Goal: Communication & Community: Answer question/provide support

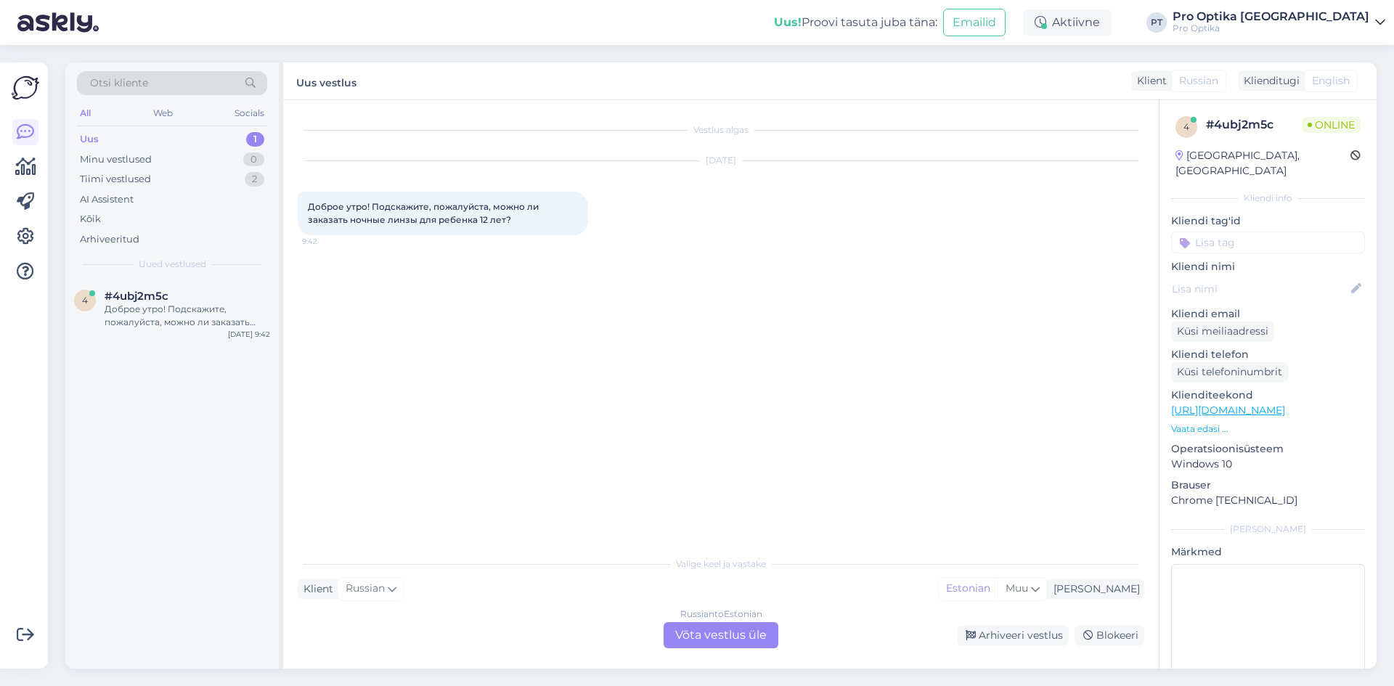
click at [736, 632] on div "Russian to Estonian Võta vestlus üle" at bounding box center [721, 635] width 115 height 26
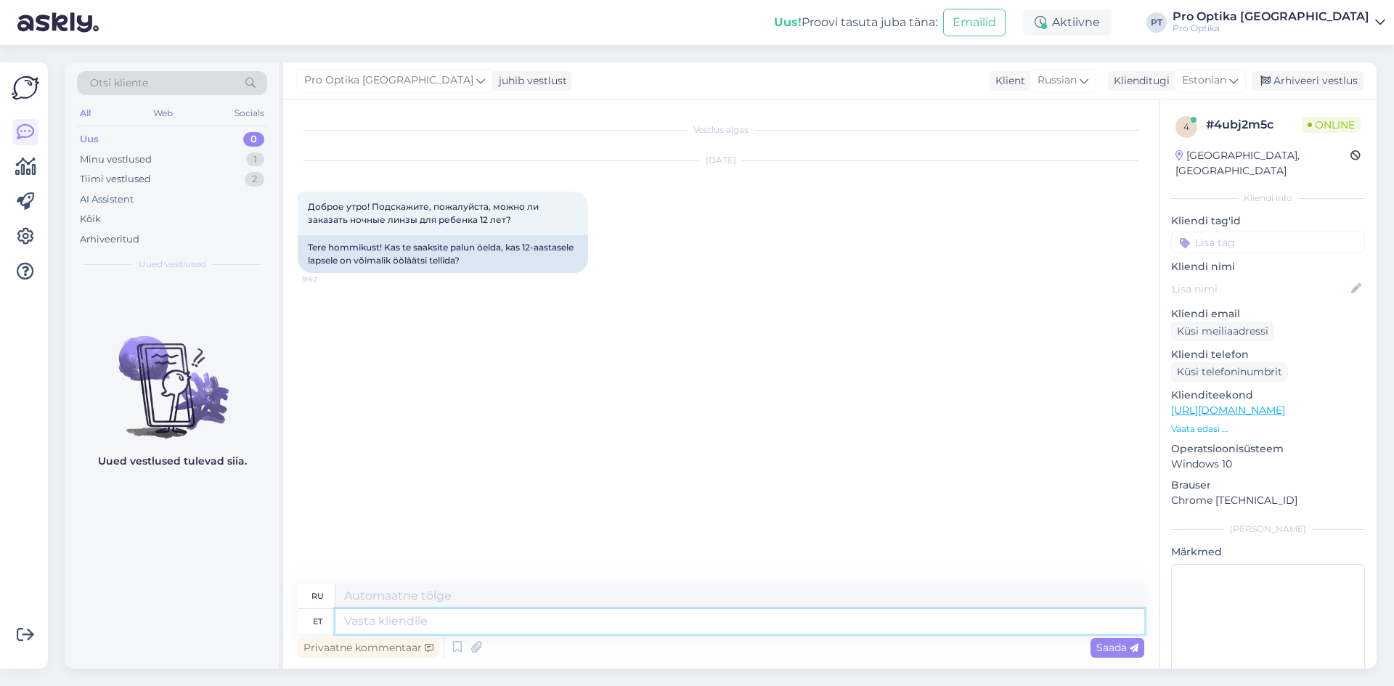
click at [452, 629] on textarea at bounding box center [740, 621] width 809 height 25
type textarea "Tere!"
type textarea "Привет!"
type textarea "Üldjuhul ion"
type textarea "В целом"
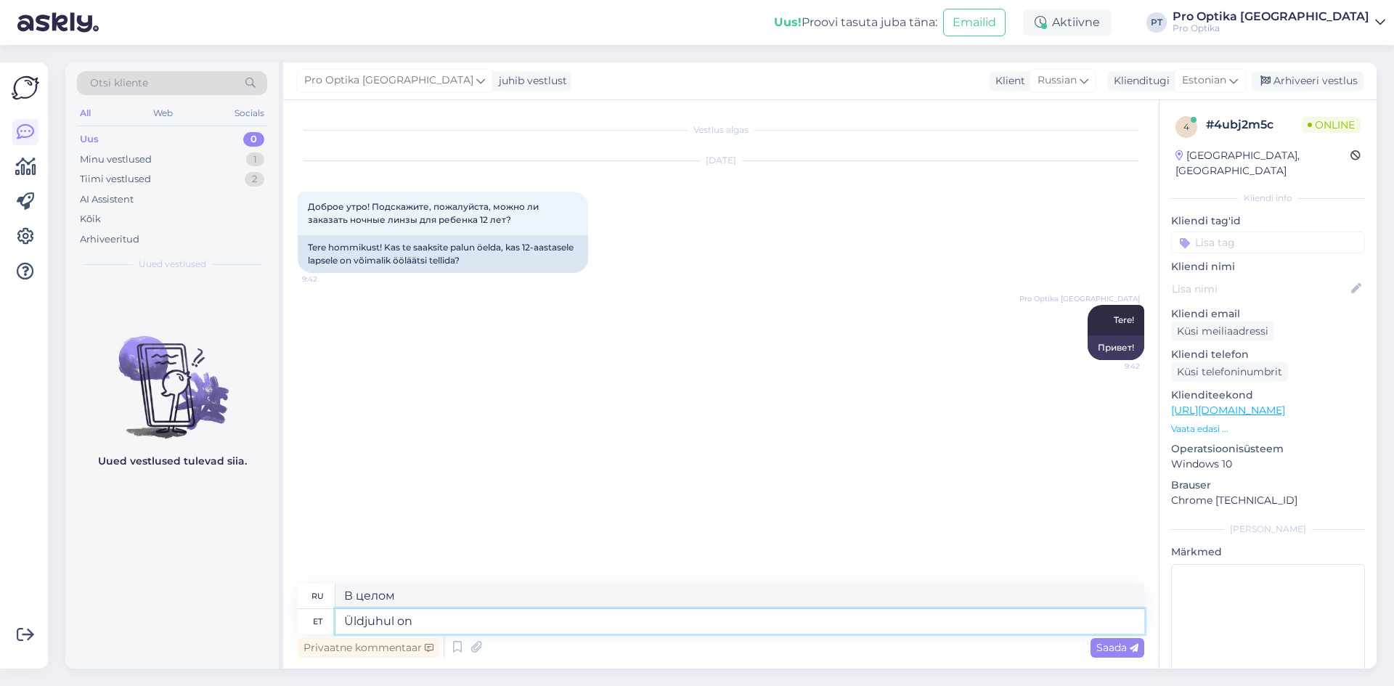
type textarea "Üldjuhul on"
type textarea "В общем, это"
type textarea "Üldjuhul on võimalik ja"
type textarea "Это вообще возможно"
type textarea "Üldjuhul on võimalik jah k"
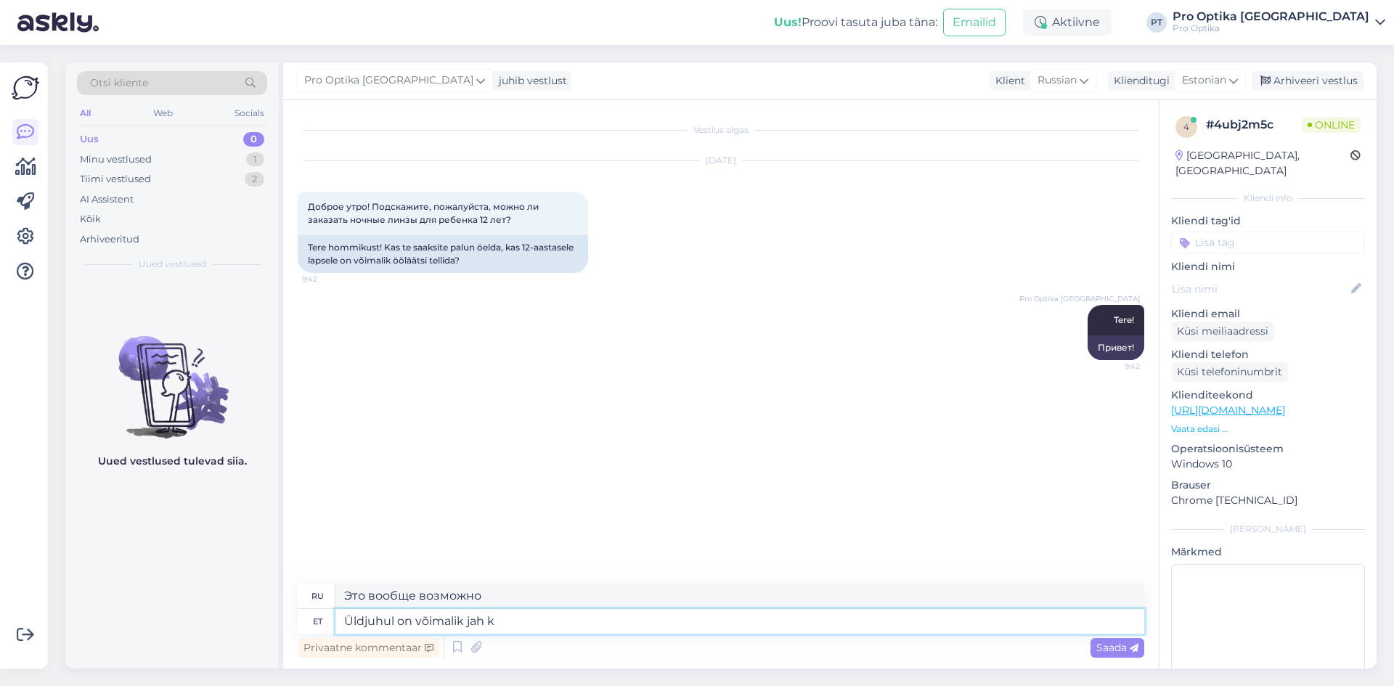
type textarea "В целом возможно да"
type textarea "Üldjuhul on võimalik jah kuid"
type textarea "В целом возможно, да, но"
type textarea "Üldjuhul on võimalik jah kuid peame"
type textarea "В общем, это возможно, но нам придется"
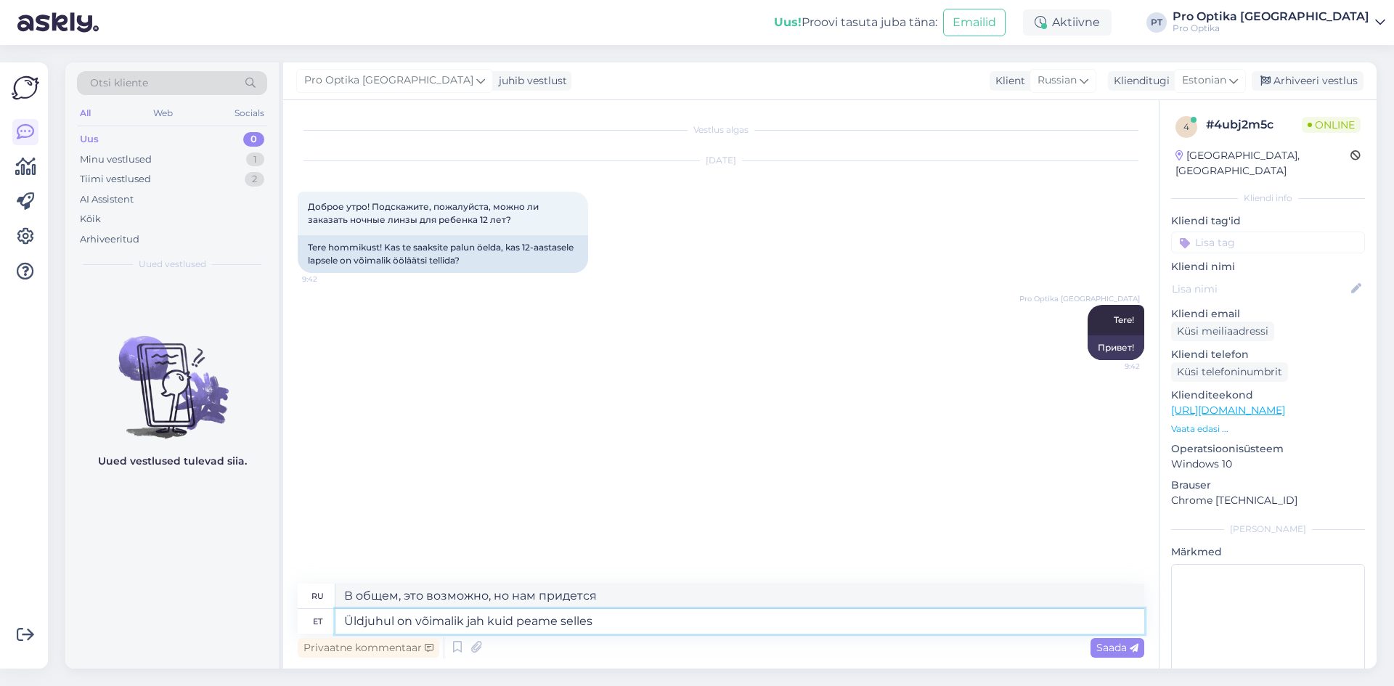
type textarea "Üldjuhul on võimalik jah kuid peame selles u"
type textarea "В общем-то да, но нам придется"
type textarea "Üldjuhul on võimalik jah kuid peame selles spetsiaalse uu"
type textarea "В целом это возможно, да, но здесь нужна конкретика."
type textarea "Üldjuhul on võimalik jah kuid peame selles spetsiaalse uuringuga e"
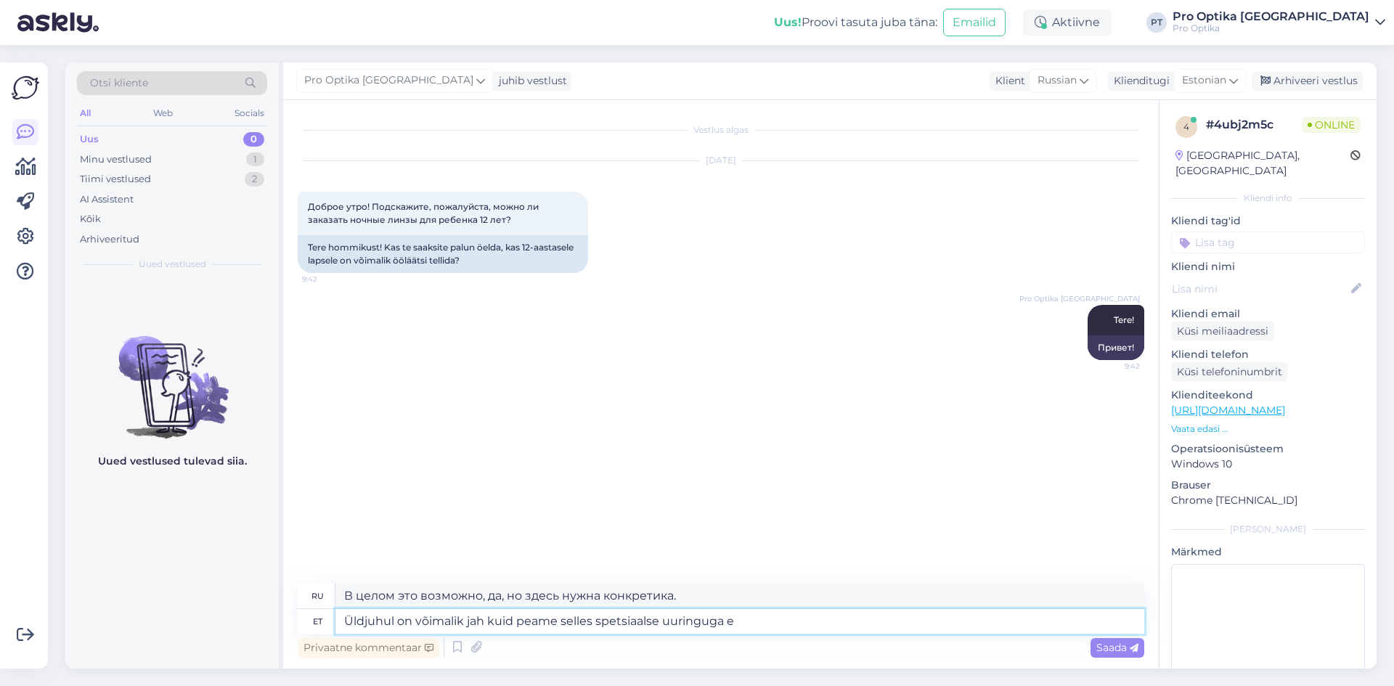
type textarea "В целом это возможно, да, но на этот счет нужно провести специальное исследован…"
type textarea "Üldjuhul on võimalik jah kuid peame selles spetsiaalse uuringuga veenduma."
type textarea "В общем-то да, это возможно, но это нужно проверить специальным исследованием."
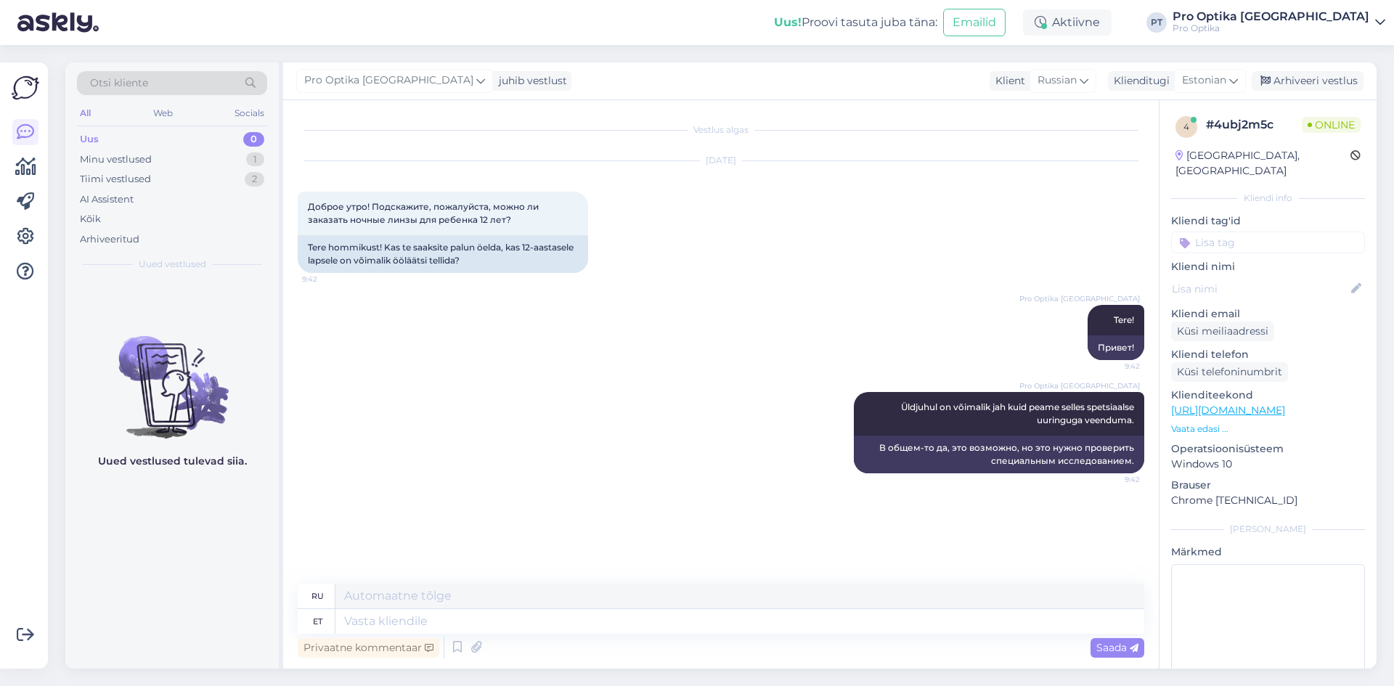
click at [148, 550] on div "Uued vestlused tulevad siia." at bounding box center [172, 474] width 214 height 389
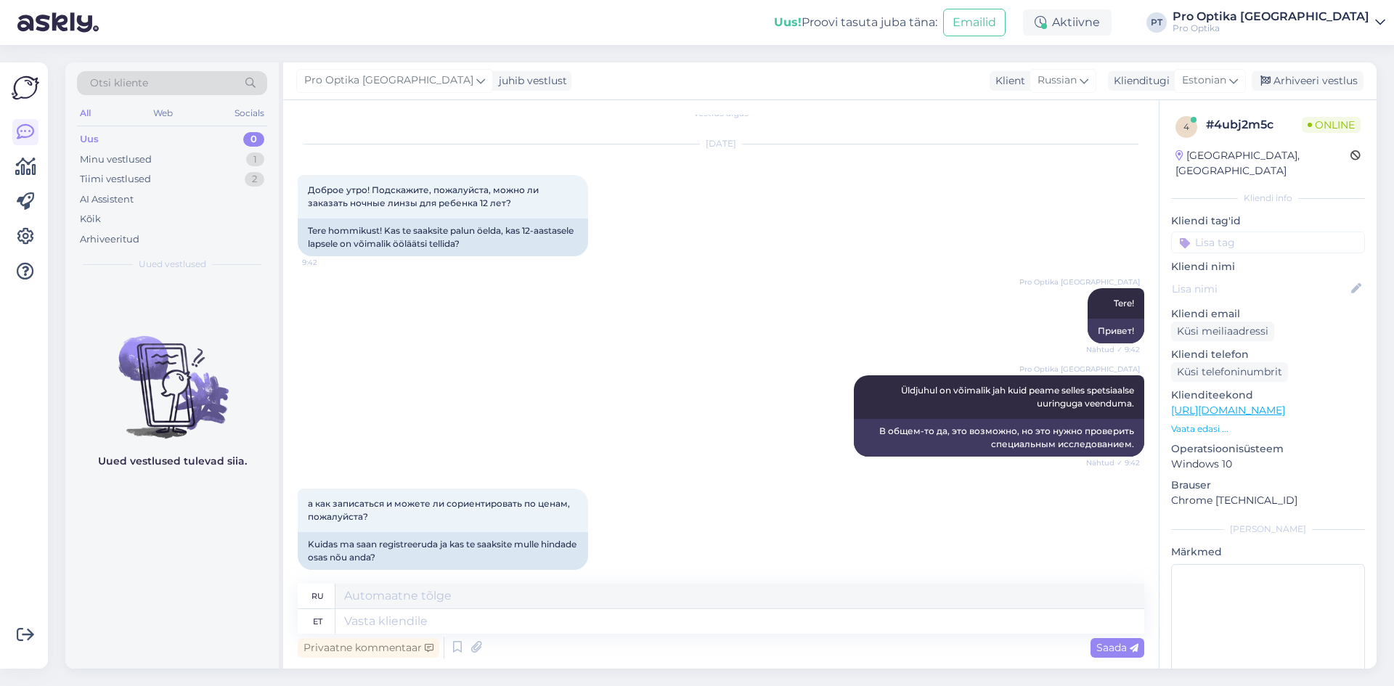
scroll to position [32, 0]
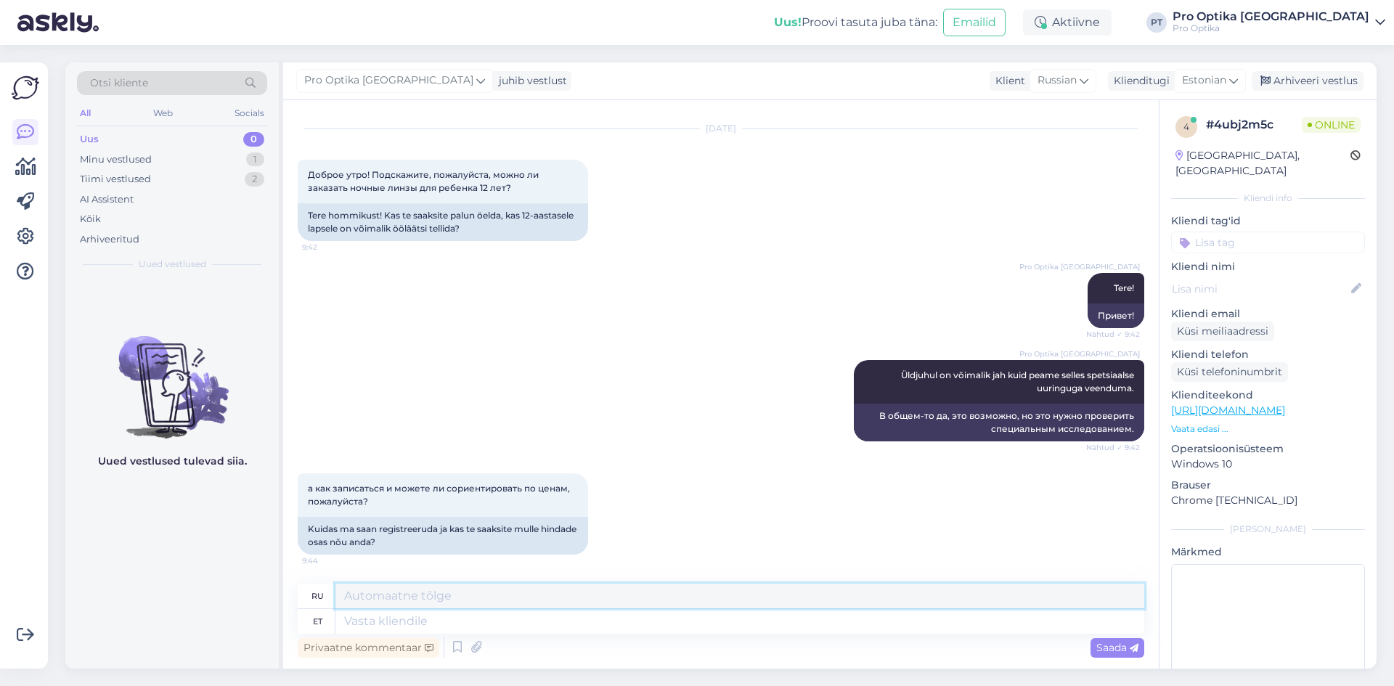
click at [452, 604] on textarea at bounding box center [740, 596] width 809 height 25
click at [443, 627] on textarea at bounding box center [740, 621] width 809 height 25
type textarea "Kas"
type textarea "Является"
type textarea "Kas Te s"
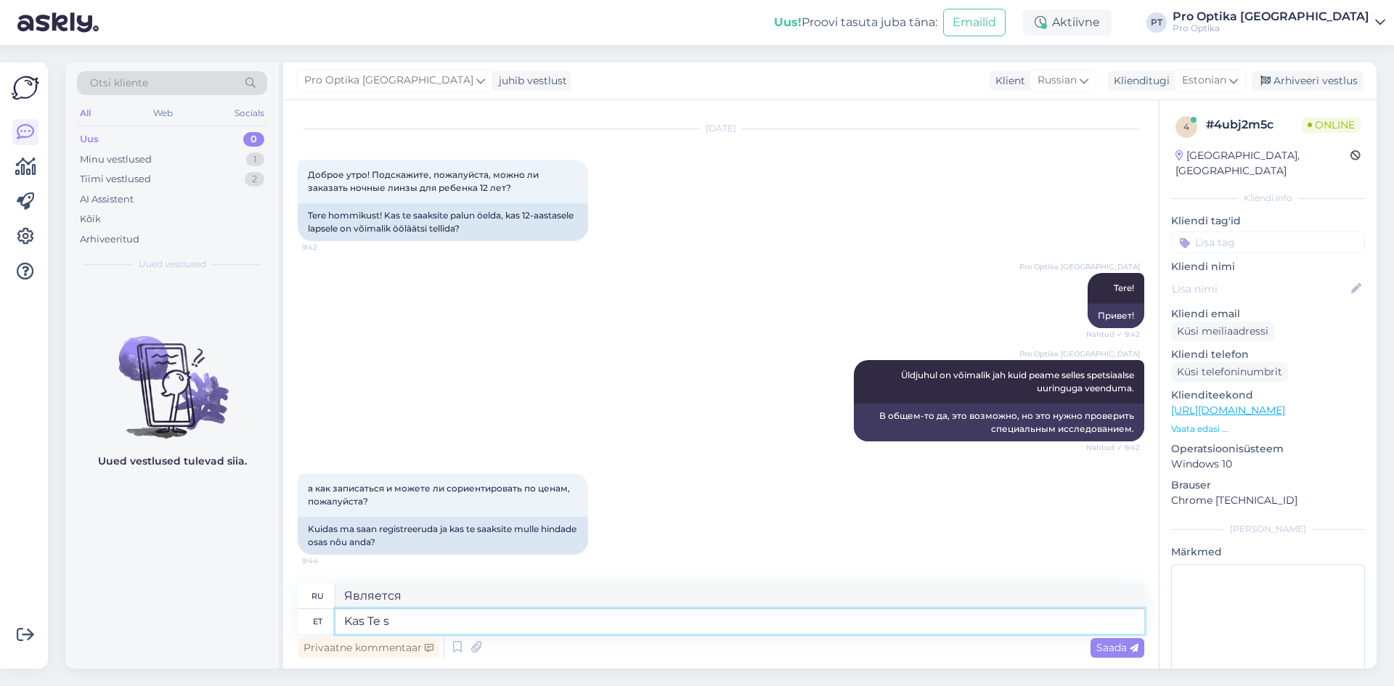
type textarea "Ты"
type textarea "Kas Te soovite"
type textarea "Вы хотите"
type textarea "Kas Te soovite visiiti ve"
type textarea "Хотите посетить?"
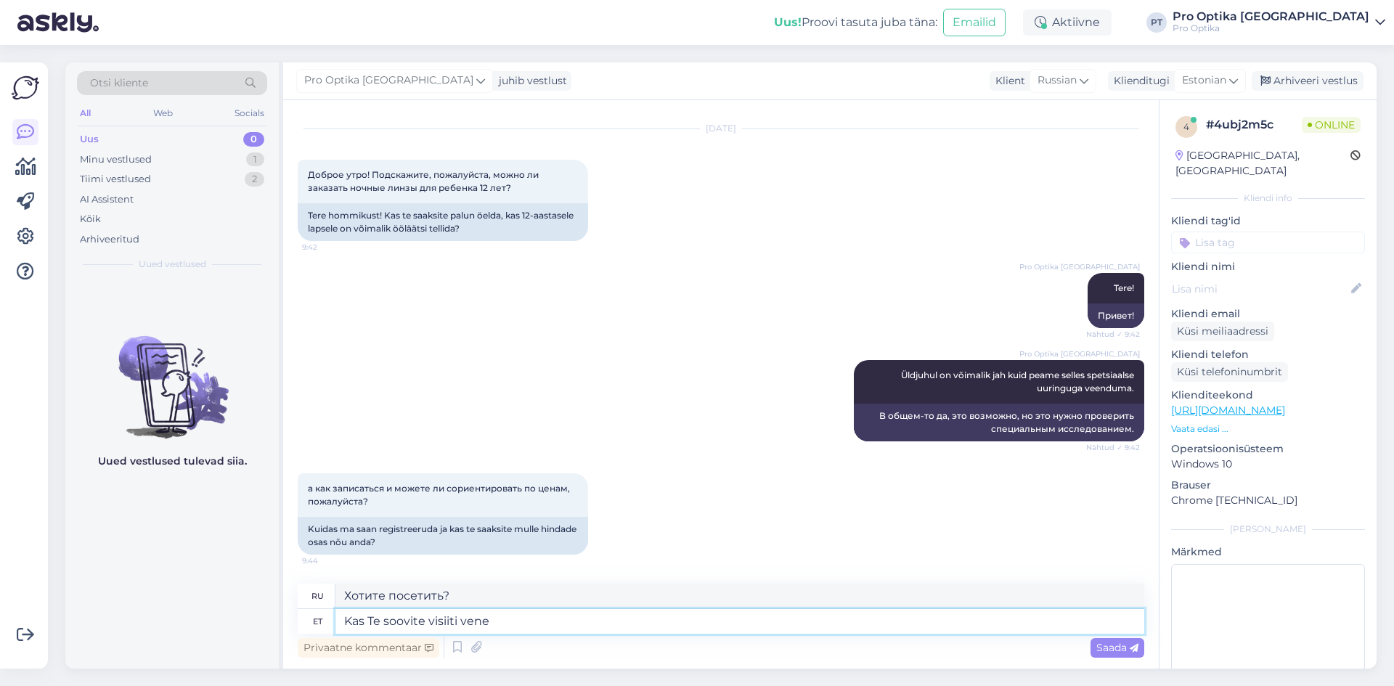
type textarea "Kas Te soovite visiiti vene"
type textarea "Хотите ли вы посетить [GEOGRAPHIC_DATA]?"
type textarea "Kas Te soovite visiiti vene keeles?"
type textarea "Хотите посетить нас на русском языке?"
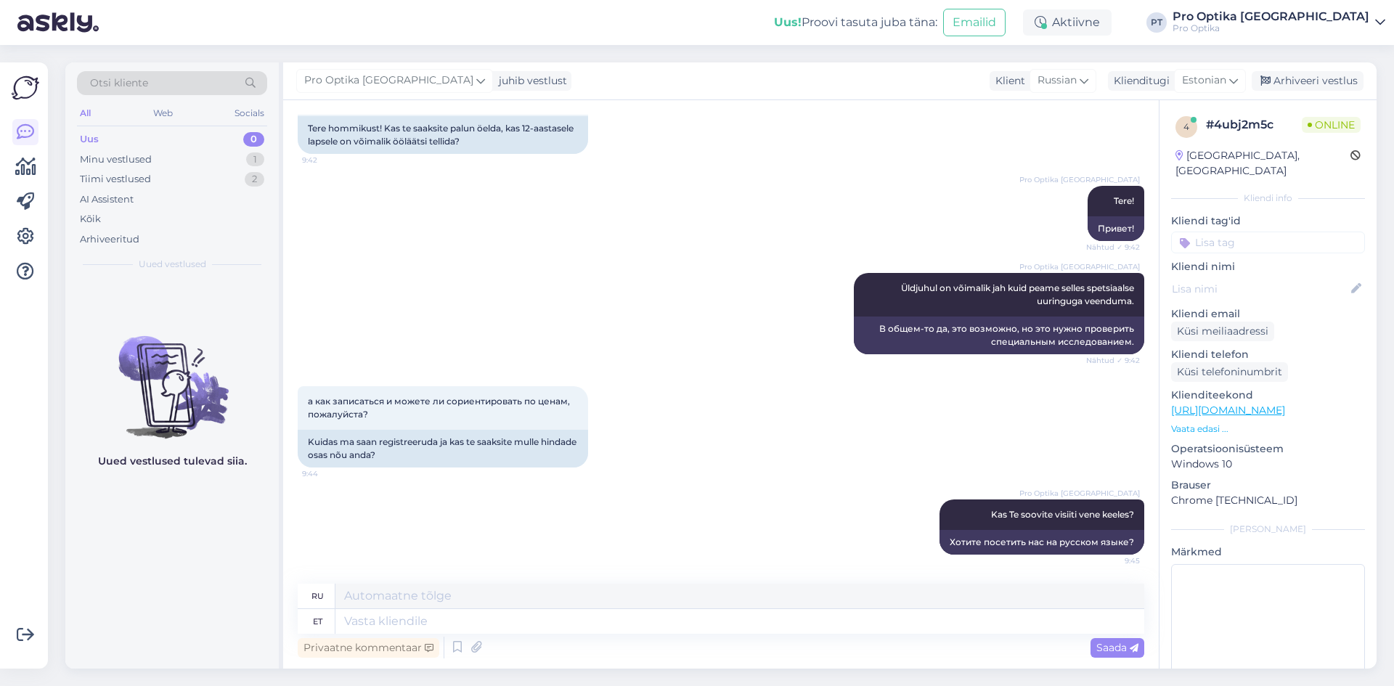
click at [169, 533] on div "Uued vestlused tulevad siia." at bounding box center [172, 474] width 214 height 389
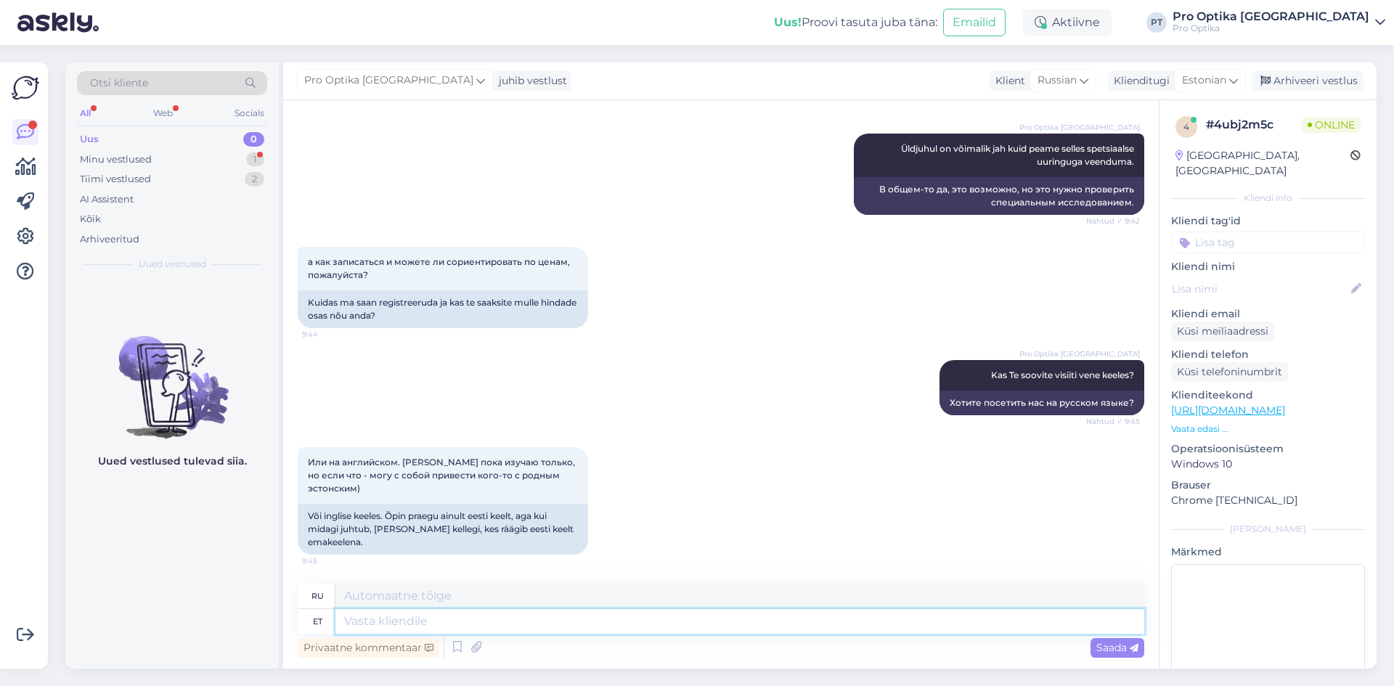
click at [455, 625] on textarea at bounding box center [740, 621] width 809 height 25
type textarea "Inglise k"
type textarea "Английский"
type textarea "Inglise keeles"
type textarea "По-английски"
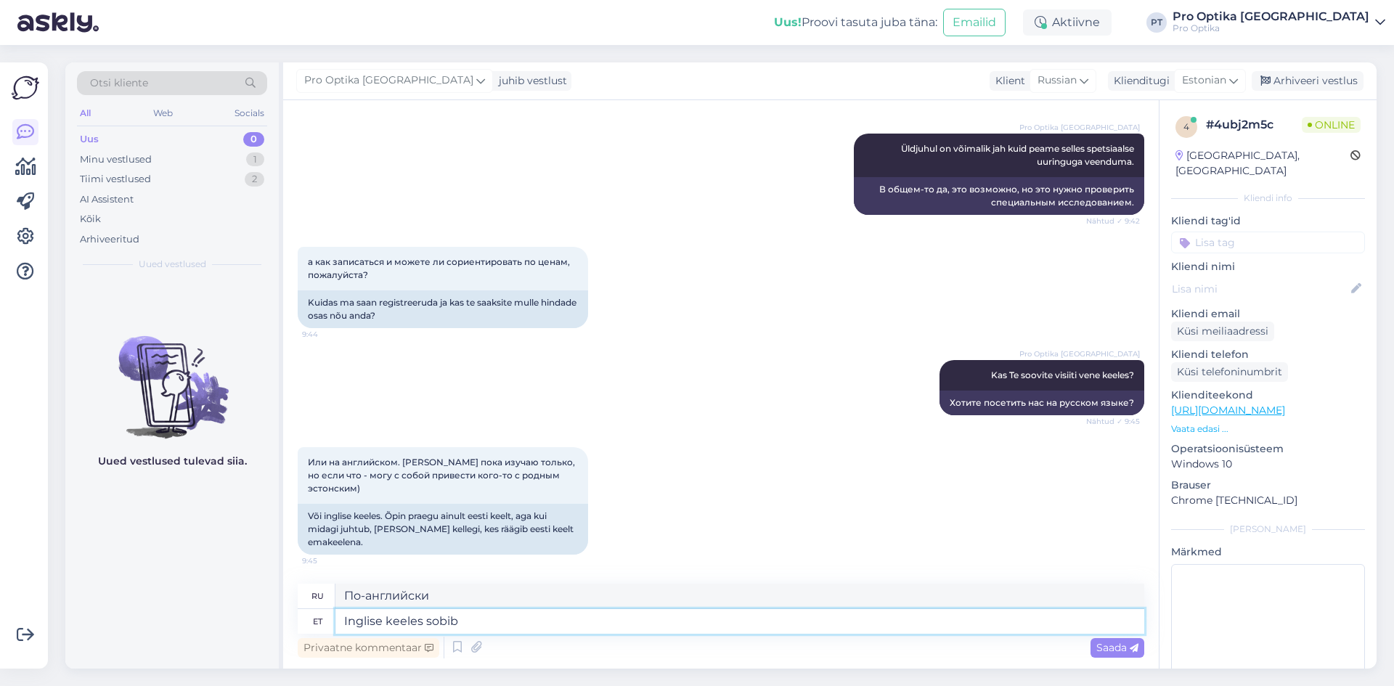
type textarea "Inglise keeles sobib"
type textarea "В английском языке это подходит"
type textarea "Inglise keeles sobib samuti,"
type textarea "В английском языке это также подходит,"
type textarea "Inglise keeles sobib samuti, seda o"
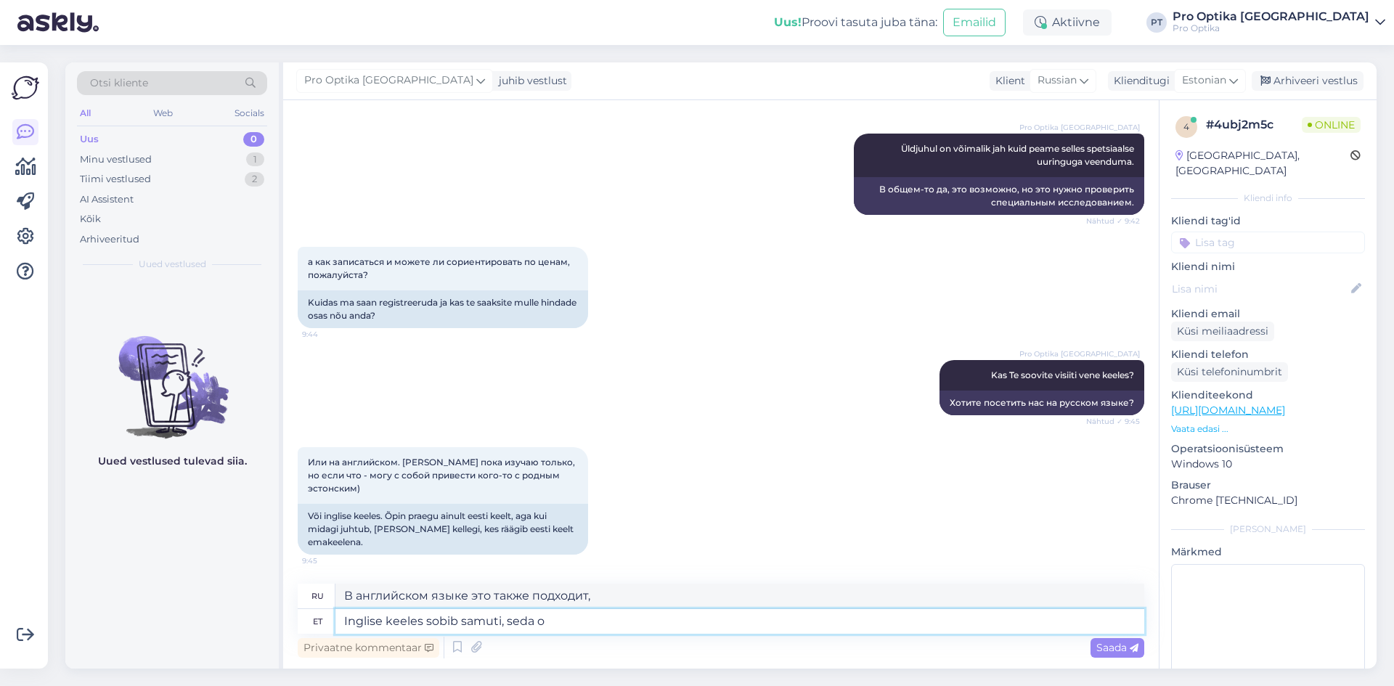
type textarea "В английском языке это также подходит, что"
type textarea "Inglise keeles sobib samuti, seda oskavad m"
type textarea "Это также подходит для английского языка, они его знают."
type textarea "Inglise keeles sobib samuti, seda oskavad meil m"
type textarea "Английский тоже хорош, мы это знаем."
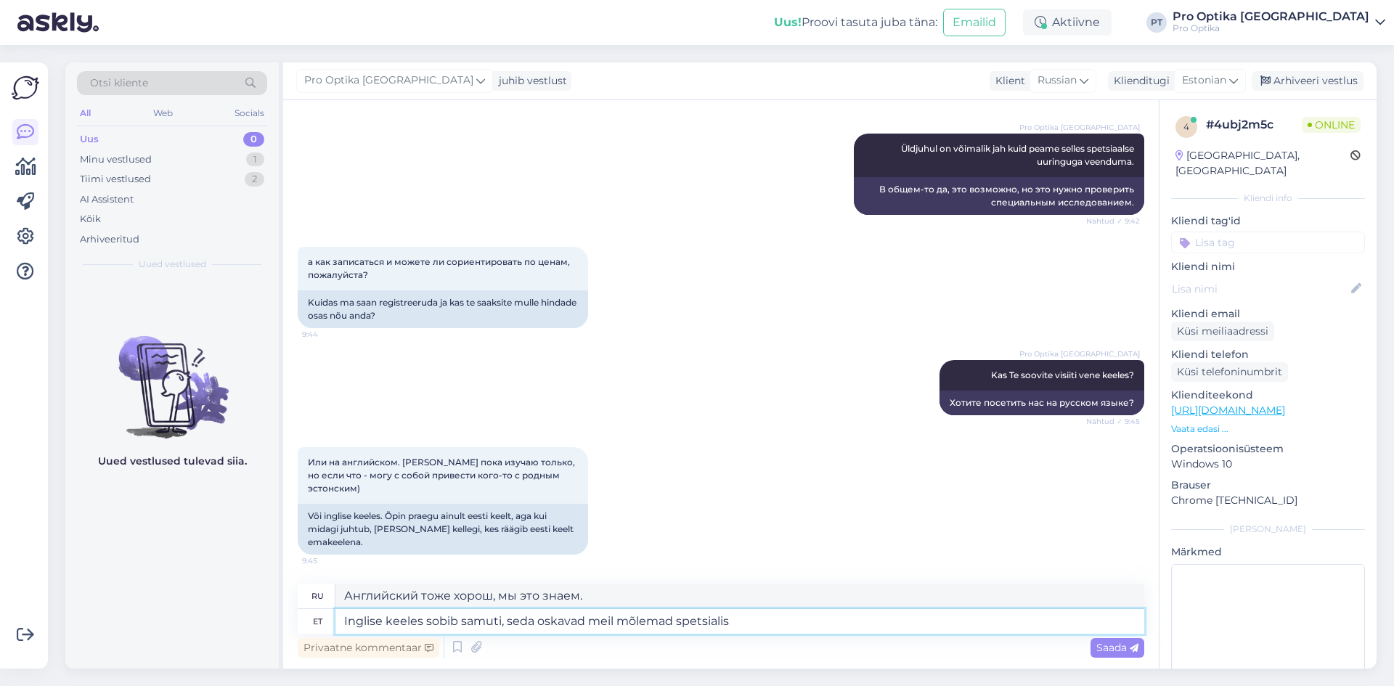
type textarea "Inglise keeles sobib samuti, seda oskavad meil mõlemad spetsialist"
type textarea "Английский тоже в порядке, мы оба его знаем."
type textarea "Inglise keeles sobib samuti, seda oskavad meil mõlemad spetsialistid."
type textarea "Английский язык также подойдет, оба наших специалиста владеют им в совершенстве."
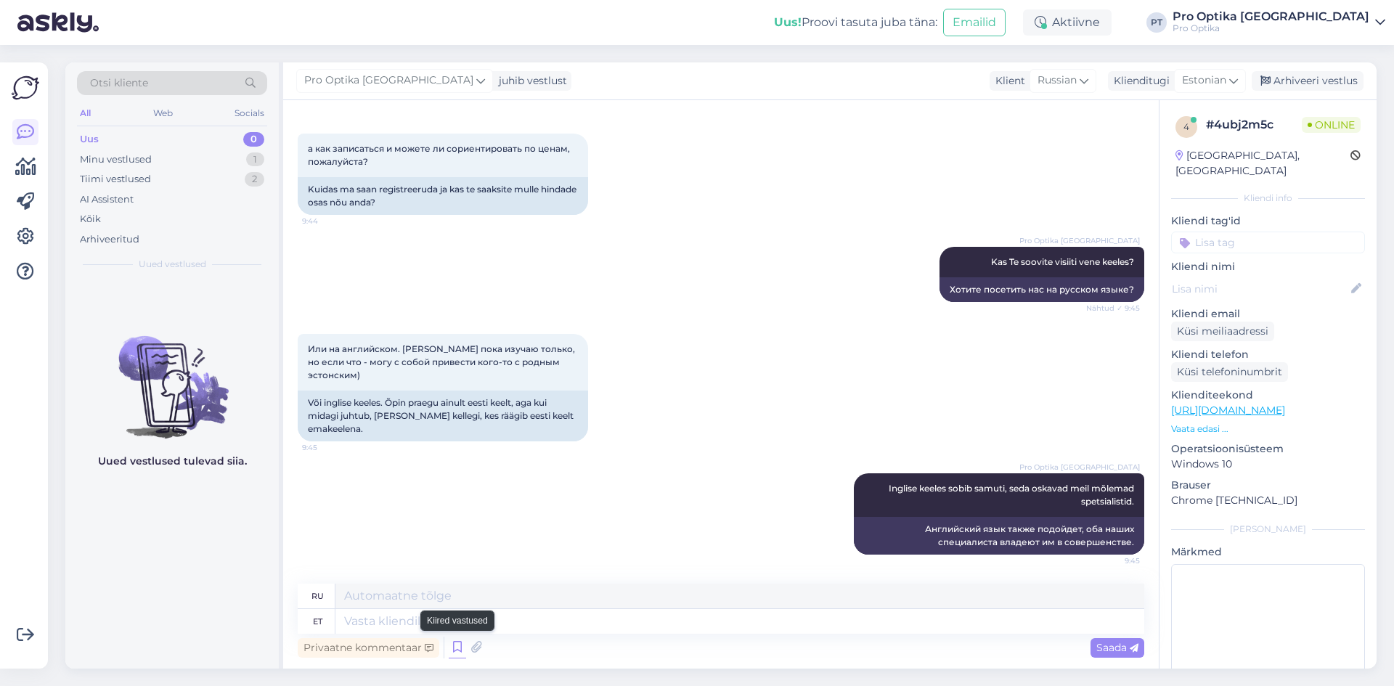
click at [452, 646] on icon at bounding box center [457, 648] width 17 height 22
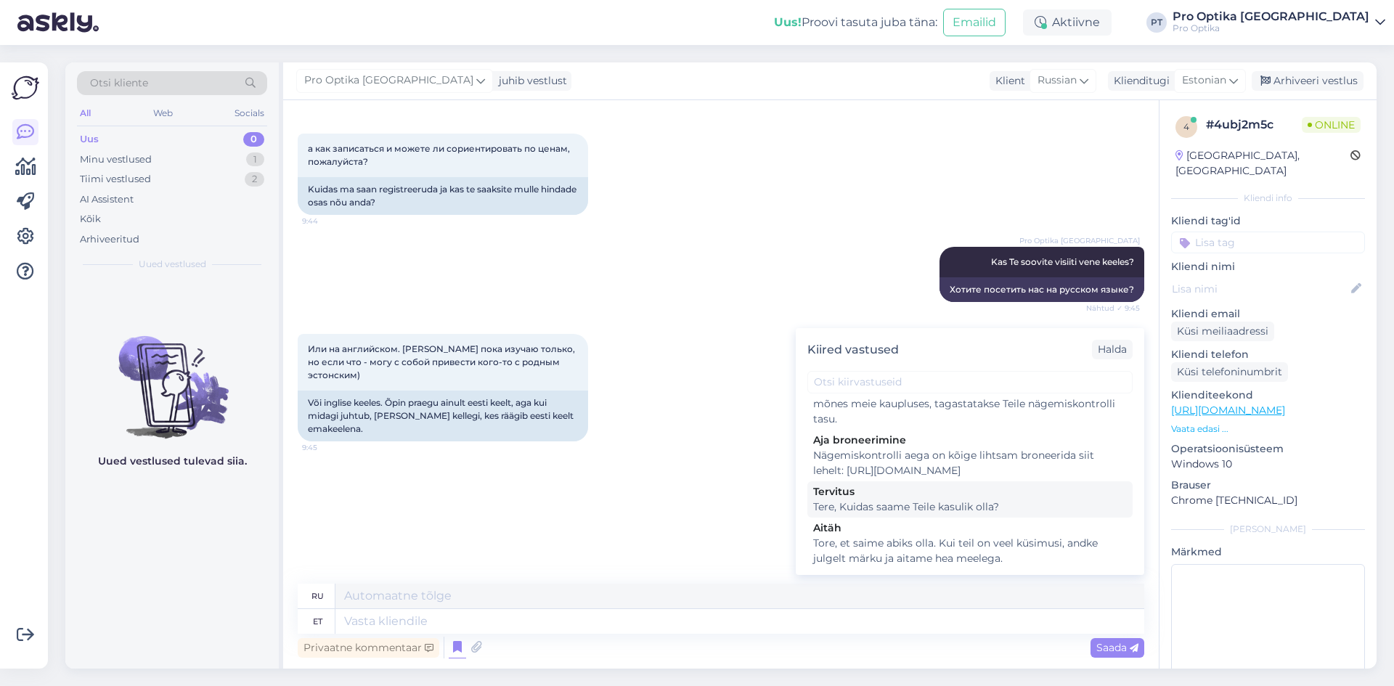
scroll to position [363, 0]
click at [909, 471] on div "Nägemiskontrolli aega on kõige lihtsam broneerida siit lehelt: https://www.proo…" at bounding box center [970, 459] width 314 height 31
type textarea "Записаться на проверку зрения проще всего на этой странице: https://www.proopti…"
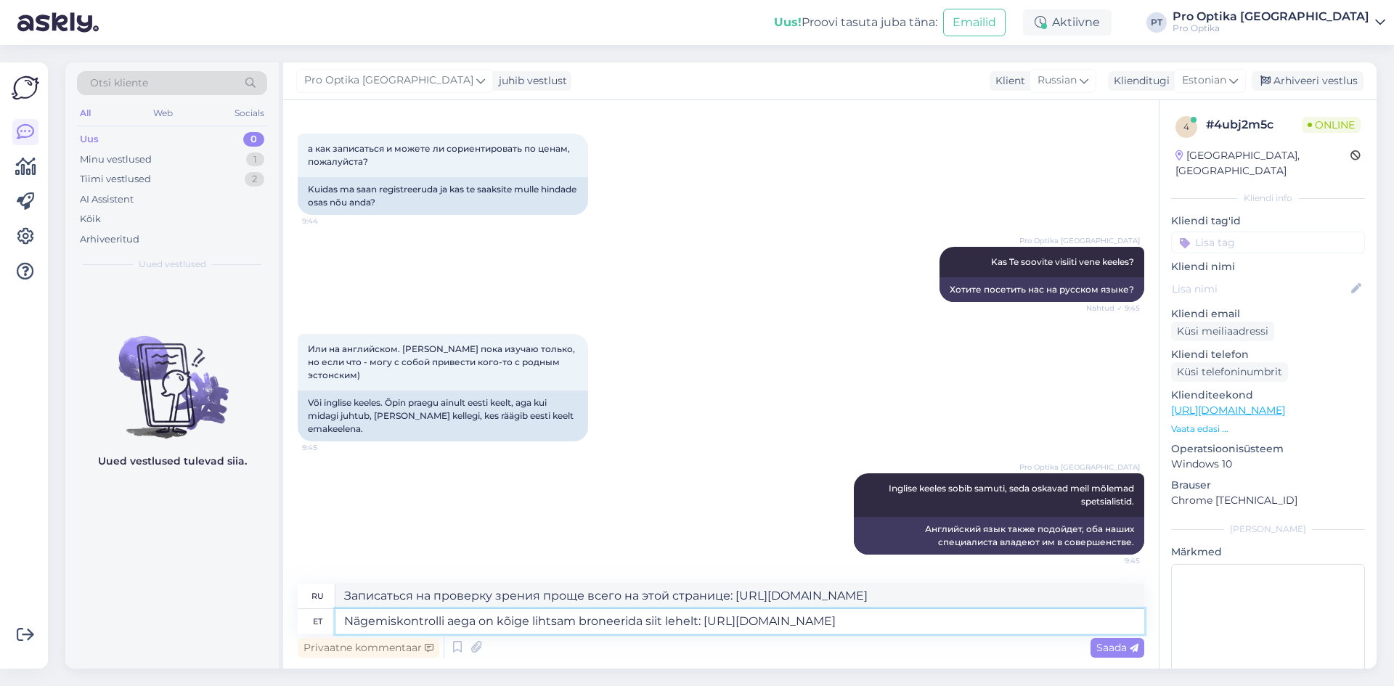
click at [450, 622] on textarea "Nägemiskontrolli aega on kõige lihtsam broneerida siit lehelt: https://www.proo…" at bounding box center [740, 621] width 809 height 25
drag, startPoint x: 454, startPoint y: 622, endPoint x: 306, endPoint y: 617, distance: 147.5
click at [306, 617] on div "et Nägemiskontrolli aega on kõige lihtsam broneerida siit lehelt: https://www.p…" at bounding box center [721, 621] width 847 height 25
click at [465, 622] on textarea "Nägemiskontrolli aega on kõige lihtsam broneerida siit lehelt: https://www.proo…" at bounding box center [740, 621] width 809 height 25
drag, startPoint x: 454, startPoint y: 620, endPoint x: 312, endPoint y: 616, distance: 142.4
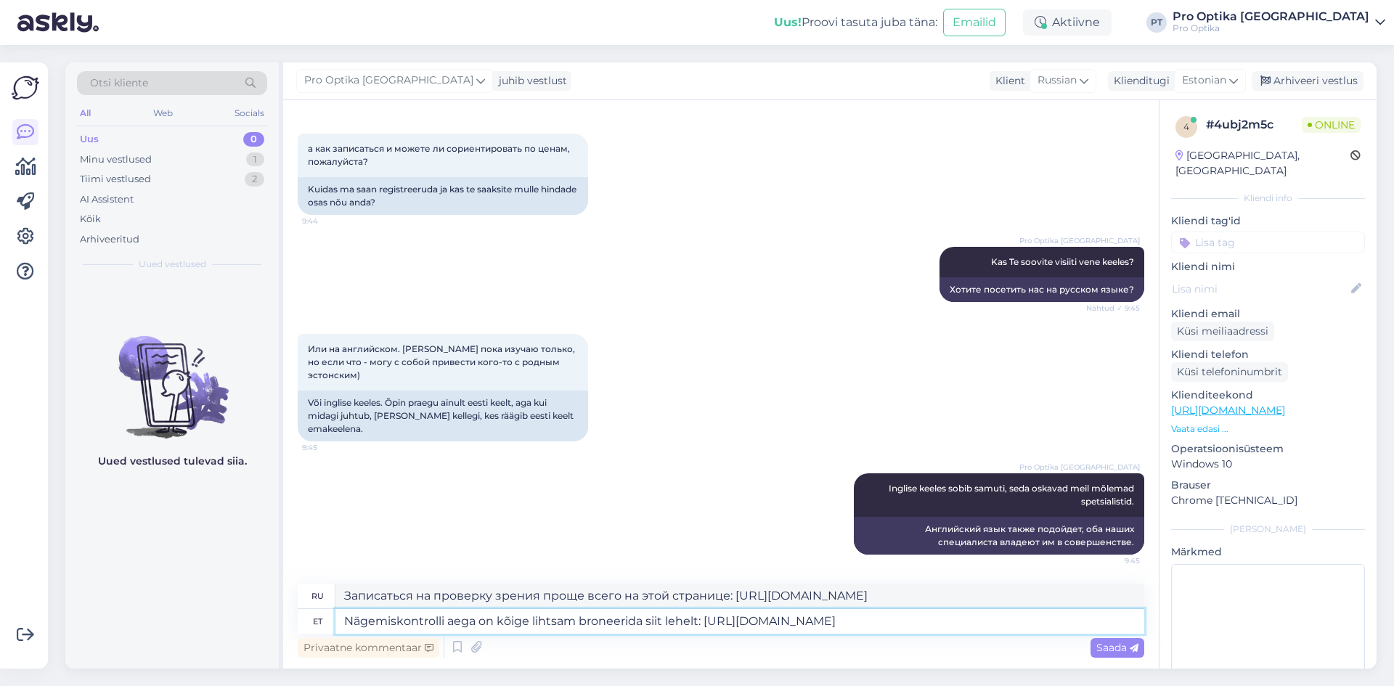
click at [312, 616] on div "et Nägemiskontrolli aega on kõige lihtsam broneerida siit lehelt: https://www.p…" at bounding box center [721, 621] width 847 height 25
type textarea "Aega on kõige lihtsam broneerida siit lehelt: https://www.prooptika.ee/broneeri…"
type textarea "Самый простой способ записаться на прием здесь: https://www.prooptika.ee/bronee…"
type textarea "Aega on kõige lihtsam broneerida siit lehelt: https://www.prooptika.ee/broneeri…"
click at [1119, 645] on span "Saada" at bounding box center [1118, 647] width 42 height 13
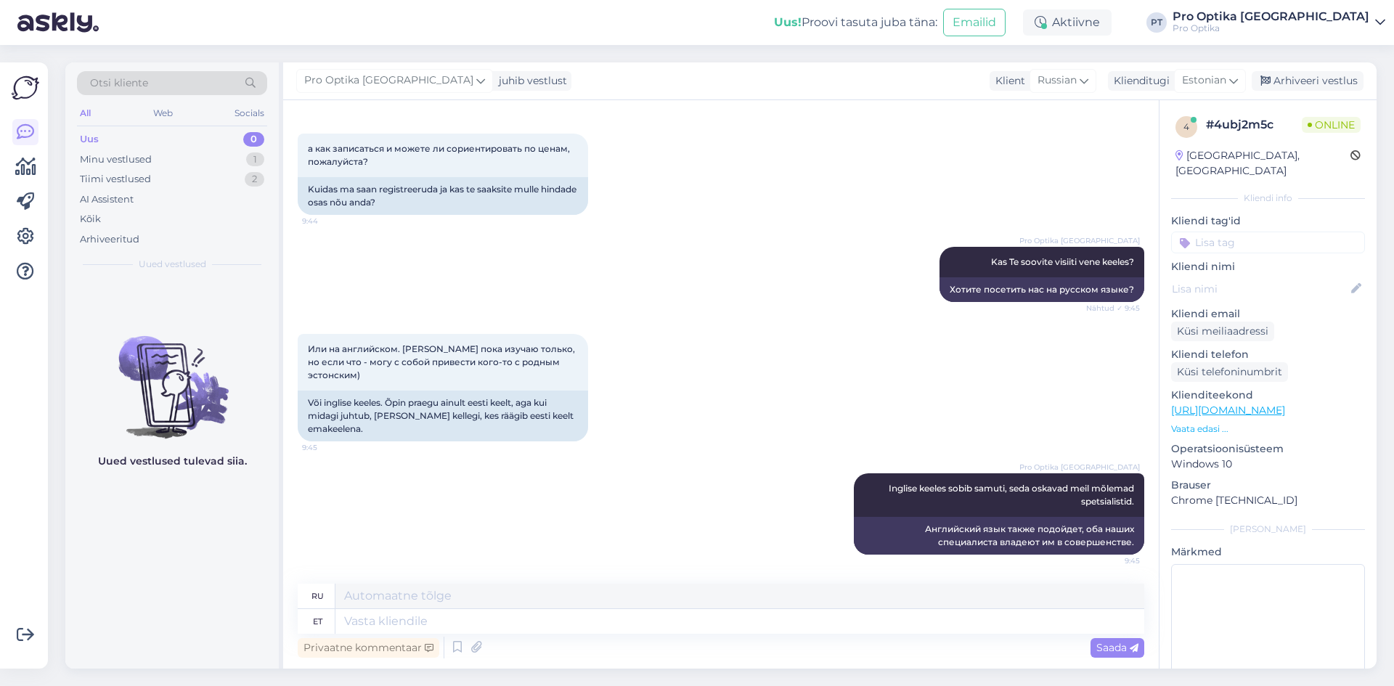
scroll to position [485, 0]
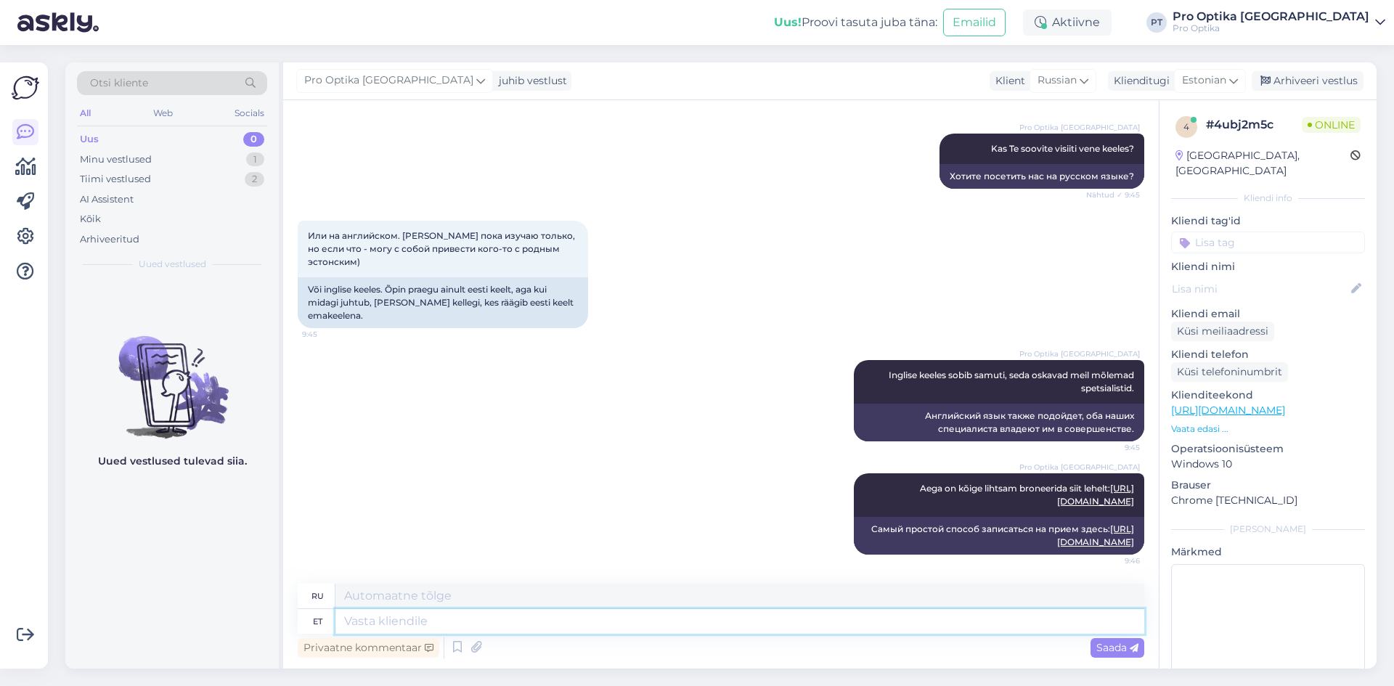
click at [749, 625] on textarea at bounding box center [740, 621] width 809 height 25
type textarea "Visiidiks p"
type textarea "Для посещения"
type textarea "Visiidiks palun v"
type textarea "Пожалуйста, приходите в гости."
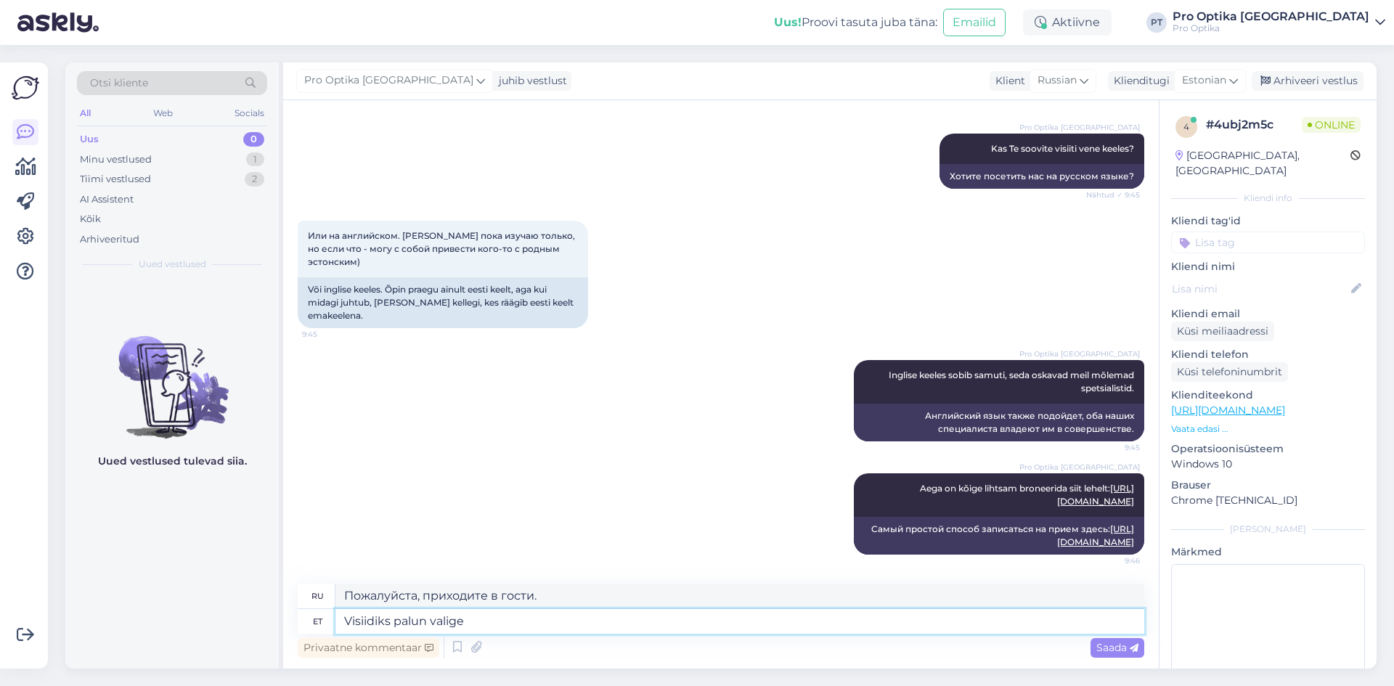
type textarea "Visiidiks palun valige o"
type textarea "Пожалуйста, выберите, чтобы посетить"
type textarea "Visiidiks palun valige ortokeratoloogiliste ko"
type textarea "Для вашего визита выберите, пожалуйста, ортокератологию."
type textarea "Visiidiks palun valige ortokeratoloogiliste kontaktläätsede e"
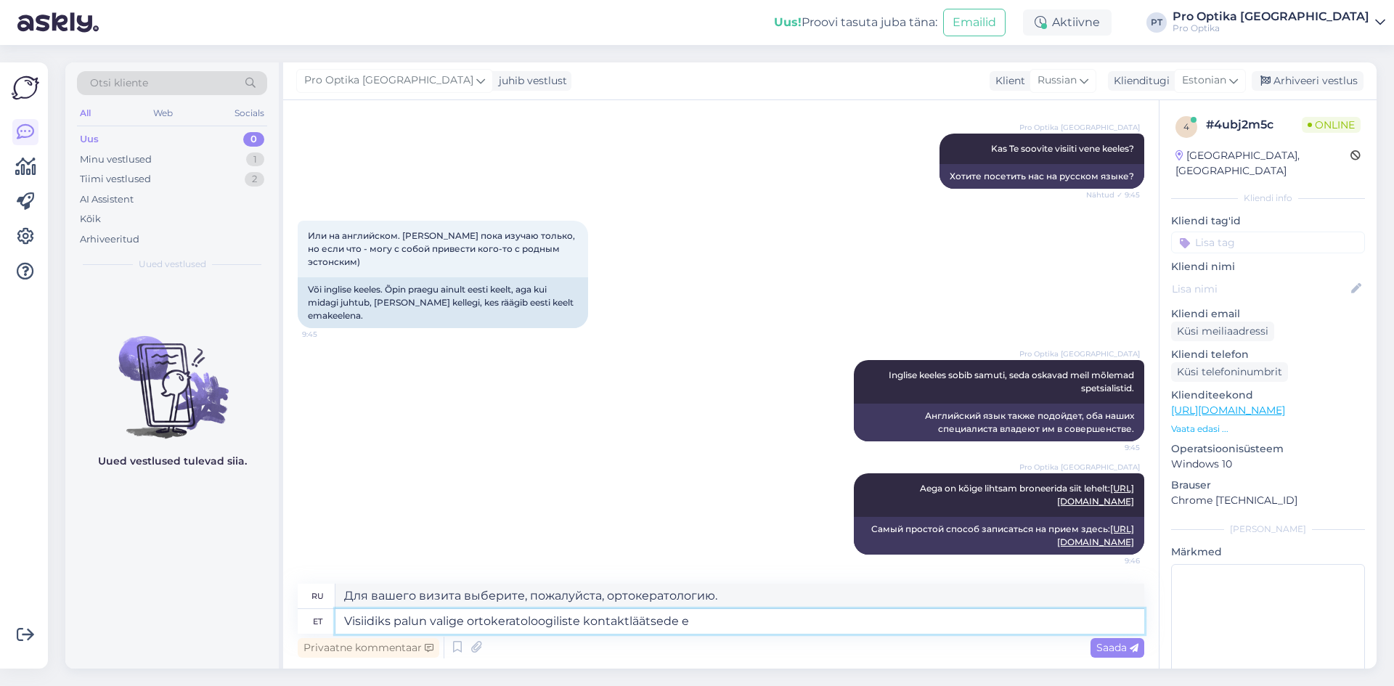
type textarea "Для приема выберите, пожалуйста, ортокератологические контактные линзы."
type textarea "Visiidiks palun valige ortokeratoloogiliste kontaktläätsede esmane m"
type textarea "Для вашего визита, пожалуйста, выберите основную ортокератологическую контактну…"
type textarea "Visiidiks palun valige ortokeratoloogiliste kontaktläätsede esmane määramine."
type textarea "Для вашего визита, пожалуйста, выберите первичный прием по ортокератологической…"
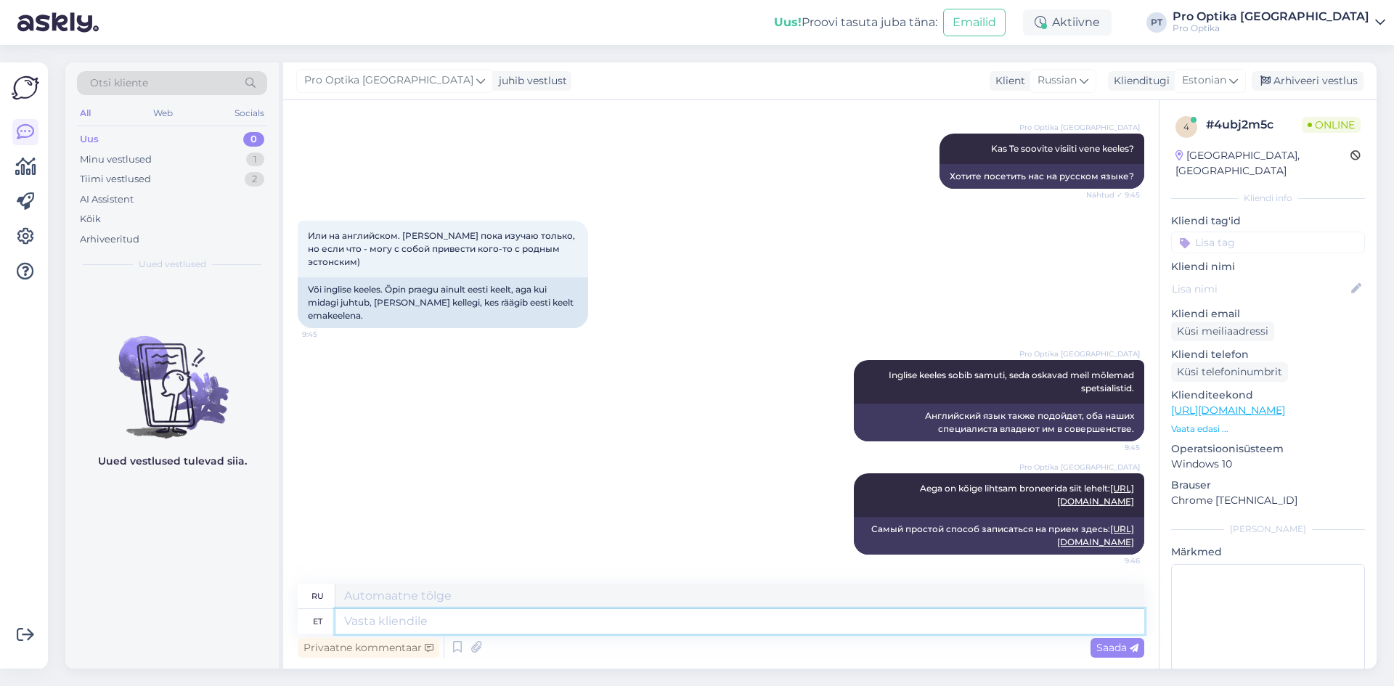
scroll to position [612, 0]
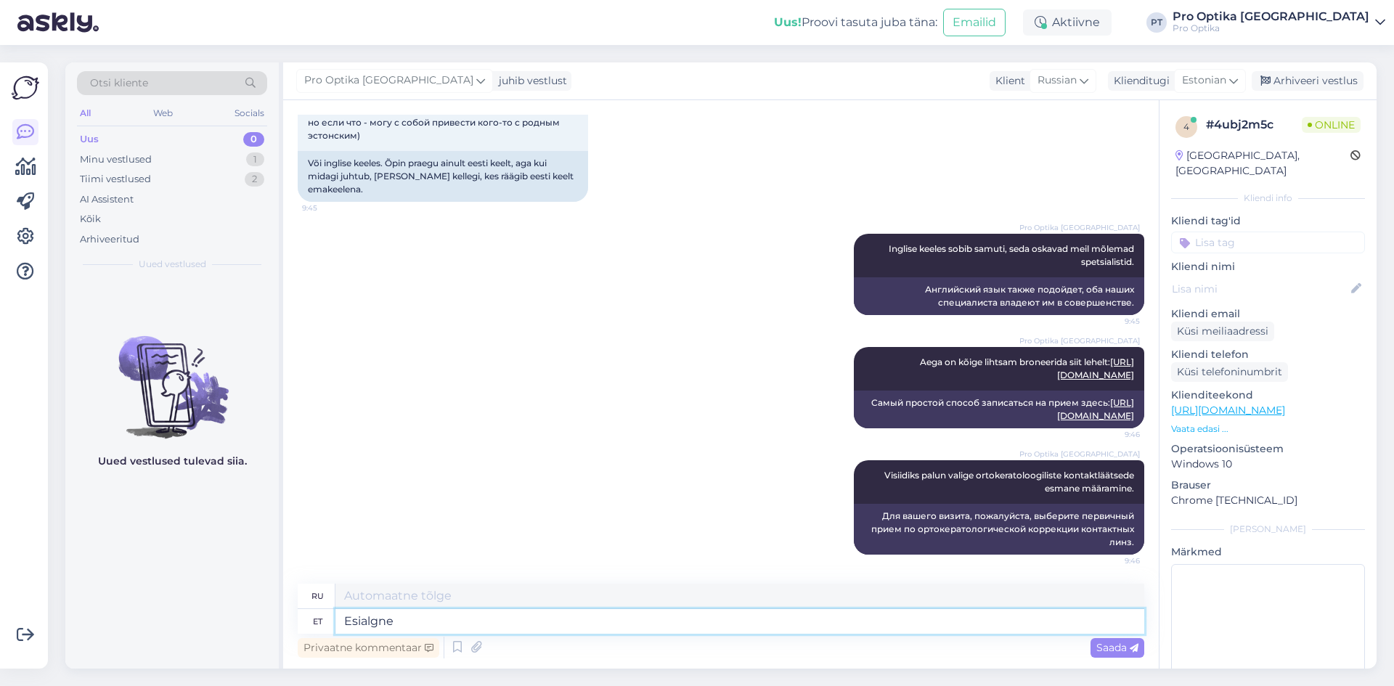
type textarea "Esialgne"
type textarea "Исходный"
type textarea "Esialgne kulu m"
type textarea "Первоначальная стоимость"
type textarea "Esialgne kulu millega pe"
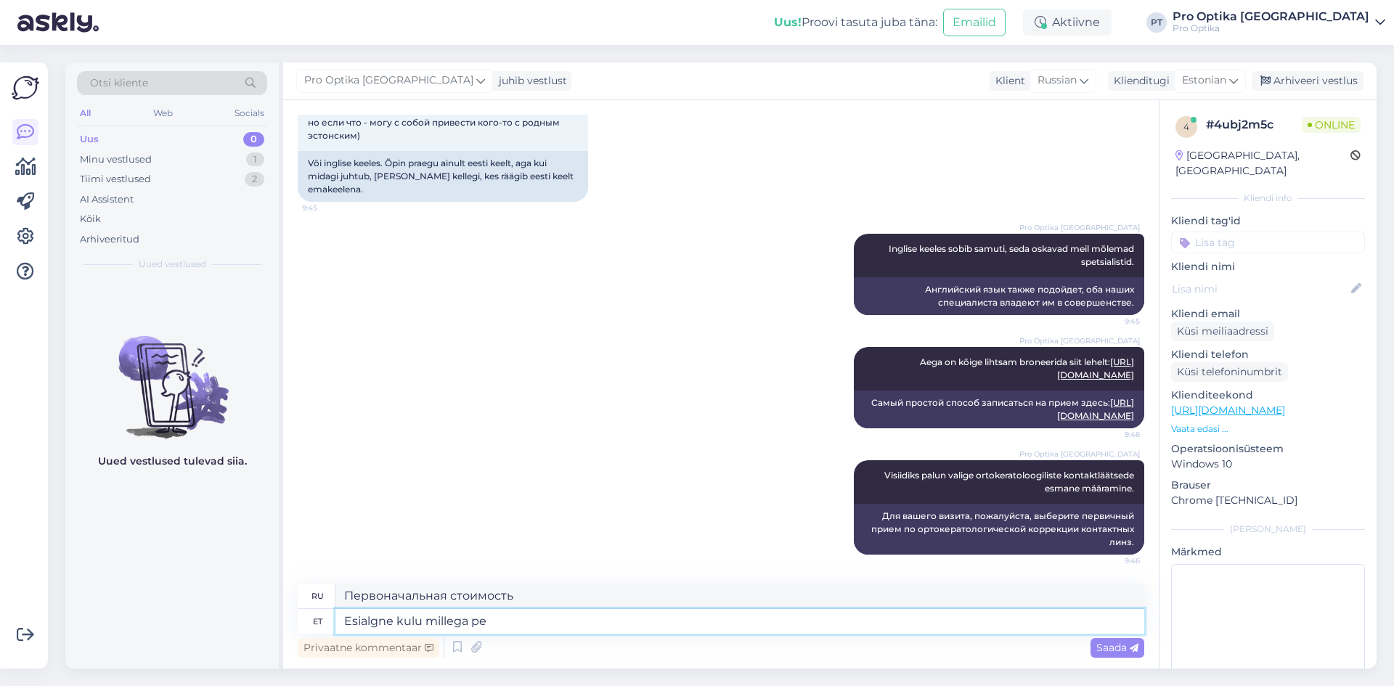
type textarea "Первоначальная стоимость, с которой"
type textarea "Esialgne kulu millega peaks a"
type textarea "Первоначальная стоимость, которая должна"
type textarea "Esialgne kulu millega peaks arvestama o"
type textarea "Первоначальная стоимость, которую следует учитывать"
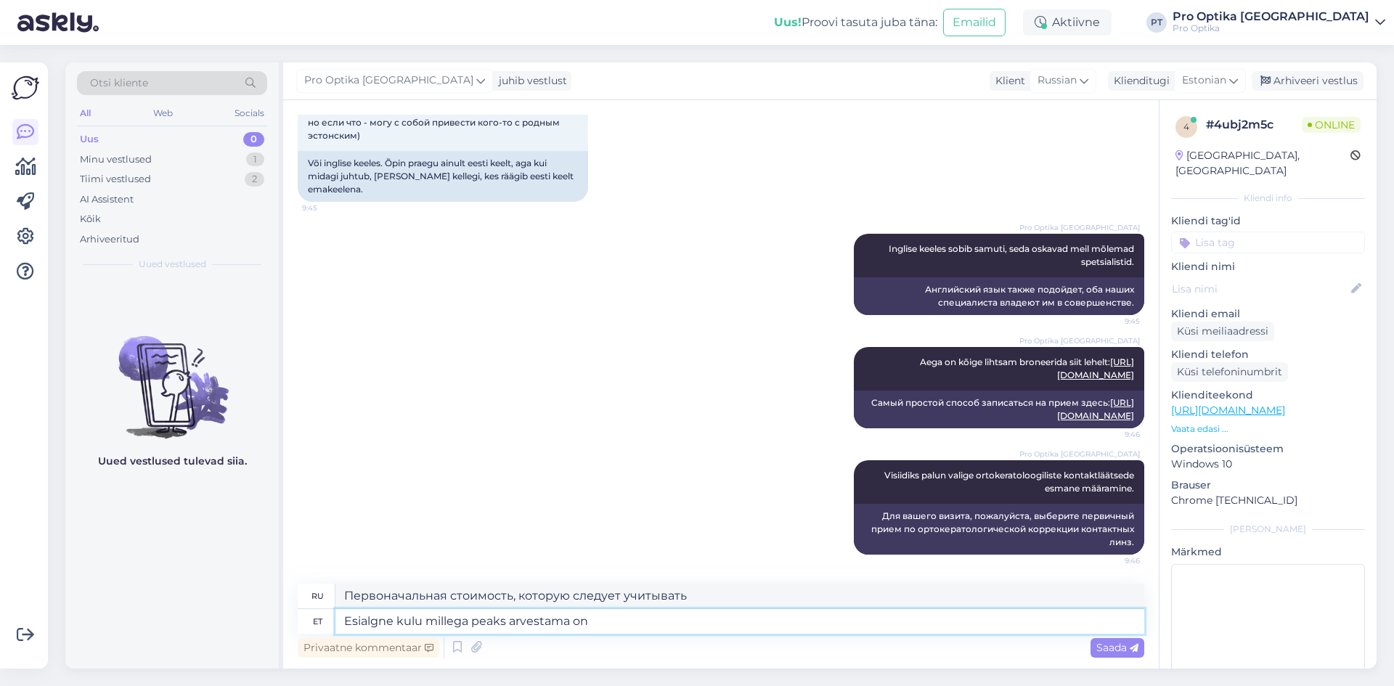
type textarea "Esialgne kulu millega peaks arvestama on"
type textarea "Первоначальная стоимость, которую следует учитывать, составляет"
click at [624, 624] on textarea "Esialgne kulu millega peaks arvestama on" at bounding box center [740, 621] width 809 height 25
type textarea "Esialgne kulu millega peaks arvestama on 500-600€."
type textarea "Первоначальная стоимость, которую вам следует рассмотреть, составляет 500–600 е…"
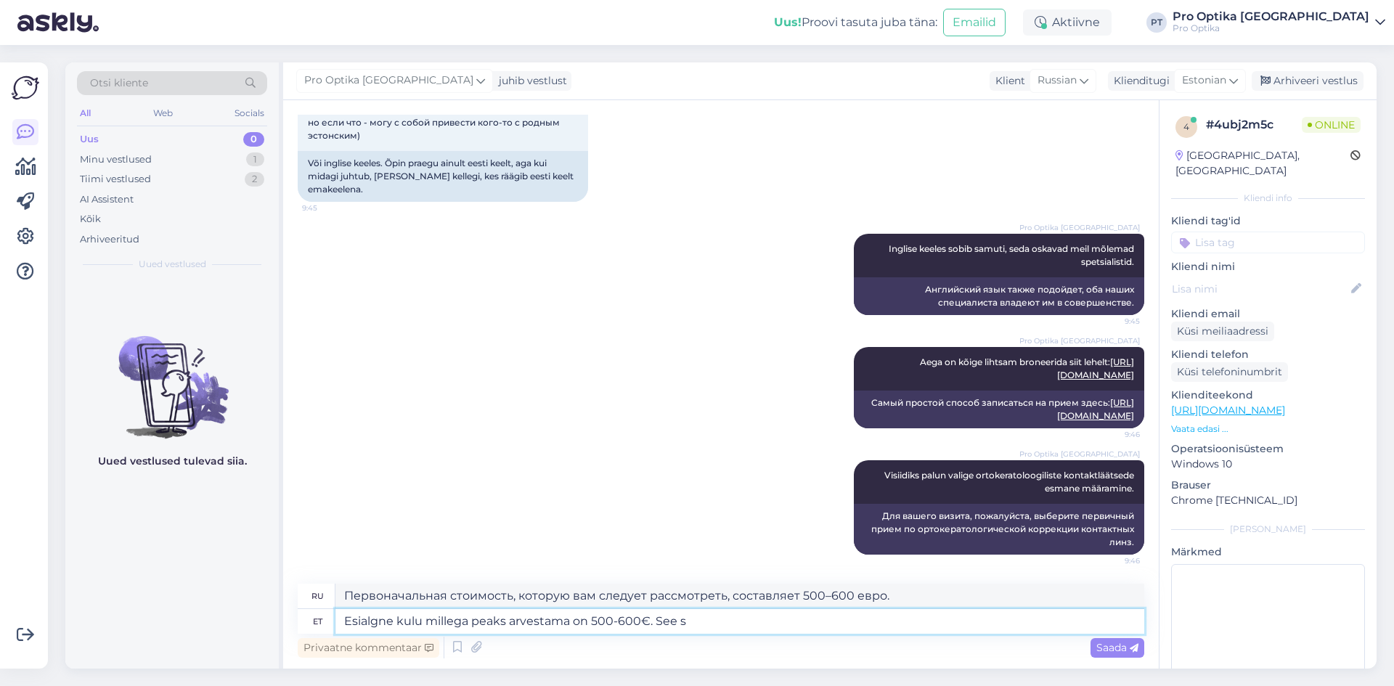
type textarea "Esialgne kulu millega peaks arvestama on 500-600€. See si"
type textarea "Первоначальная стоимость, которую вам следует учитывать, составляет 500-600 евр…"
type textarea "Esialgne kulu millega peaks arvestama on 500-600€. See sisaldab"
type textarea "Первоначальная стоимость, которую вам следует учитывать, составляет 500–600 евр…"
type textarea "Esialgne kulu millega peaks arvestama on 500-600€. See sisaldab ööläätsi ter"
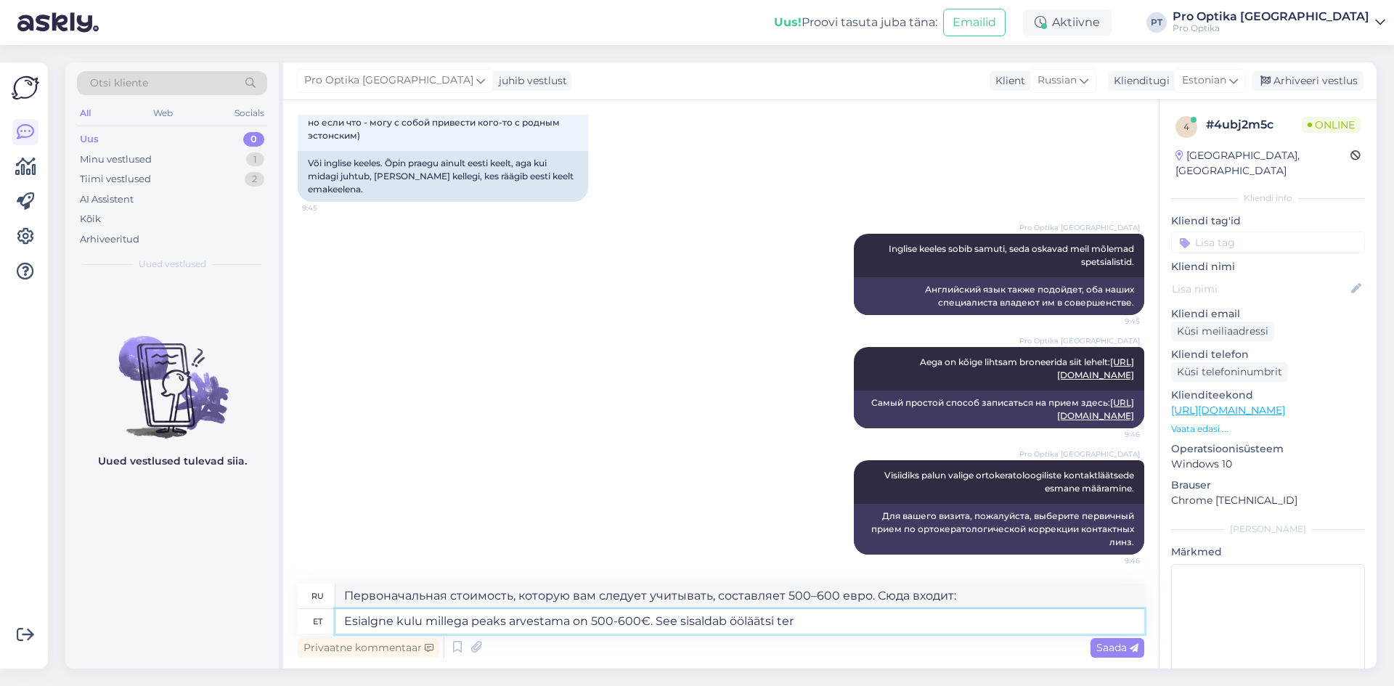
type textarea "Первоначальная стоимость составит 500–600 евро. В эту сумму входят ночные линзы."
type textarea "Esialgne kulu millega peaks arvestama on 500-600€. See sisaldab ööläätsi tervek…"
type textarea "Первоначальная стоимость составит 500–600 евро. В эту сумму входят линзы для но…"
type textarea "Esialgne kulu millega peaks arvestama on 500-600€. See sisaldab ööläätsi tervek…"
type textarea "Первоначальная стоимость составит 500–600 евро. В эту сумму входят ночные линзы…"
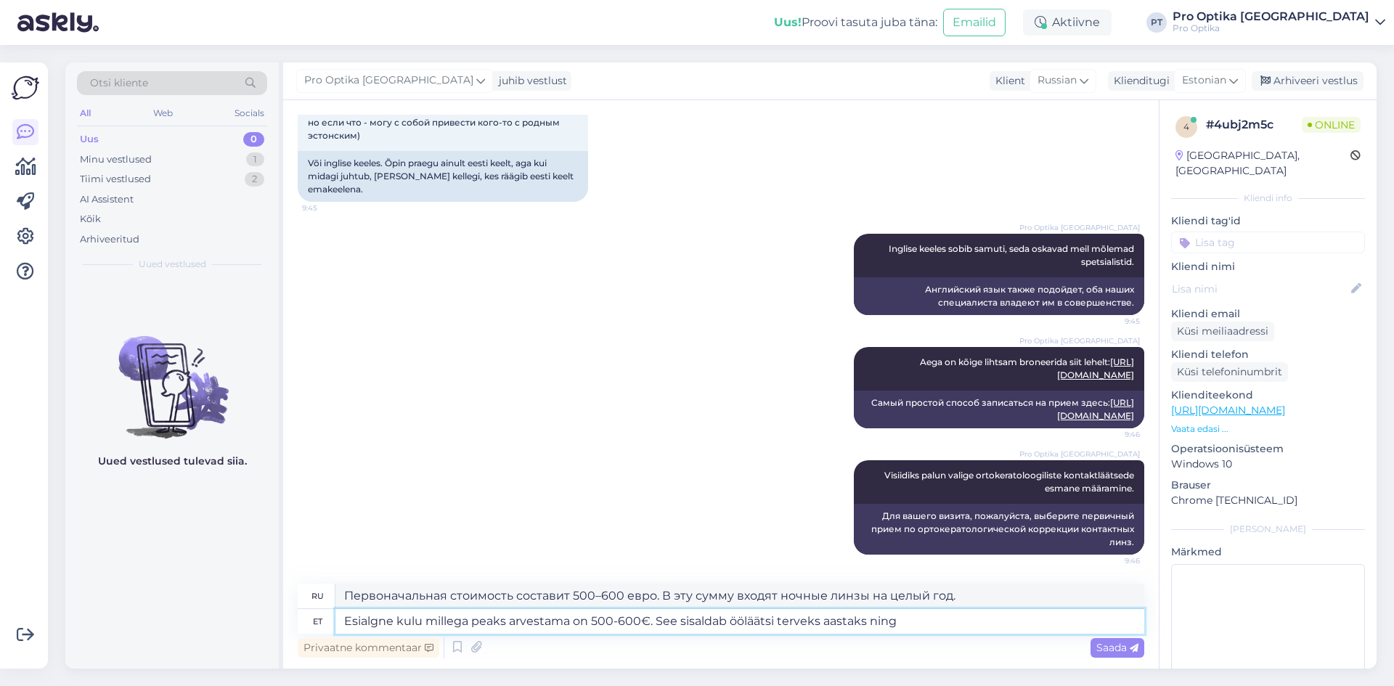
type textarea "Esialgne kulu millega peaks arvestama on 500-600€. See sisaldab ööläätsi tervek…"
type textarea "Начальная стоимость, которую стоит ожидать, составит 500–600 евро. Сюда входят …"
type textarea "Esialgne kulu millega peaks arvestama on 500-600€. See sisaldab ööläätsi tervek…"
type textarea "Первоначальная стоимость составит 500–600 евро. В эту сумму входят ночные линзы…"
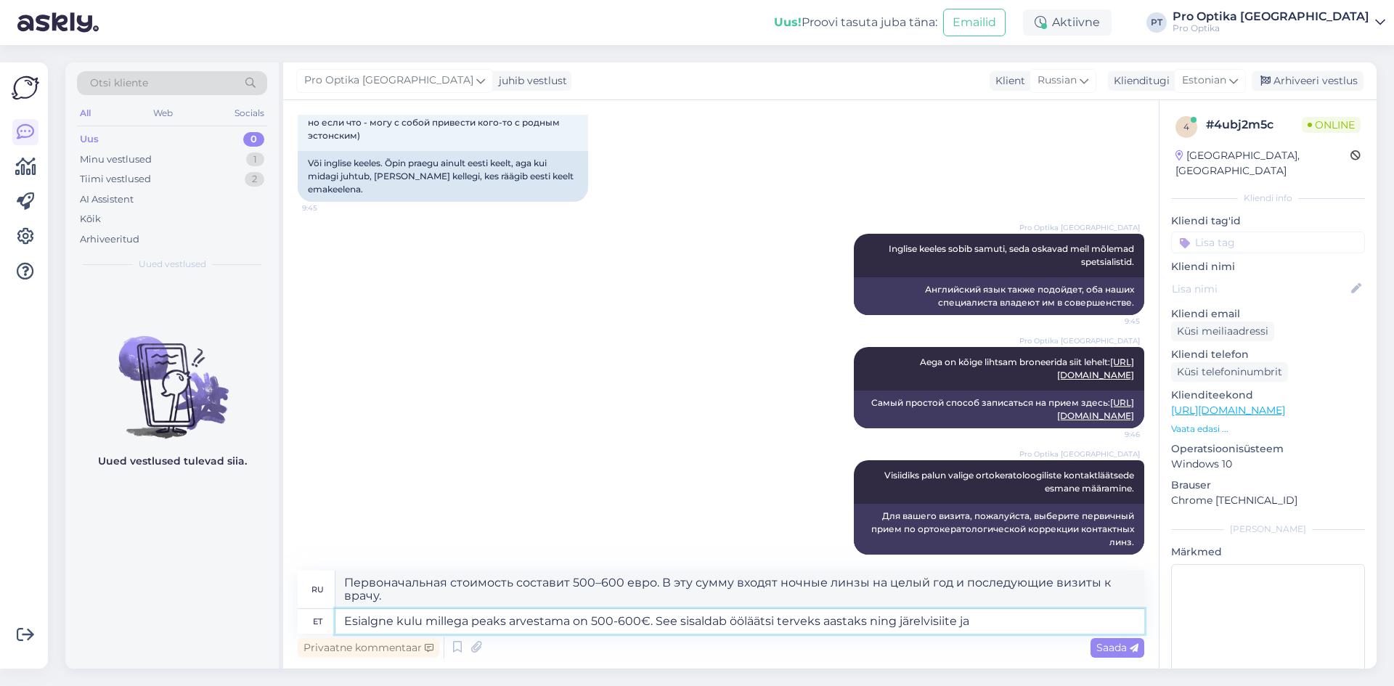
type textarea "Esialgne kulu millega peaks arvestama on 500-600€. See sisaldab ööläätsi tervek…"
type textarea "Первоначальная стоимость составит 500–600 евро. Она включает ночные линзы на це…"
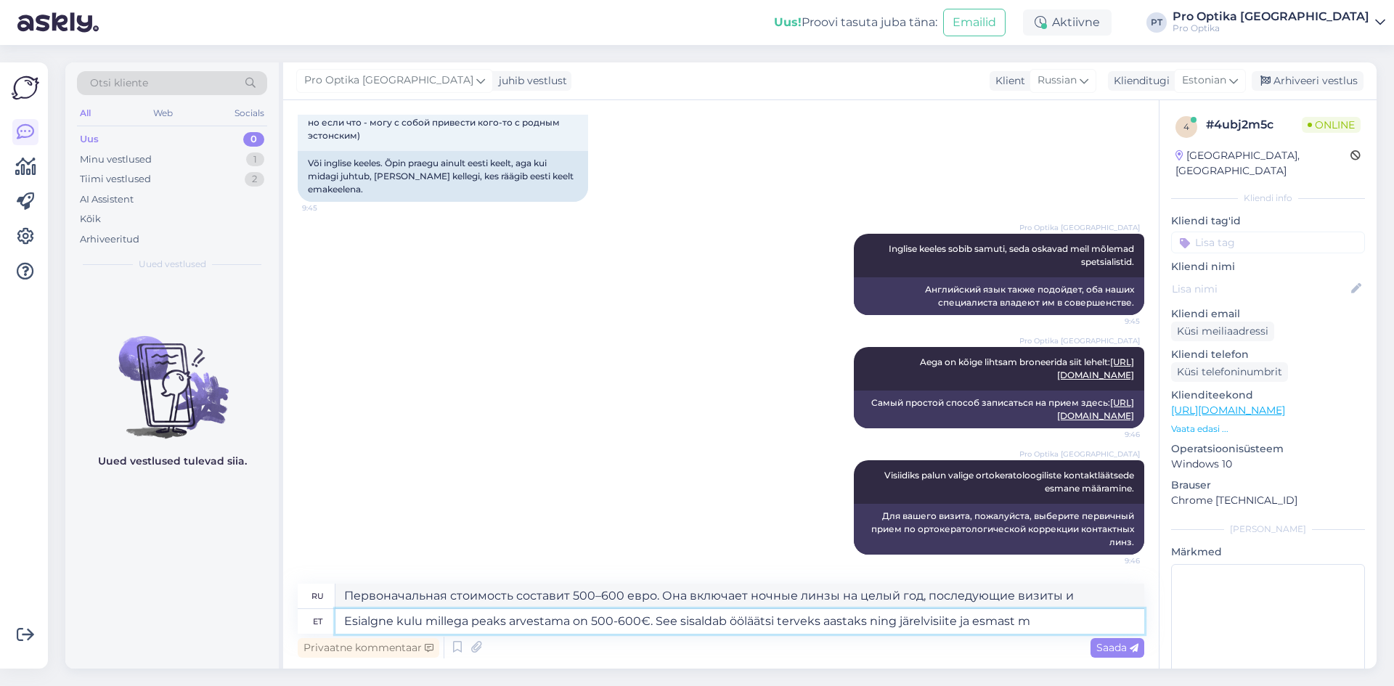
type textarea "Esialgne kulu millega peaks arvestama on 500-600€. See sisaldab ööläätsi tervek…"
type textarea "Первоначальная стоимость составит 500–600 евро. Она включает в себя ночные линз…"
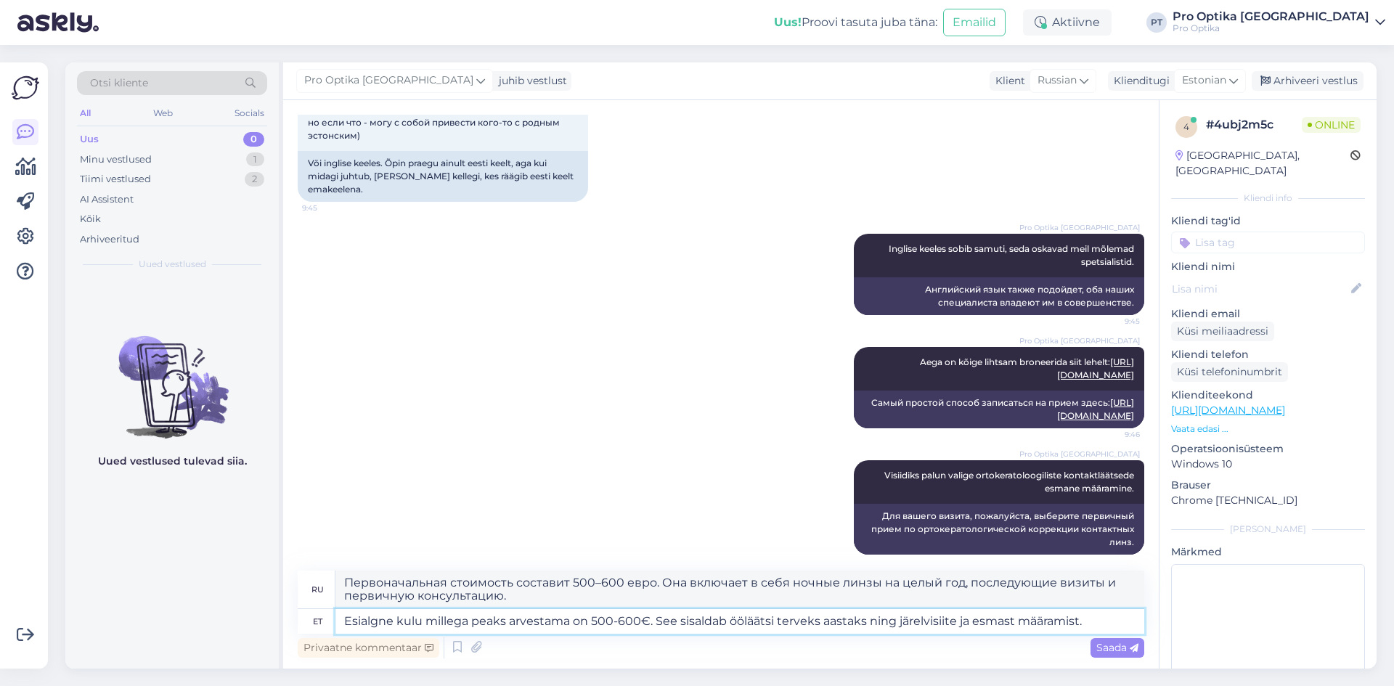
type textarea "Esialgne kulu millega peaks arvestama on 500-600€. See sisaldab ööläätsi tervek…"
type textarea "Первоначальная стоимость составит 500–600 евро. В эту сумму входят ночные линзы…"
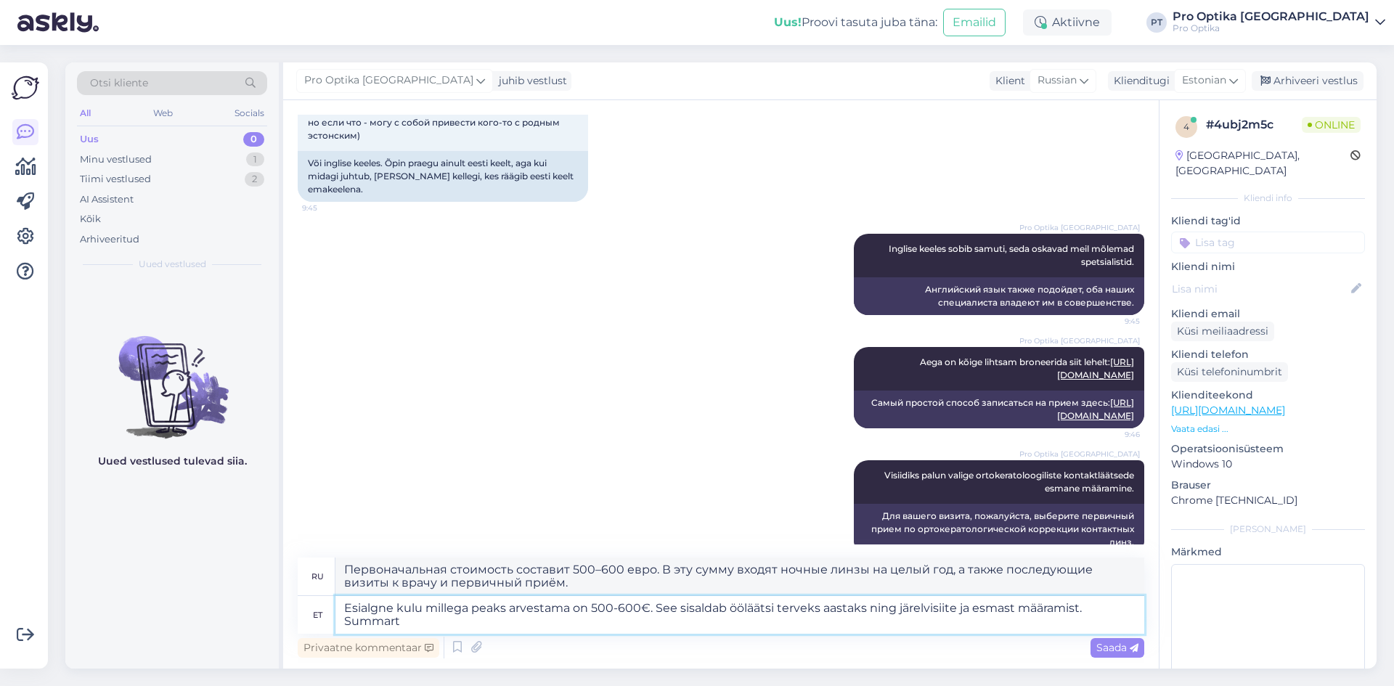
type textarea "Esialgne kulu millega peaks arvestama on 500-600€. See sisaldab ööläätsi tervek…"
type textarea "Первоначальная стоимость составит 500–600 евро. Она включает в себя ночные линз…"
type textarea "Esialgne kulu millega peaks arvestama on 500-600€. See sisaldab ööläätsi tervek…"
type textarea "Первоначальная стоимость, которую вам следует учитывать, составляет 500–600 евр…"
type textarea "Esialgne kulu millega peaks arvestama on 500-600€. See sisaldab ööläätsi tervek…"
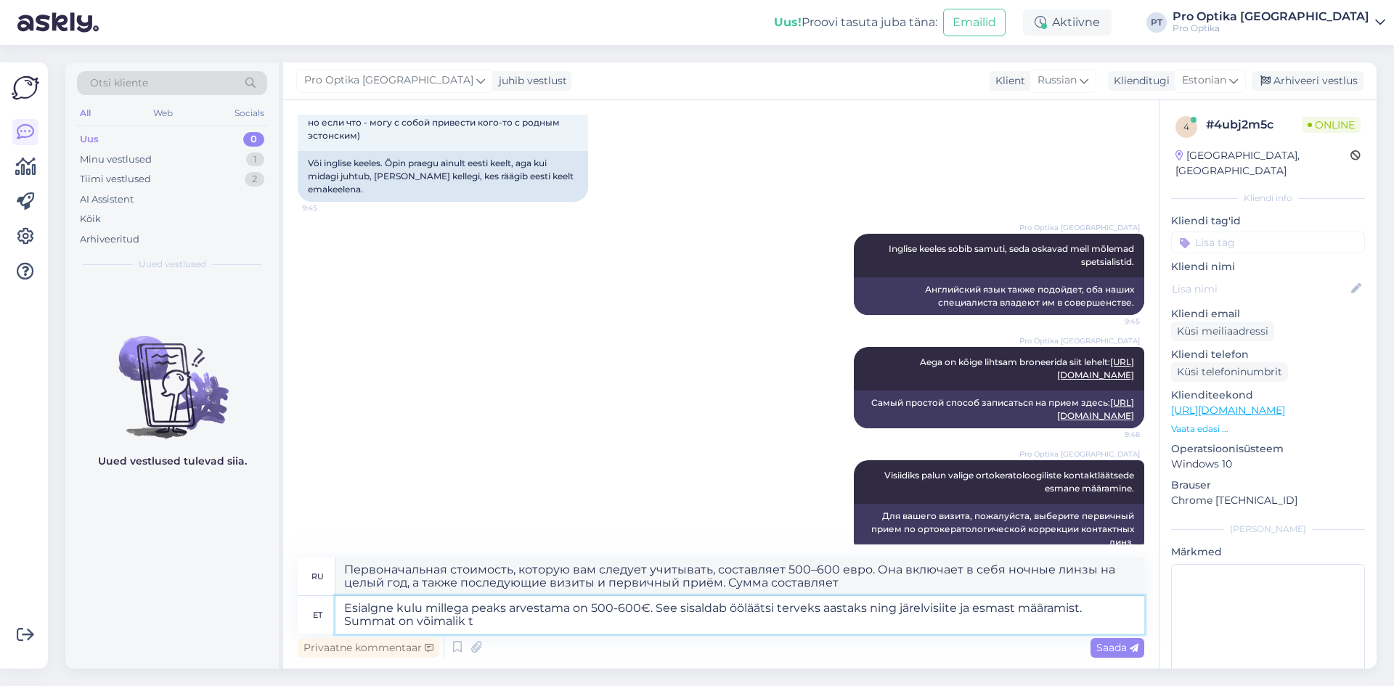
type textarea "Первоначальная стоимость, которую вам следует учитывать, составляет 500–600 евр…"
type textarea "Esialgne kulu millega peaks arvestama on 500-600€. See sisaldab ööläätsi tervek…"
type textarea "Первоначальная стоимость составит 500–600 евро. Она включает в себя ночные линз…"
type textarea "Esialgne kulu millega peaks arvestama on 500-600€. See sisaldab ööläätsi tervek…"
type textarea "Первоначальная стоимость составит 500–600 евро. Она включает в себя ночные линз…"
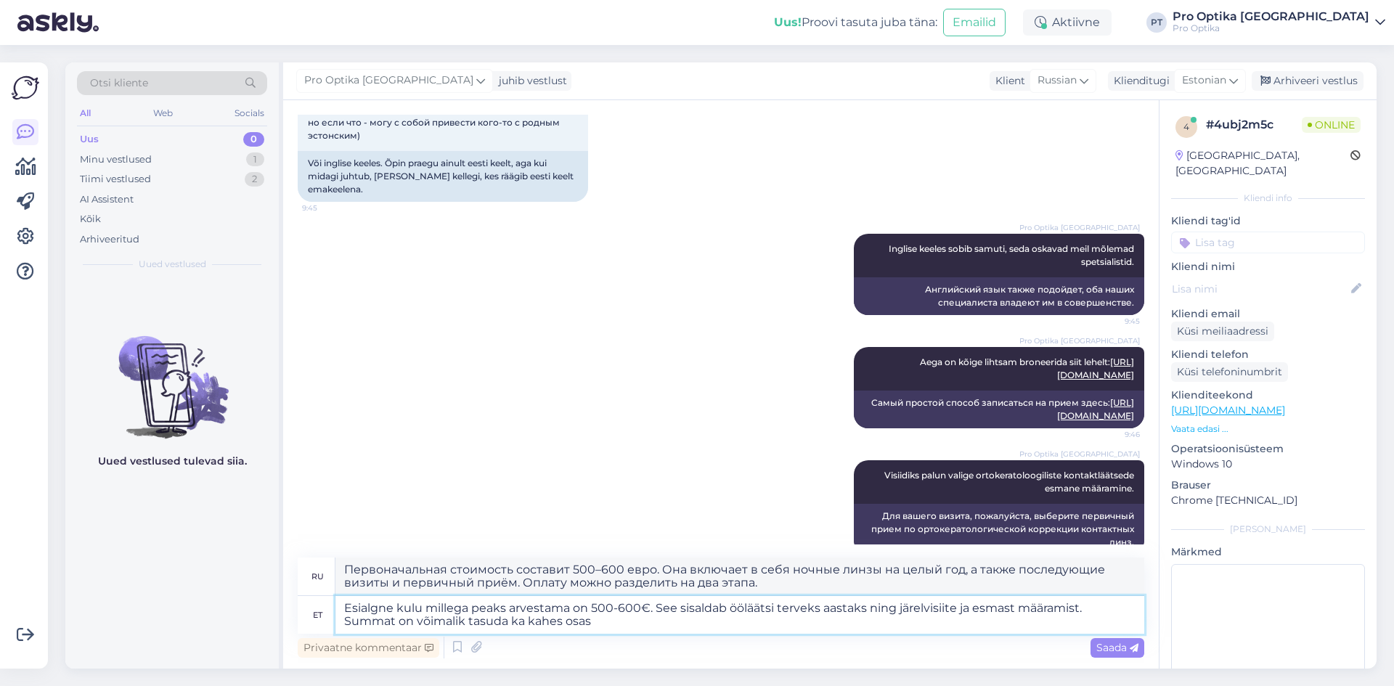
type textarea "Esialgne kulu millega peaks arvestama on 500-600€. See sisaldab ööläätsi tervek…"
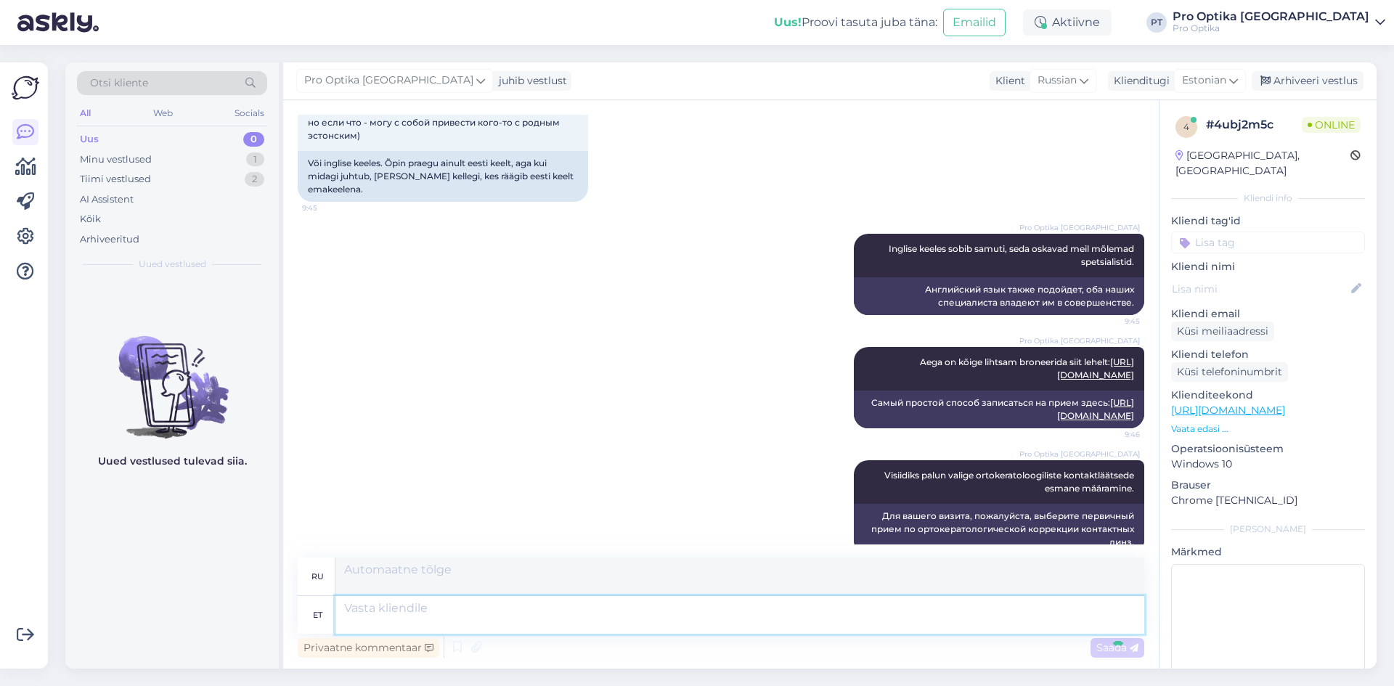
scroll to position [764, 0]
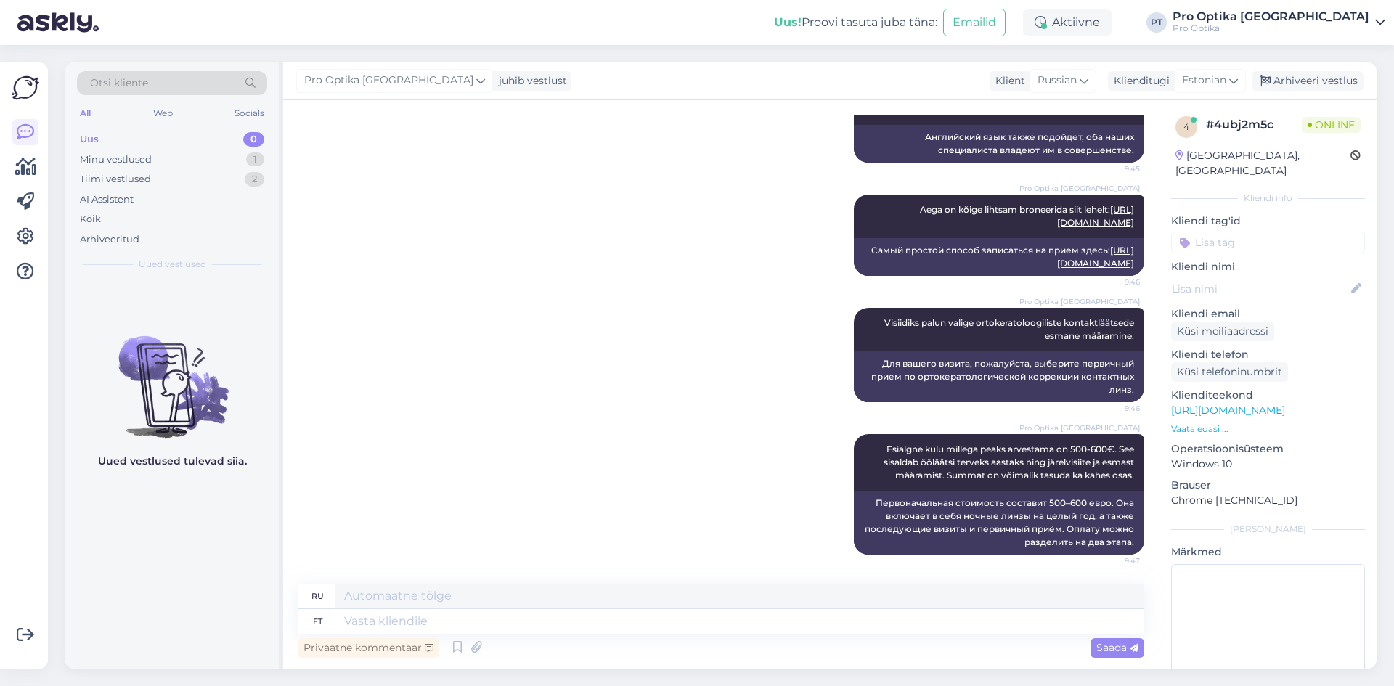
click at [203, 553] on div "Uued vestlused tulevad siia." at bounding box center [172, 474] width 214 height 389
click at [149, 626] on div "Uued vestlused tulevad siia." at bounding box center [172, 474] width 214 height 389
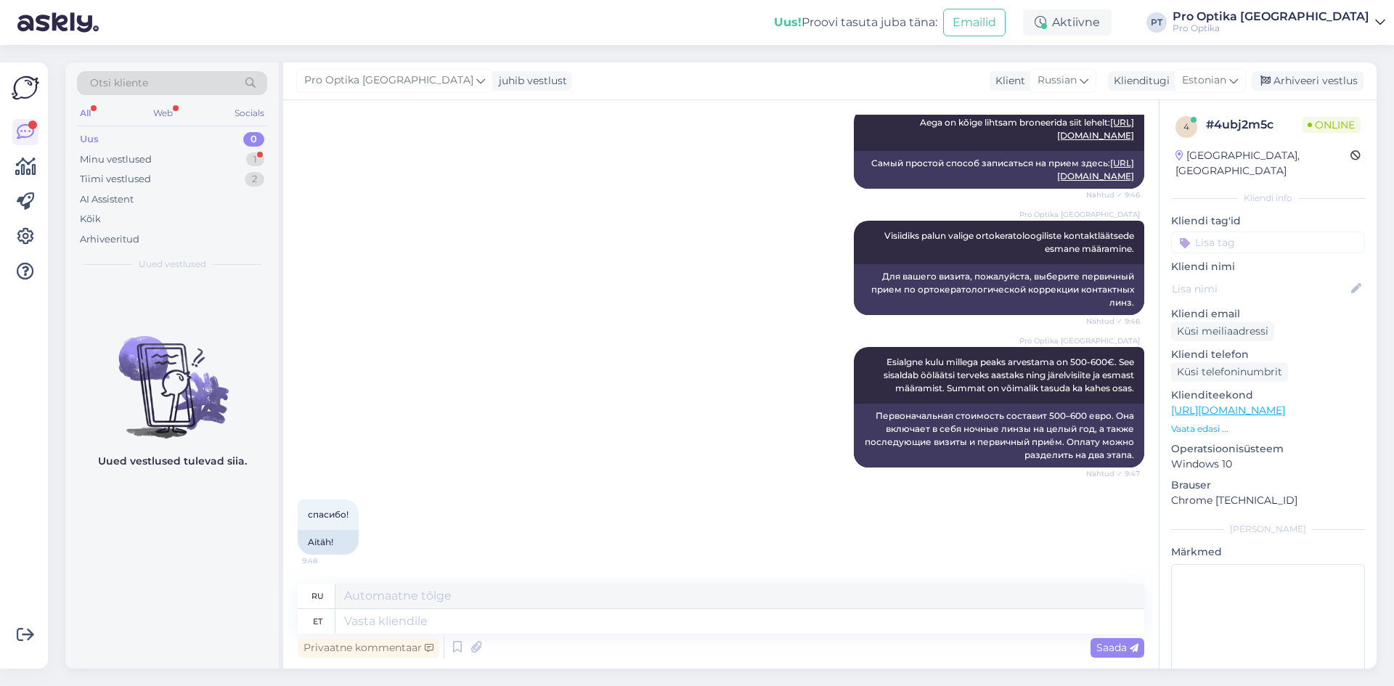
click at [412, 635] on div "Privaatne kommentaar Saada" at bounding box center [721, 648] width 847 height 28
click at [408, 615] on textarea at bounding box center [740, 621] width 809 height 25
click at [455, 649] on icon at bounding box center [457, 648] width 17 height 22
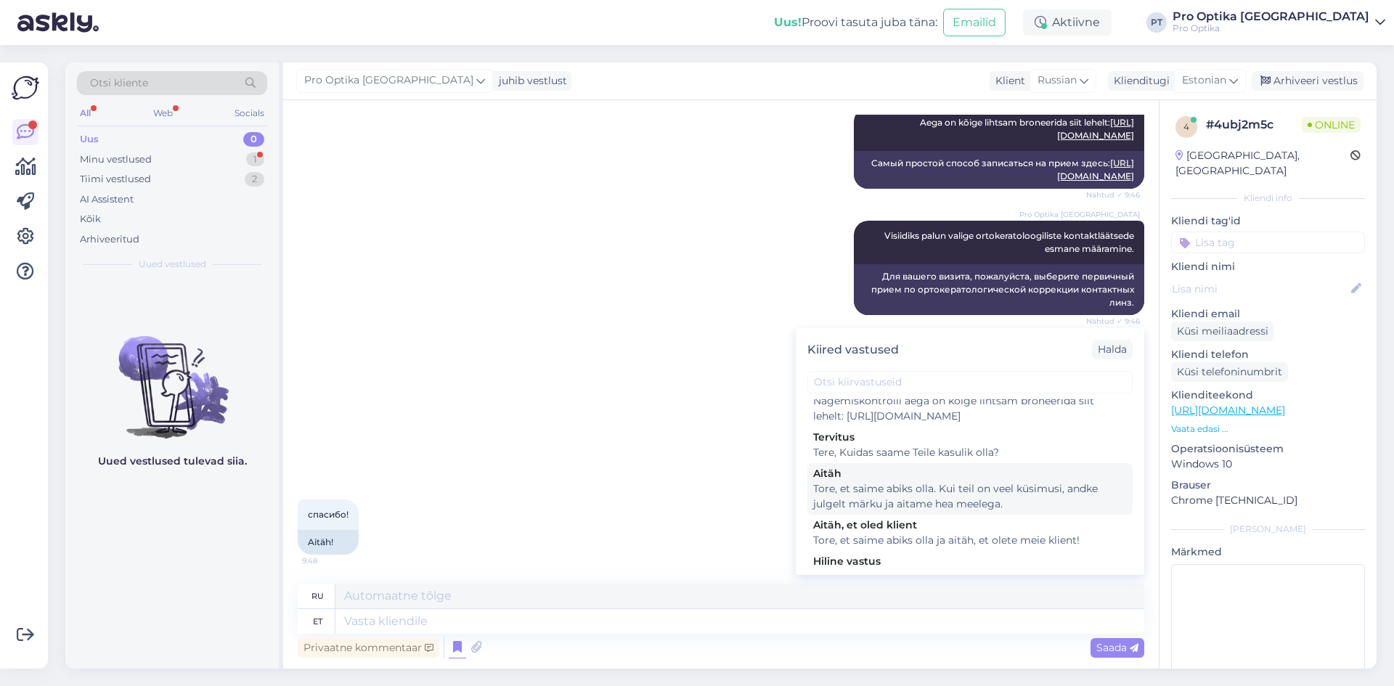
scroll to position [436, 0]
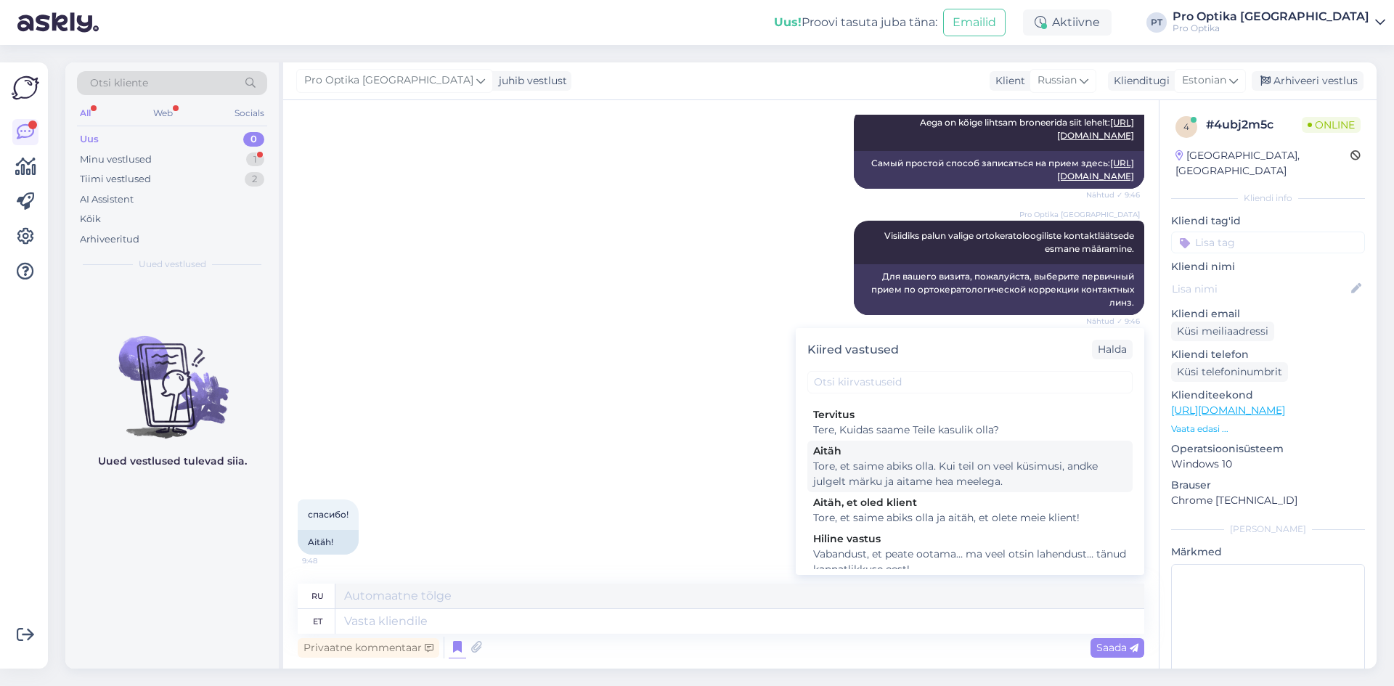
click at [921, 482] on div "Tore, et saime abiks olla. Kui teil on veel küsimusi, andke julgelt märku ja ai…" at bounding box center [970, 474] width 314 height 31
type textarea "Рады, что смогли помочь. Если у вас есть еще вопросы, дайте нам знать!"
type textarea "Tore, et saime abiks olla. Kui teil on veel küsimusi, andke julgelt märku ja ai…"
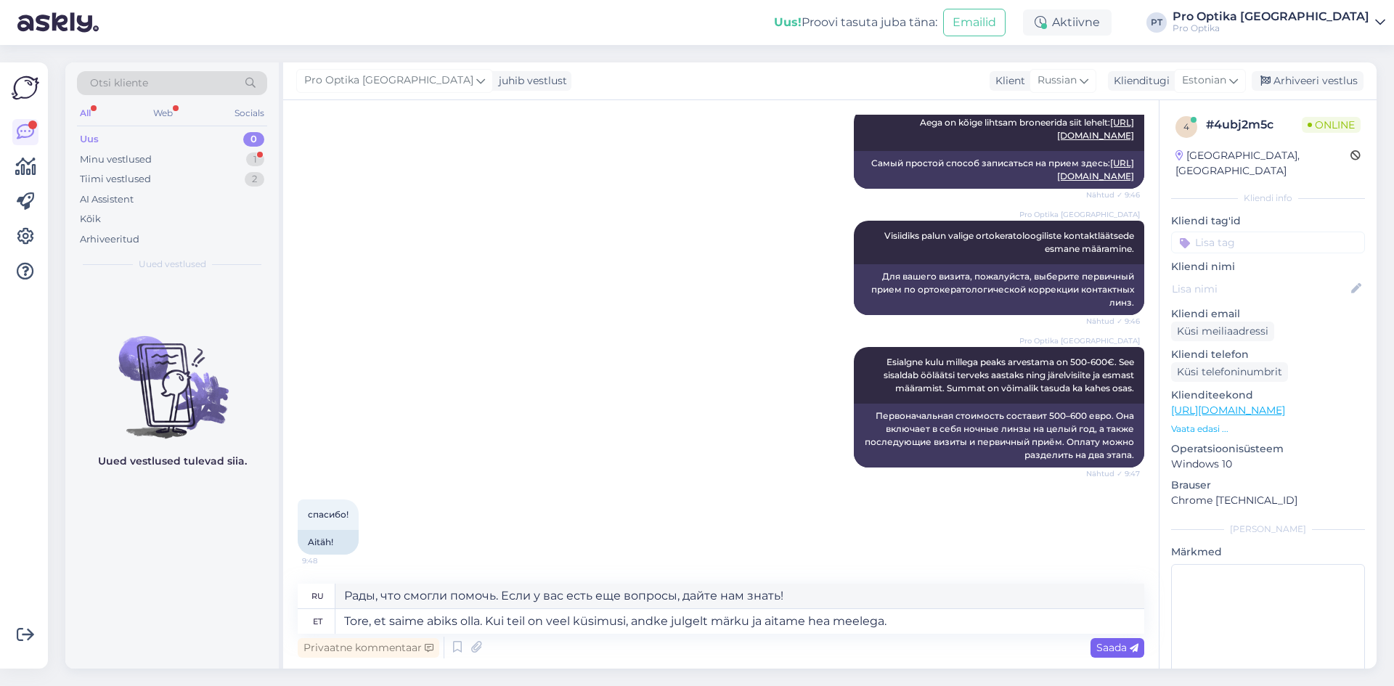
click at [1112, 649] on span "Saada" at bounding box center [1118, 647] width 42 height 13
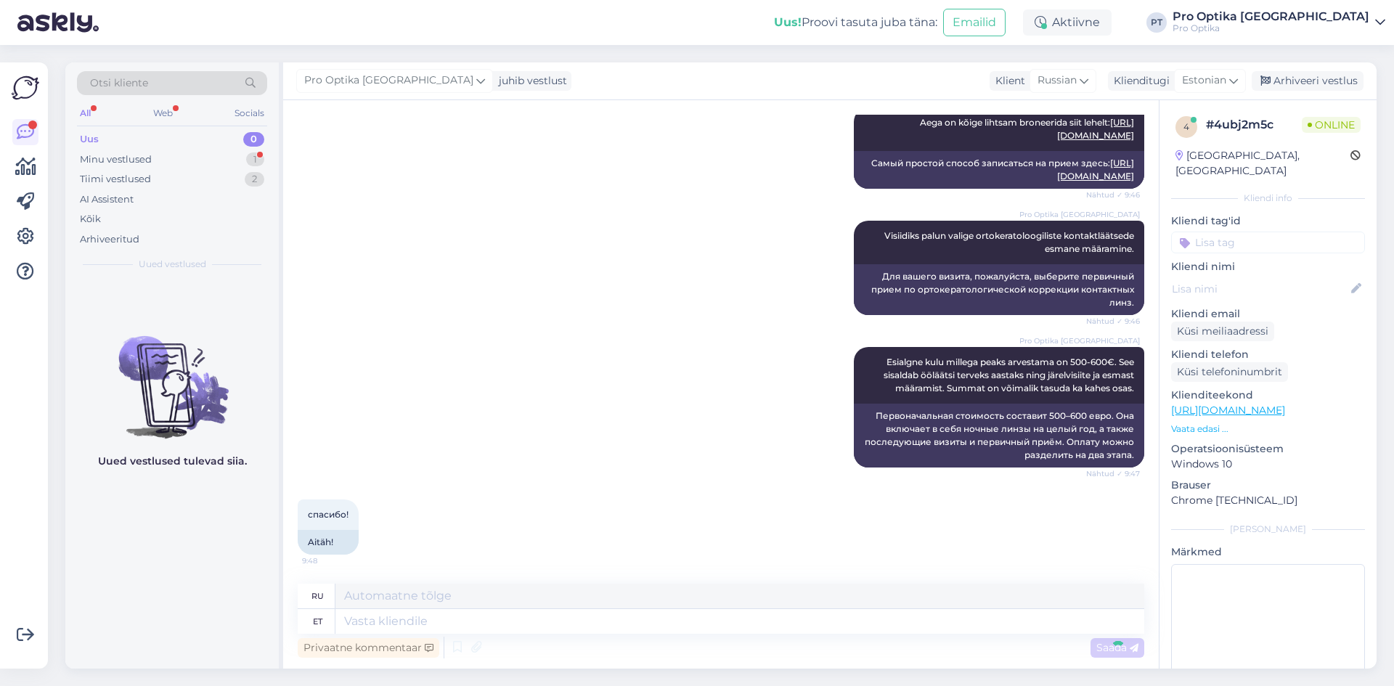
scroll to position [964, 0]
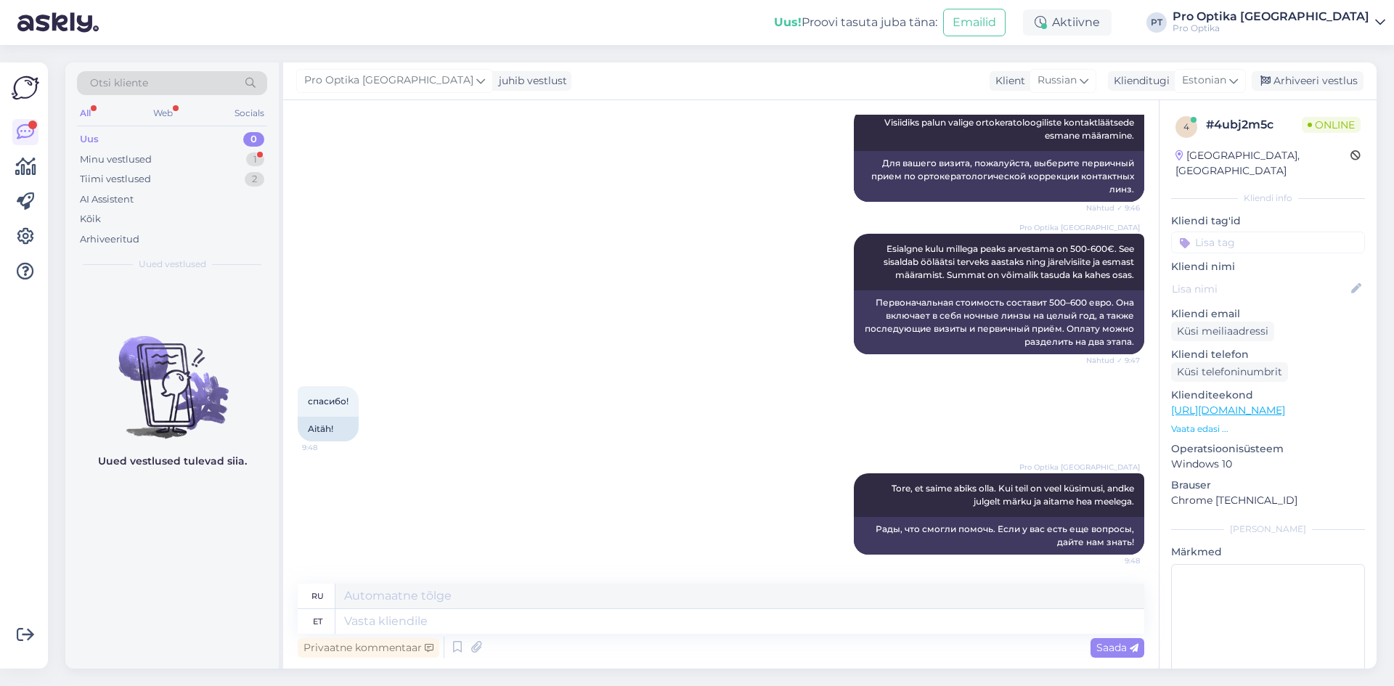
click at [192, 594] on div "Uued vestlused tulevad siia." at bounding box center [172, 474] width 214 height 389
drag, startPoint x: 180, startPoint y: 145, endPoint x: 168, endPoint y: 115, distance: 32.2
click at [172, 138] on div "Uus 0" at bounding box center [172, 139] width 190 height 20
click at [168, 113] on div "Web" at bounding box center [162, 113] width 25 height 19
click at [93, 112] on div "All" at bounding box center [85, 113] width 17 height 19
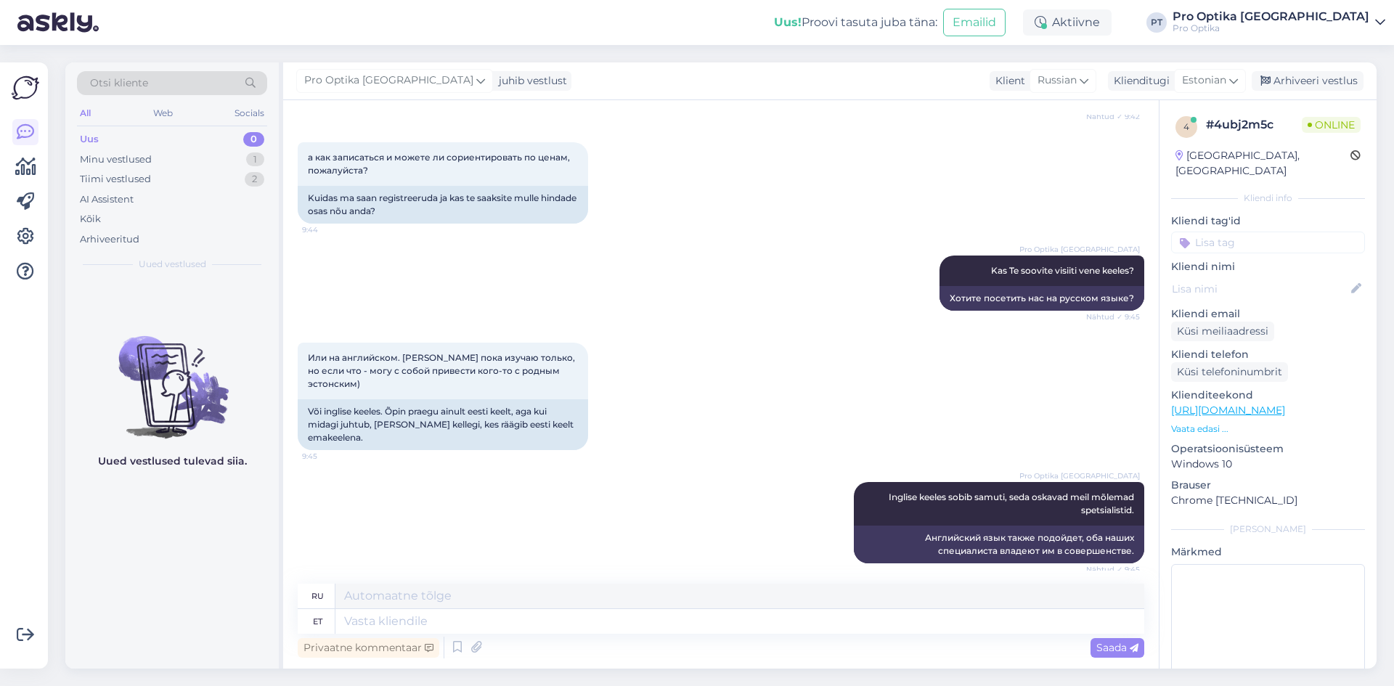
scroll to position [1143, 0]
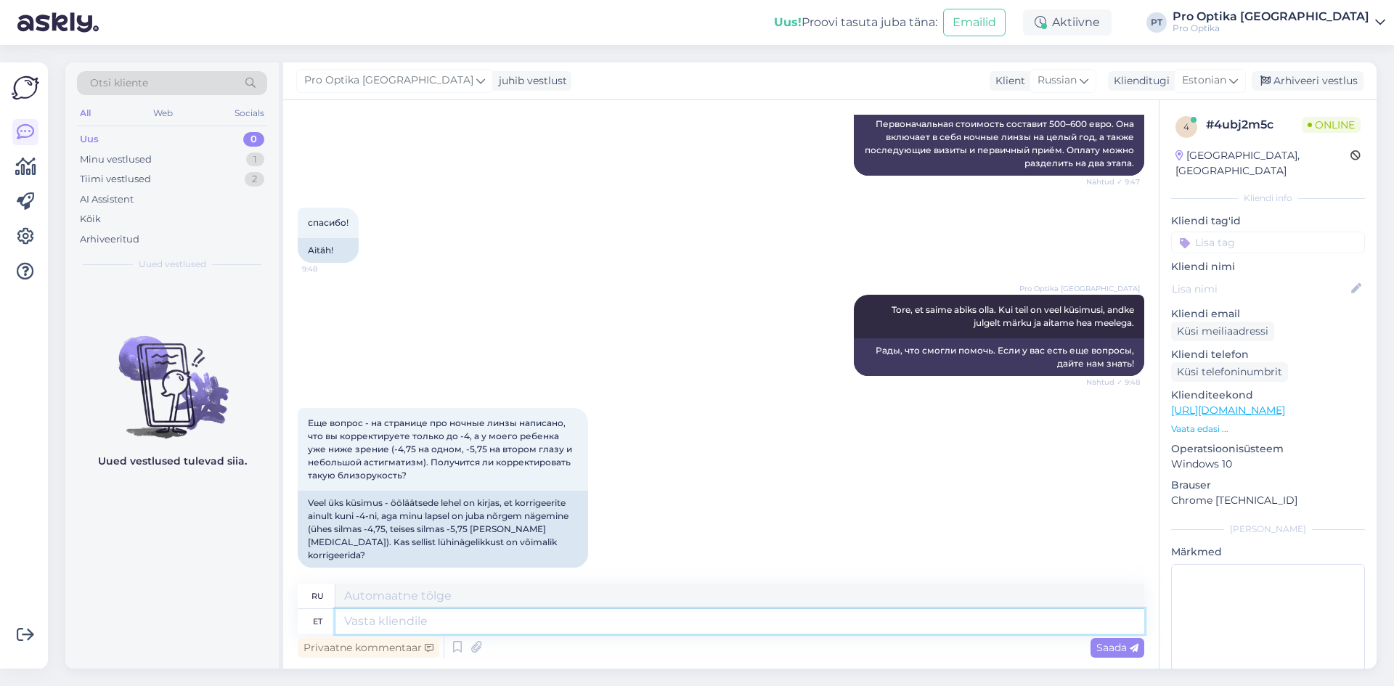
click at [460, 614] on textarea at bounding box center [740, 621] width 809 height 25
type textarea "Sellisel j"
type textarea "Таким образом"
type textarea "Sellisel juhul sa"
type textarea "В этом случае"
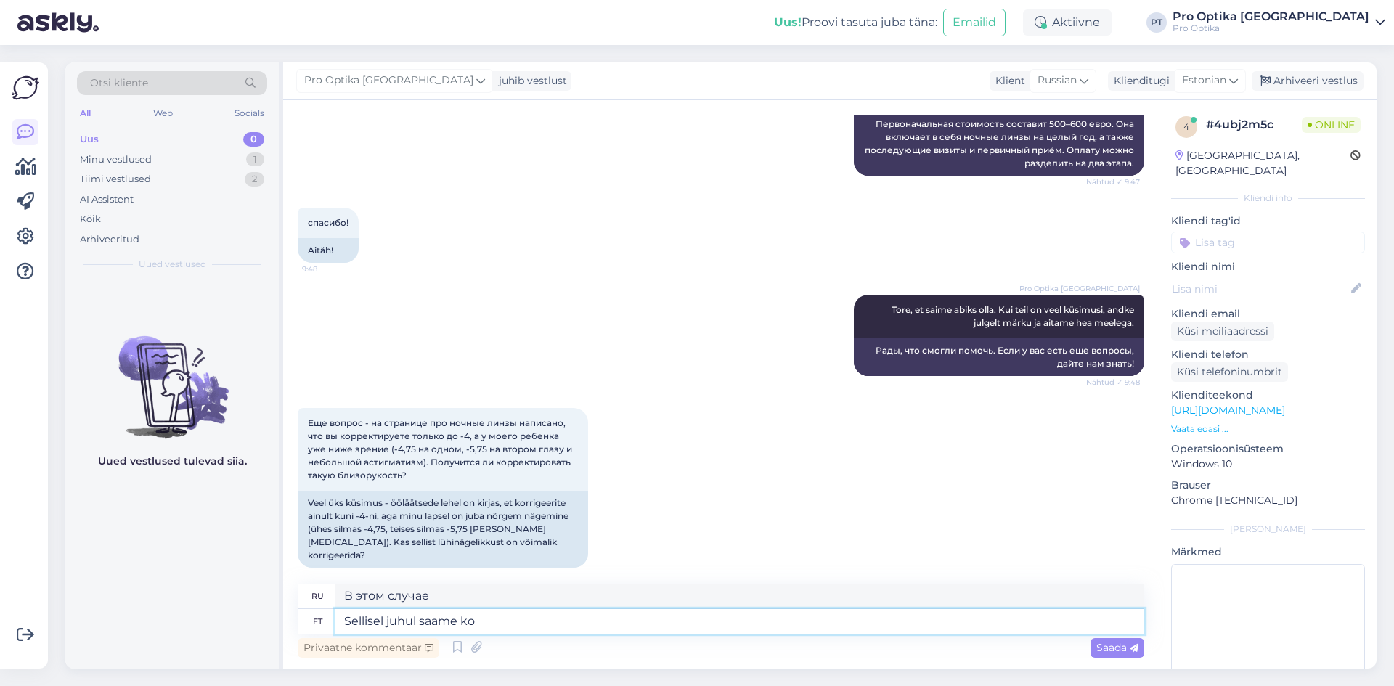
type textarea "Sellisel juhul saame kor"
type textarea "В этом случае мы получаем"
type textarea "Sellisel juhul saame korrigeerida l"
type textarea "В этом случае мы можем исправить"
type textarea "Sellisel juhul saame korrigeerida läätsedega osa"
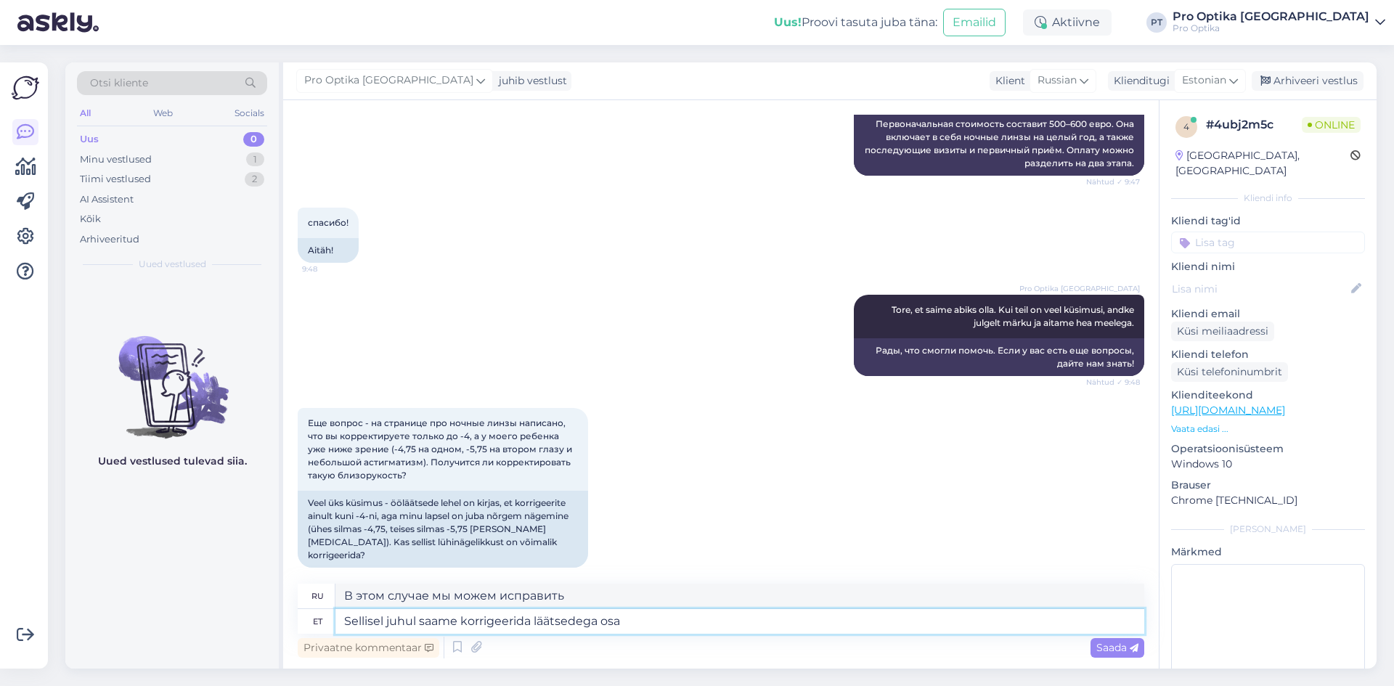
type textarea "В этом случае мы можем исправить с помощью линз"
type textarea "Sellisel juhul saame korrigeerida läätsedega osa m"
type textarea "В этом случае мы можем исправить часть с помощью линз"
type textarea "Sellisel juhul saame korrigeerida läätsedega osa müoopiast n"
type textarea "В этом случае мы можем скорректировать часть близорукости с помощью линз."
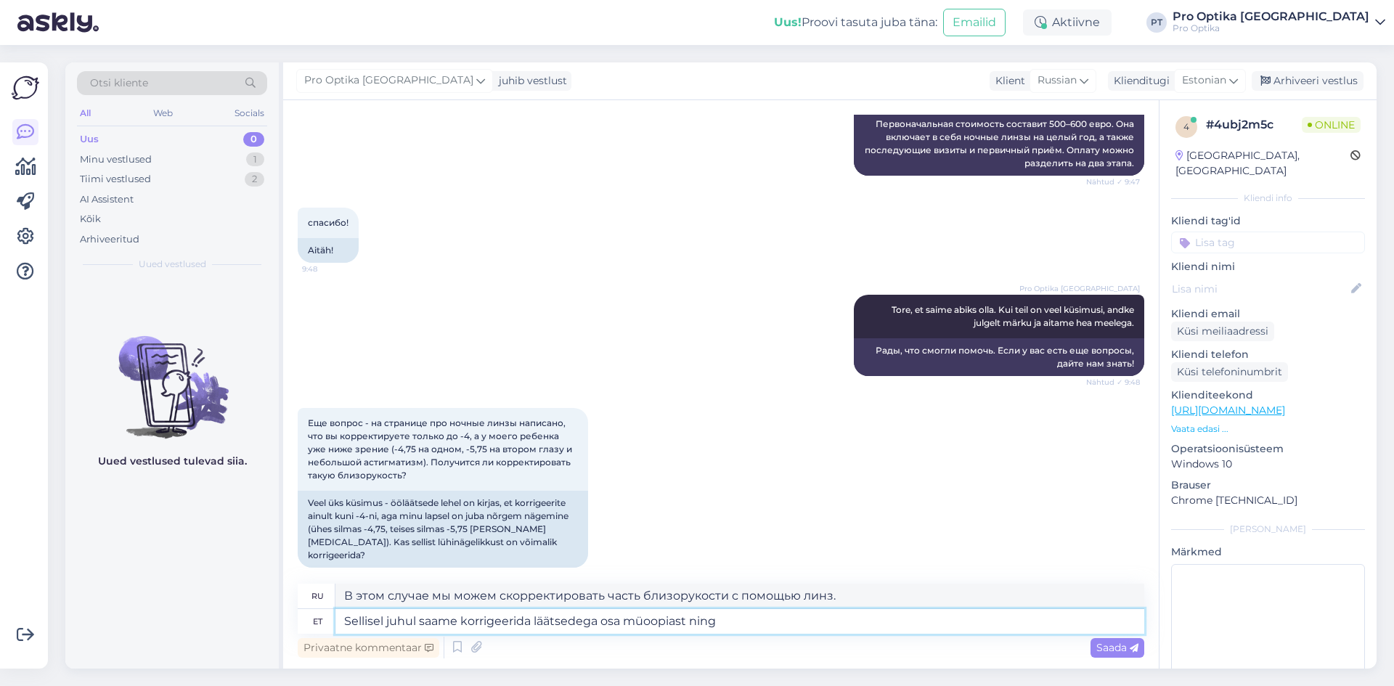
type textarea "Sellisel juhul saame korrigeerida läätsedega osa müoopiast ning"
type textarea "В этом случае мы можем скорректировать часть близорукости с помощью линз и"
type textarea "Sellisel juhul saame korrigeerida läätsedega osa müoopiast ning saame"
type textarea "В этом случае мы можем скорректировать часть близорукости с помощью линз и можем"
type textarea "Sellisel juhul saame korrigeerida läätsedega osa müoopiast ning saame juurde te"
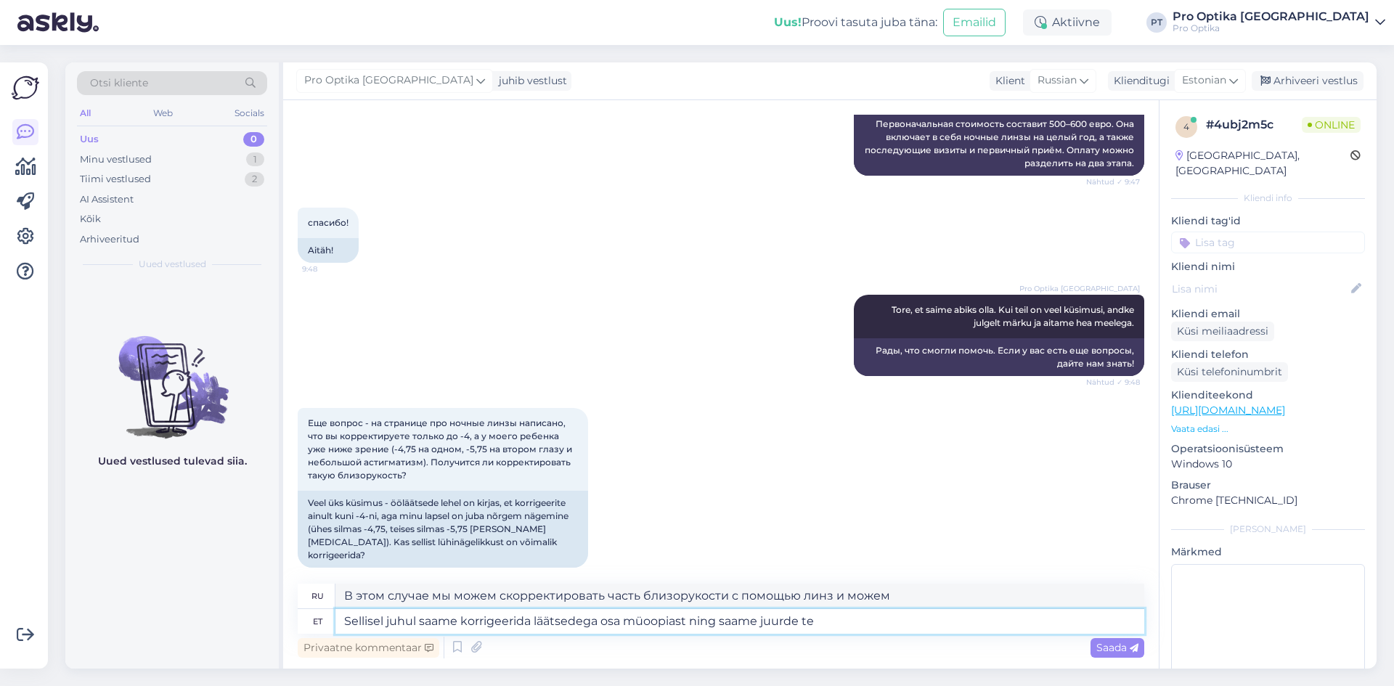
type textarea "В этом случае мы можем скорректировать часть близорукости с помощью линз и полу…"
type textarea "Sellisel juhul saame korrigeerida läätsedega osa müoopiast ning saame juurde te…"
type textarea "В этом случае мы можем скорректировать часть близорукости с помощью линз, а так…"
type textarea "Sellisel juhul saame korrigeerida läätsedega osa müoopiast ning saame juurde te…"
type textarea "В этом случае мы можем скорректировать часть близорукости с помощью линз и може…"
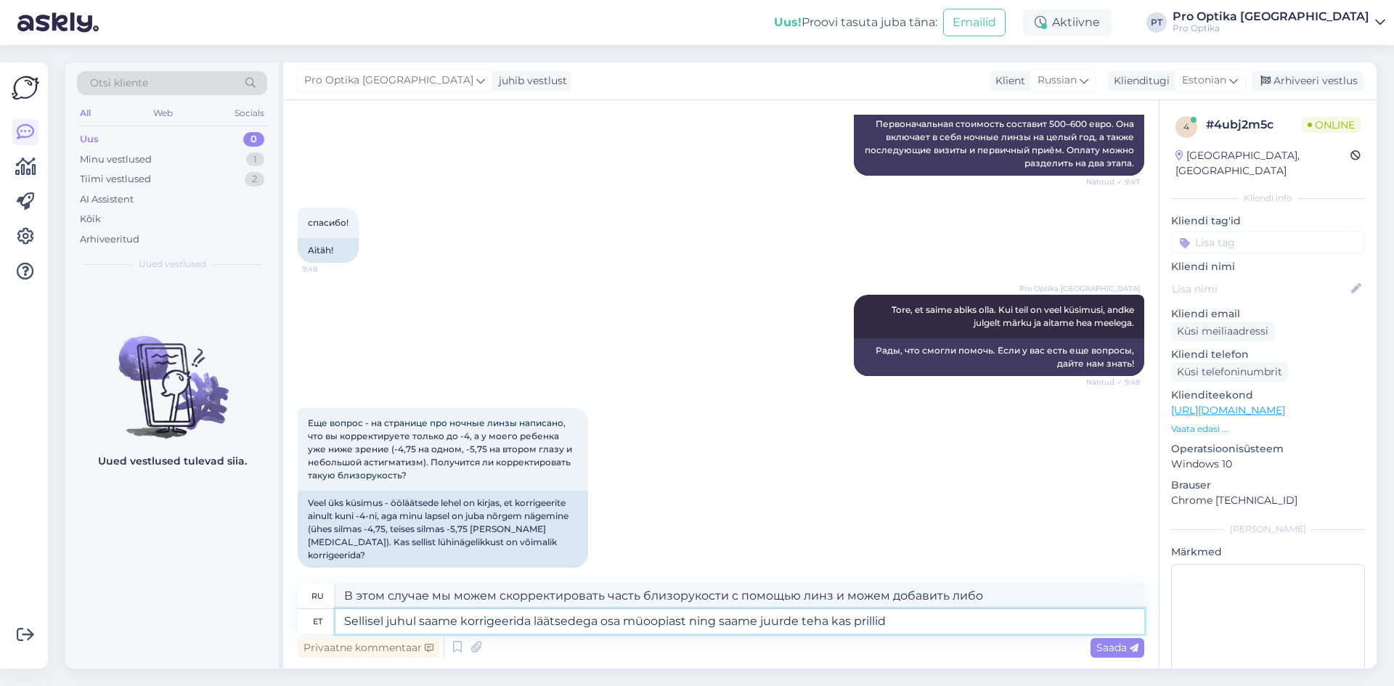
type textarea "Sellisel juhul saame korrigeerida läätsedega osa müoopiast ning saame juurde te…"
type textarea "В этом случае мы можем скорректировать часть близорукости с помощью линз, а так…"
type textarea "Sellisel juhul saame korrigeerida läätsedega osa müoopiast ning saame juurde te…"
type textarea "В этом случае мы можем скорректировать часть близорукости с помощью линз и може…"
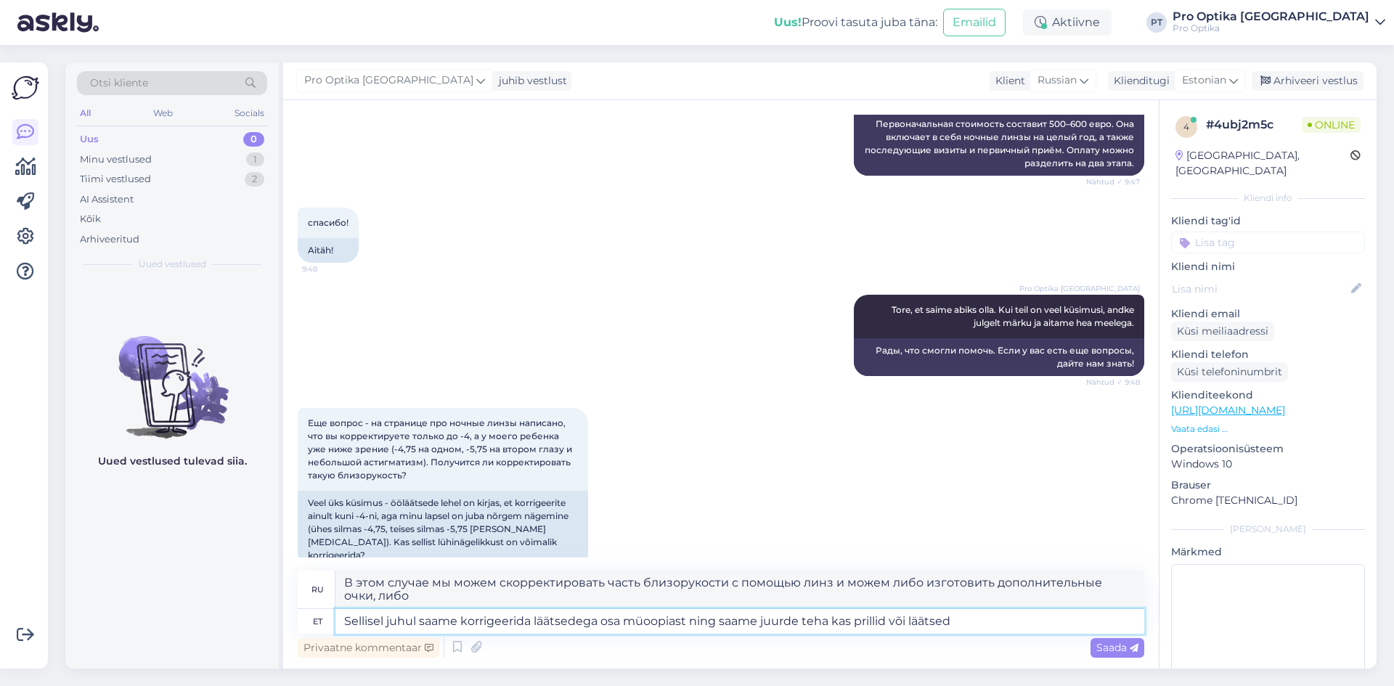
type textarea "Sellisel juhul saame korrigeerida läätsedega osa müoopiast ning saame juurde te…"
type textarea "В этом случае мы можем скорректировать часть близорукости с помощью линз и изго…"
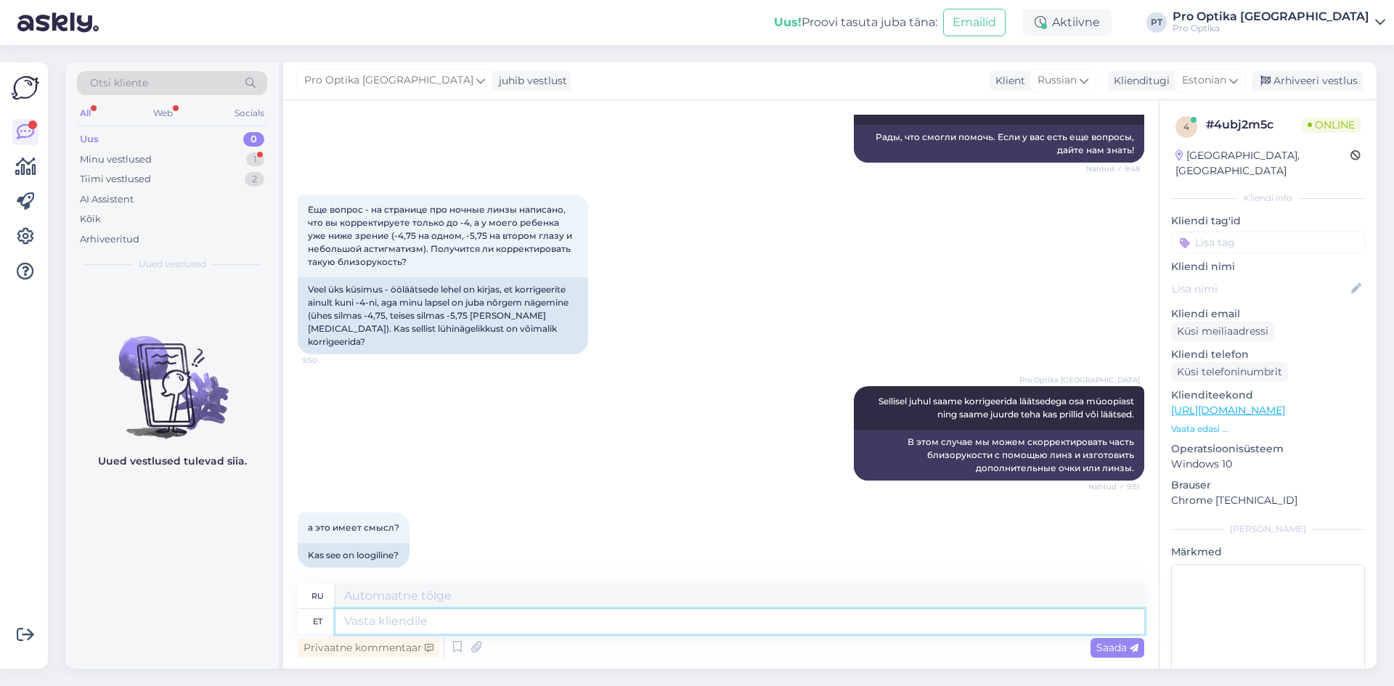
scroll to position [1444, 0]
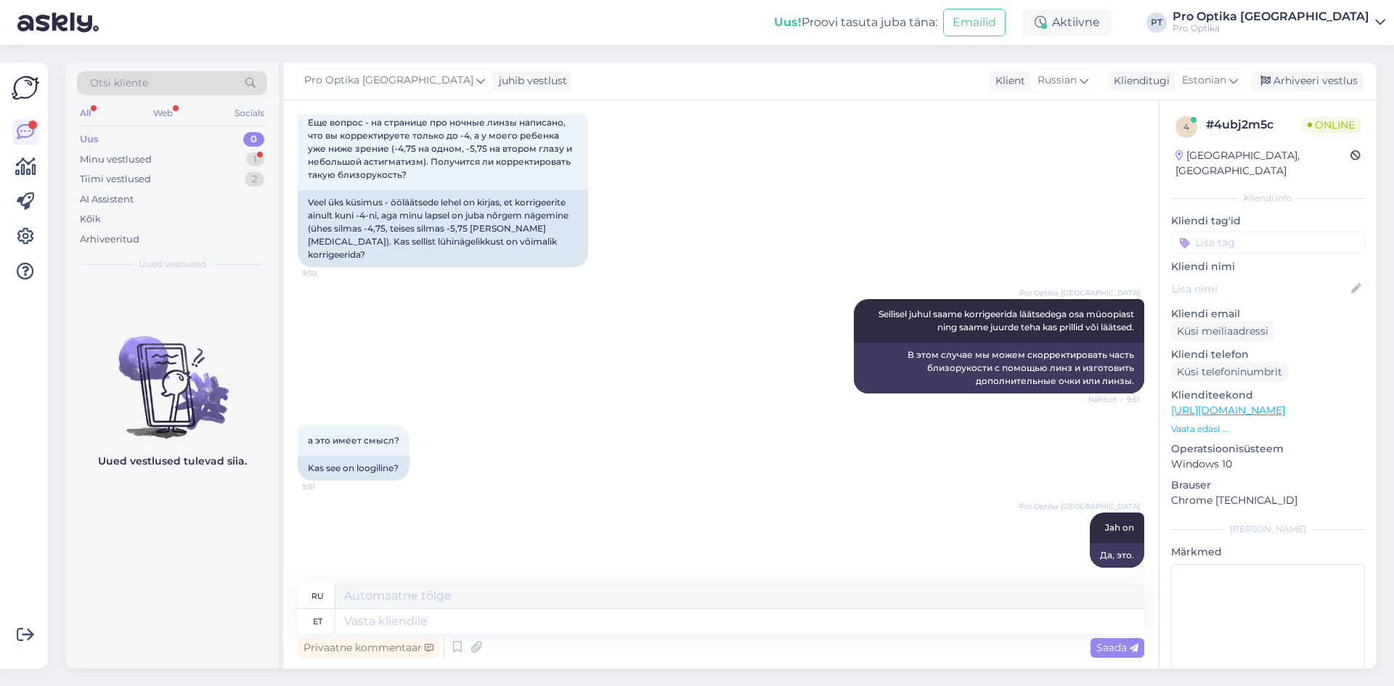
click at [238, 572] on div "Uued vestlused tulevad siia." at bounding box center [172, 474] width 214 height 389
click at [145, 113] on div "All Web Socials" at bounding box center [172, 115] width 190 height 23
click at [168, 107] on div "Web" at bounding box center [162, 113] width 25 height 19
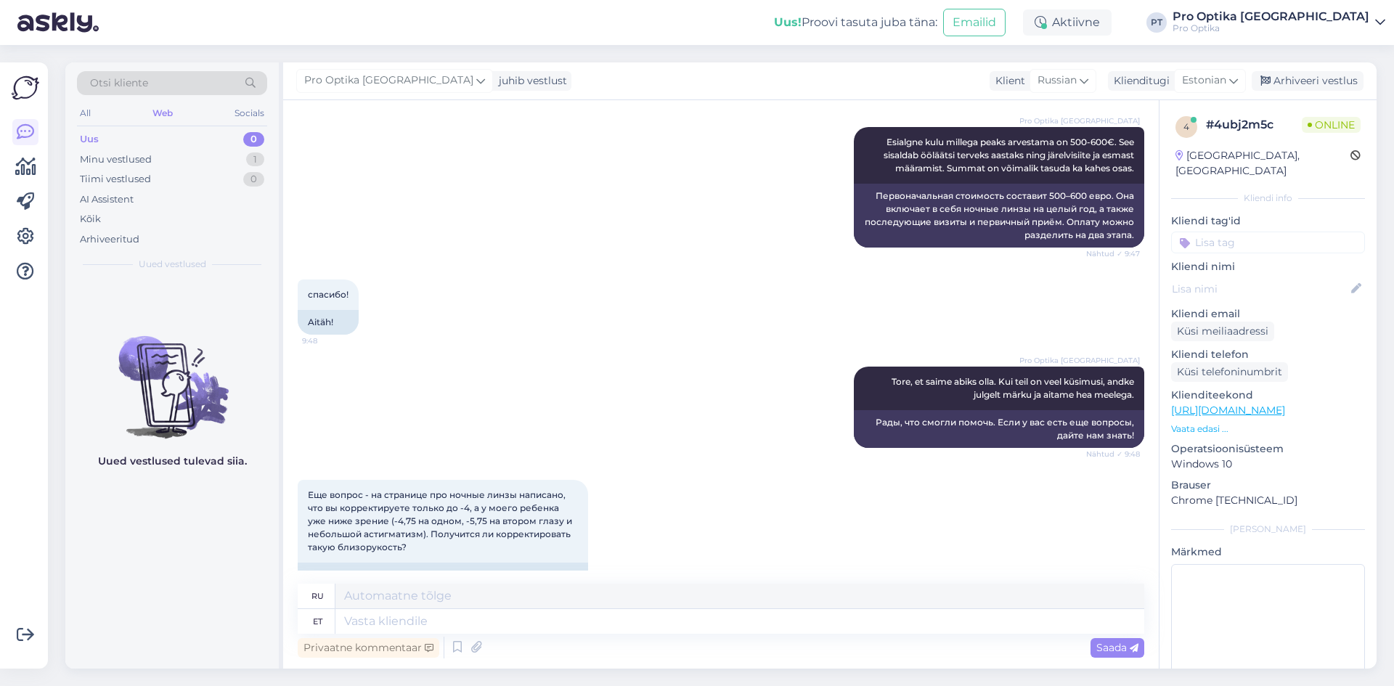
scroll to position [1744, 0]
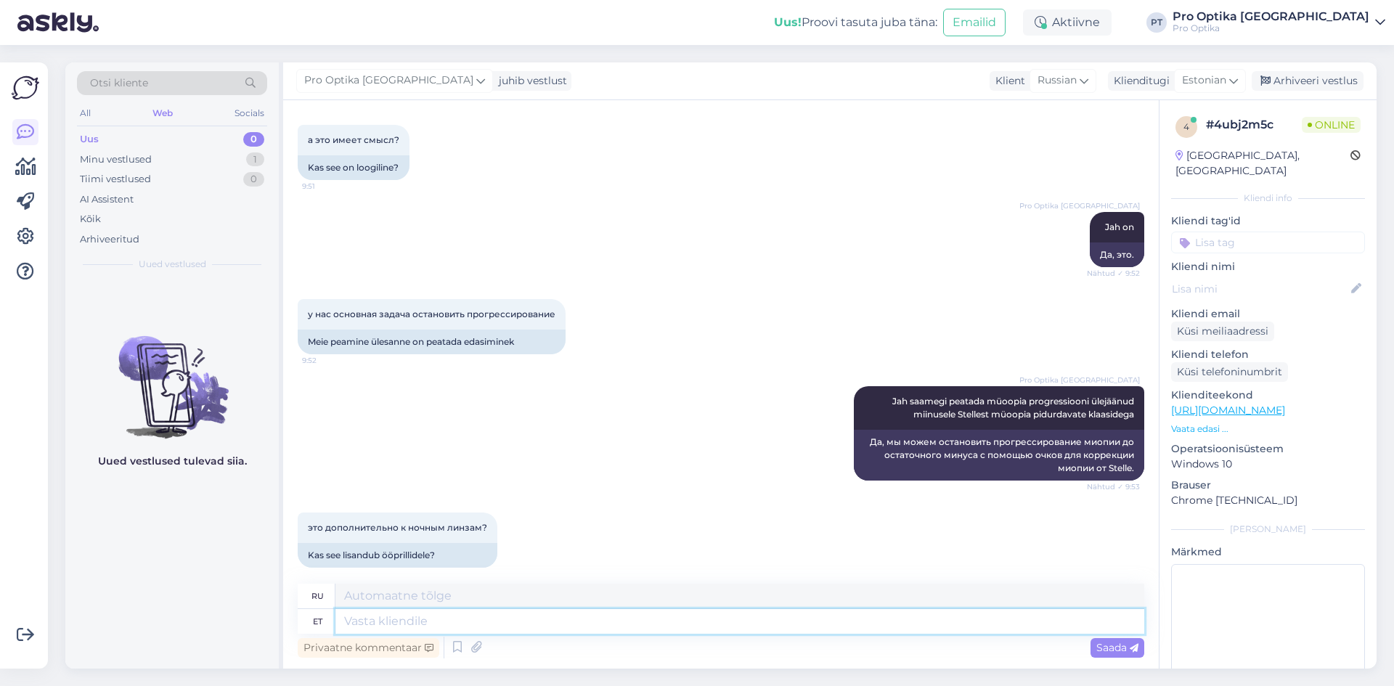
click at [373, 622] on textarea at bounding box center [740, 621] width 809 height 25
type textarea "Jah"
type textarea "И"
type textarea "Jah."
type textarea "Да."
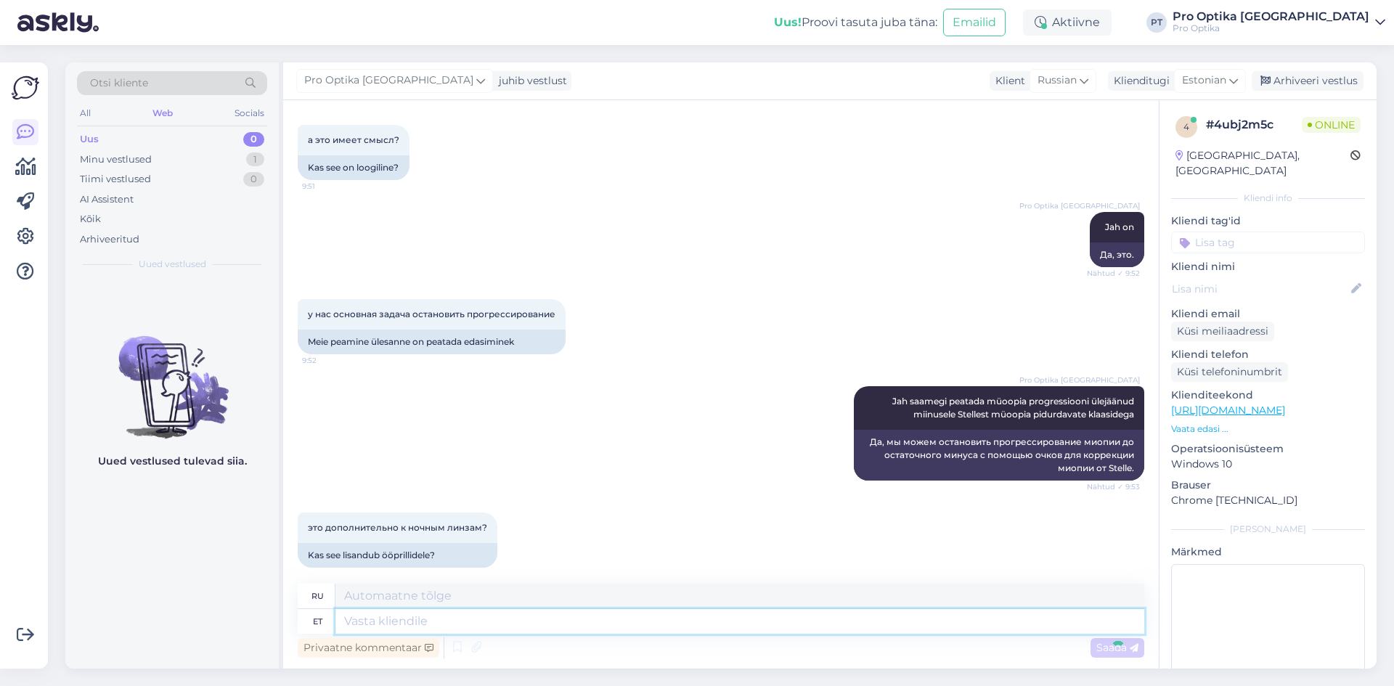
scroll to position [1832, 0]
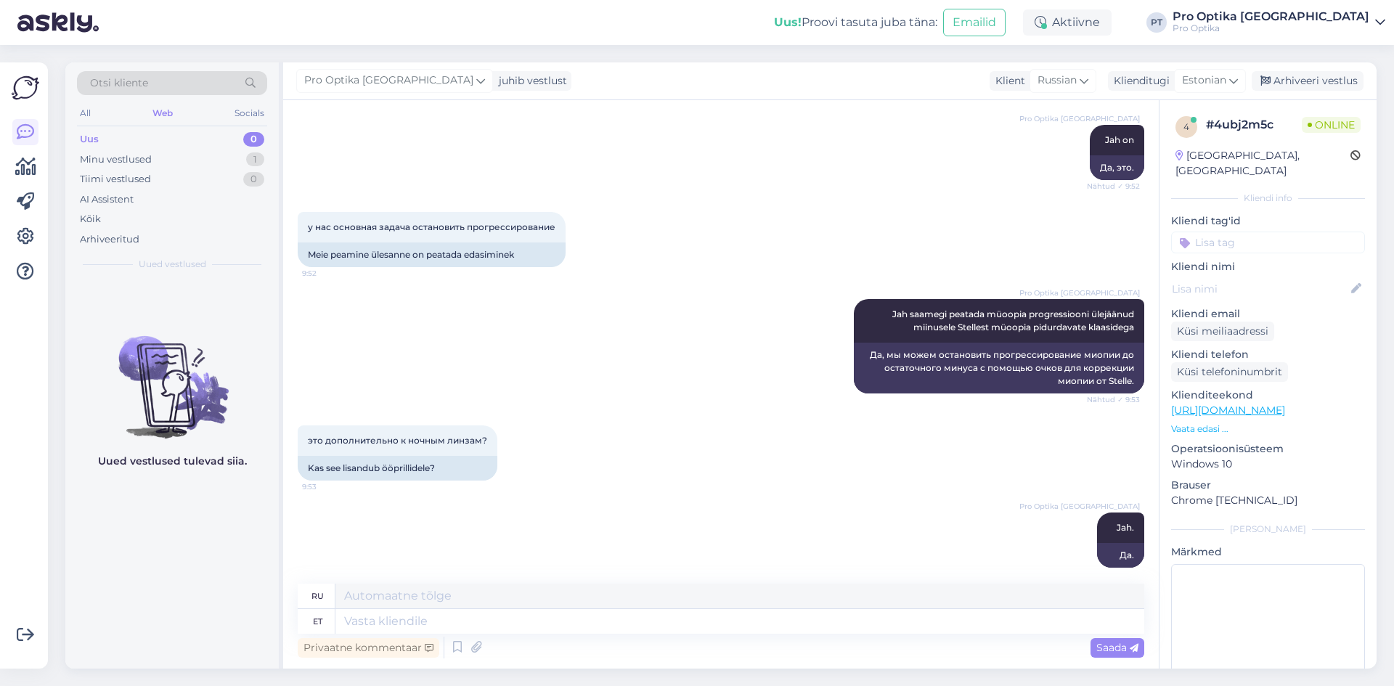
click at [160, 556] on div "Uued vestlused tulevad siia." at bounding box center [172, 474] width 214 height 389
click at [86, 106] on div "All" at bounding box center [85, 113] width 17 height 19
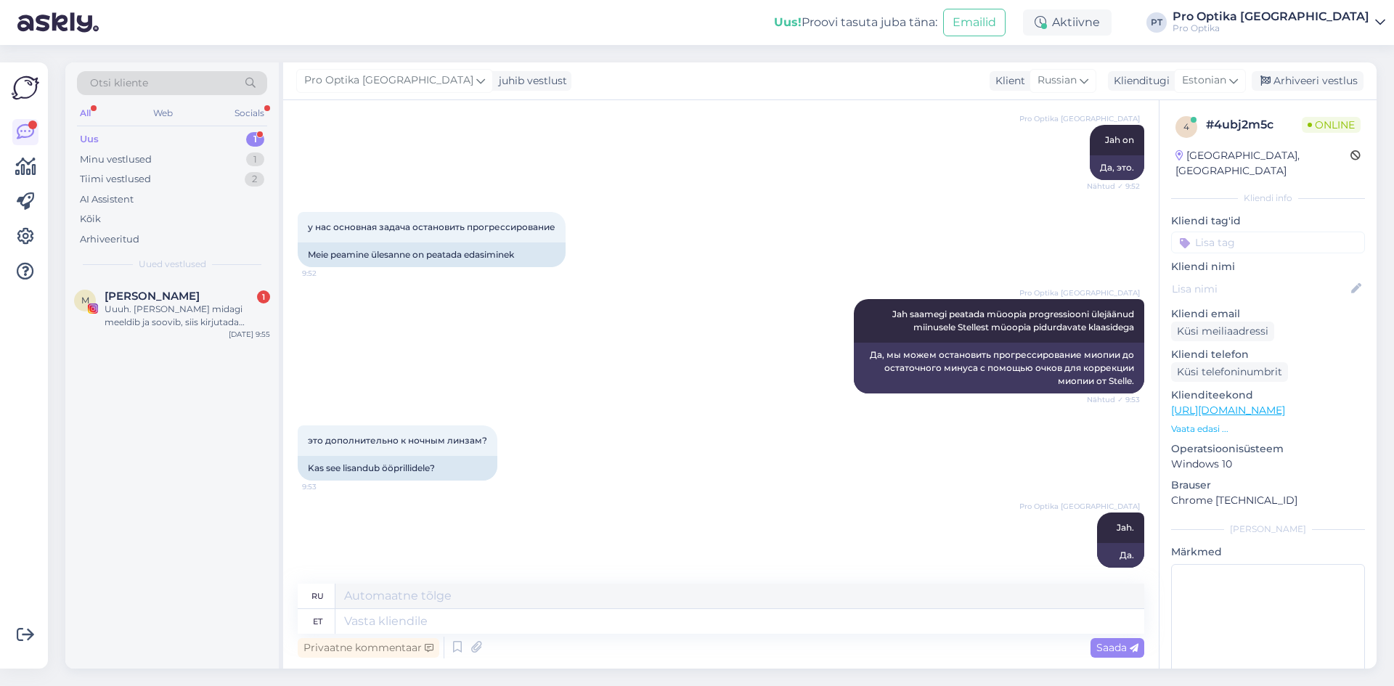
click at [85, 113] on div "All" at bounding box center [85, 113] width 17 height 19
click at [146, 325] on div "Uuuh. Kui talle midagi meeldib ja soovib, siis kirjutada tallinn@prooptika.ee" at bounding box center [188, 316] width 166 height 26
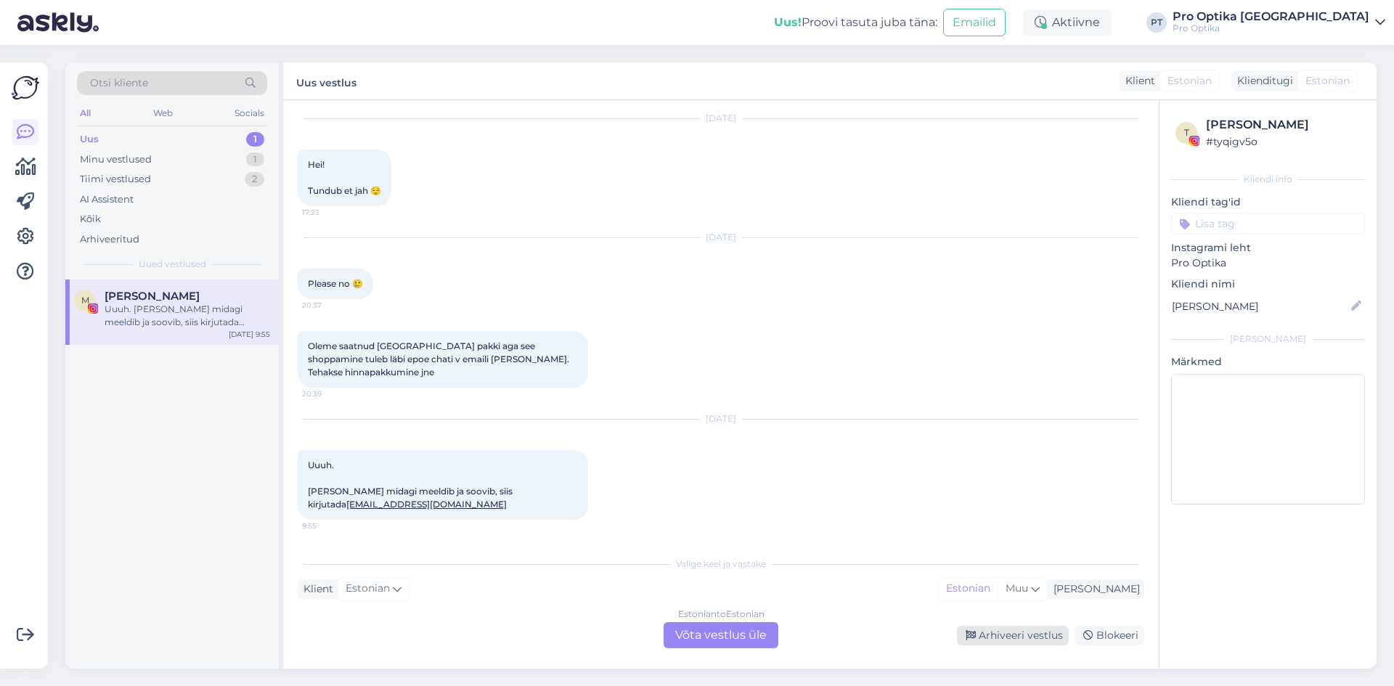
click at [980, 633] on div "Arhiveeri vestlus" at bounding box center [1013, 636] width 112 height 20
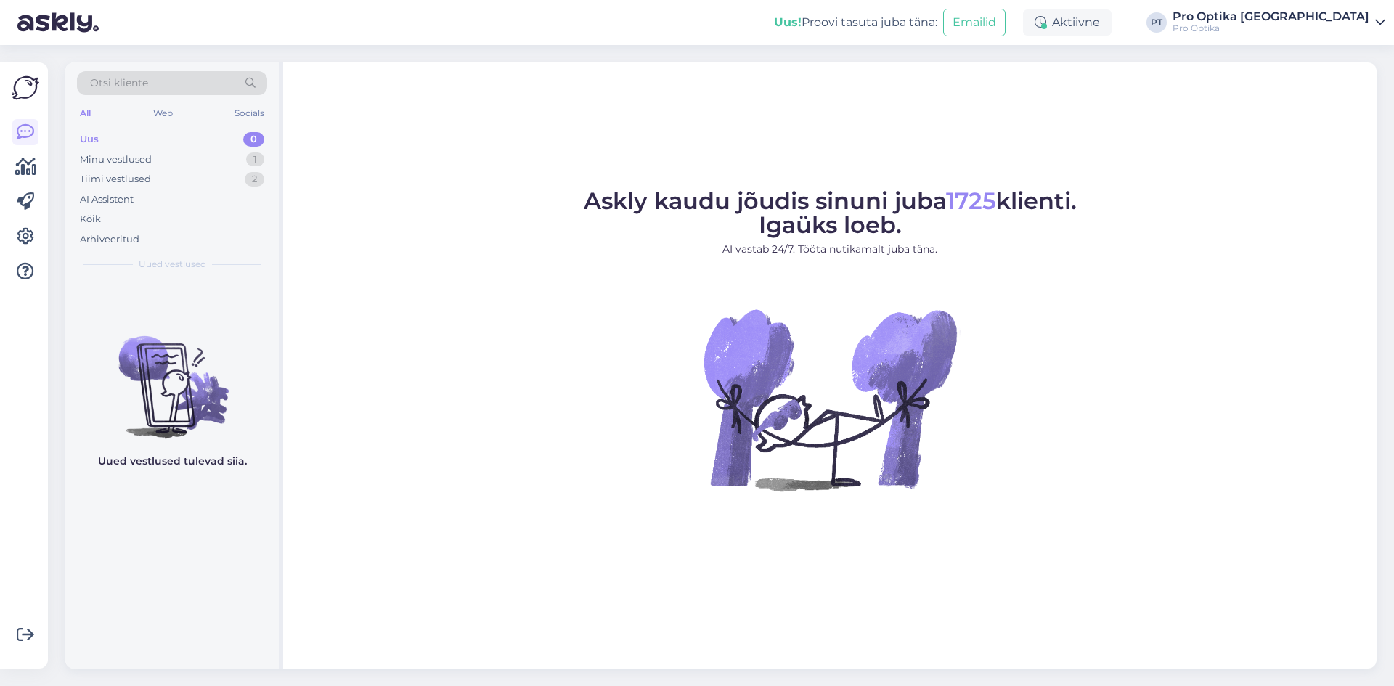
click at [127, 160] on div "Minu vestlused" at bounding box center [116, 160] width 72 height 15
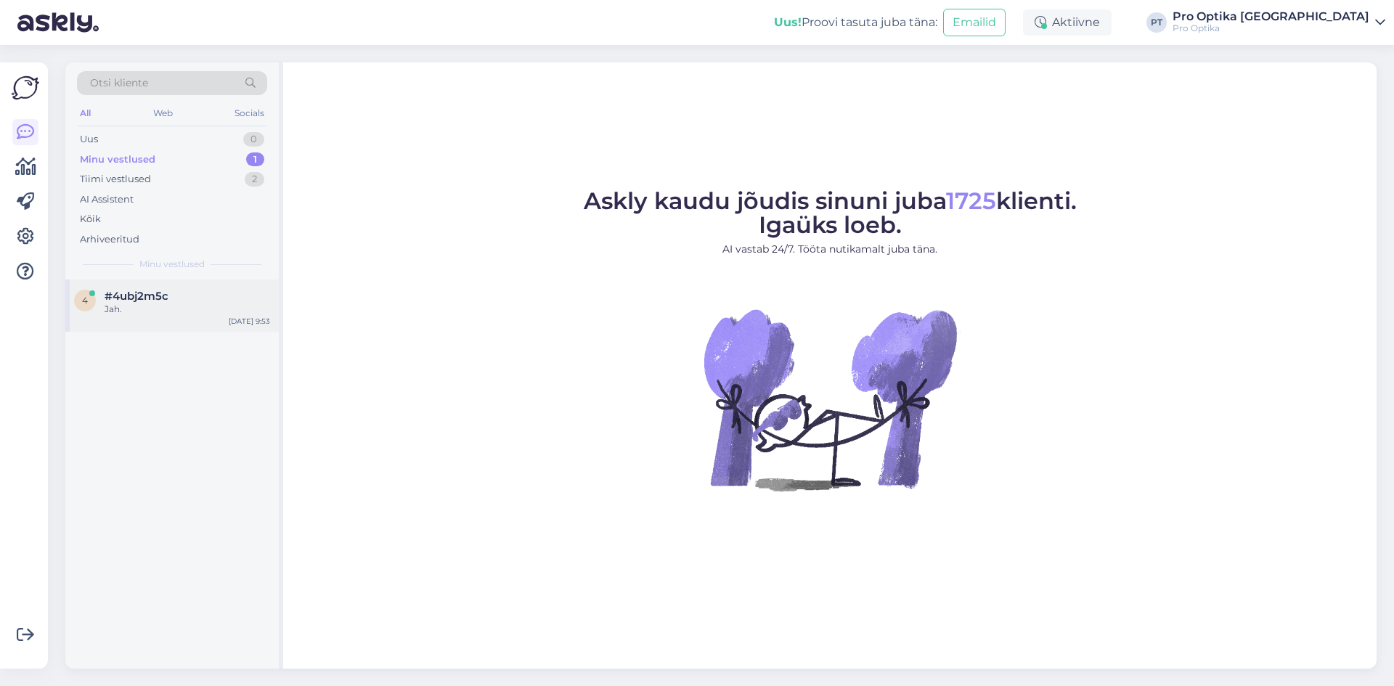
click at [116, 298] on span "#4ubj2m5c" at bounding box center [137, 296] width 64 height 13
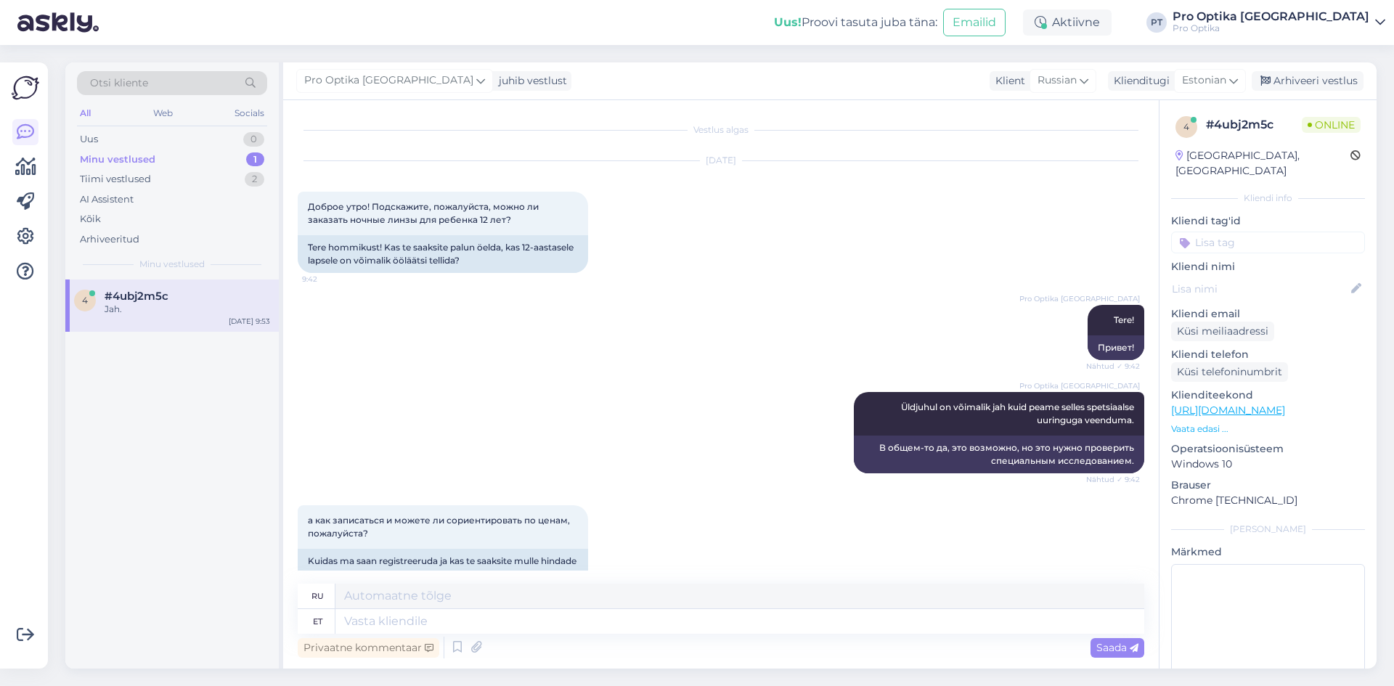
scroll to position [1832, 0]
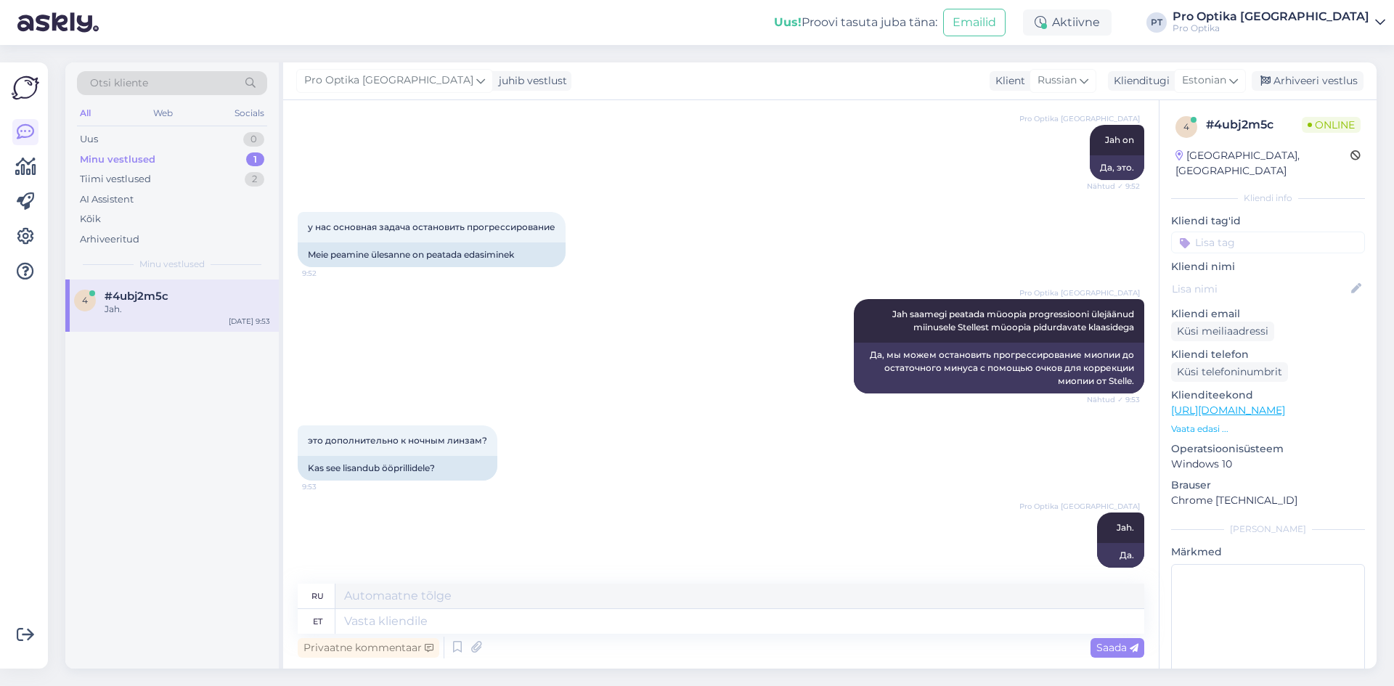
click at [164, 418] on div "4 #4ubj2m5c Jah. Aug 26 9:53" at bounding box center [172, 474] width 214 height 389
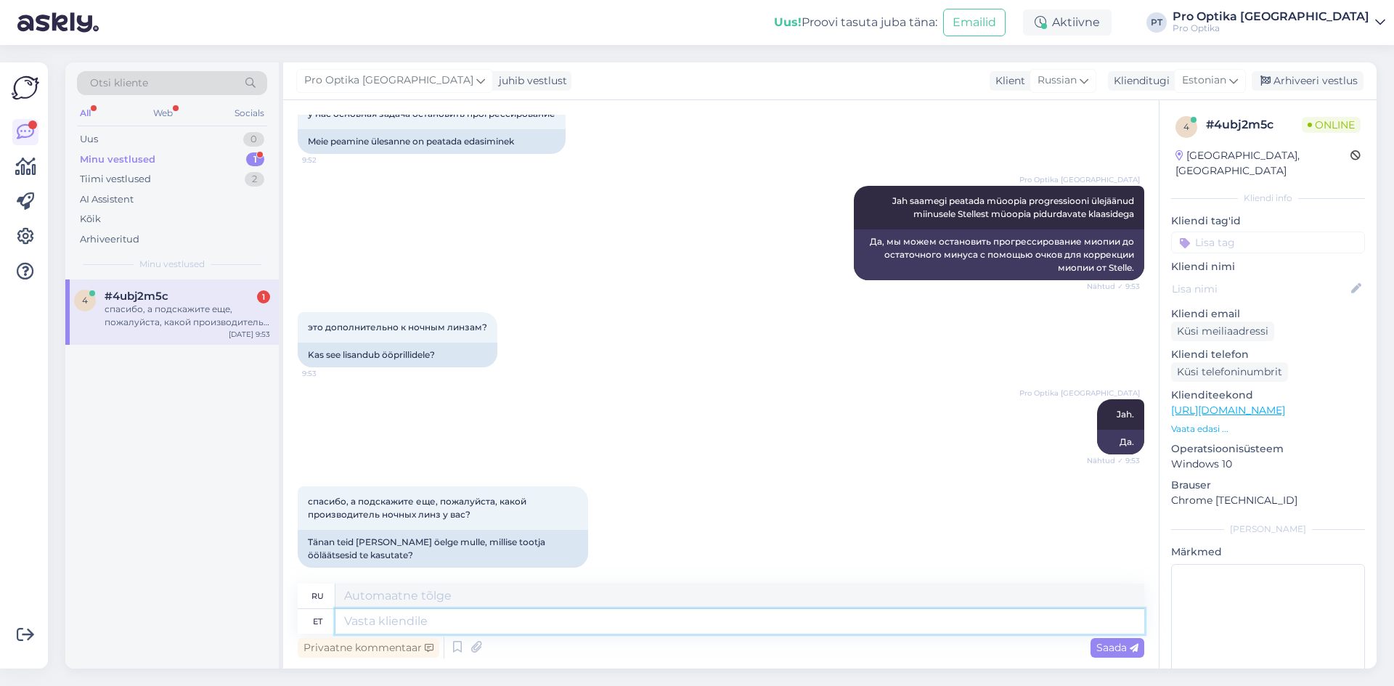
click at [418, 619] on textarea at bounding box center [740, 621] width 809 height 25
type textarea "Meie"
type textarea "Наш"
type textarea "Meie pakum"
type textarea "Наше предложение"
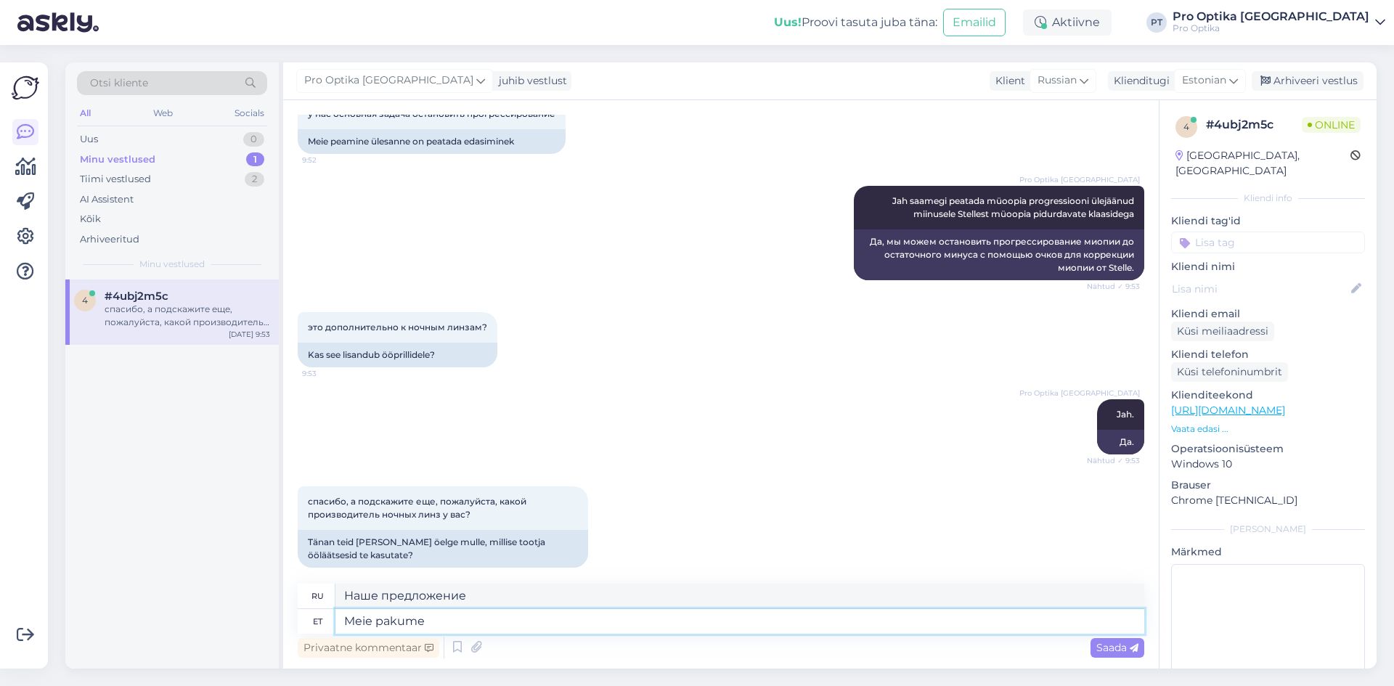
type textarea "Meie pakume"
type textarea "Мы предлагаем"
type textarea "Meie pakume Seefree l"
type textarea "Мы предлагаем Seefree"
type textarea "Meie pakume Seefree läätsesid"
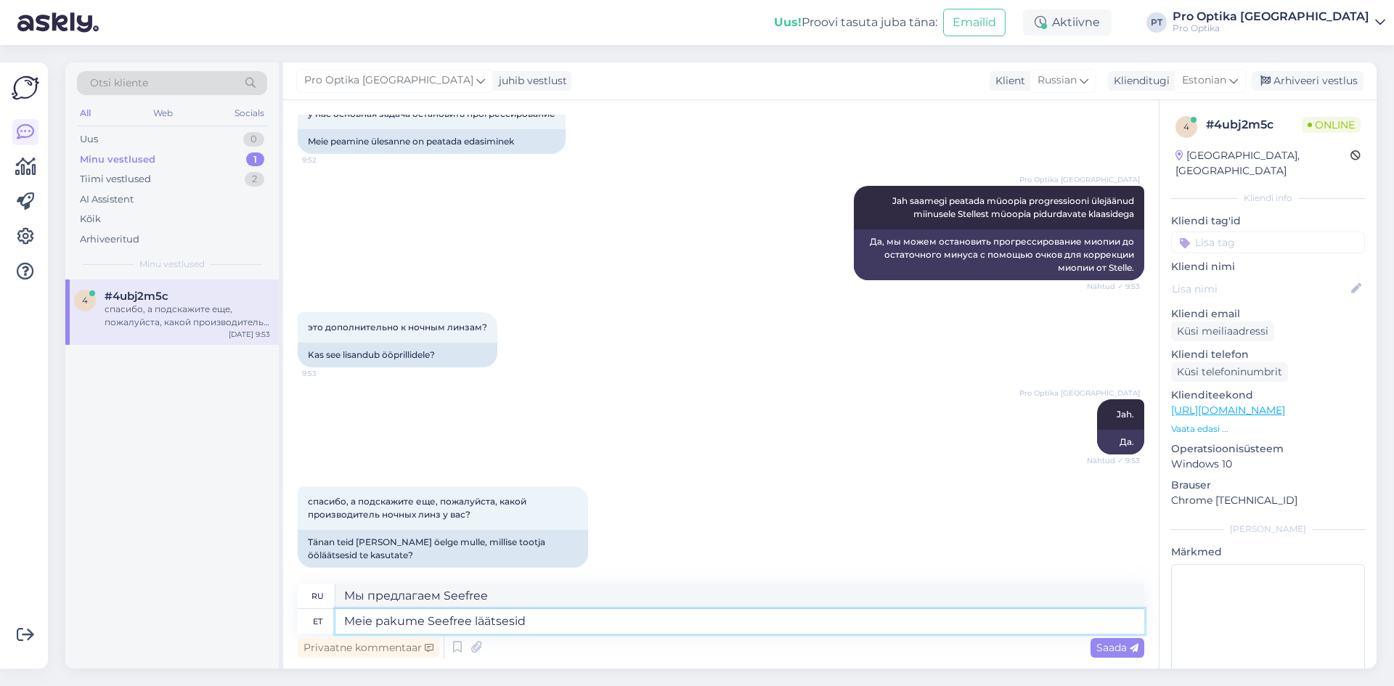
type textarea "Мы предлагаем линзы Seefree"
type textarea "Meie pakume Seefree läätsesid."
type textarea "Мы предлагаем линзы Seefree."
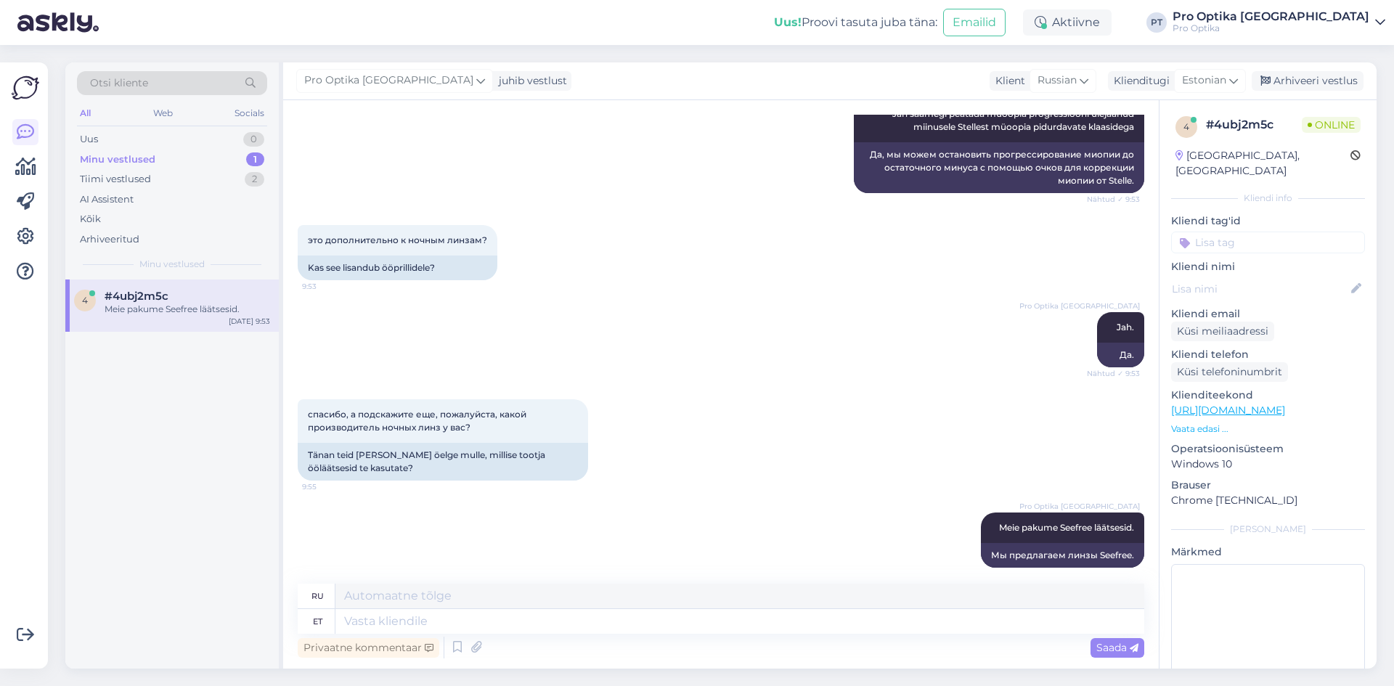
click at [234, 436] on div "4 #4ubj2m5c Meie pakume Seefree läätsesid. Aug 26 9:53" at bounding box center [172, 474] width 214 height 389
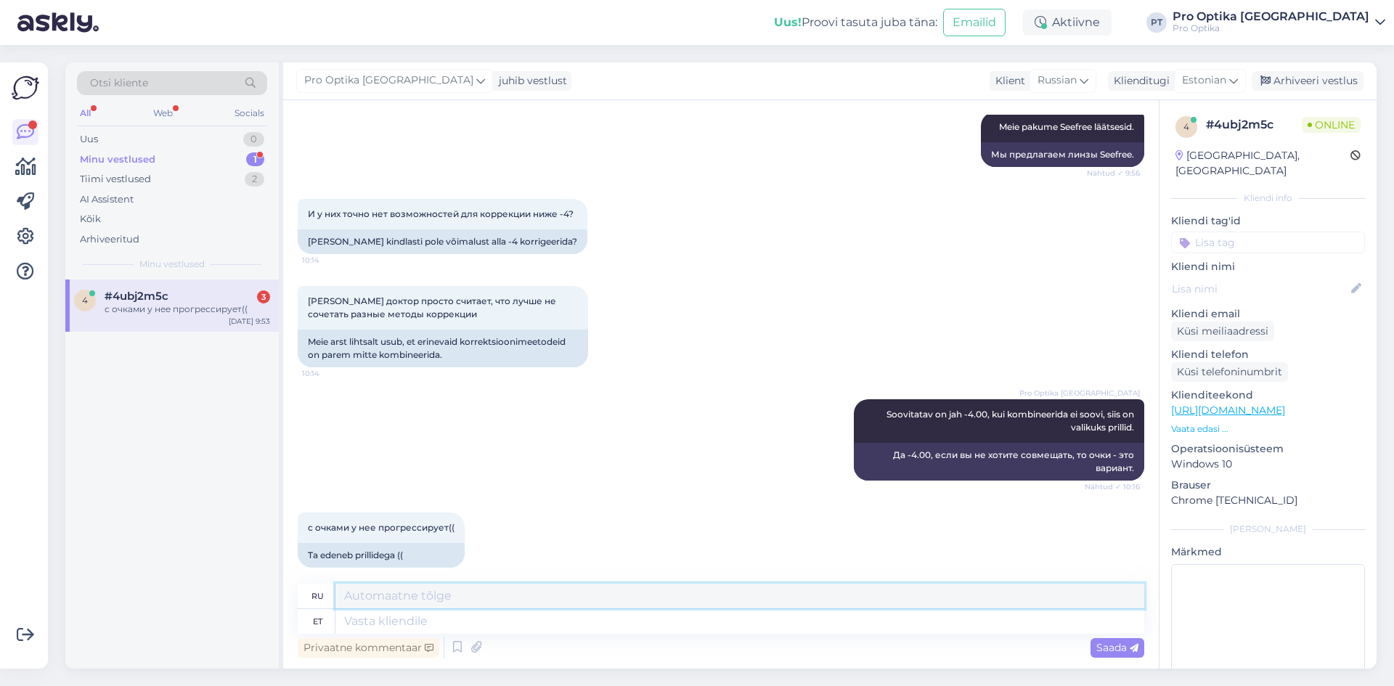
click at [484, 604] on textarea at bounding box center [740, 596] width 809 height 25
click at [472, 617] on textarea at bounding box center [740, 621] width 809 height 25
type textarea "Kahjuks ei"
type textarea "К сожалению"
type textarea "Kahjuks ei s"
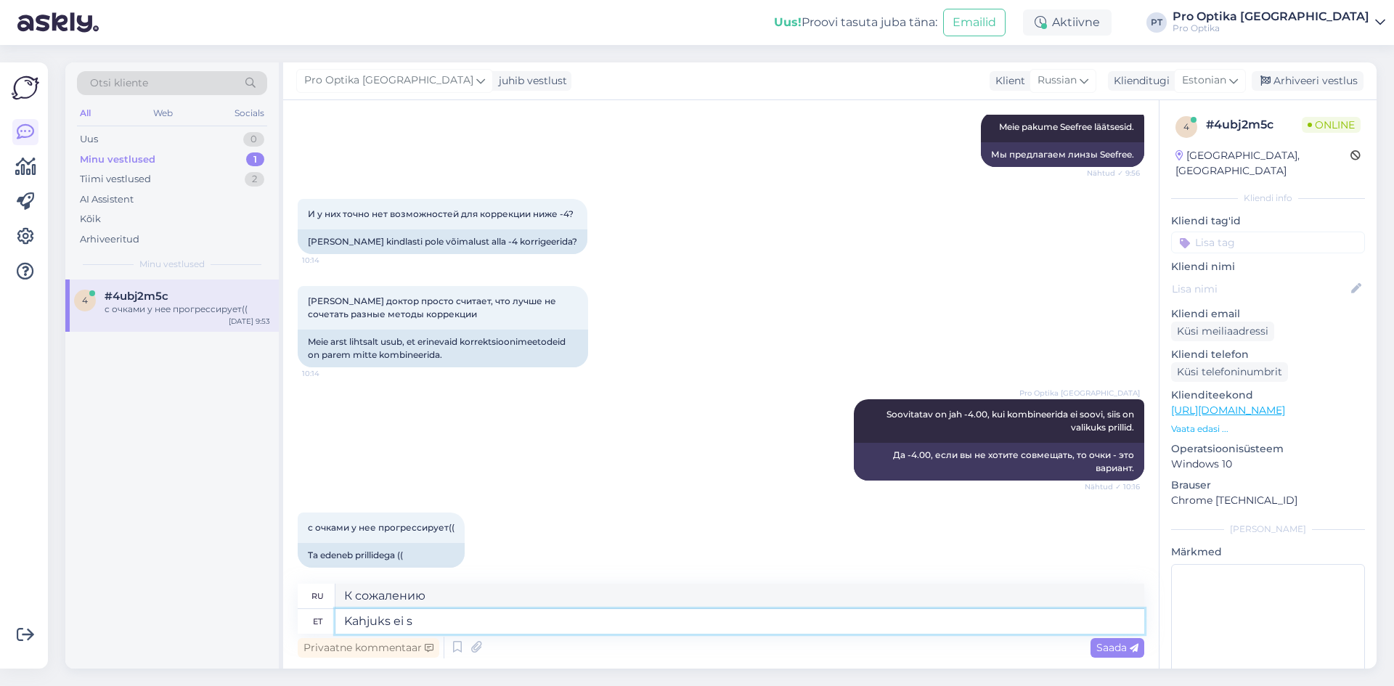
type textarea "К сожалению, нет."
type textarea "Kahjuks ei saa"
type textarea "К сожалению, я не могу."
type textarea "Kahjuks ei saa me a"
type textarea "К сожалению, мы не можем"
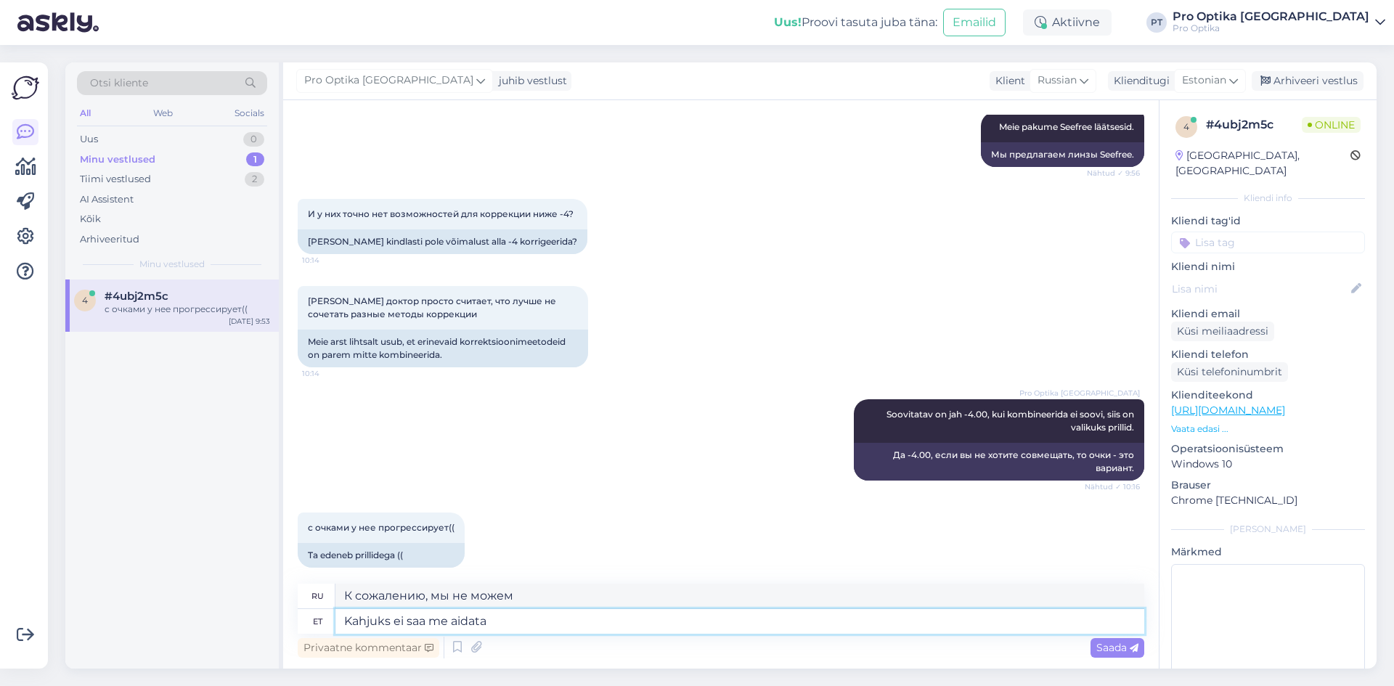
type textarea "Kahjuks ei saa me aidata"
type textarea "К сожалению, мы не можем помочь."
type textarea "Kahjuks ei saa me aidata. Võite u"
type textarea "К сожалению, мы не можем помочь. Вы можете"
type textarea "Kahjuks ei saa me aidata. Võite uurida me"
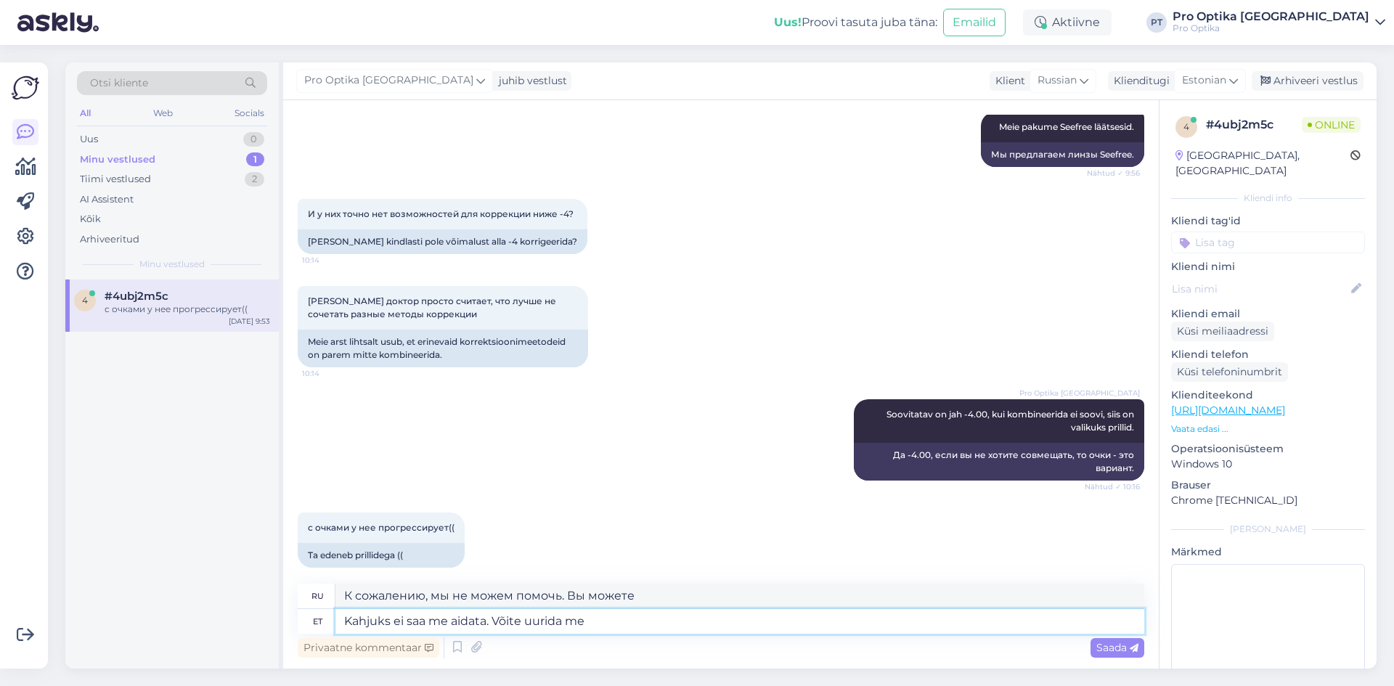
type textarea "К сожалению, мы ничем не можем помочь. Вы можете обратиться в"
type textarea "Kahjuks ei saa me aidata. Võite uurida meie k"
type textarea "К сожалению, мы ничем не можем помочь. Вы можете проверить наш"
type textarea "Kahjuks ei saa me aidata. Võite uurida meie koostöö p"
type textarea "К сожалению, мы ничем не можем помочь. Вы можете узнать о нашем сотрудничестве."
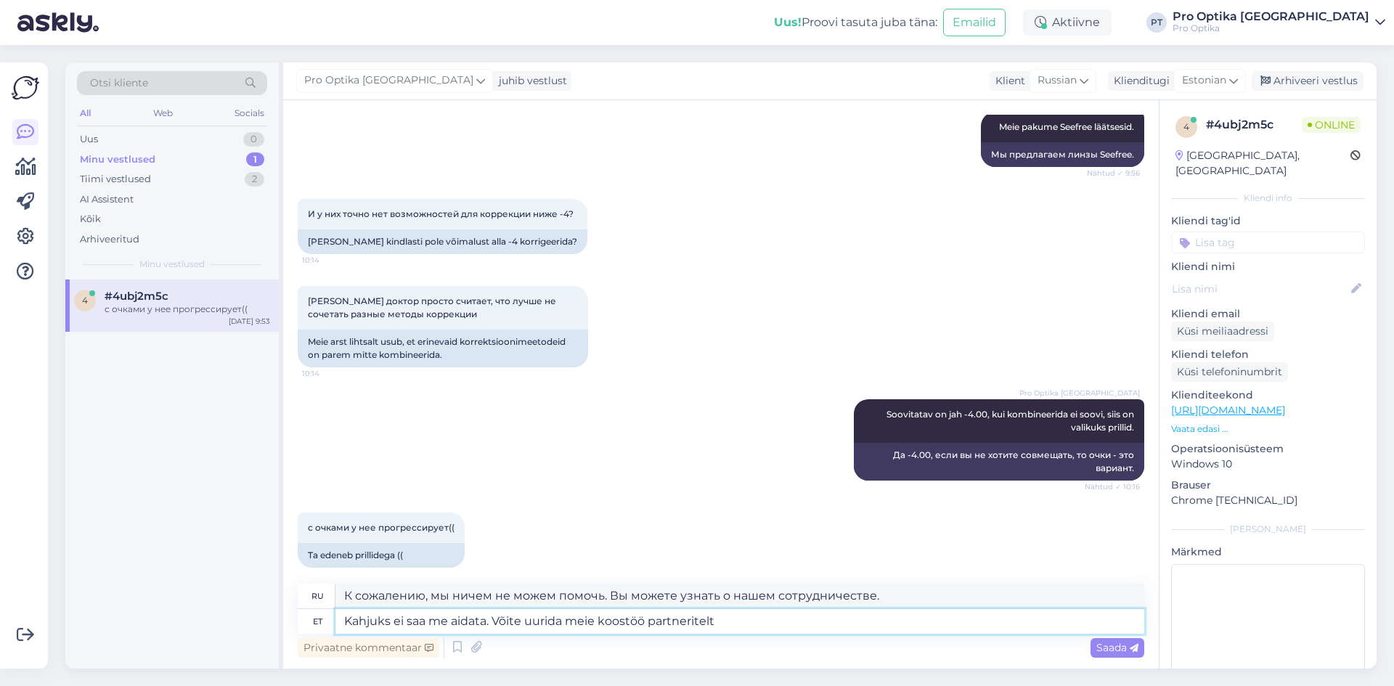
type textarea "Kahjuks ei saa me aidata. Võite uurida meie koostöö partneritelt L"
type textarea "К сожалению, мы не можем вам помочь. Вы можете обратиться к нашим партнёрам."
type textarea "Kahjuks ei saa me aidata. Võite uurida meie koostöö partneritelt Lätis,"
type textarea "К сожалению, мы не можем вам помочь. Вы можете обратиться к нашим партнёрам в Л…"
type textarea "Kahjuks ei saa me aidata. Võite uurida meie koostöö partneritelt Lätis, meie t"
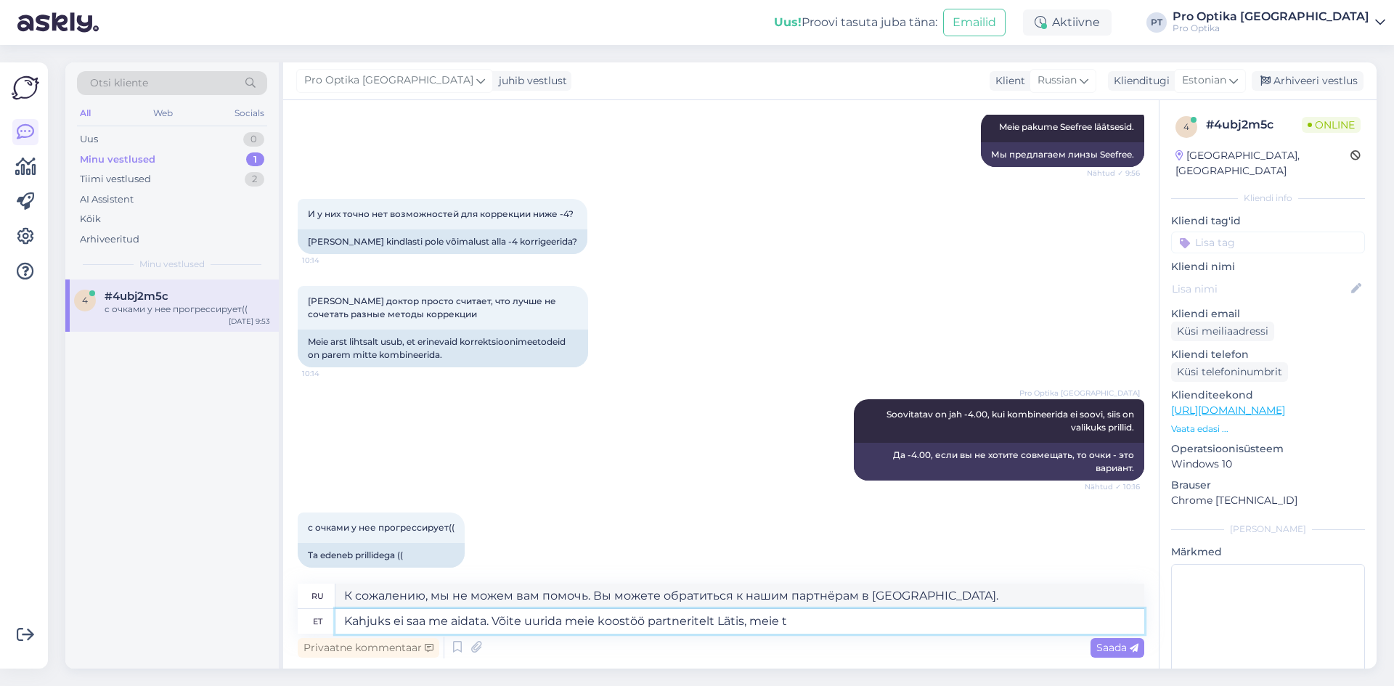
type textarea "К сожалению, мы не можем вам помочь. Вы можете обратиться к нашим партнёрам в Л…"
type textarea "Kahjuks ei saa me aidata. Võite uurida meie koostöö partneritelt Lätis, meie te…"
type textarea "К сожалению, мы не можем вам помочь. Насколько нам известно, вы можете обратить…"
type textarea "Kahjuks ei saa me aidata. Võite uurida meie koostöö partneritelt Lätis, meie te…"
type textarea "К сожалению, мы не можем помочь. Вы можете обратиться к нашим партнёрам в Латви…"
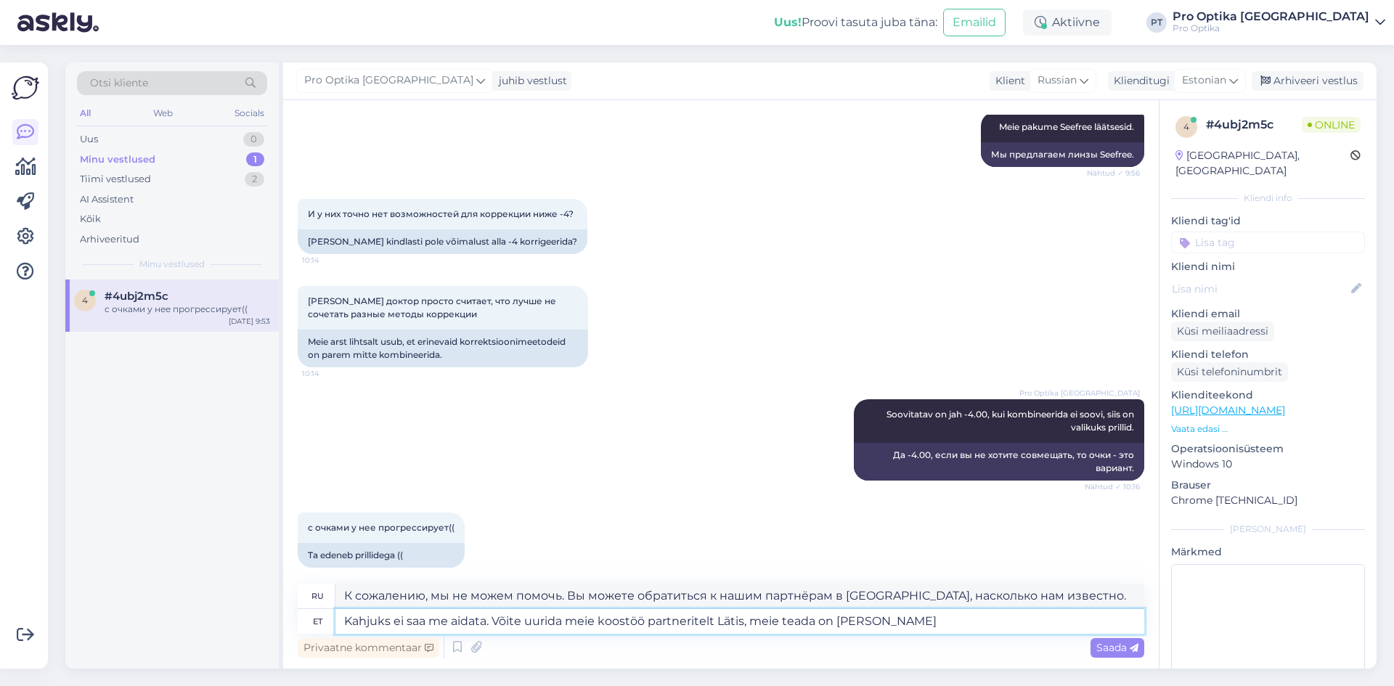
type textarea "Kahjuks ei saa me aidata. Võite uurida meie koostöö partneritelt Lätis, meie te…"
type textarea "К сожалению, мы не можем помочь. Вы можете обратиться к нашим партнёрам в Латви…"
type textarea "Kahjuks ei saa me aidata. Võite uurida meie koostöö partneritelt Lätis, meie te…"
type textarea "К сожалению, мы не можем помочь. Вы можете обратиться к нашим партнёрам в Латви…"
type textarea "Kahjuks ei saa me aidata. Võite uurida meie koostöö partneritelt Lätis, meie te…"
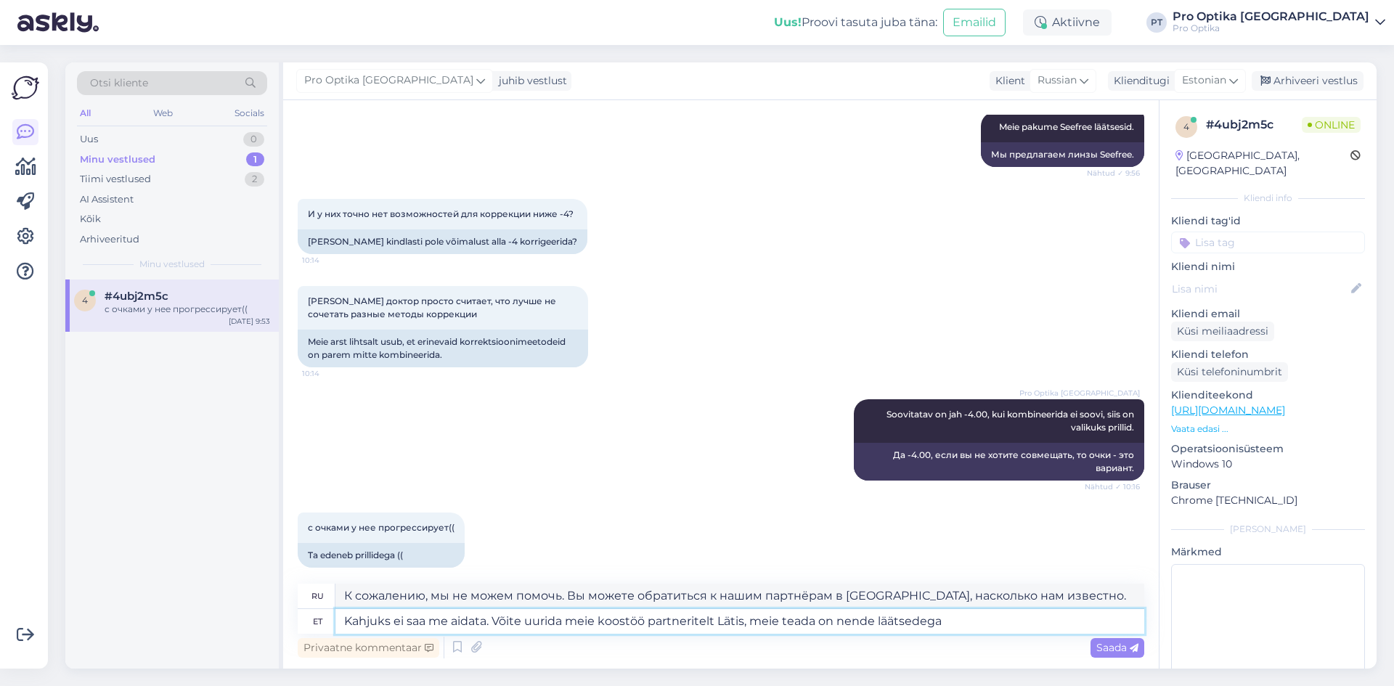
type textarea "К сожалению, мы не можем помочь. Вы можете обратиться к нашим партнёрам в Латви…"
type textarea "Kahjuks ei saa me aidata. Võite uurida meie koostöö partneritelt Lätis, meie te…"
type textarea "К сожалению, мы не можем вам помочь. Вы можете обратиться к нашим партнёрам в Л…"
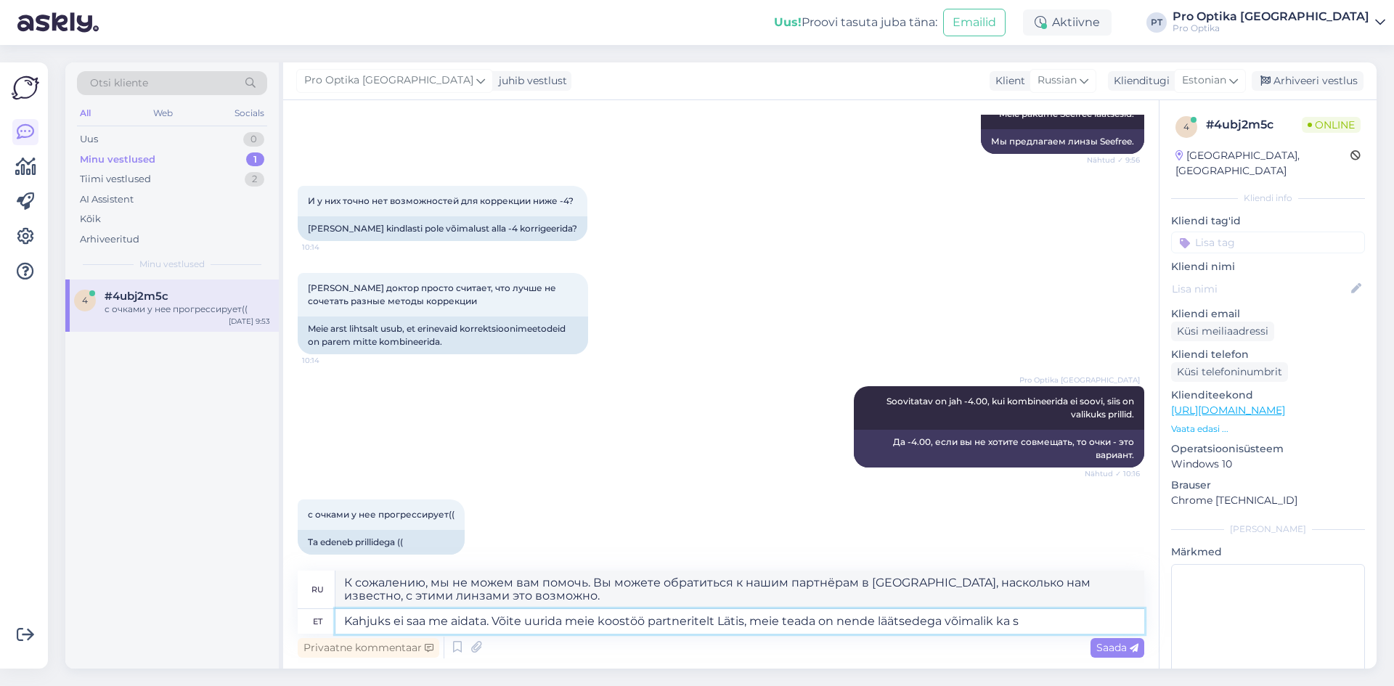
type textarea "Kahjuks ei saa me aidata. Võite uurida meie koostöö partneritelt Lätis, meie te…"
type textarea "К сожалению, мы не можем вам помочь. Вы можете обратиться к нашим партнёрам в Л…"
type textarea "Kahjuks ei saa me aidata. Võite uurida meie koostöö partneritelt Lätis, meie te…"
type textarea "К сожалению, мы не можем вам помочь. Вы можете обратиться к нашим партнёрам в Л…"
type textarea "Kahjuks ei saa me aidata. Võite uurida meie koostöö partneritelt Lätis, meie te…"
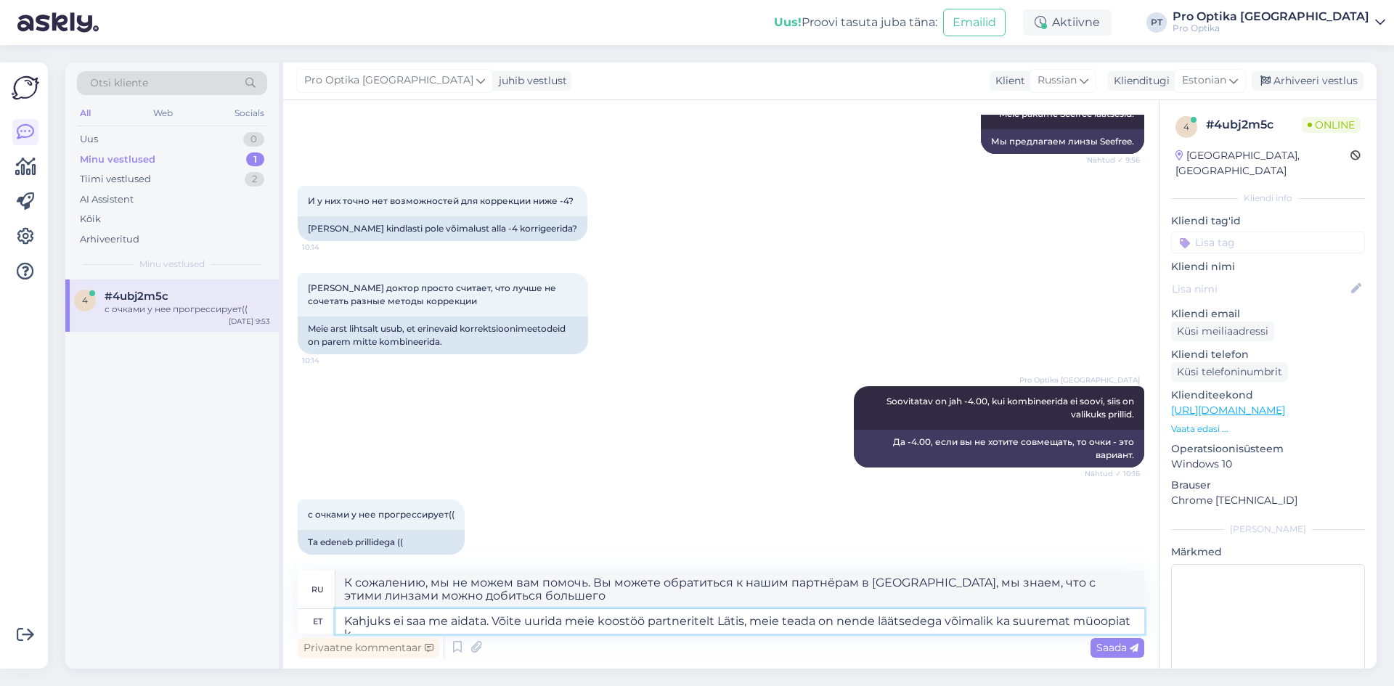
scroll to position [2448, 0]
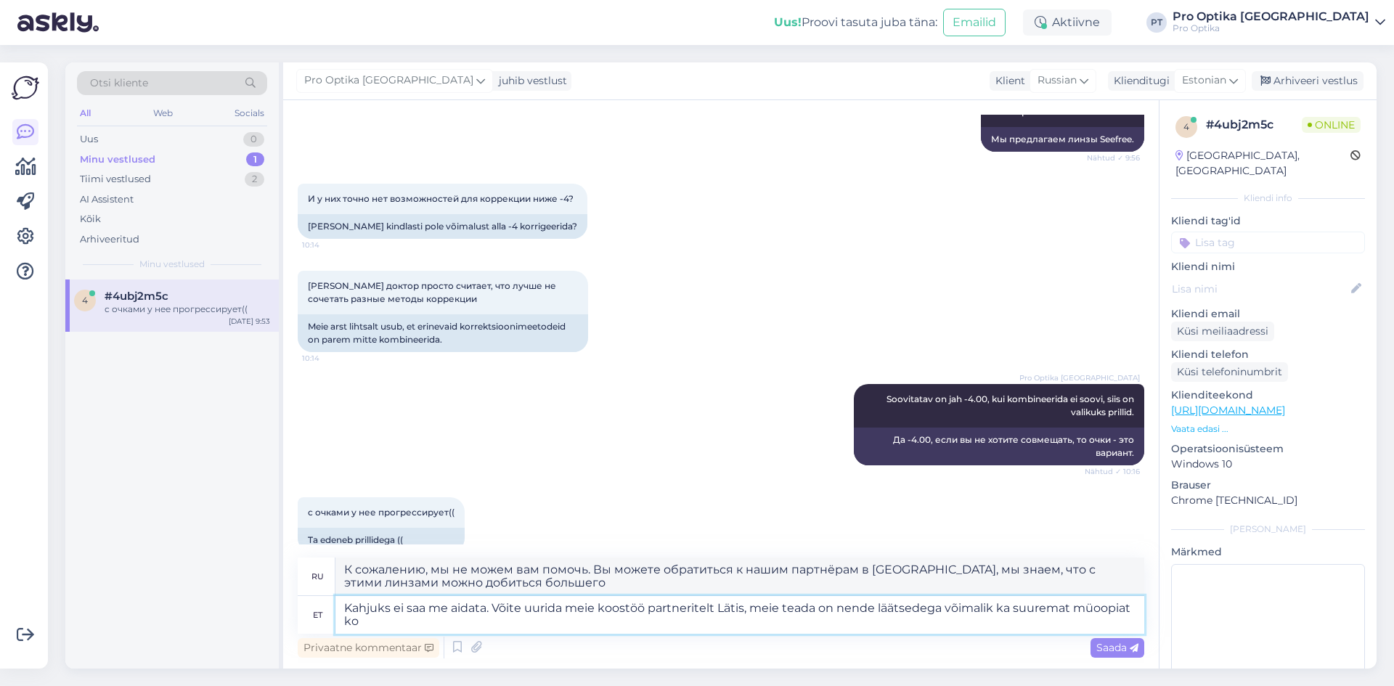
type textarea "К сожалению, мы не можем вам помочь. Вы можете обратиться к нашим партнёрам в Л…"
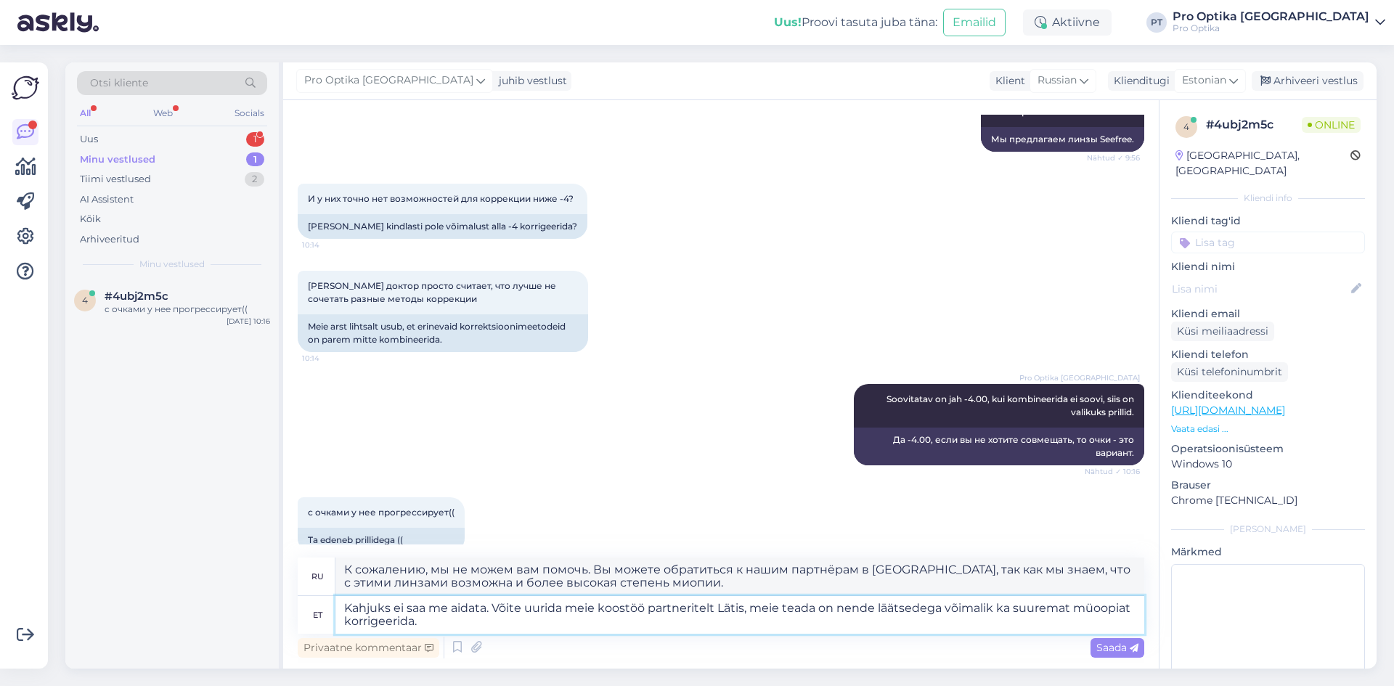
type textarea "Kahjuks ei saa me aidata. Võite uurida meie koostöö partneritelt Lätis, meie te…"
type textarea "К сожалению, мы не можем вам помочь. Вы можете обратиться к нашим партнёрам в Л…"
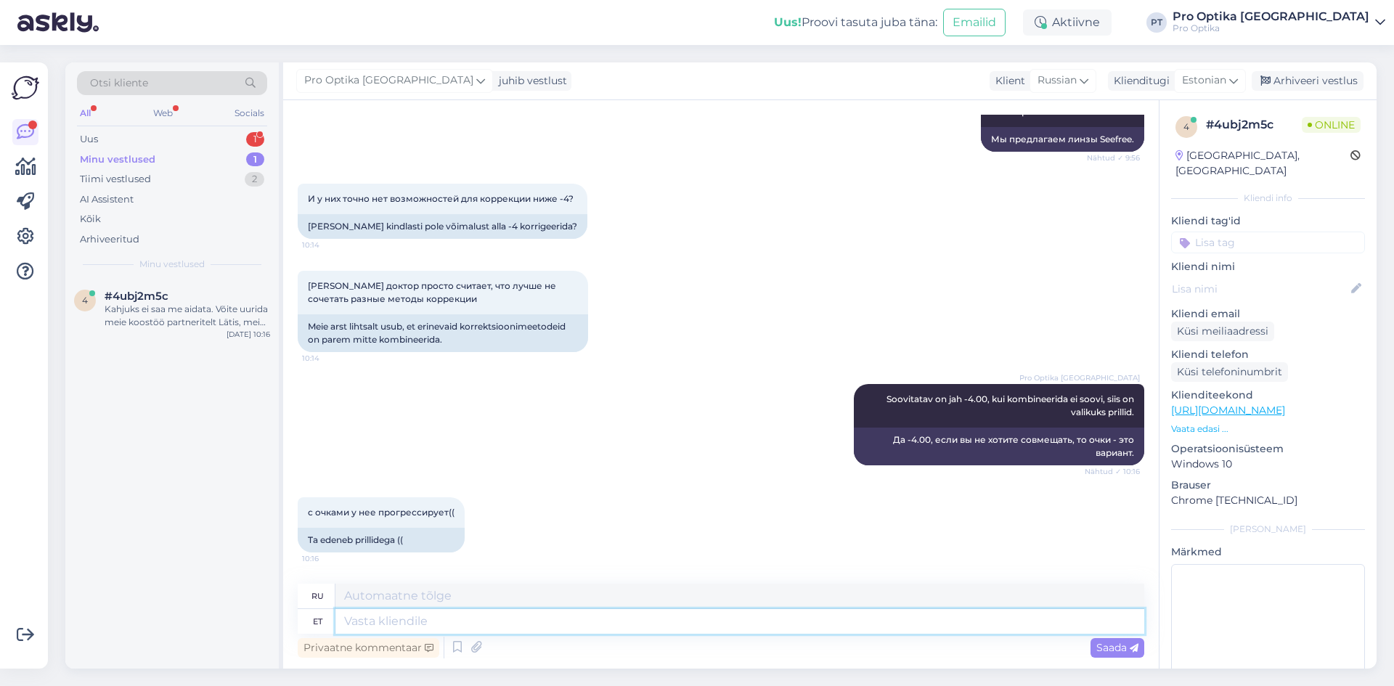
scroll to position [2585, 0]
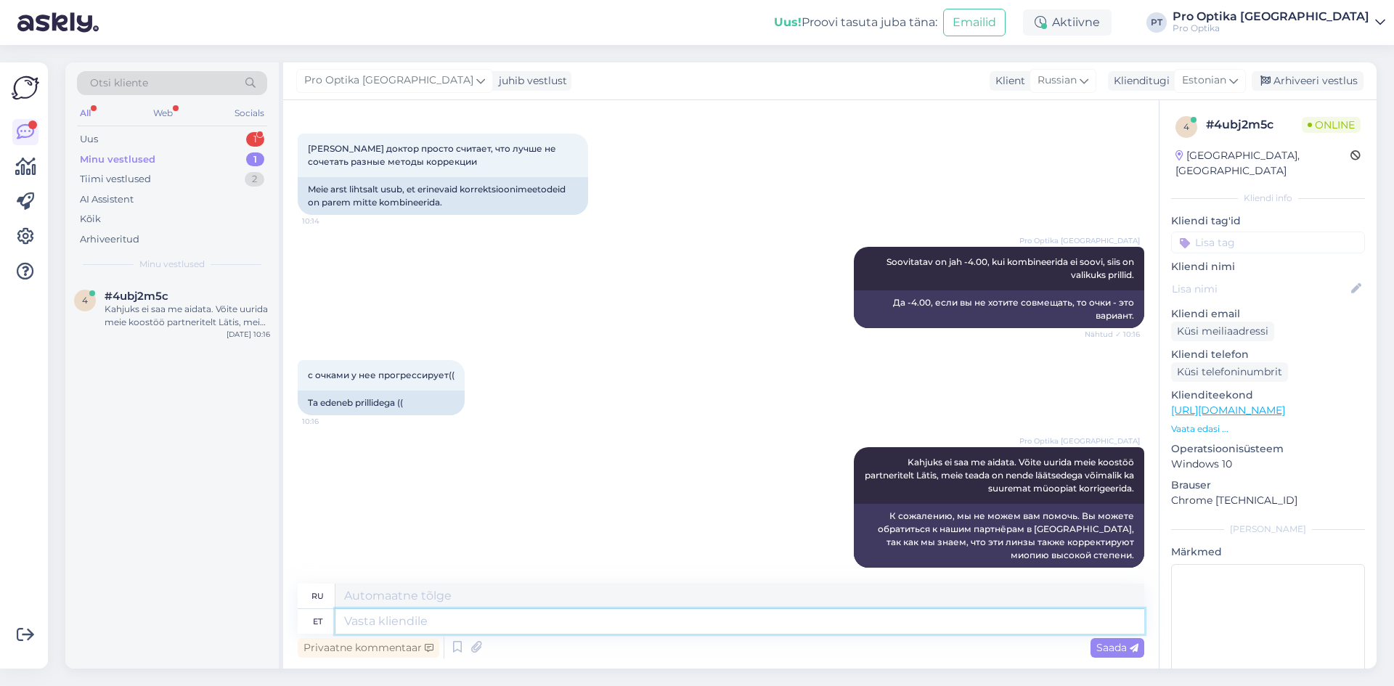
paste textarea "https://egoptika.lv/"
type textarea "https://egoptika.lv/"
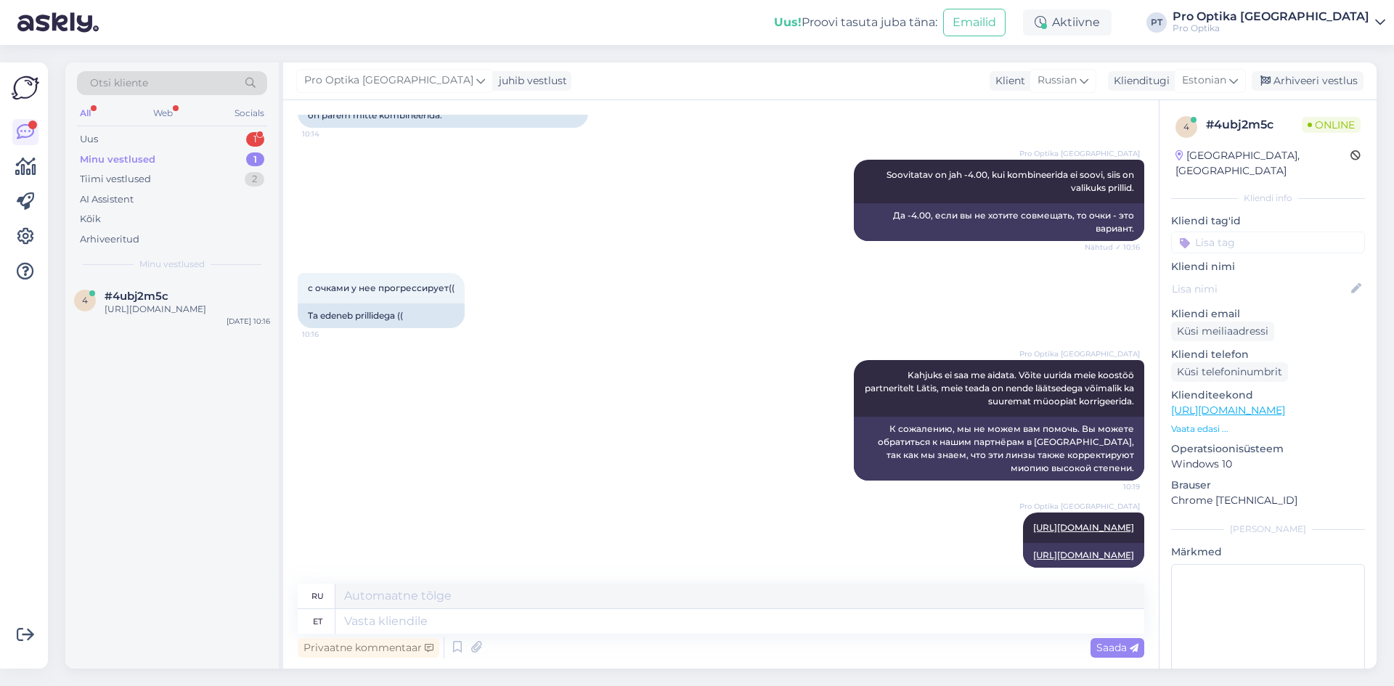
click at [157, 550] on div "4 #4ubj2m5c https://egoptika.lv/ Aug 26 10:16" at bounding box center [172, 474] width 214 height 389
click at [163, 114] on div "Web" at bounding box center [162, 113] width 25 height 19
click at [134, 139] on div "Uus 1" at bounding box center [172, 139] width 190 height 20
click at [141, 298] on span "#zl3xzf1n" at bounding box center [131, 296] width 52 height 13
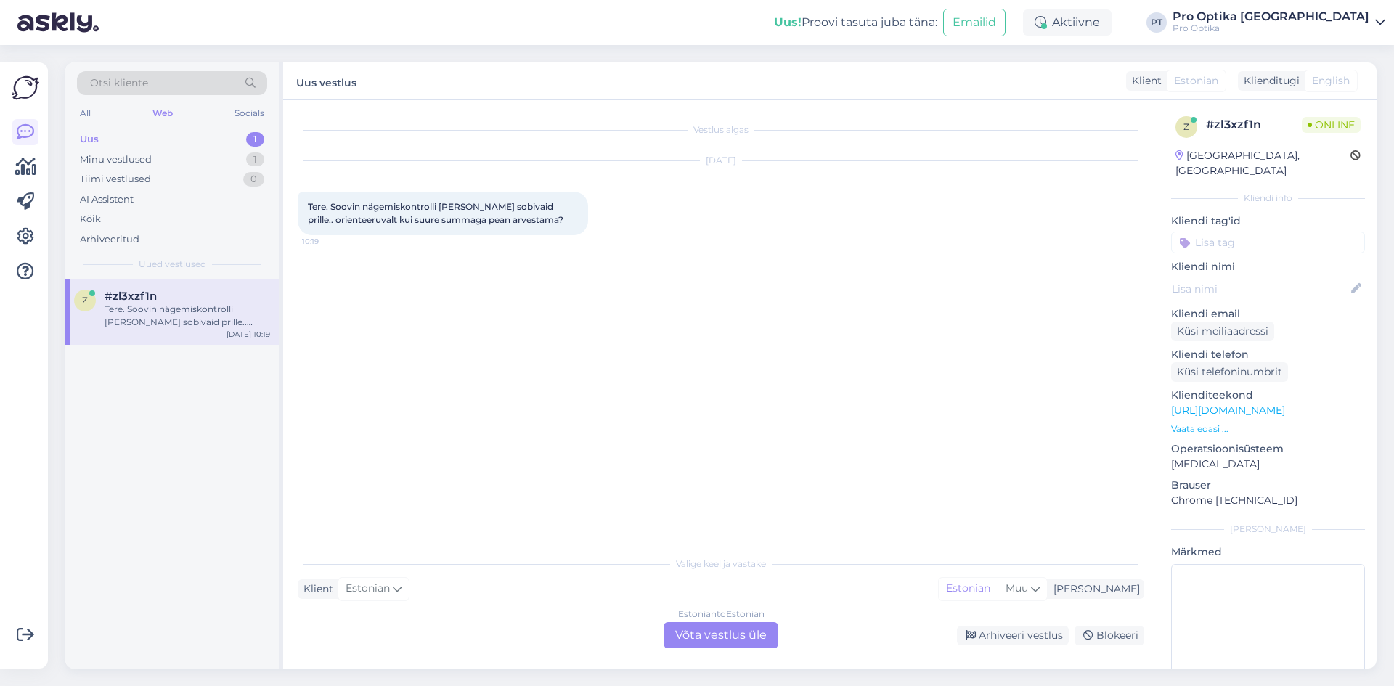
click at [750, 646] on div "Estonian to Estonian Võta vestlus üle" at bounding box center [721, 635] width 115 height 26
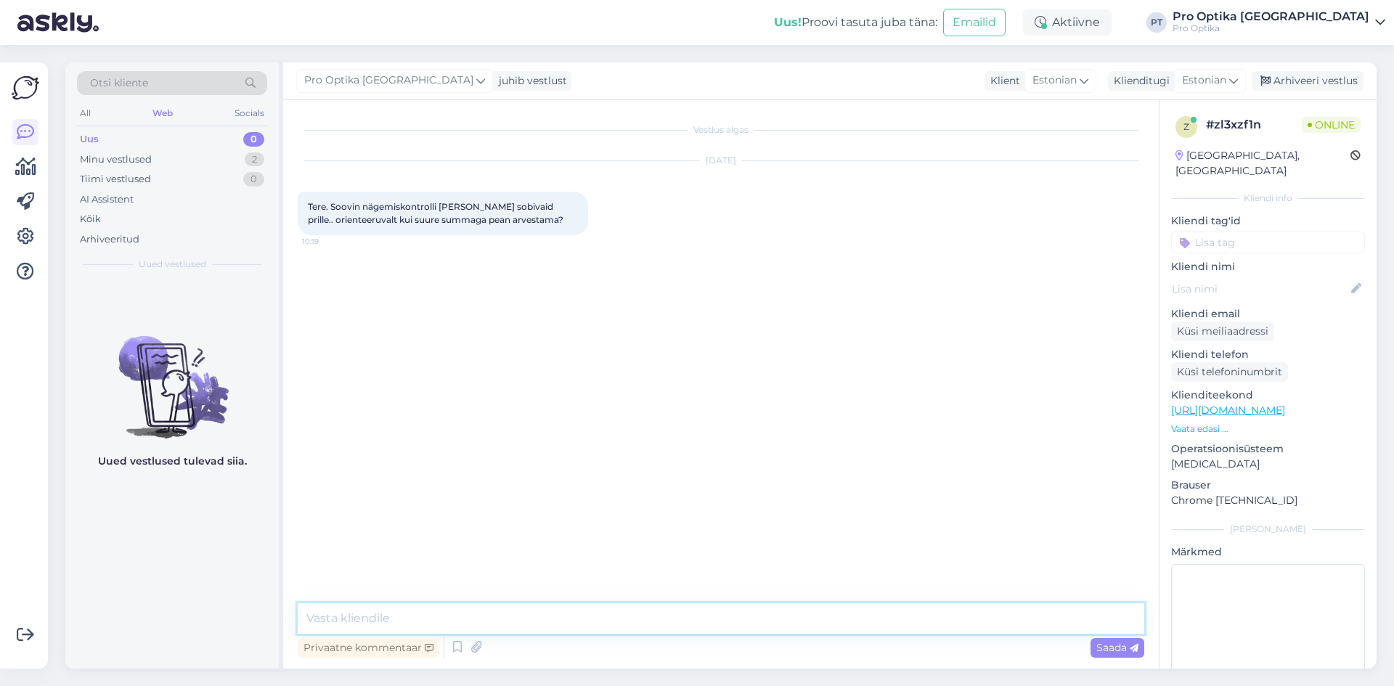
click at [638, 619] on textarea at bounding box center [721, 619] width 847 height 31
type textarea "Tere!"
type textarea "See oleneb Teie prilliretseptist."
type textarea "N"
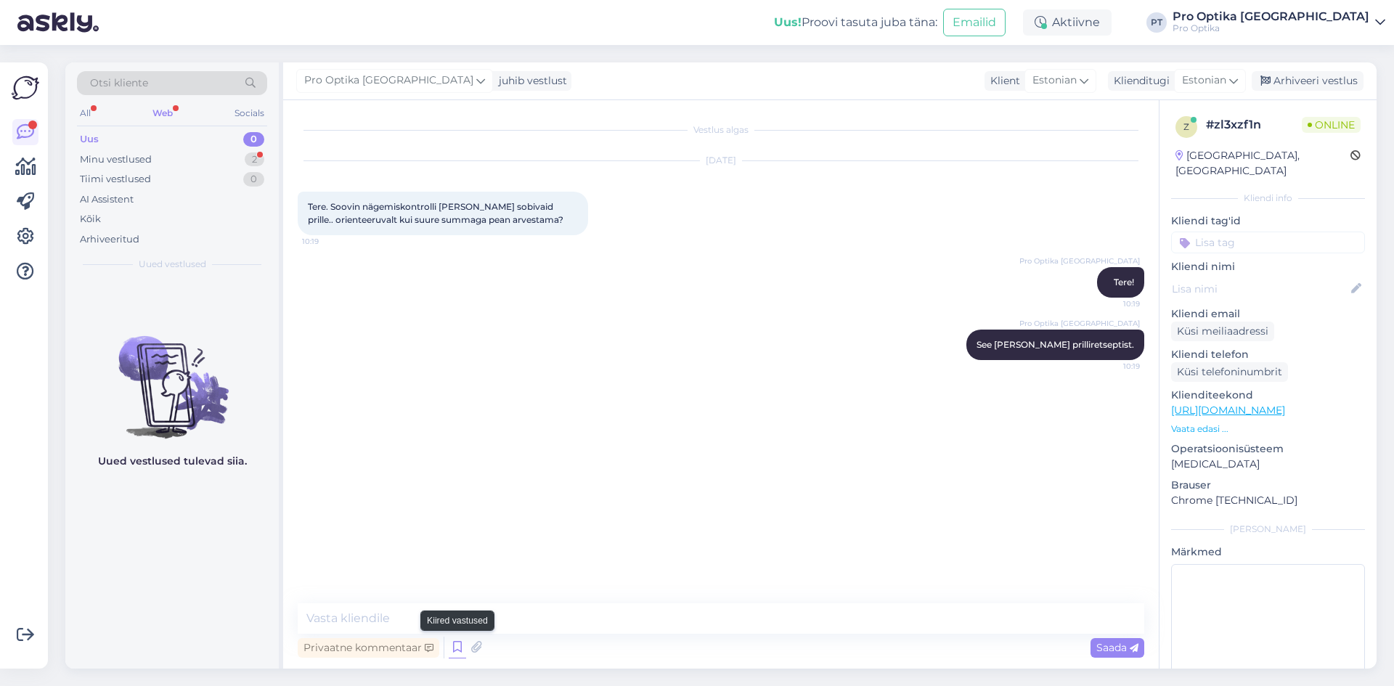
click at [455, 657] on icon at bounding box center [457, 648] width 17 height 22
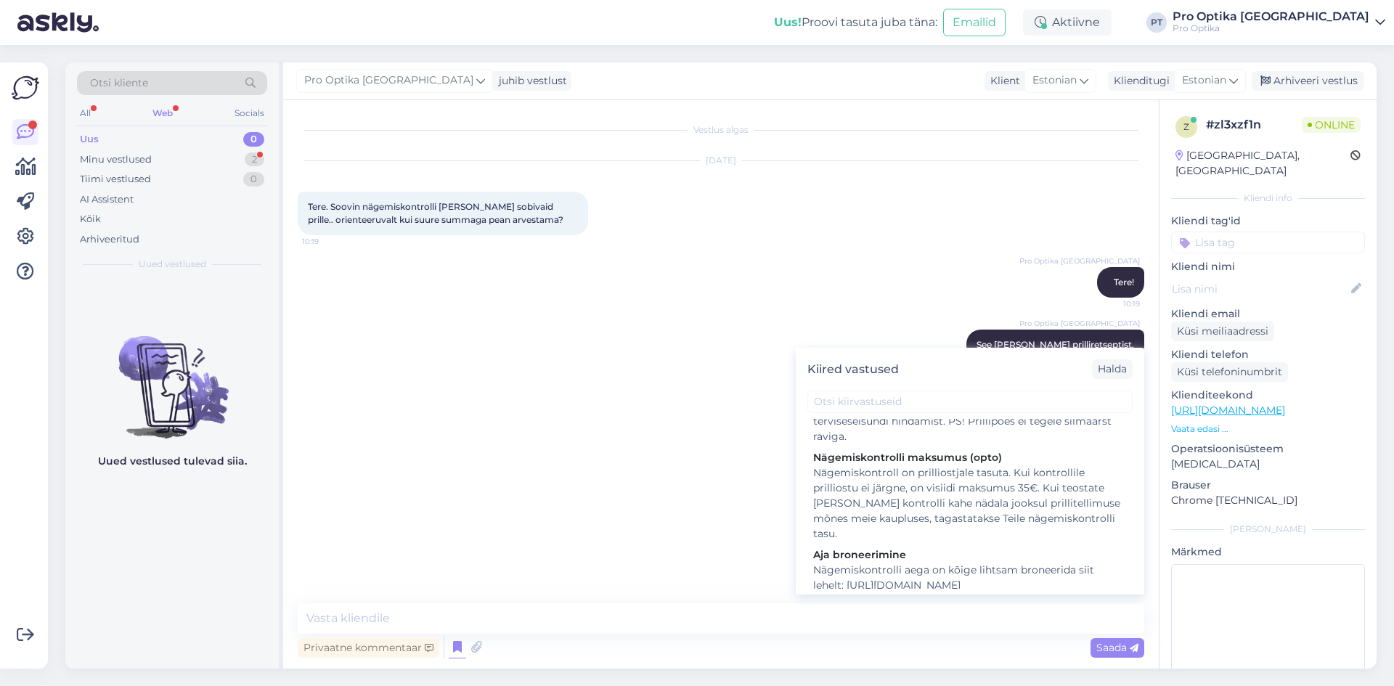
scroll to position [291, 0]
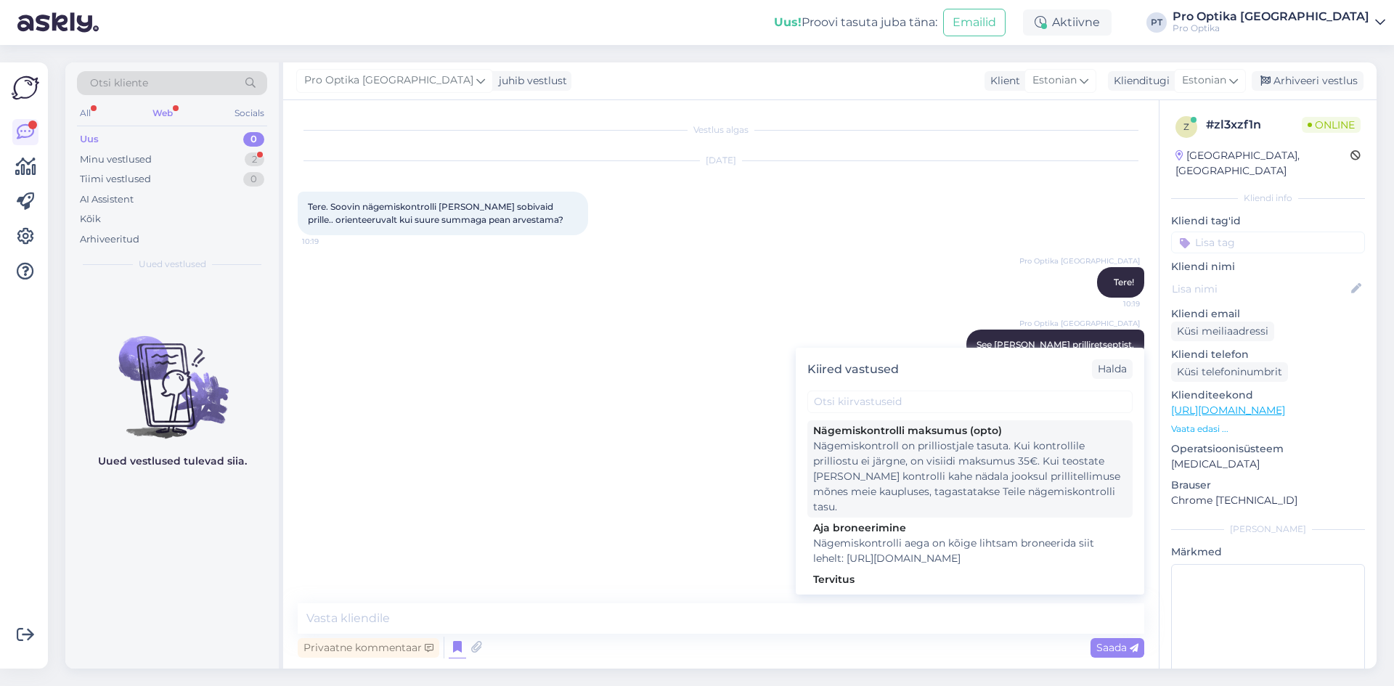
click at [941, 500] on div "Nägemiskontroll on prilliostjale tasuta. Kui kontrollile prilliostu ei järgne, …" at bounding box center [970, 477] width 314 height 76
type textarea "Nägemiskontroll on prilliostjale tasuta. Kui kontrollile prilliostu ei järgne, …"
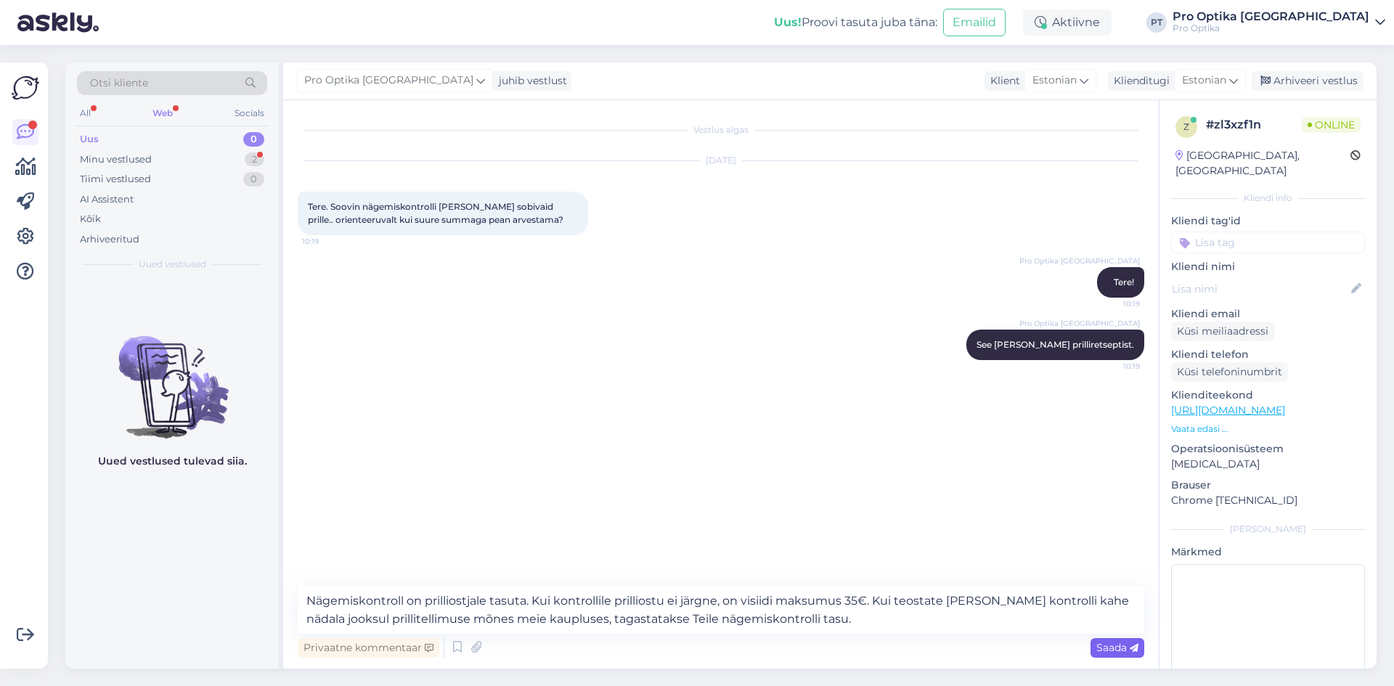
click at [1125, 646] on span "Saada" at bounding box center [1118, 647] width 42 height 13
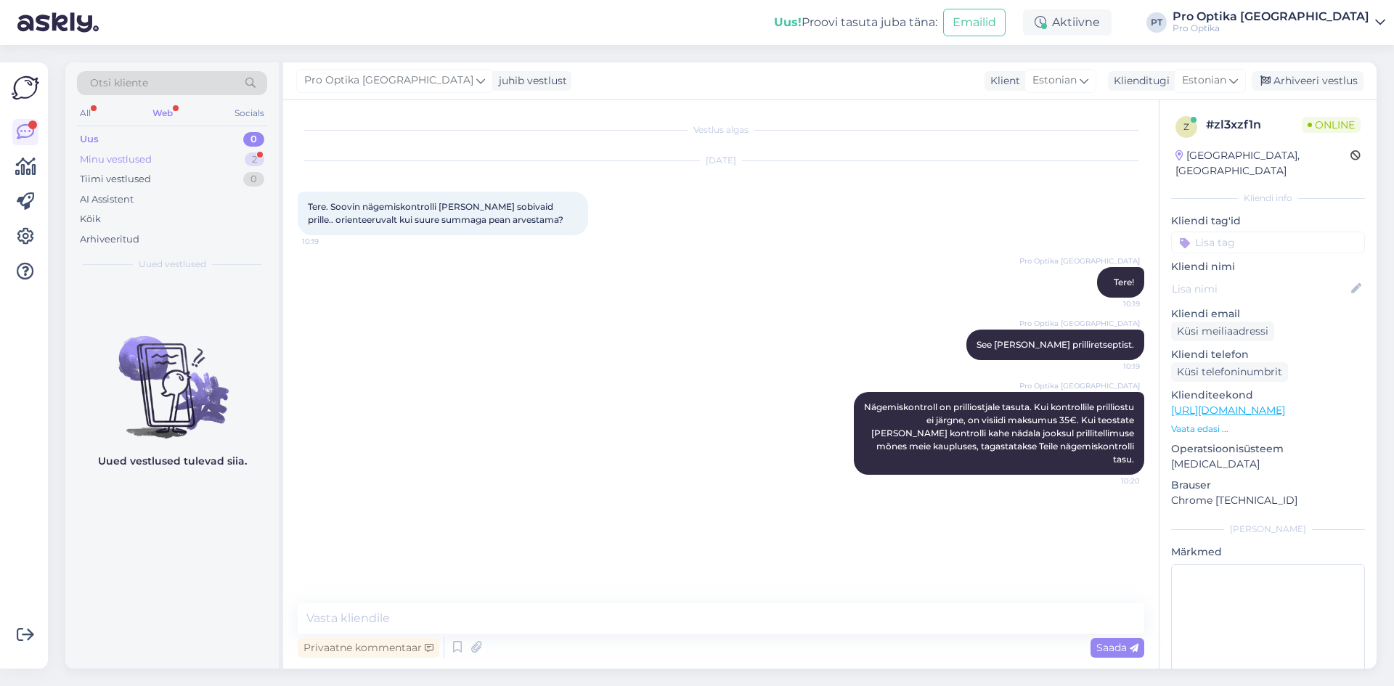
click at [165, 160] on div "Minu vestlused 2" at bounding box center [172, 160] width 190 height 20
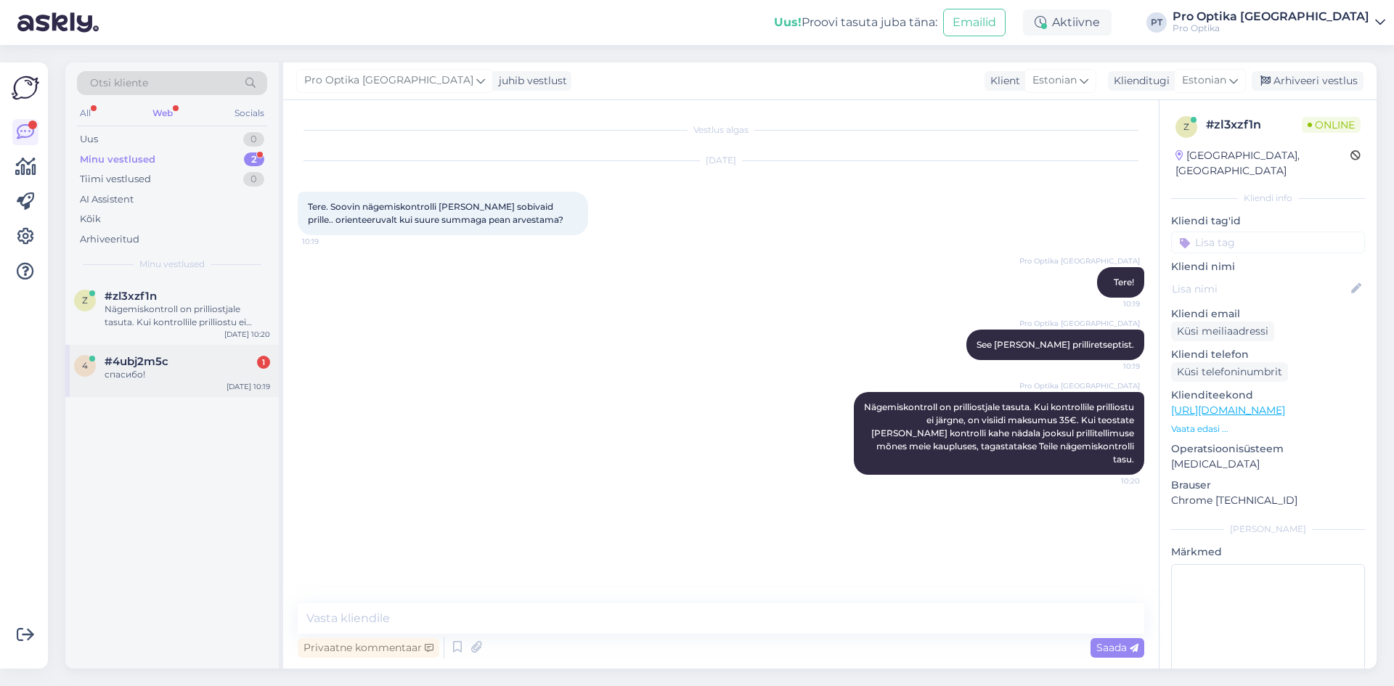
click at [169, 377] on div "спасибо!" at bounding box center [188, 374] width 166 height 13
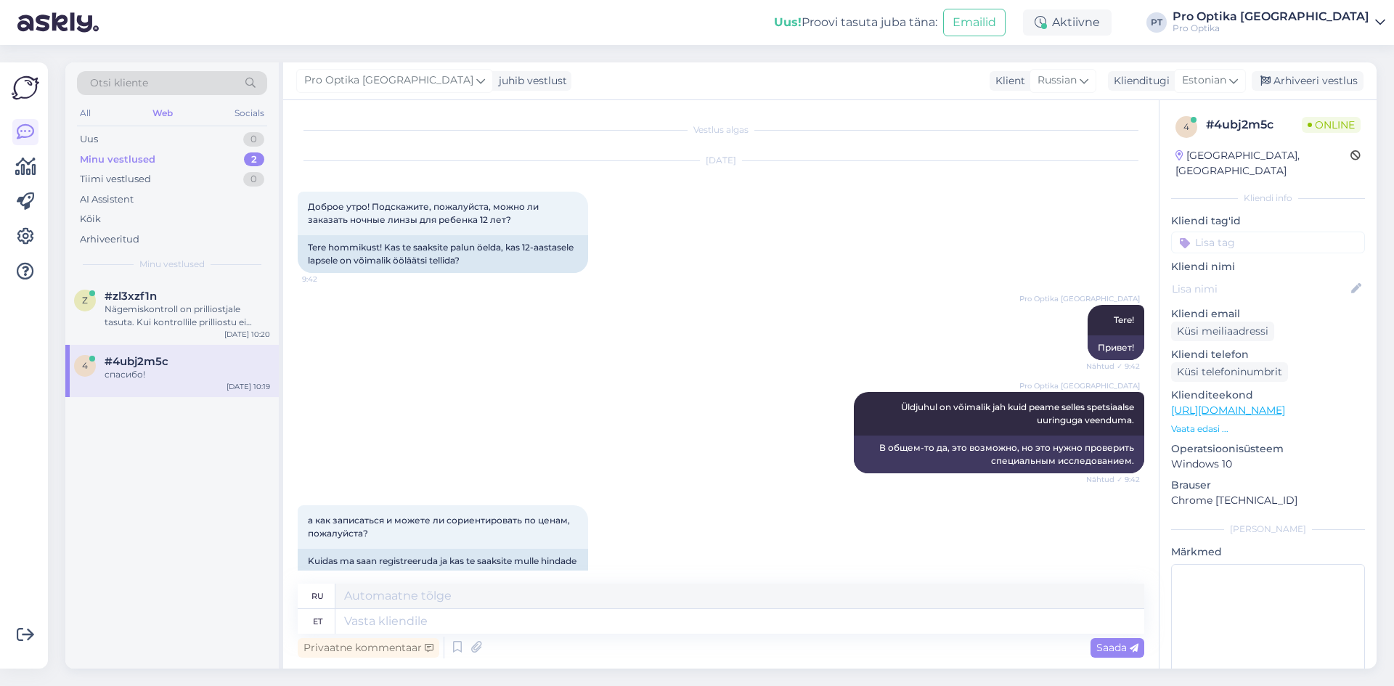
scroll to position [2760, 0]
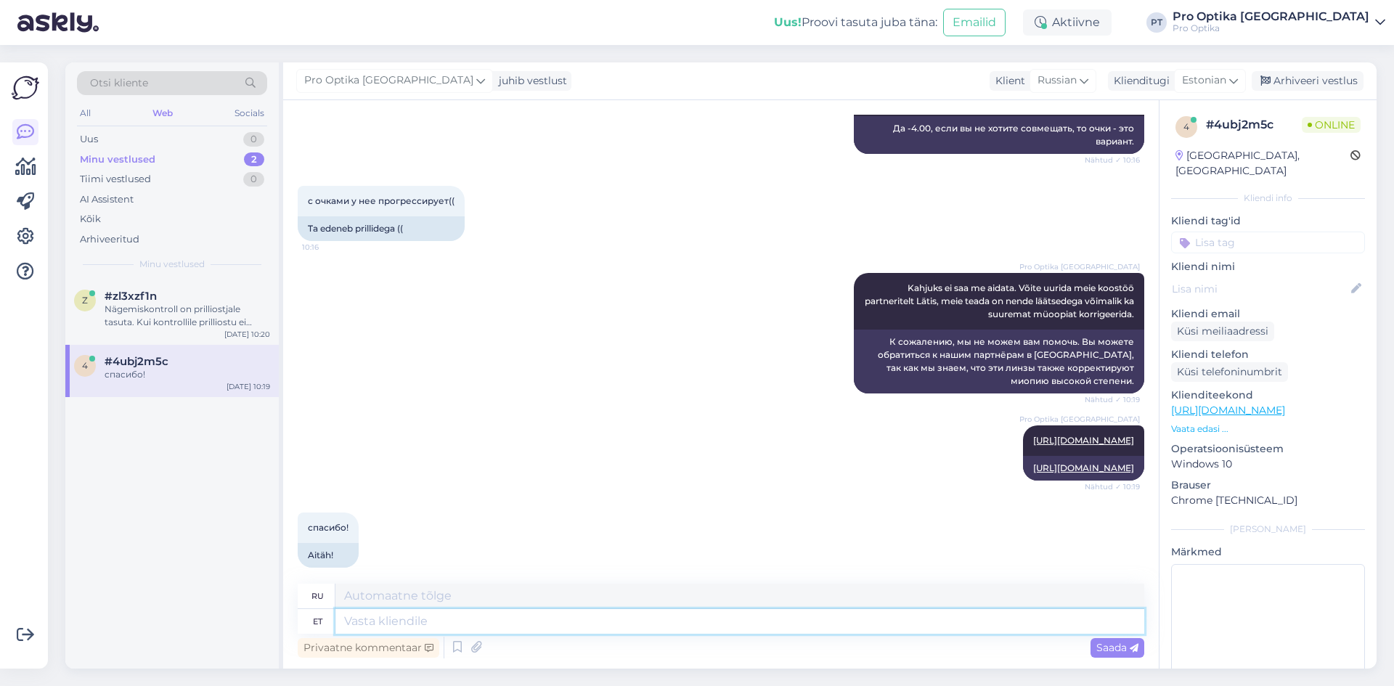
click at [480, 612] on textarea at bounding box center [740, 621] width 809 height 25
click at [175, 559] on div "z #zl3xzf1n Nägemiskontroll on prilliostjale tasuta. Kui kontrollile prilliostu…" at bounding box center [172, 474] width 214 height 389
click at [1316, 75] on div "Arhiveeri vestlus" at bounding box center [1308, 81] width 112 height 20
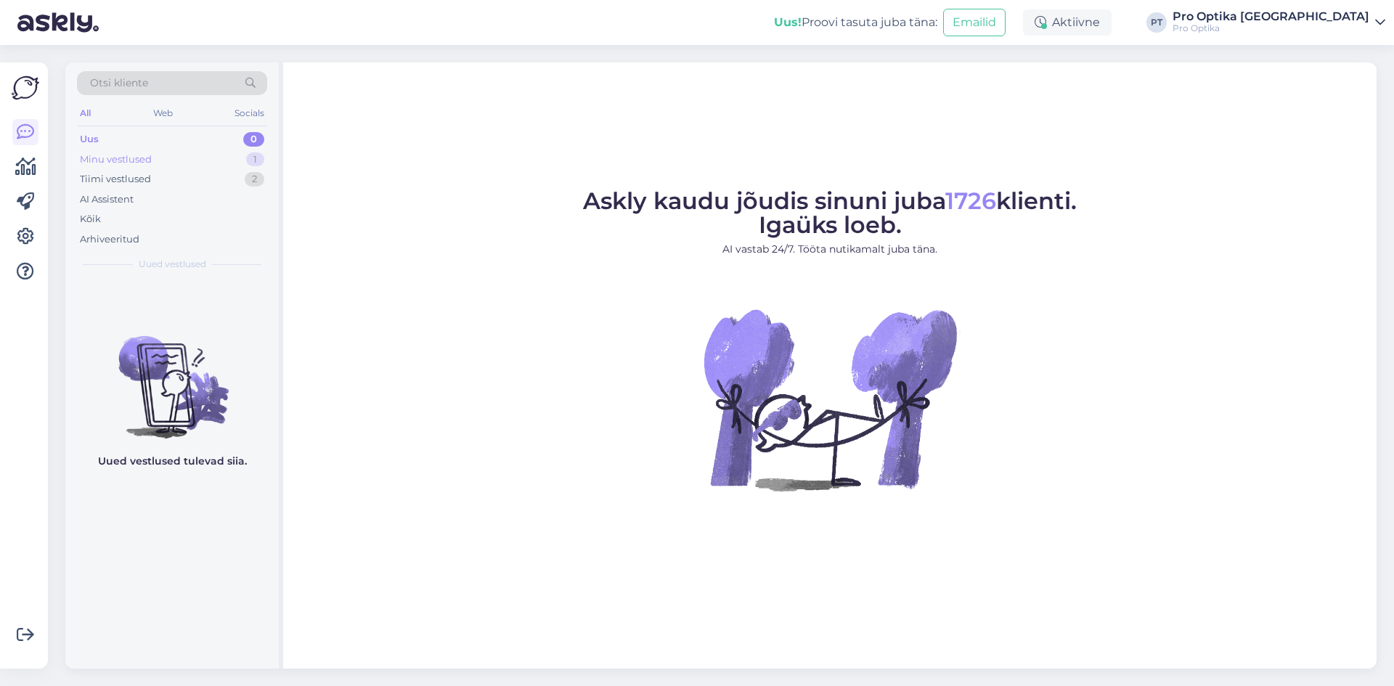
click at [188, 161] on div "Minu vestlused 1" at bounding box center [172, 160] width 190 height 20
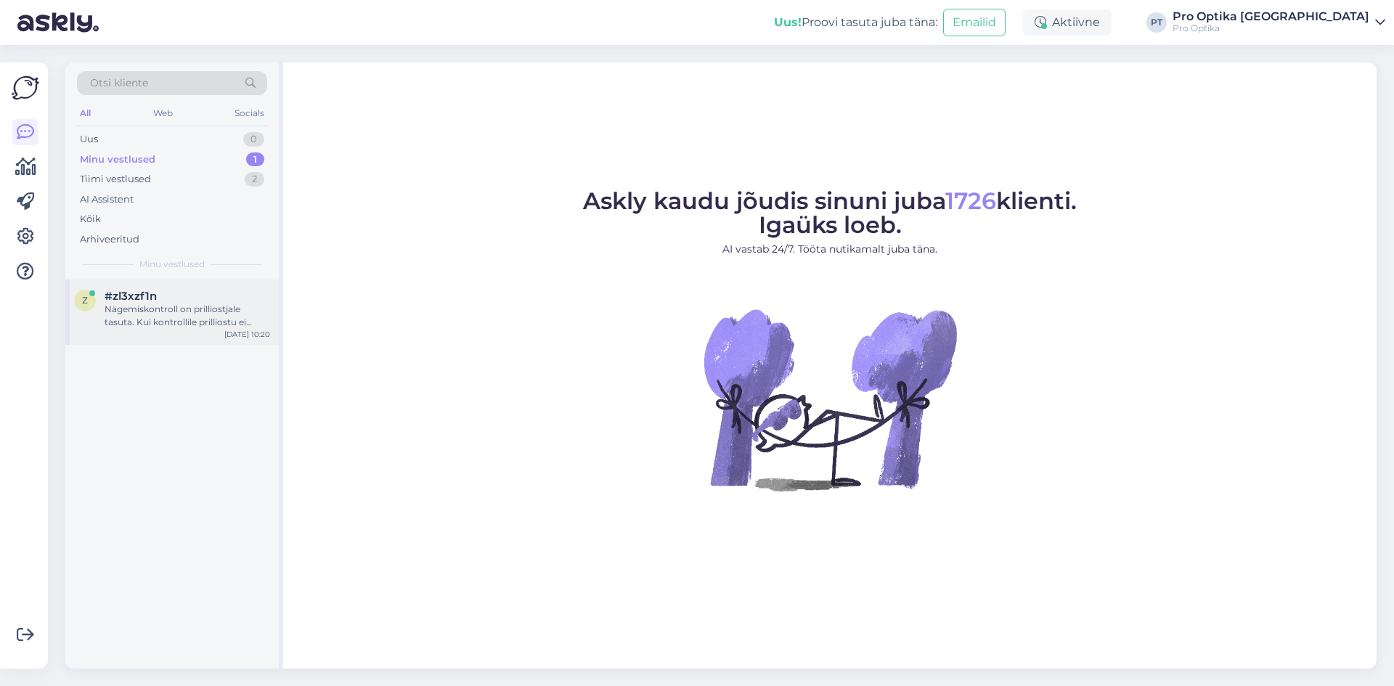
click at [207, 312] on div "Nägemiskontroll on prilliostjale tasuta. Kui kontrollile prilliostu ei järgne, …" at bounding box center [188, 316] width 166 height 26
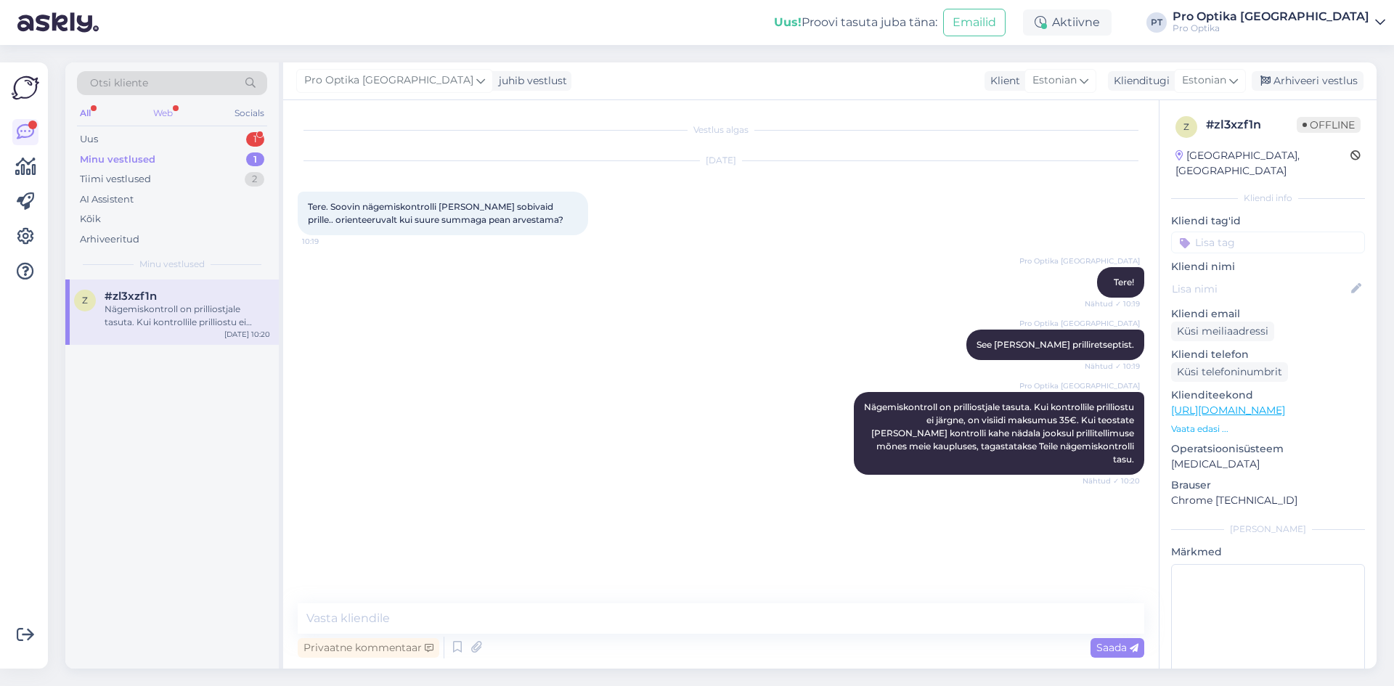
click at [150, 110] on div "Web" at bounding box center [162, 113] width 25 height 19
click at [169, 320] on div "Nägemiskontroll on prilliostjale tasuta. Kui kontrollile prilliostu ei järgne, …" at bounding box center [188, 316] width 166 height 26
click at [147, 144] on div "Uus 1" at bounding box center [172, 139] width 190 height 20
click at [163, 299] on span "#4ubj2m5c" at bounding box center [137, 296] width 64 height 13
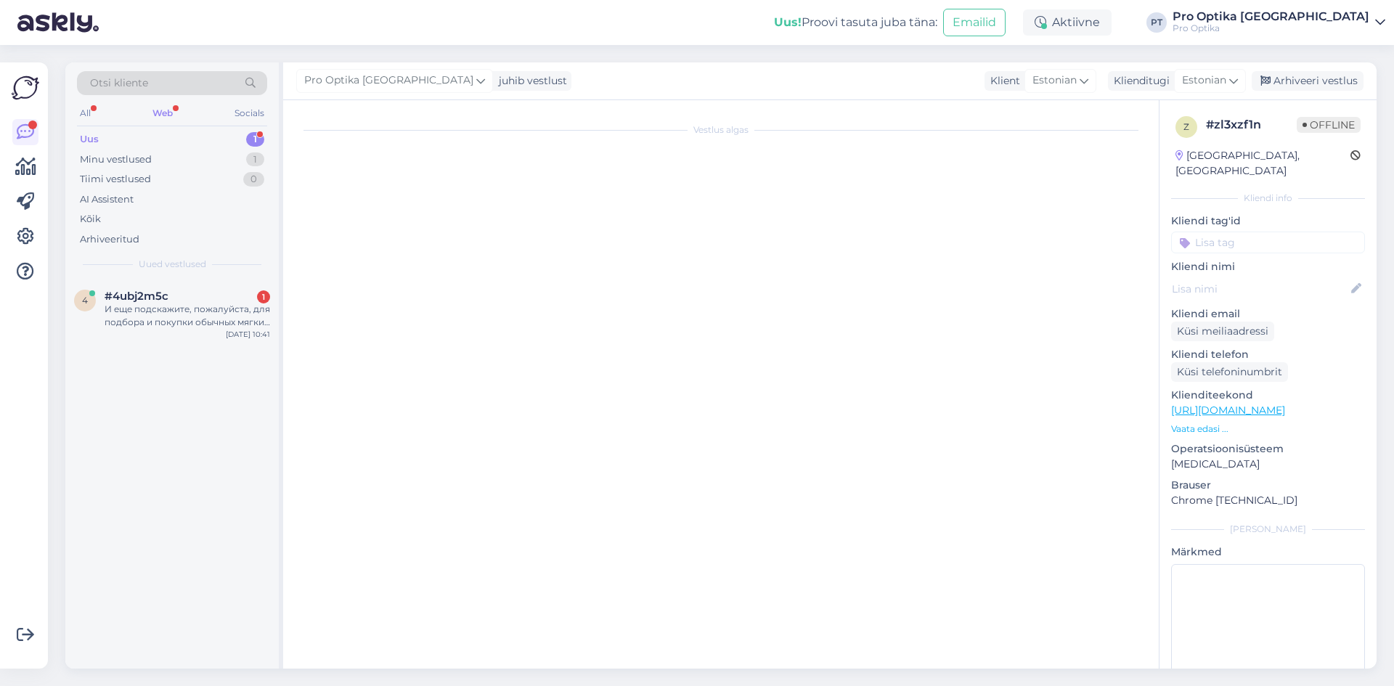
scroll to position [2883, 0]
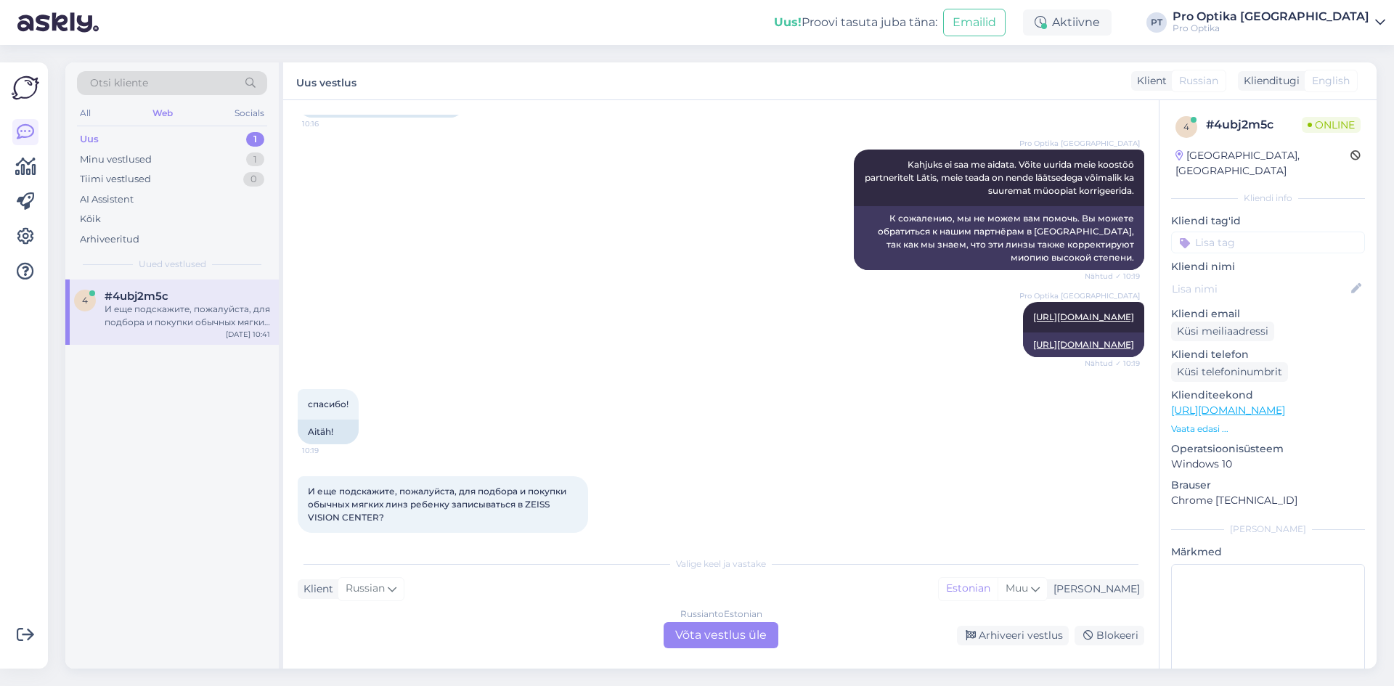
click at [700, 632] on div "Russian to Estonian Võta vestlus üle" at bounding box center [721, 635] width 115 height 26
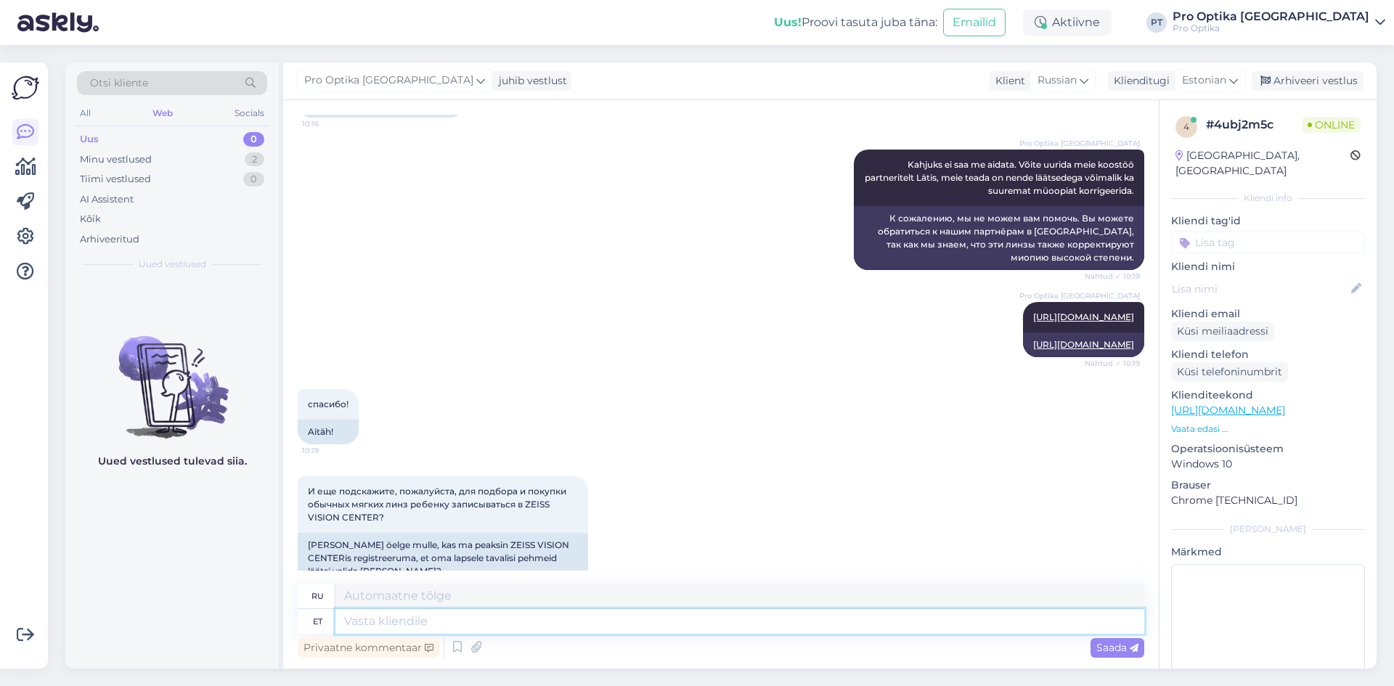
click at [700, 632] on textarea at bounding box center [740, 621] width 809 height 25
type textarea "Kui t"
type textarea "Если"
type textarea "Kui Te"
type textarea "Если ты"
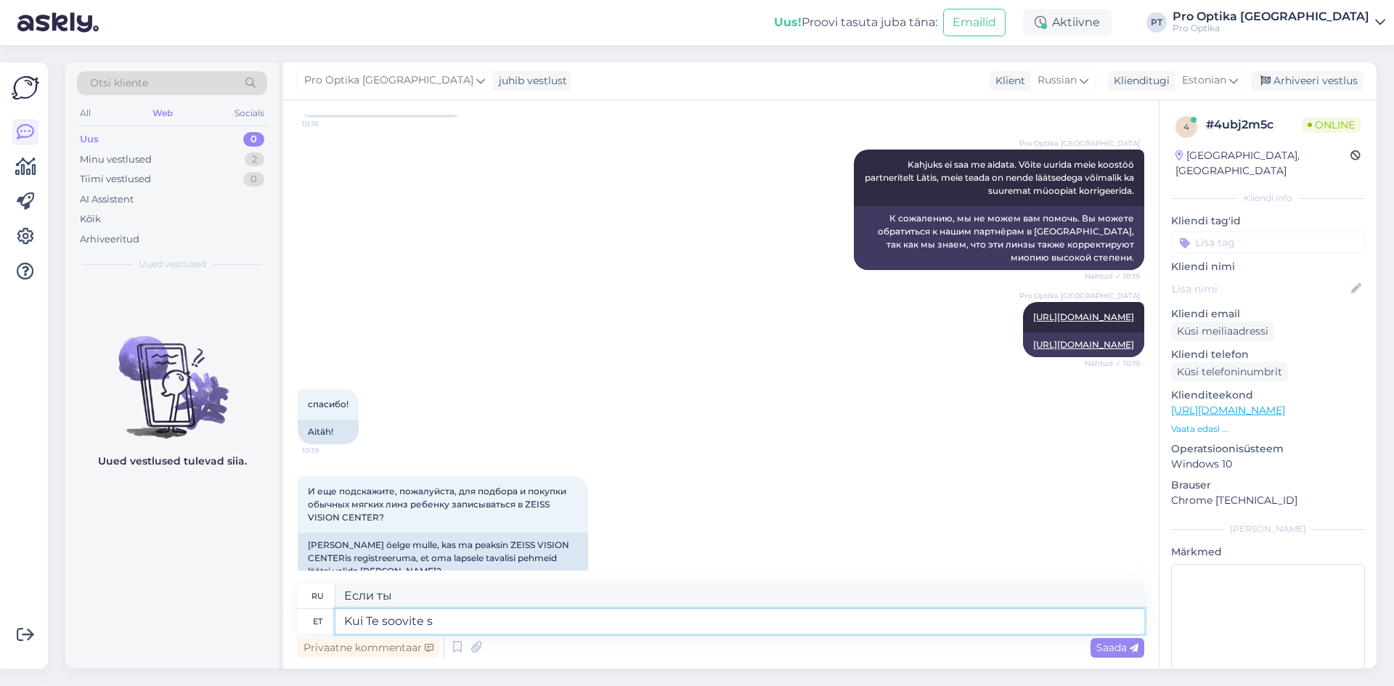
type textarea "Kui Te soovite si"
type textarea "Если ты хочешь"
type textarea "Kui Te soovite siis s"
type textarea "Если хочешь, то"
type textarea "Kui Te soovite siis saate s"
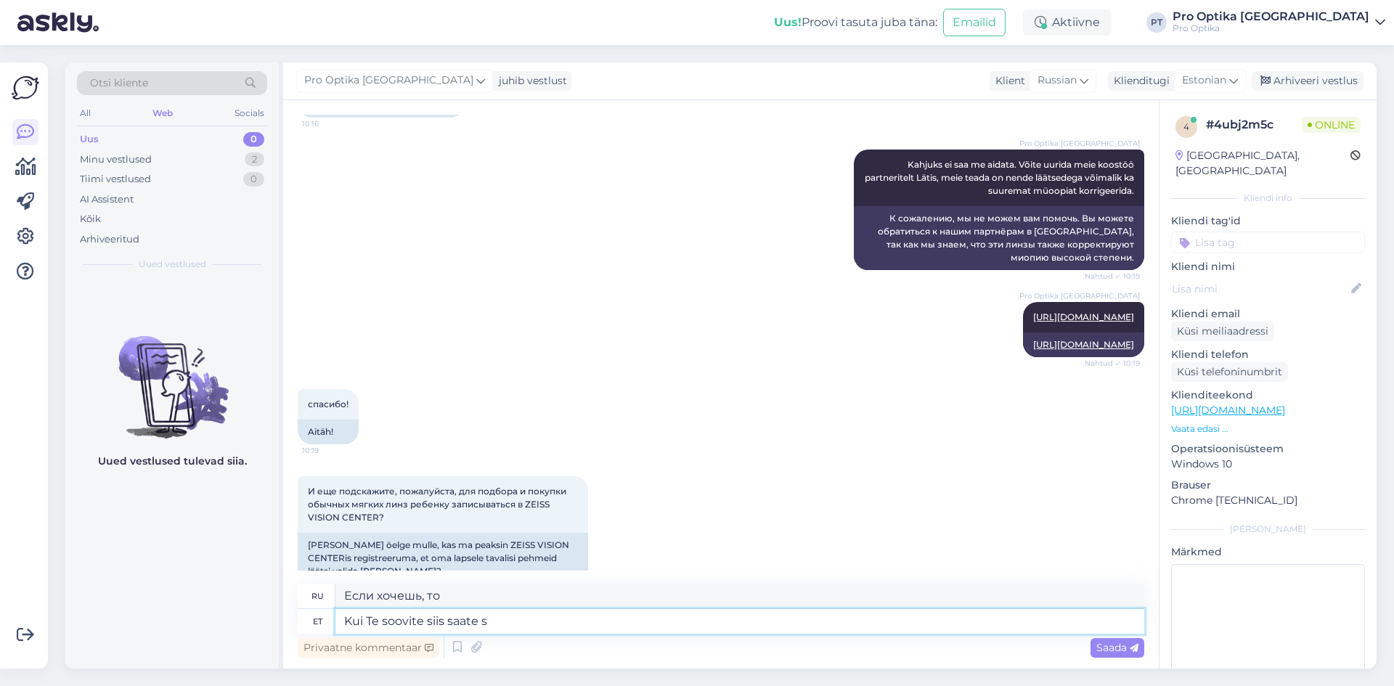
type textarea "Если хочешь, то можешь."
type textarea "Kui Te soovite siis saate seda"
type textarea "Если вы этого хотите, вы можете это получить."
type textarea "Kui Te soovite siis saate seda Zeiss Vi"
type textarea "Если хочешь, можешь купить Zeiss."
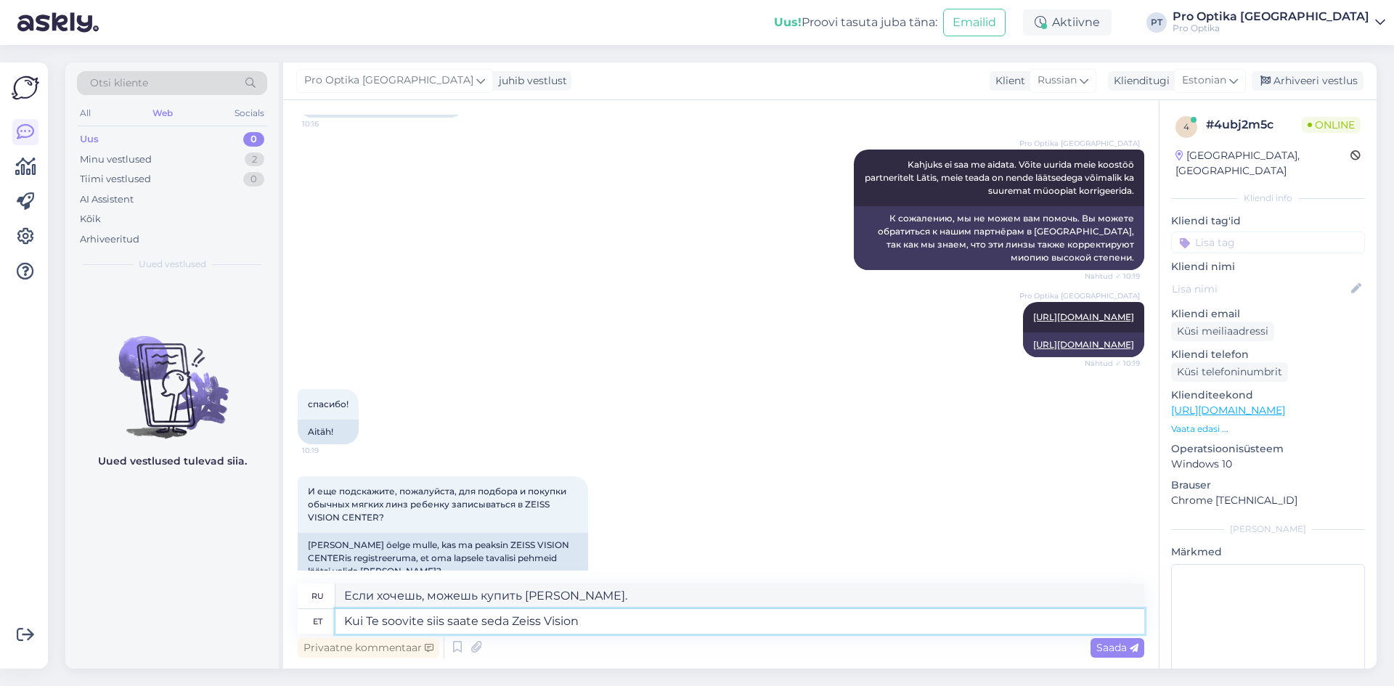
type textarea "Kui Te soovite siis saate seda Zeiss Vision"
type textarea "Если вам это нужно, вы можете приобрести его у Zeiss Vision."
type textarea "Kui Te soovite siis saate seda Zeiss Vision Centeris t"
type textarea "При желании вы можете получить его в Zeiss Vision Center."
type textarea "Kui Te soovite siis saate seda Zeiss Vision Centeris teostada jah"
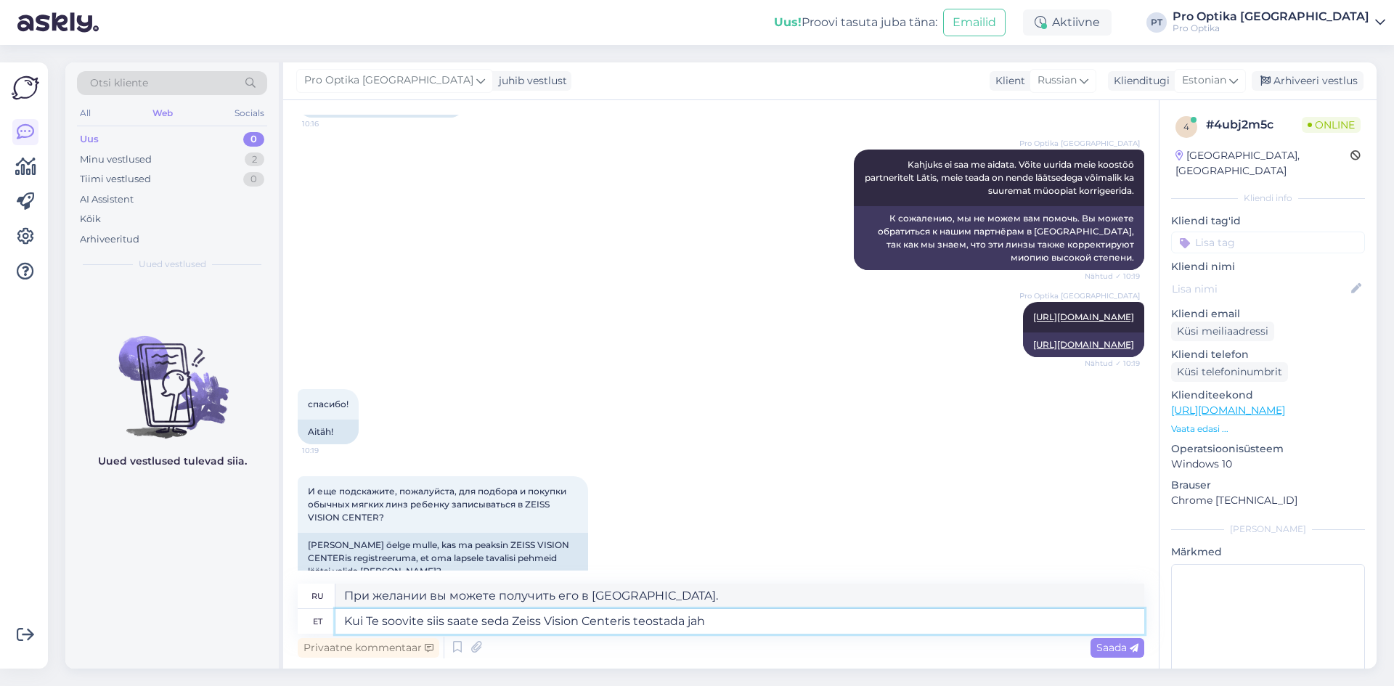
type textarea "При желании вы можете сделать это в Zeiss Vision Center."
type textarea "Kui Te soovite siis saate seda Zeiss Vision Centeris teostada jah."
type textarea "Если хотите, вы можете сделать это в Zeiss Vision Center."
type textarea "Kui Te soovite siis saate seda Zeiss Vision Centeris teostada jah. Aga"
type textarea "Если хотите, вы можете сделать это в Zeiss Vision Center. Да."
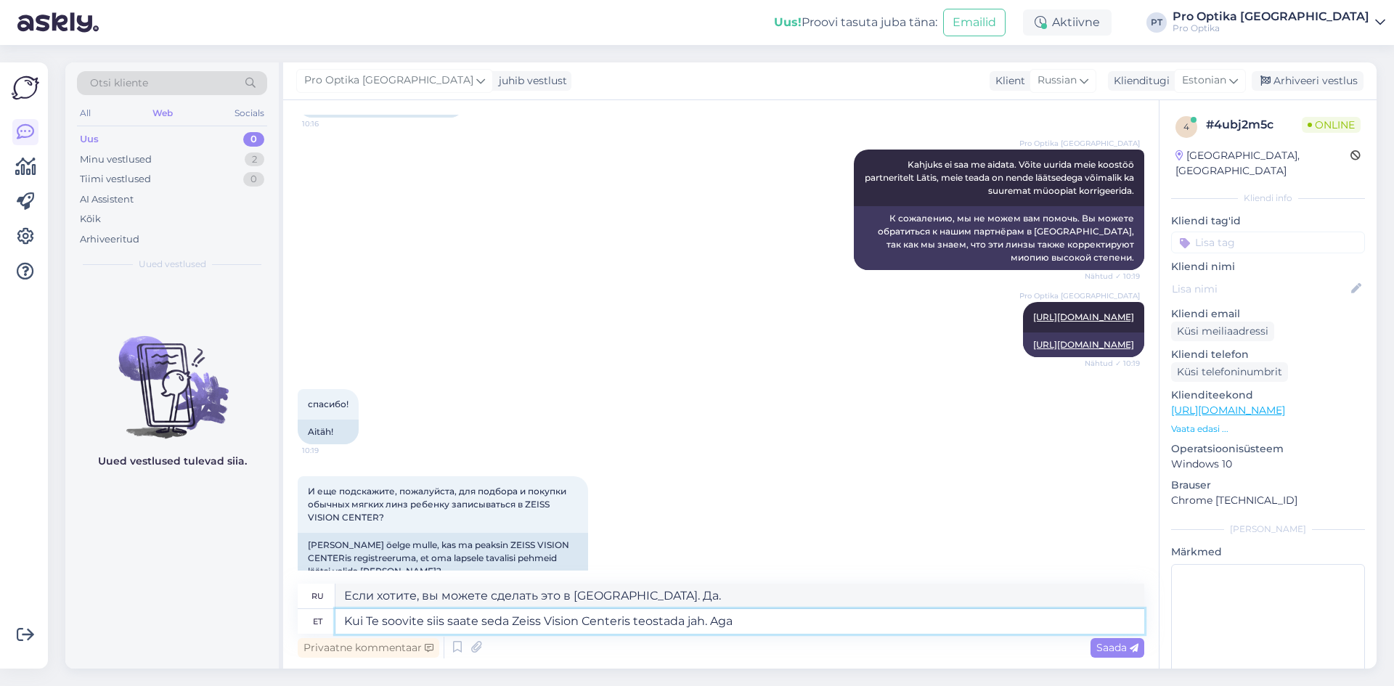
type textarea "Kui Te soovite siis saate seda Zeiss Vision Centeris teostada jah. Aga s"
type textarea "Если хотите, можете сделать это в Zeiss Vision Center. Но"
type textarea "Kui Te soovite siis saate seda Zeiss Vision Centeris teostada jah. Aga seda sa"
type textarea "Если хотите, можете сделать это в Zeiss Vision Center. Но это"
type textarea "Kui Te soovite siis saate seda Zeiss Vision Centeris teostada jah. Aga seda saa…"
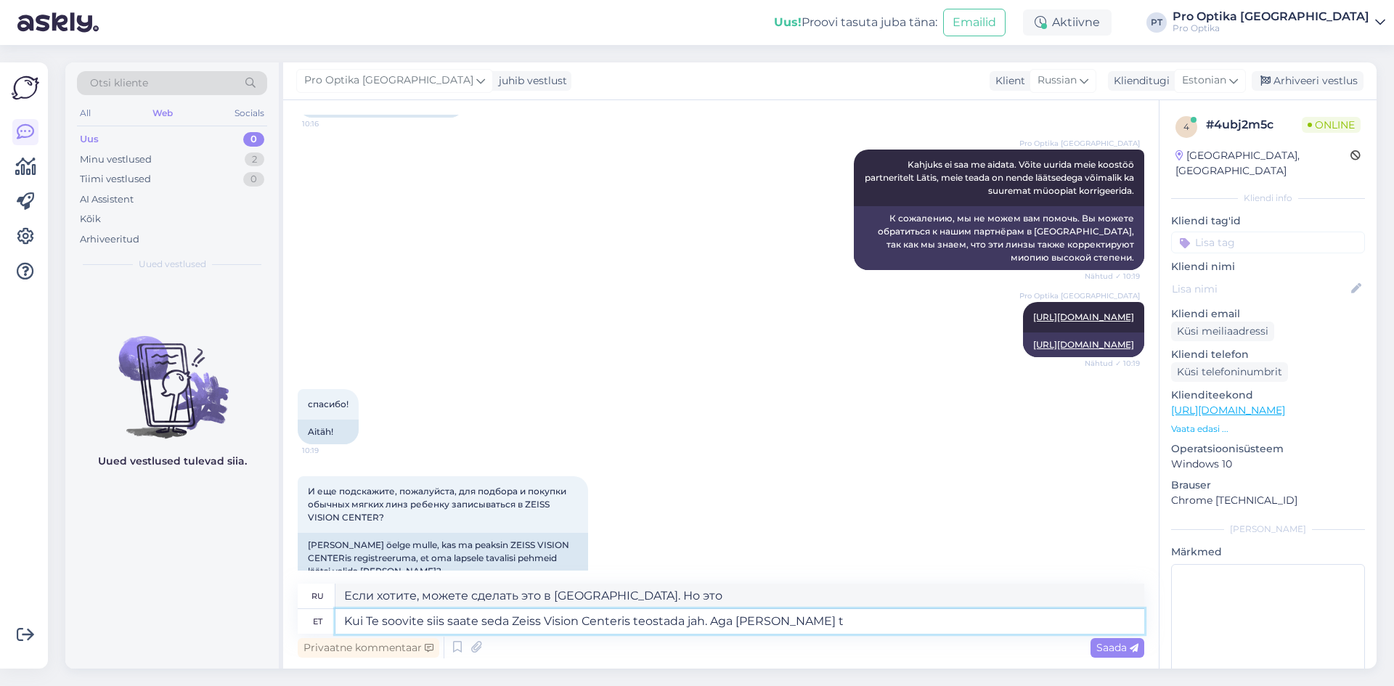
type textarea "Если хотите, можете сделать это в Zeiss Vision Center. Но вы не можете"
type textarea "Kui Te soovite siis saate seda Zeiss Vision Centeris teostada jah. Aga seda saa…"
type textarea "Если хотите, можете сделать это в Zeiss Vision Center, да. Но это можно сделать"
type textarea "Kui Te soovite siis saate seda Zeiss Vision Centeris teostada jah. Aga seda saa…"
type textarea "Если хотите, вы можете сделать это в Zeiss Vision Center, да. Но это также можн…"
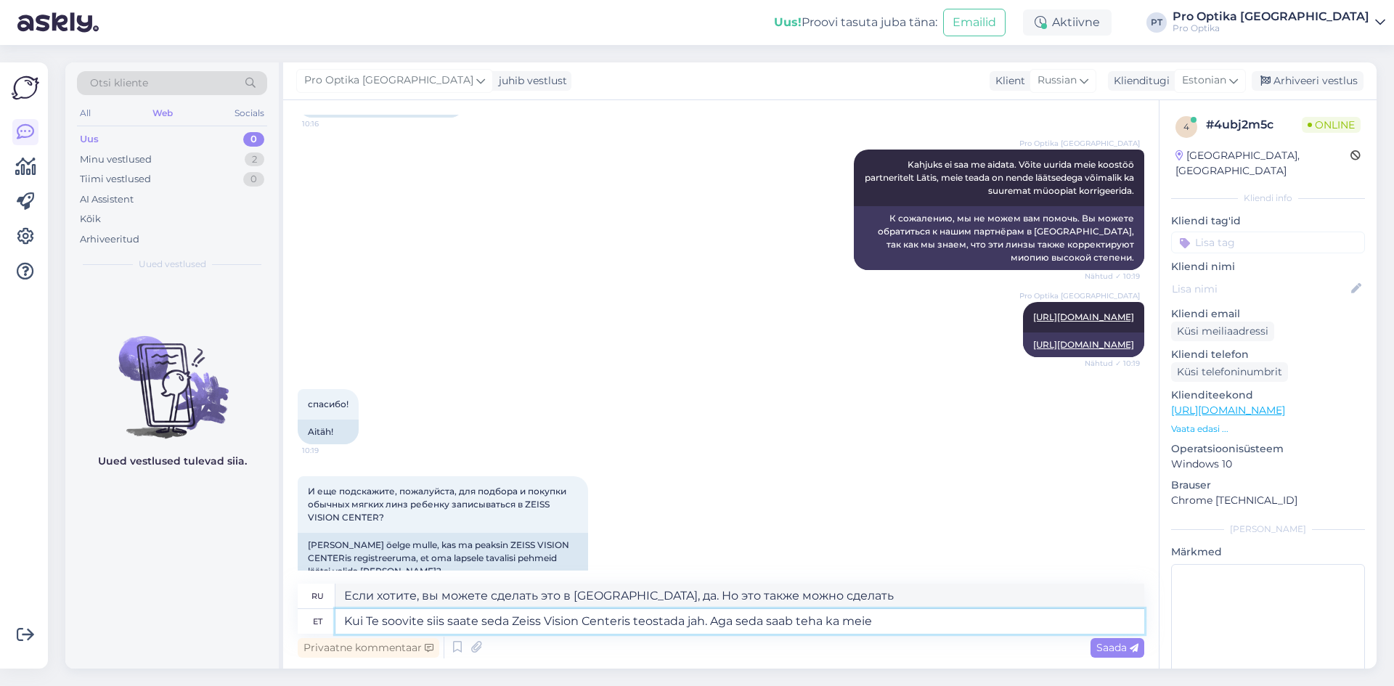
type textarea "Kui Te soovite siis saate seda Zeiss Vision Centeris teostada jah. Aga seda saa…"
type textarea "Если хотите, вы можете сделать это в Zeiss Vision Center. Но можем и мы."
type textarea "Kui Te soovite siis saate seda Zeiss Vision Centeris teostada jah. Aga seda saa…"
type textarea "При желании вы можете сделать это в Zeiss Vision Center. Но это также можно сде…"
type textarea "Kui Te soovite siis saate seda Zeiss Vision Centeris teostada jah. Aga seda saa…"
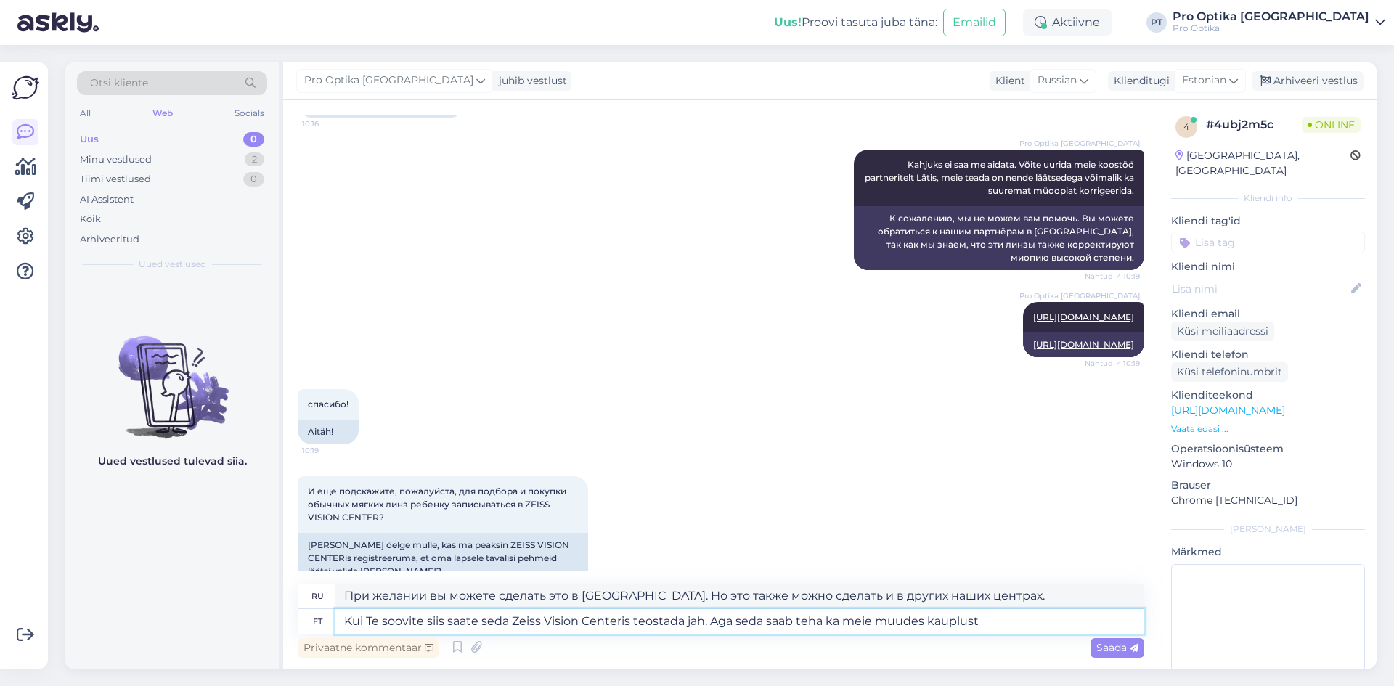
type textarea "Если хотите, вы можете сделать это в Zeiss Vision Center. Но также можно сделат…"
type textarea "Kui Te soovite siis saate seda Zeiss Vision Centeris teostada jah. Aga seda saa…"
type textarea "При желании вы можете сделать это в Zeiss Vision Center. Также это можно сделат…"
type textarea "Kui Te soovite siis saate seda Zeiss Vision Centeris teostada jah. Aga seda saa…"
click at [1100, 651] on span "Saada" at bounding box center [1118, 647] width 42 height 13
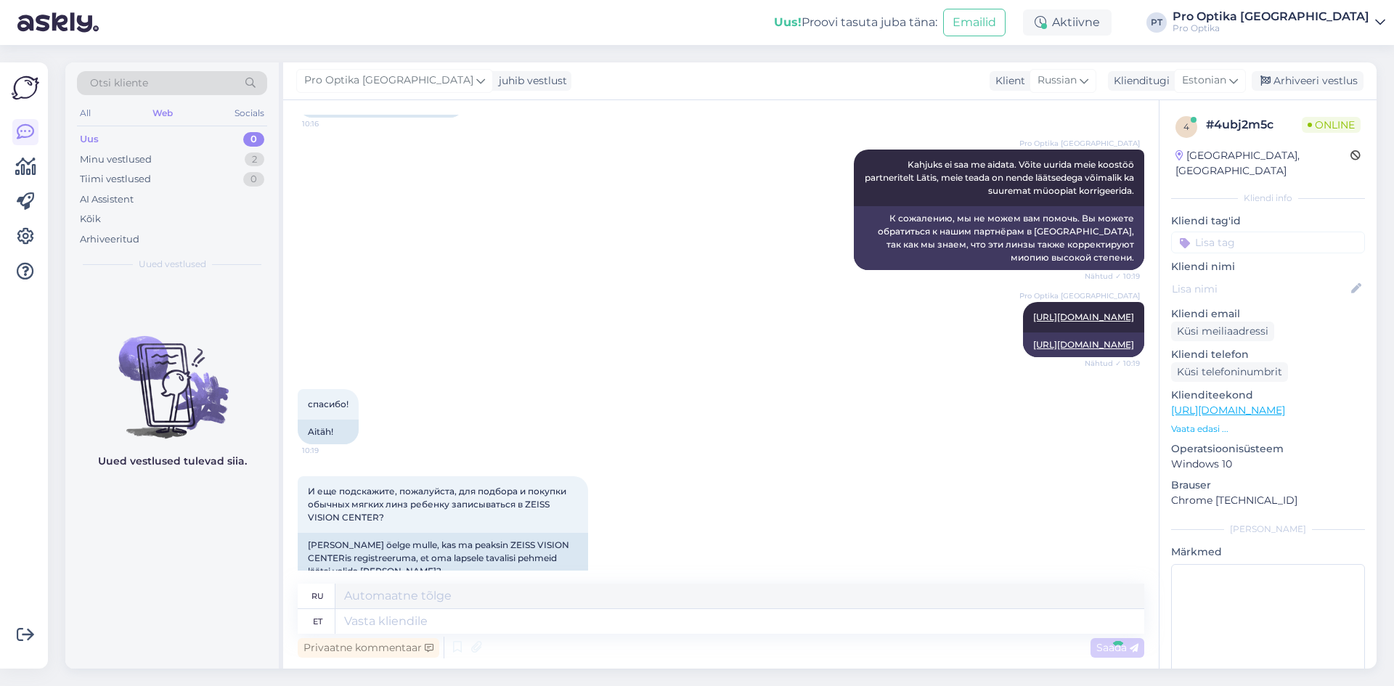
scroll to position [3013, 0]
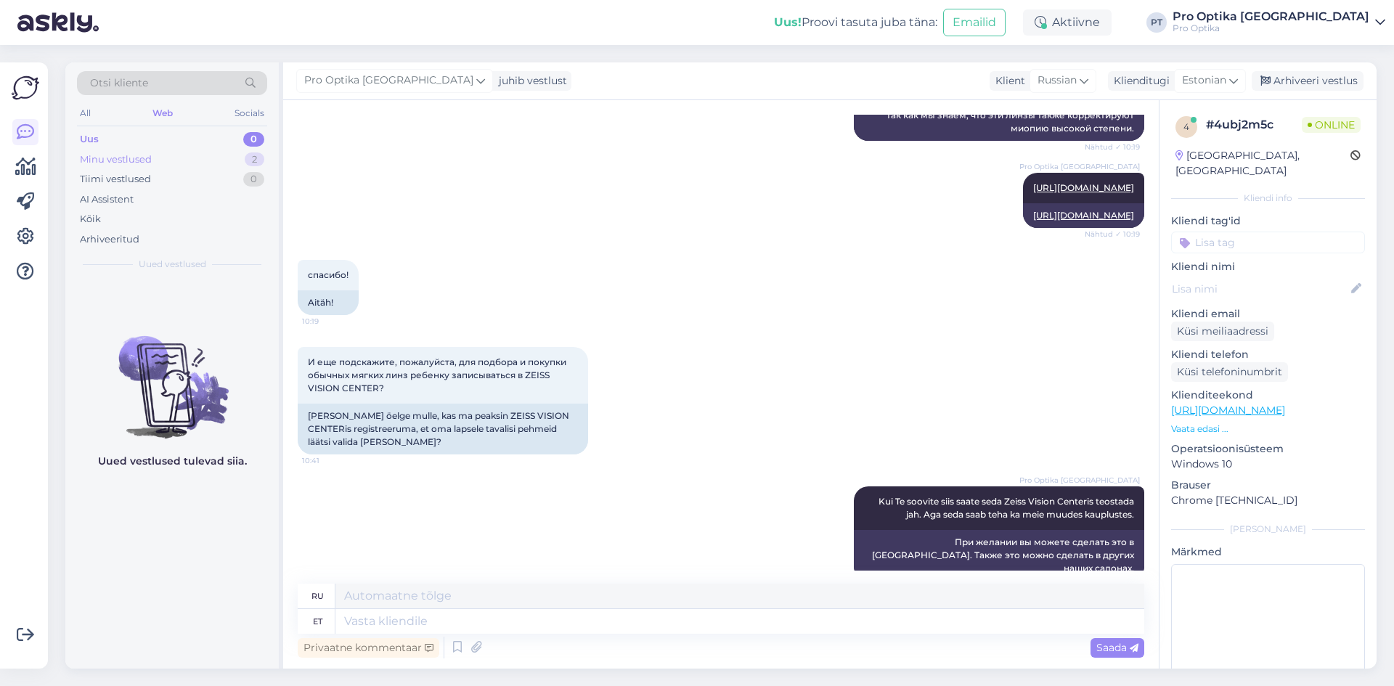
click at [216, 159] on div "Minu vestlused 2" at bounding box center [172, 160] width 190 height 20
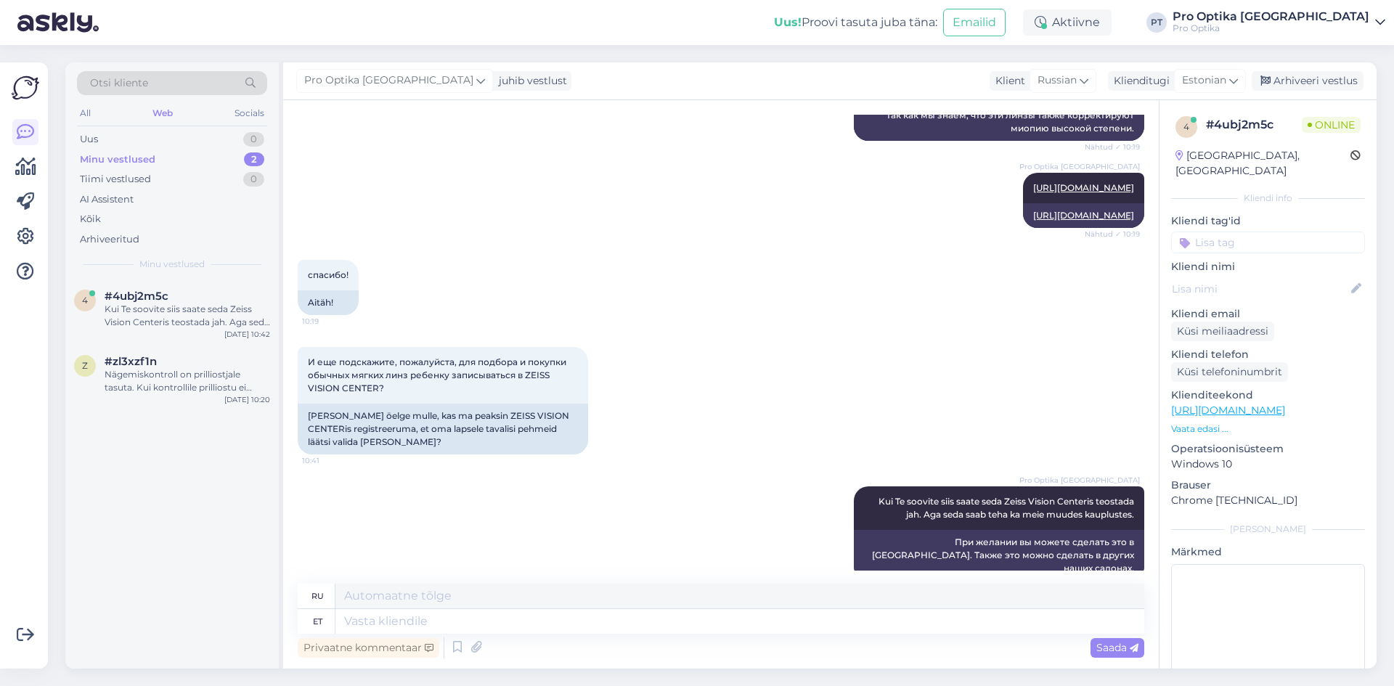
click at [99, 496] on div "4 #4ubj2m5c Kui Te soovite siis saate seda Zeiss Vision Centeris teostada jah. …" at bounding box center [172, 474] width 214 height 389
click at [206, 361] on div "#zl3xzf1n" at bounding box center [188, 361] width 166 height 13
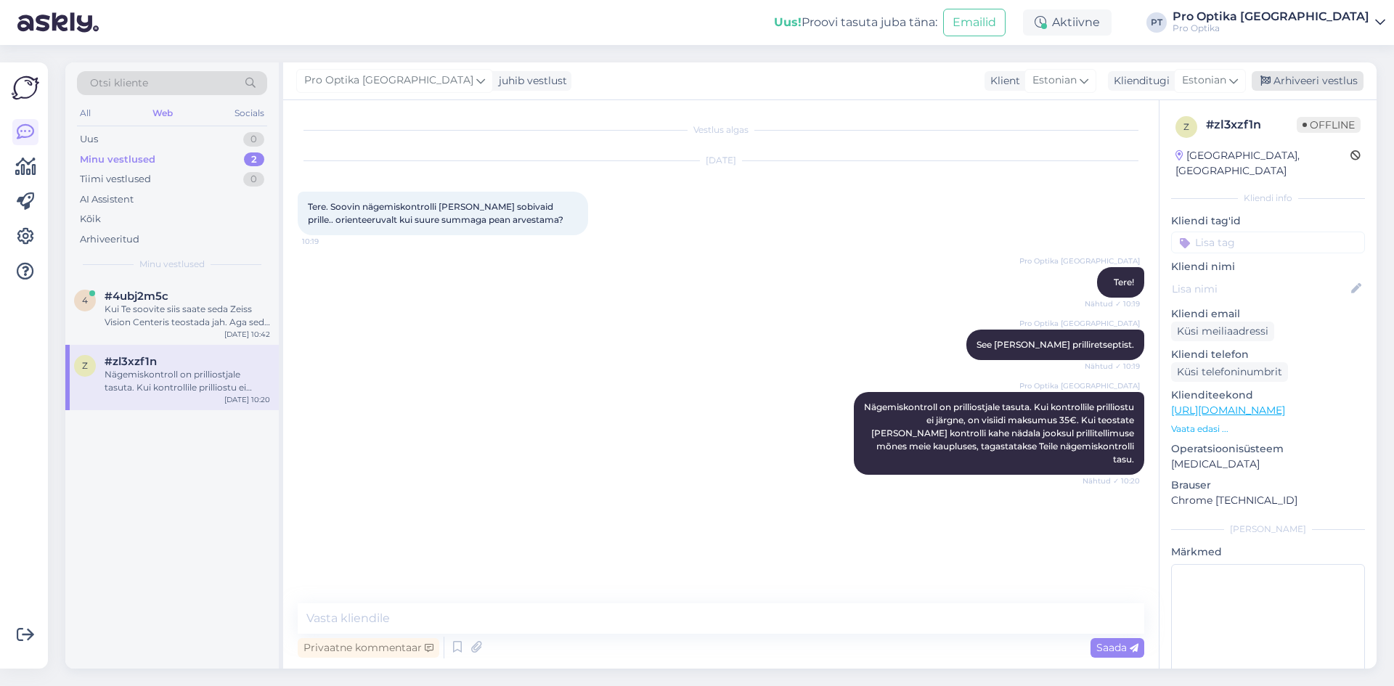
click at [1312, 85] on div "Arhiveeri vestlus" at bounding box center [1308, 81] width 112 height 20
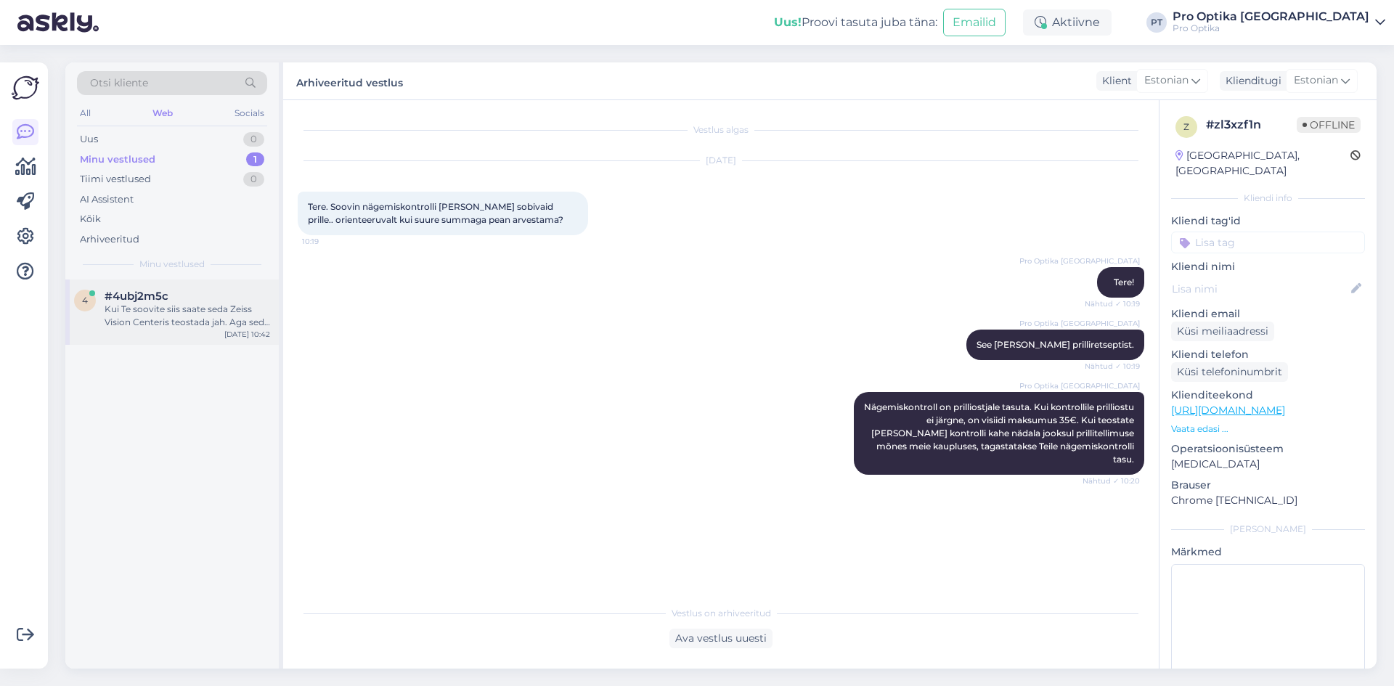
click at [184, 343] on div "4 #4ubj2m5c Kui Te soovite siis saate seda Zeiss Vision Centeris teostada jah. …" at bounding box center [172, 312] width 214 height 65
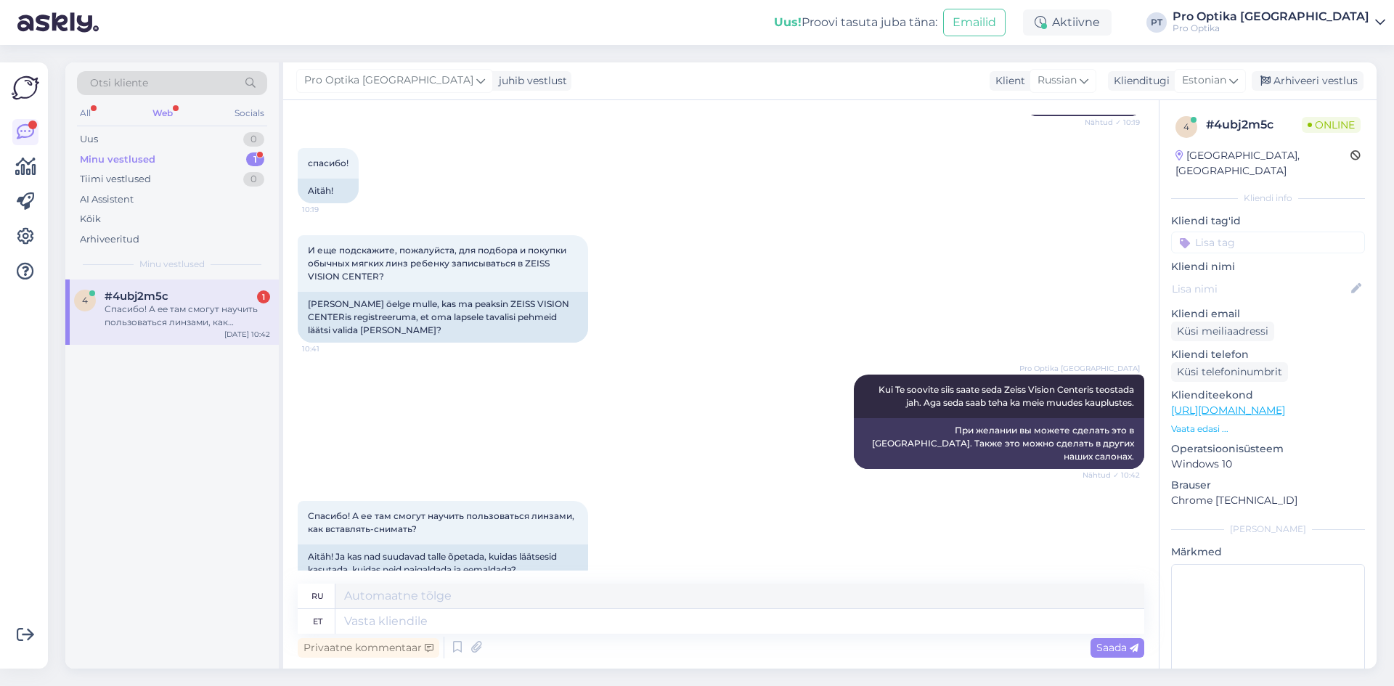
scroll to position [3126, 0]
click at [191, 461] on div "4 #4ubj2m5c 1 Спасибо! А ее там смогут научить пользоваться линзами, как вставл…" at bounding box center [172, 474] width 214 height 389
click at [430, 629] on textarea at bounding box center [740, 621] width 809 height 25
type textarea "Jah, s"
type textarea "Да,"
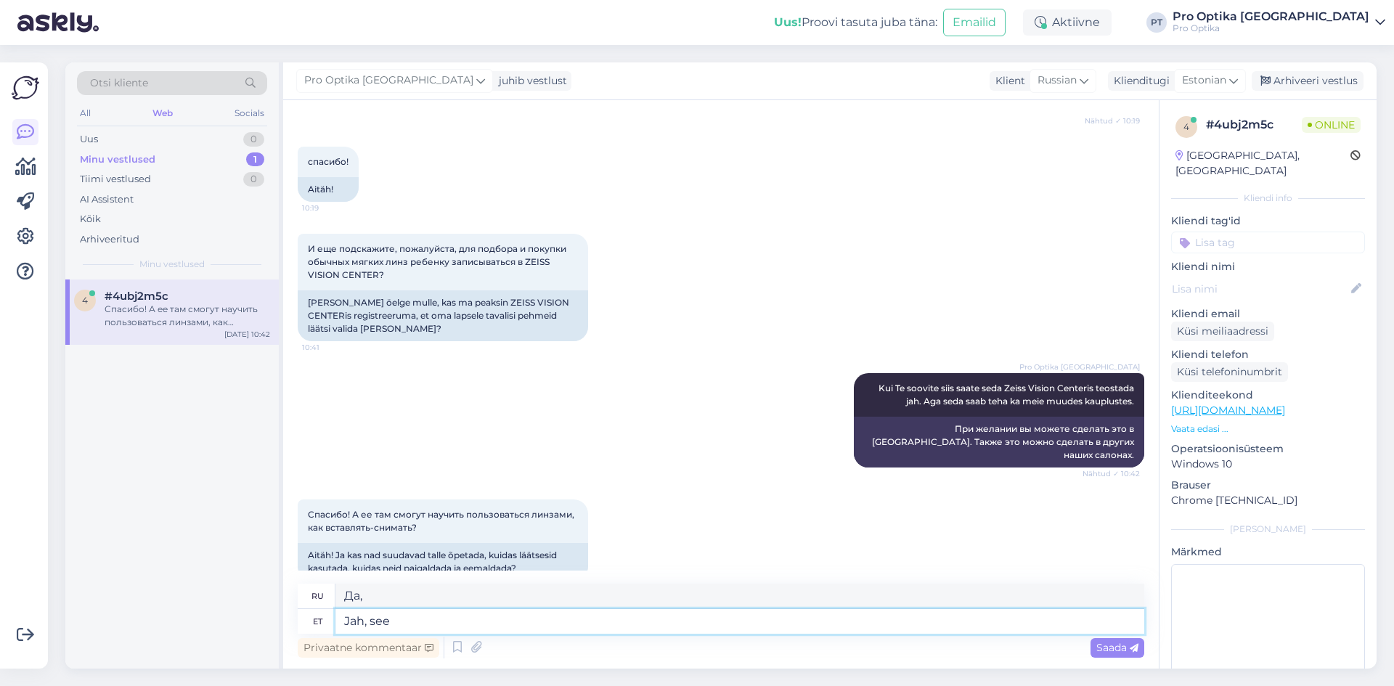
type textarea "Jah, see k"
type textarea "Да, это"
type textarea "Jah, see kuulub vi"
type textarea "Да, это принадлежит"
type textarea "Jah, see kuulub visiidi h"
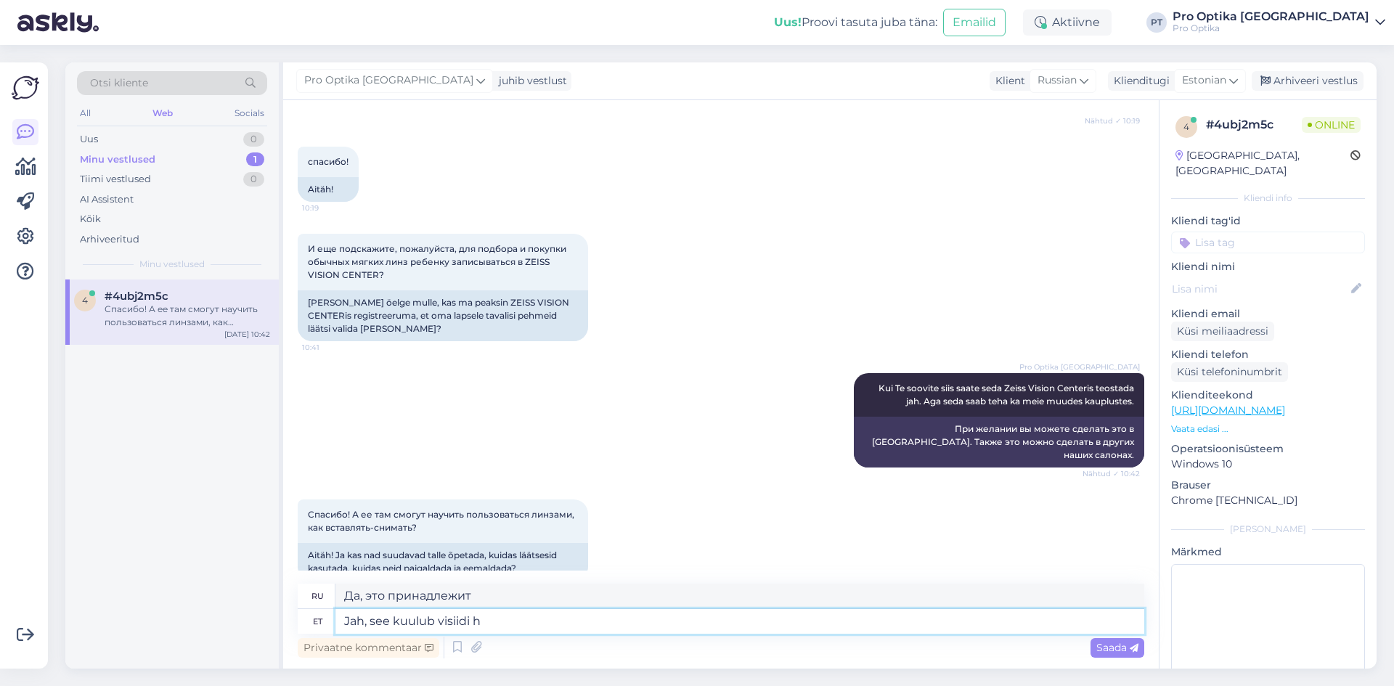
type textarea "Да, это включено в стоимость посещения."
type textarea "Jah, see kuulub visiidi hulka."
type textarea "Да, это часть визита."
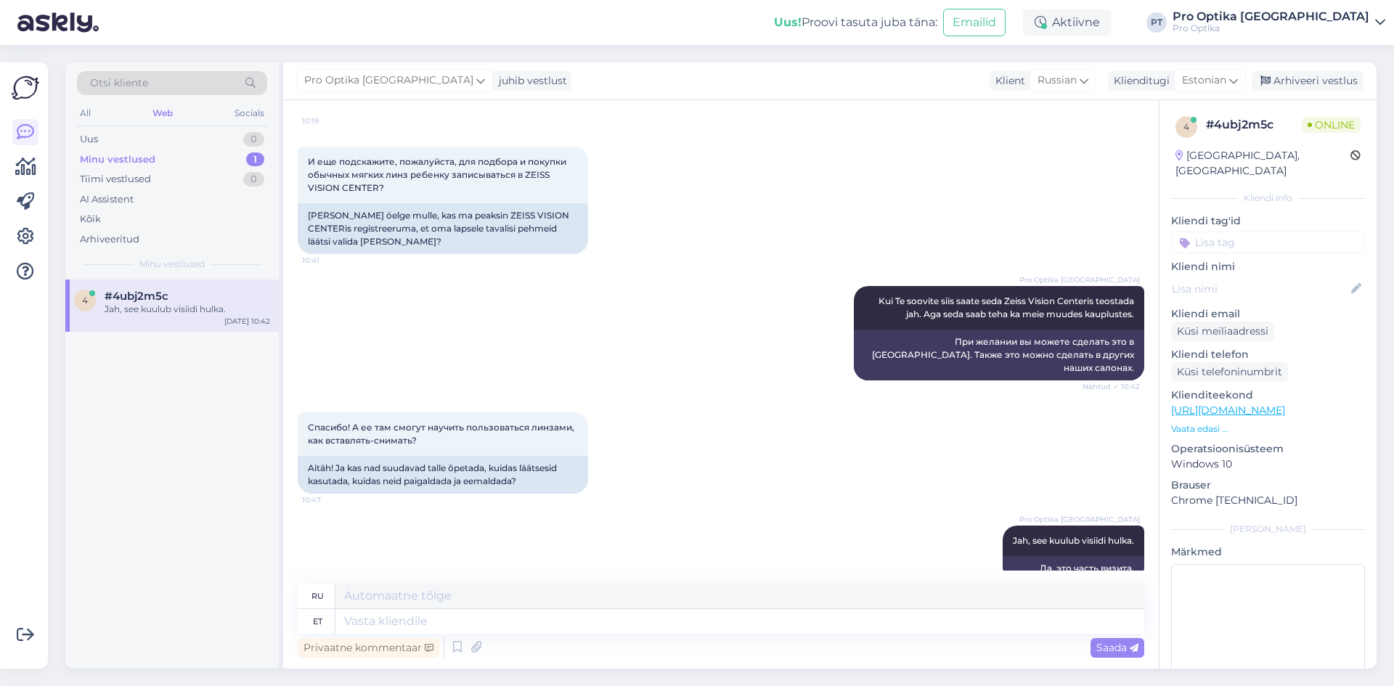
drag, startPoint x: 144, startPoint y: 442, endPoint x: 670, endPoint y: 670, distance: 573.1
click at [147, 444] on div "4 #4ubj2m5c Jah, see kuulub visiidi hulka. Aug 26 10:42" at bounding box center [172, 474] width 214 height 389
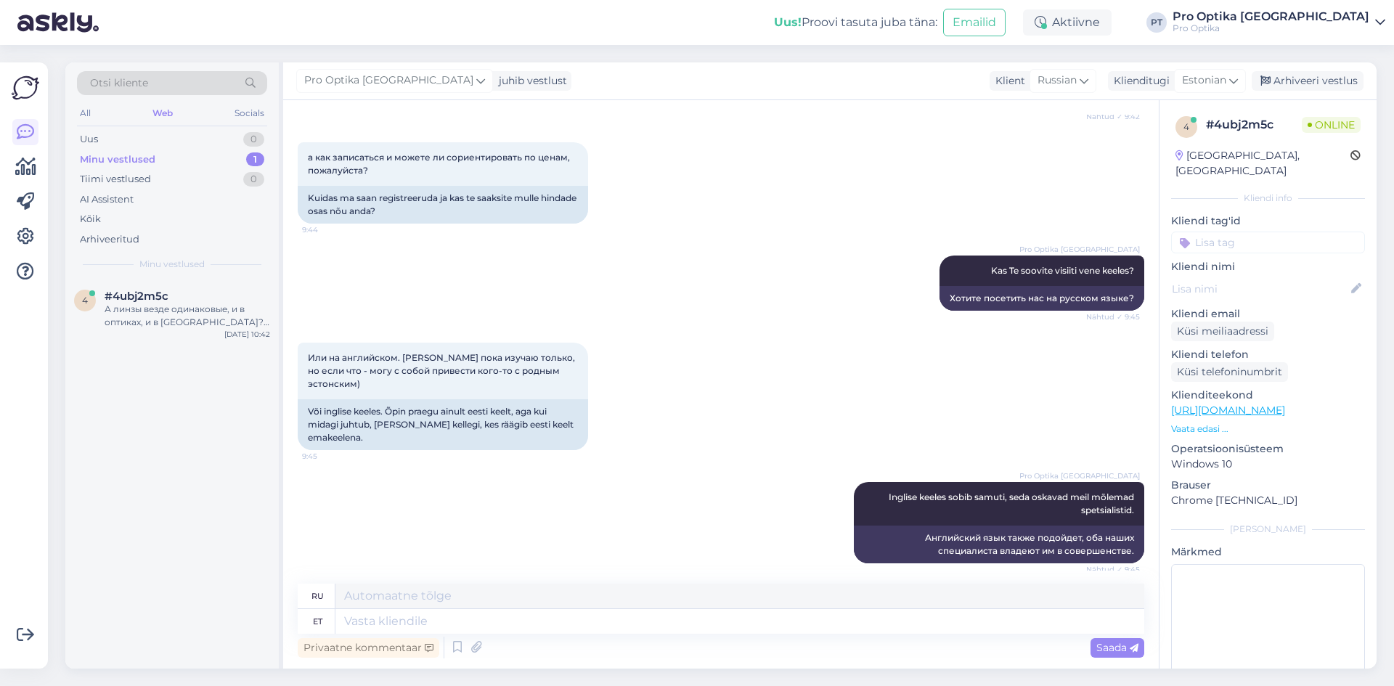
scroll to position [3352, 0]
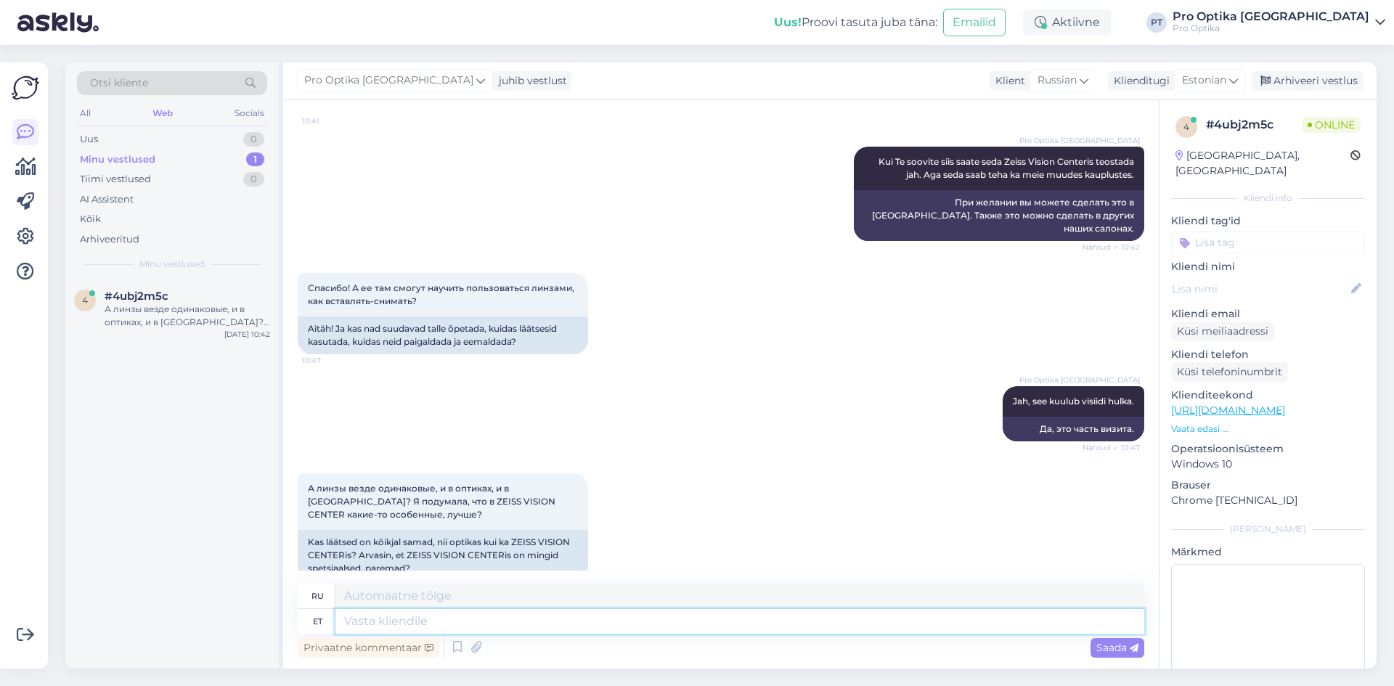
drag, startPoint x: 698, startPoint y: 617, endPoint x: 715, endPoint y: 587, distance: 34.5
click at [698, 615] on textarea at bounding box center [740, 621] width 809 height 25
type textarea "Kontaktläätsed o"
type textarea "Контактные линзы"
type textarea "Kontaktläätsed on samad."
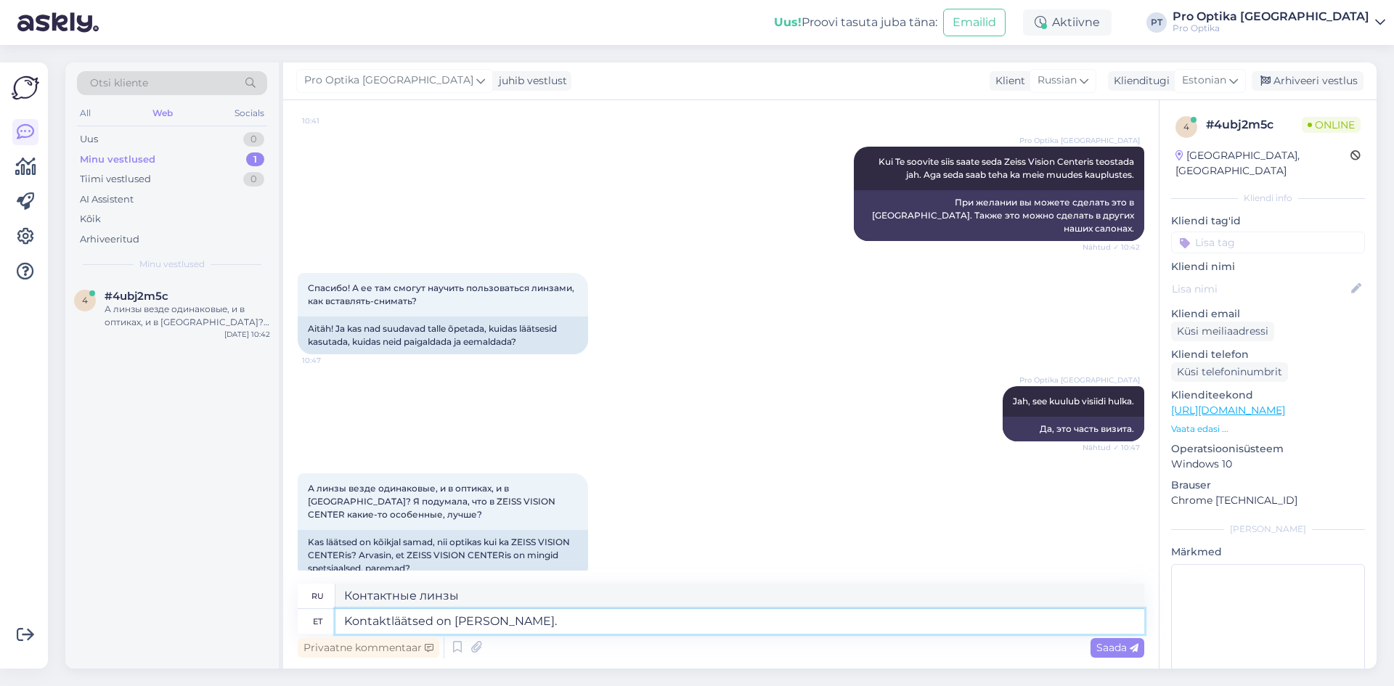
type textarea "Контактные линзы – то же самое."
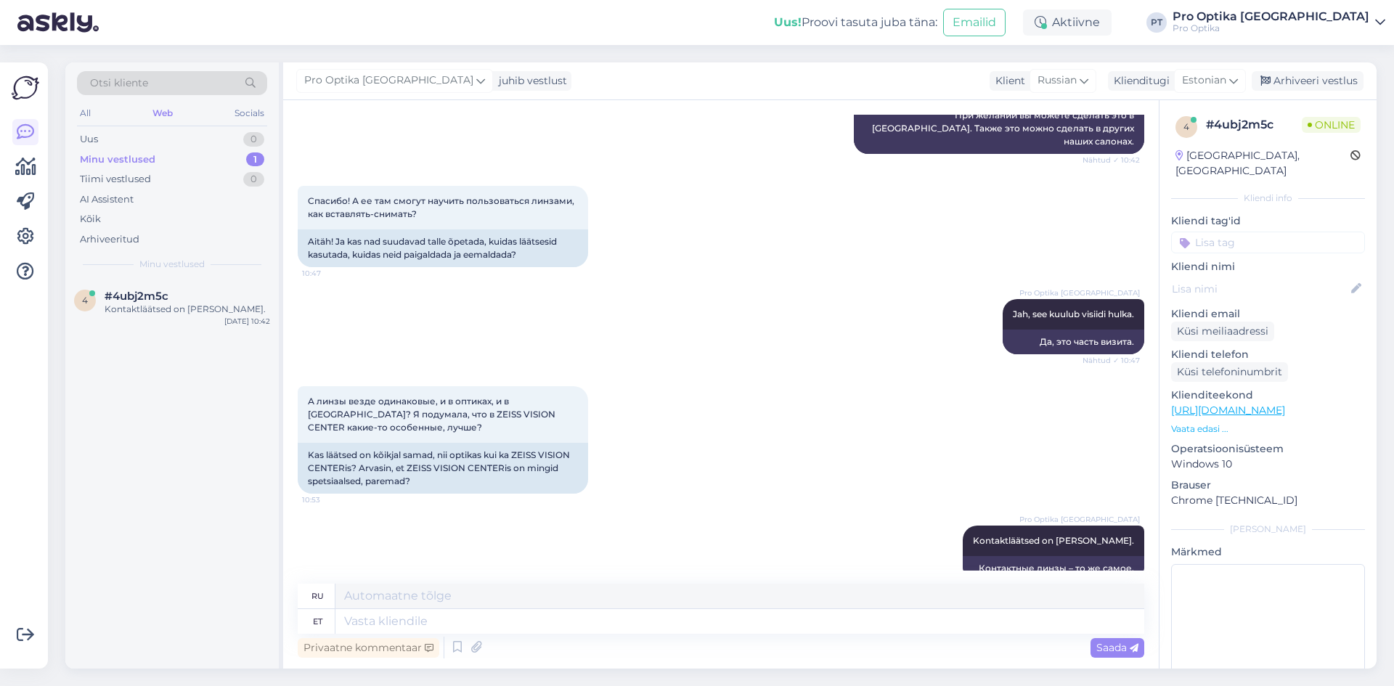
click at [99, 513] on div "4 #4ubj2m5c Kontaktläätsed on samad. Aug 26 10:42" at bounding box center [172, 474] width 214 height 389
click at [1331, 89] on div "Arhiveeri vestlus" at bounding box center [1308, 81] width 112 height 20
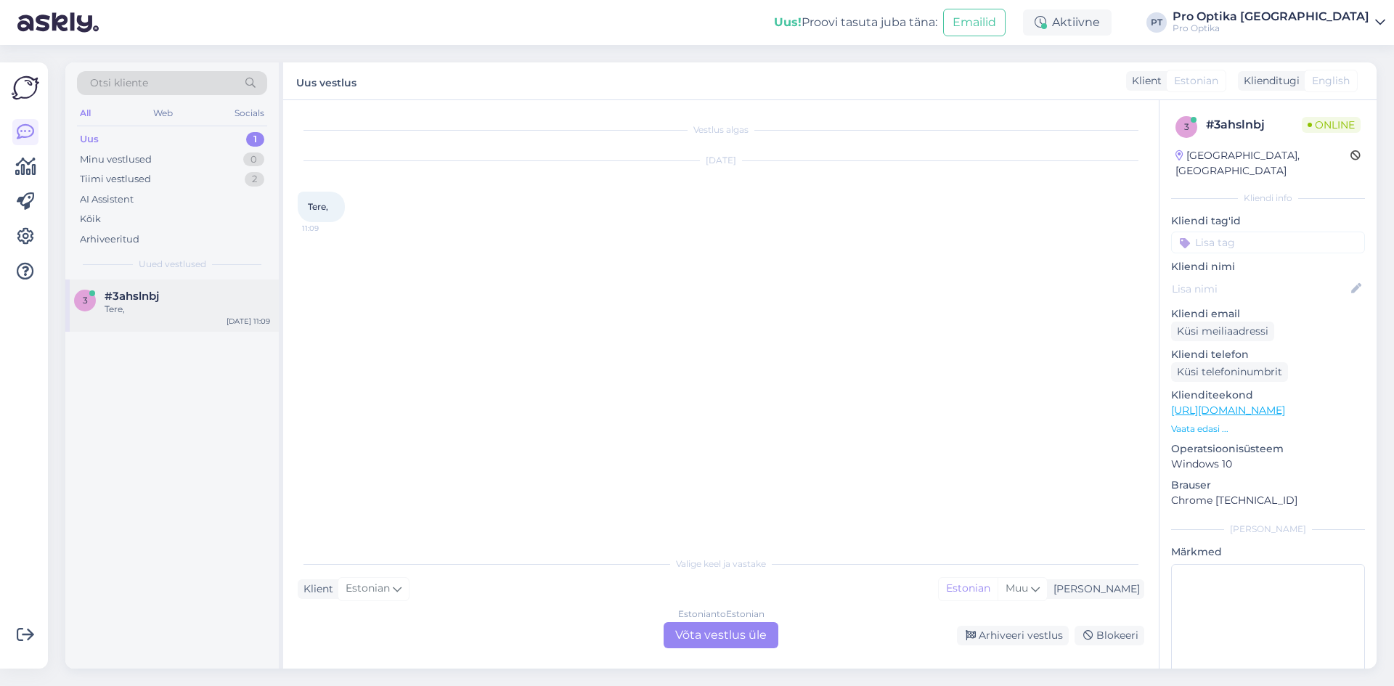
click at [157, 320] on div "3 #3ahslnbj Tere, Aug 26 11:09" at bounding box center [172, 306] width 214 height 52
click at [722, 630] on div "Estonian to Estonian Võta vestlus üle" at bounding box center [721, 635] width 115 height 26
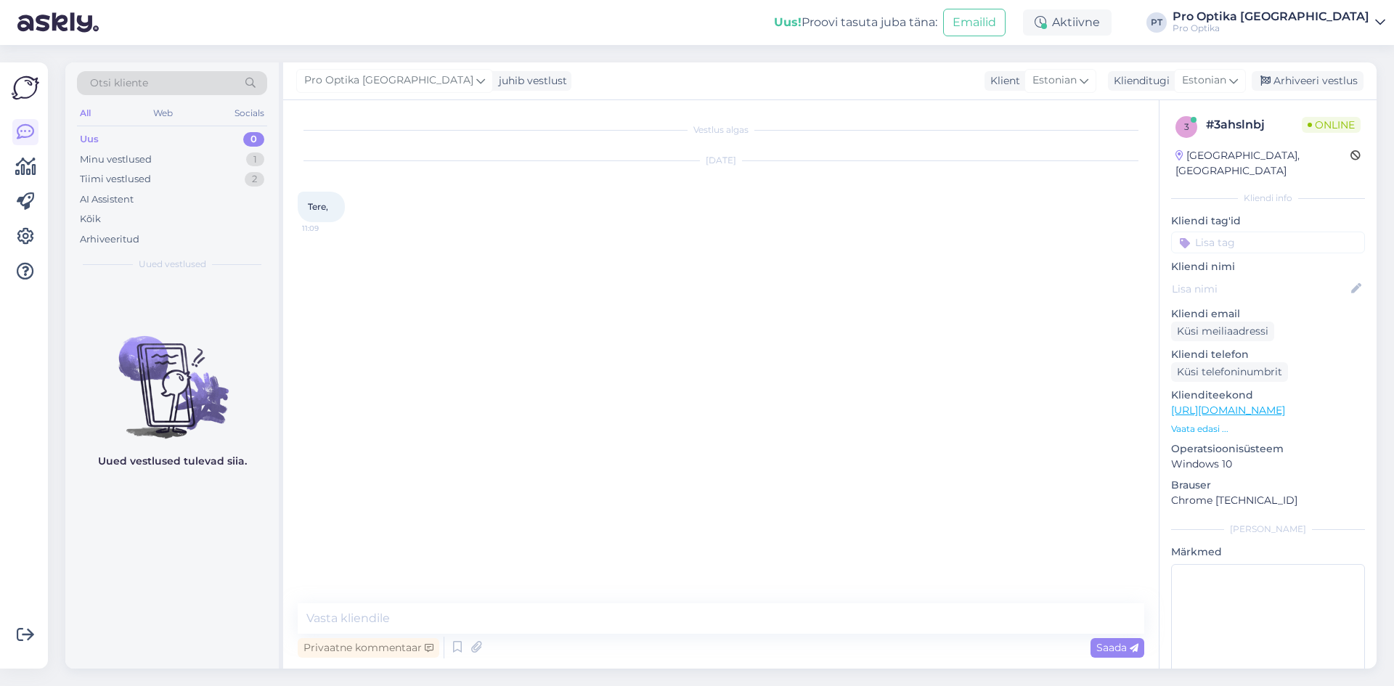
click at [444, 649] on div "Privaatne kommentaar Saada" at bounding box center [721, 648] width 847 height 28
click at [453, 644] on icon at bounding box center [457, 648] width 17 height 22
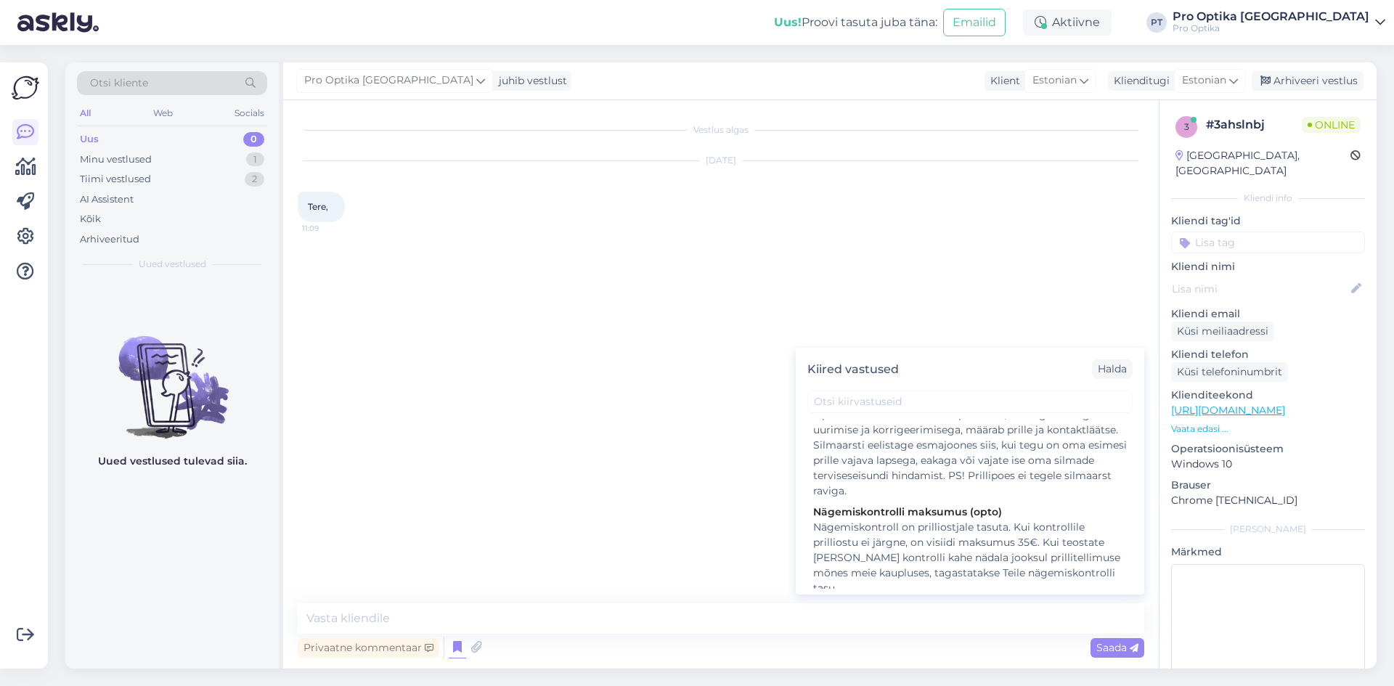
scroll to position [363, 0]
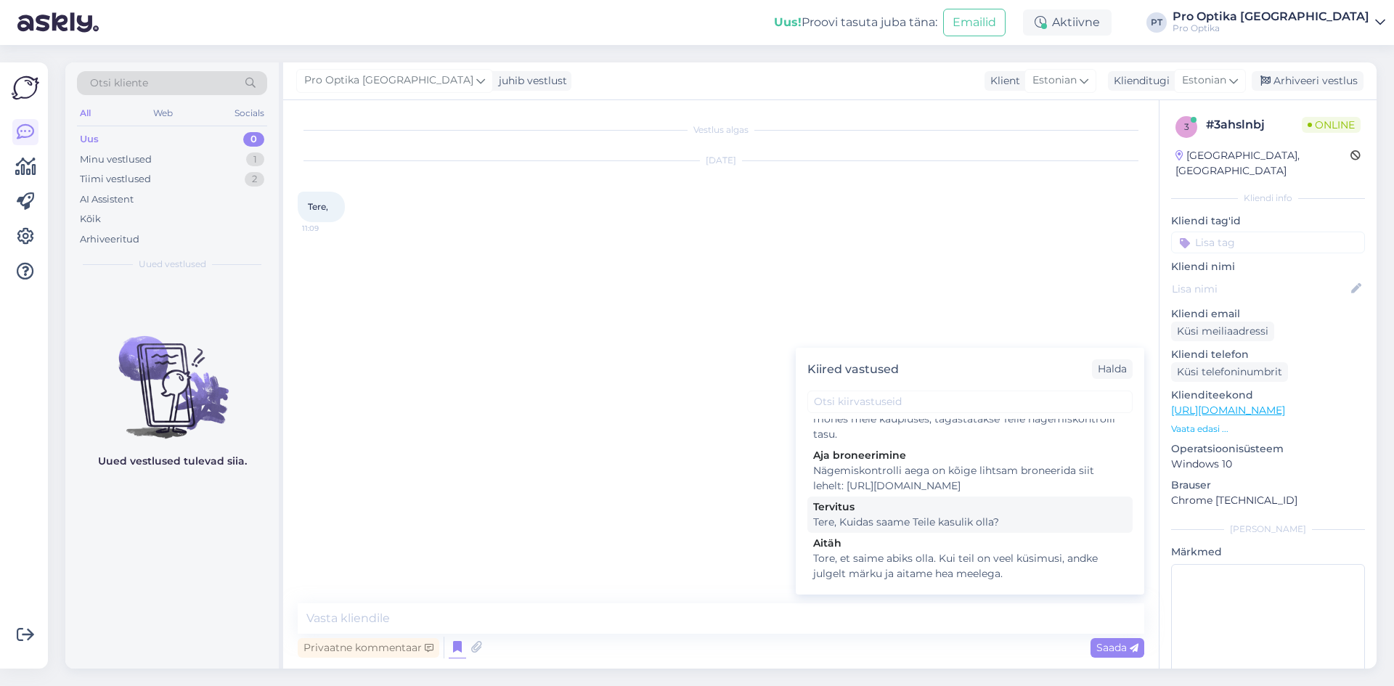
click at [884, 530] on div "Tere, Kuidas saame Teile kasulik olla?" at bounding box center [970, 522] width 314 height 15
type textarea "Tere, Kuidas saame Teile kasulik olla?"
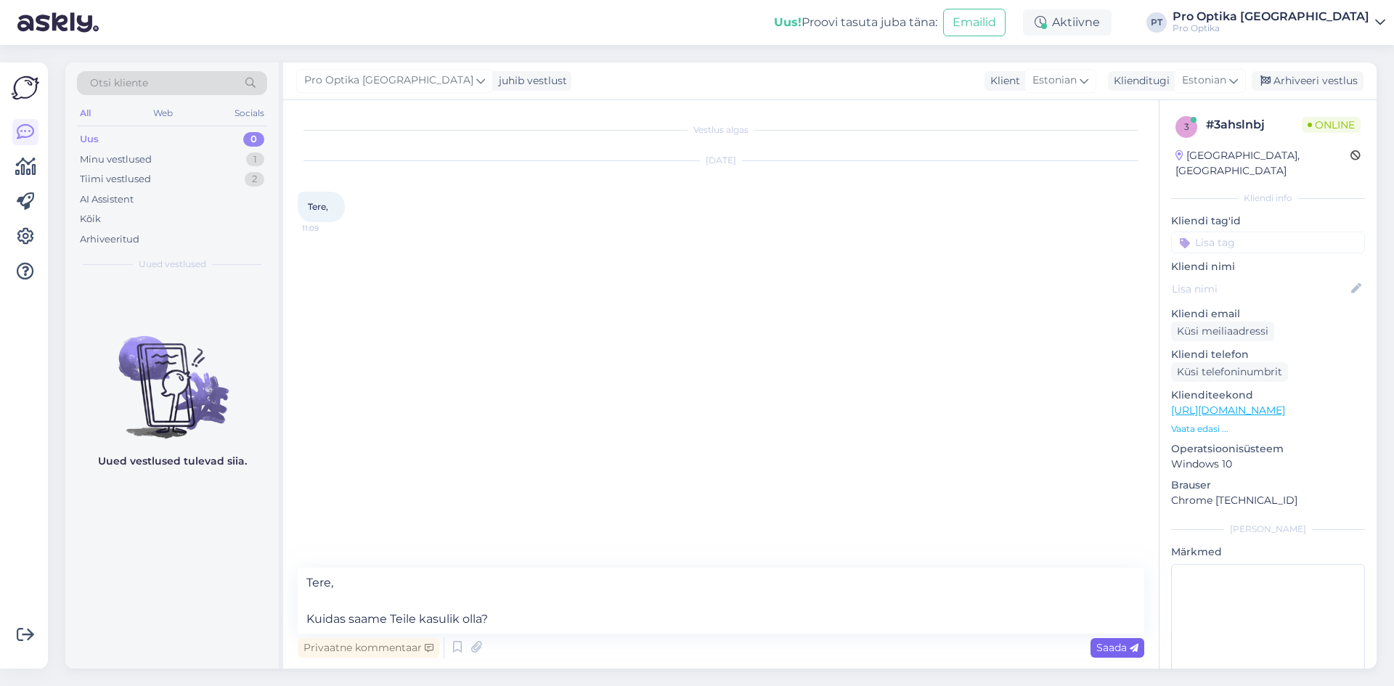
click at [1112, 649] on span "Saada" at bounding box center [1118, 647] width 42 height 13
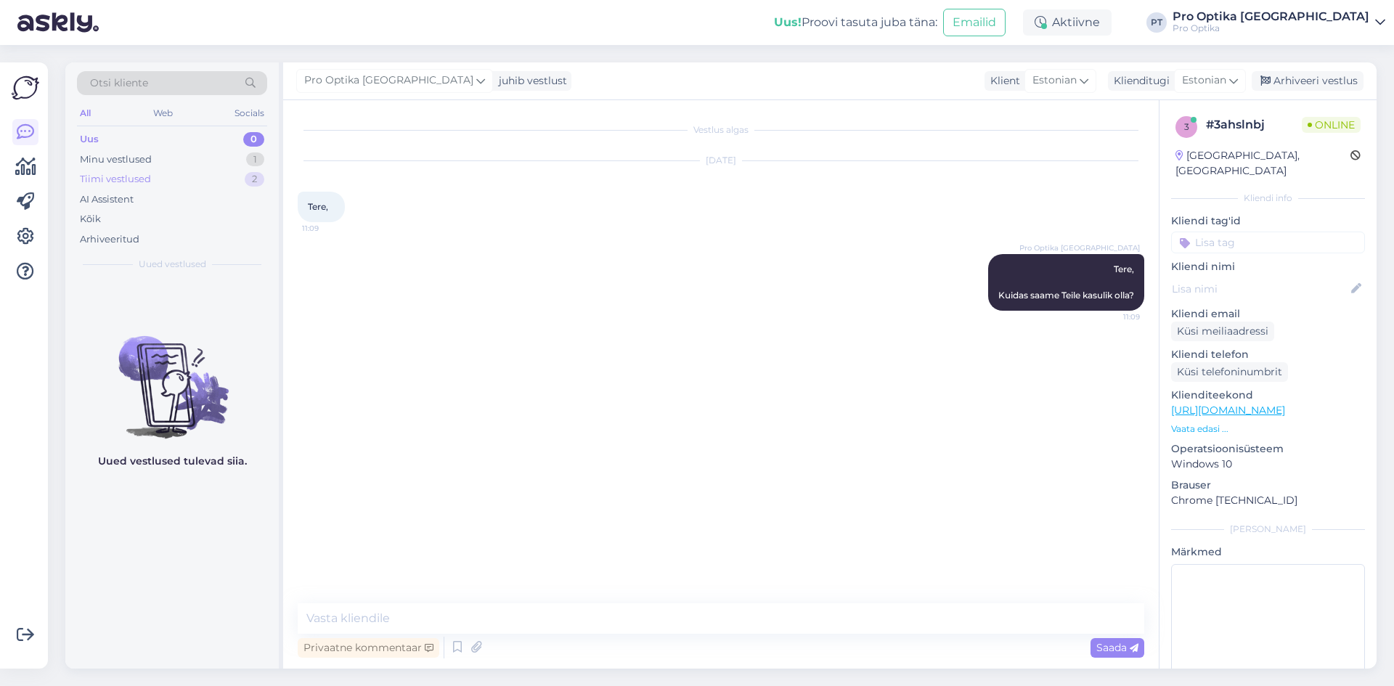
click at [125, 171] on div "Tiimi vestlused 2" at bounding box center [172, 179] width 190 height 20
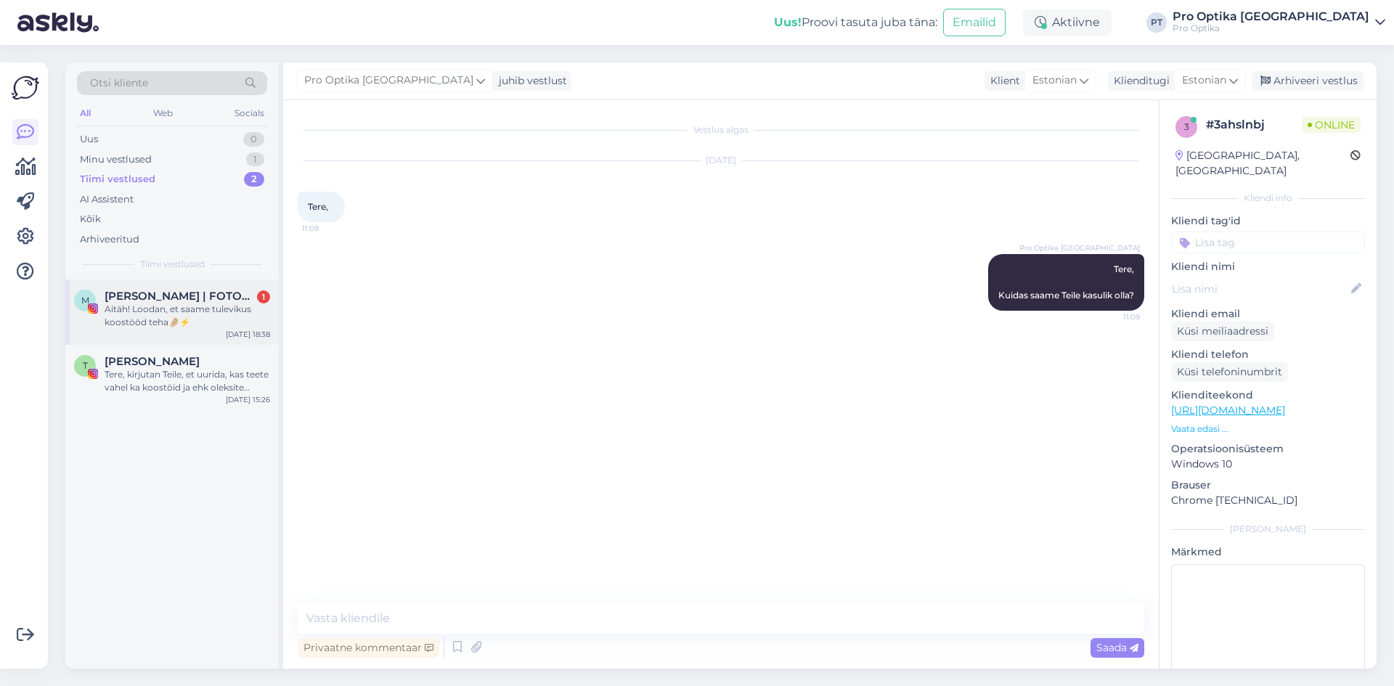
click at [174, 306] on div "Aitäh! Loodan, et saame tulevikus koostööd teha🤌🏼⚡️" at bounding box center [188, 316] width 166 height 26
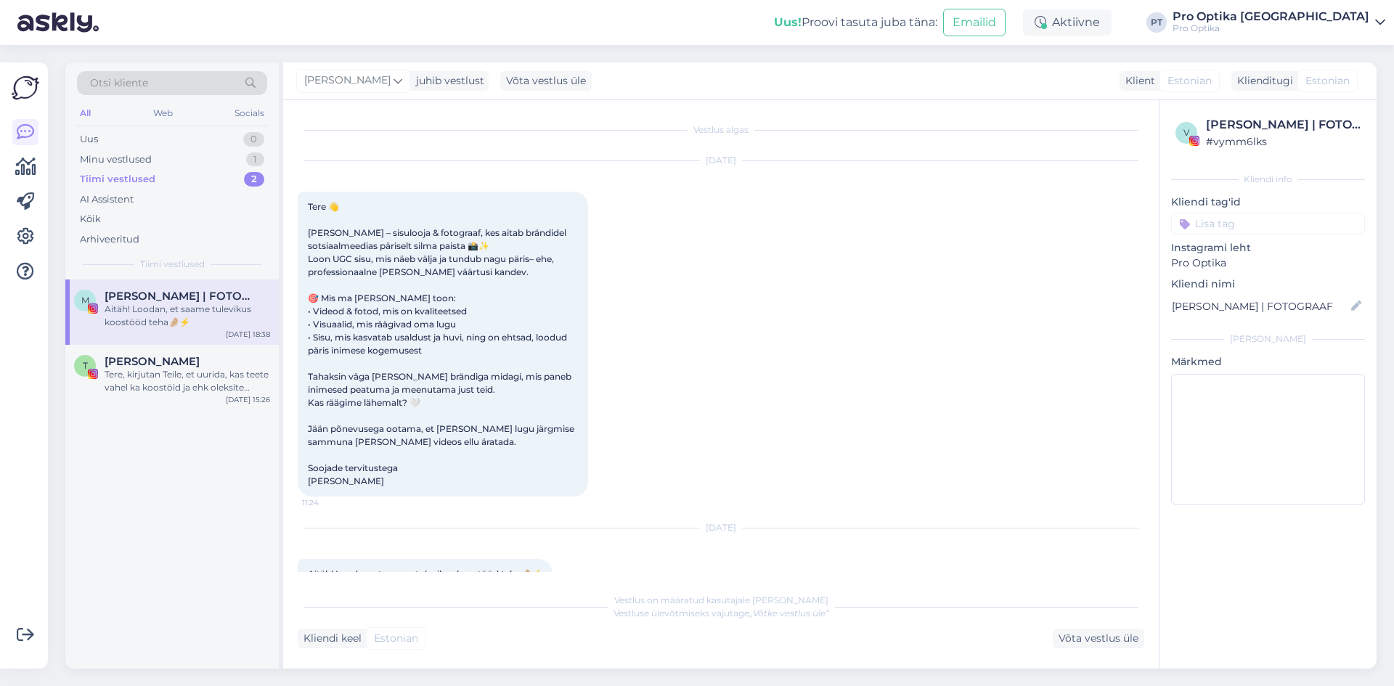
scroll to position [33, 0]
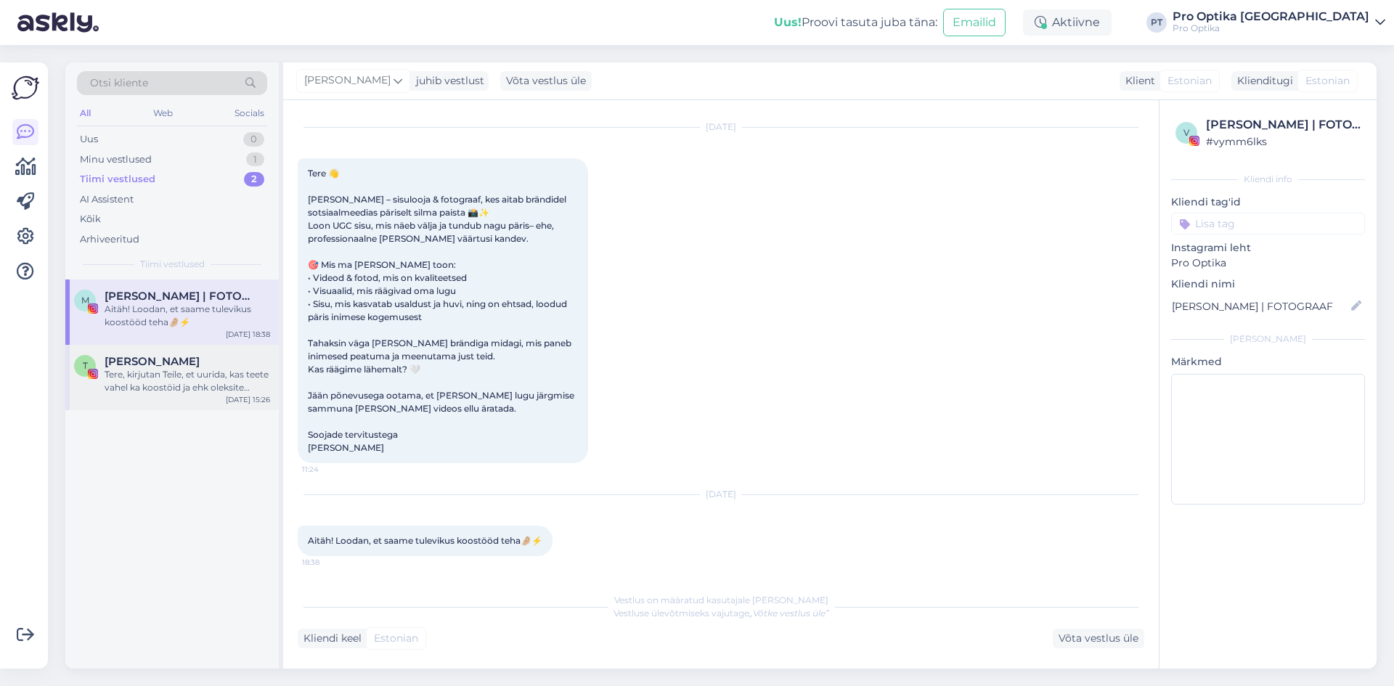
click at [137, 380] on div "Tere, kirjutan Teile, et uurida, kas teete vahel ka koostöid ja ehk oleksite av…" at bounding box center [188, 381] width 166 height 26
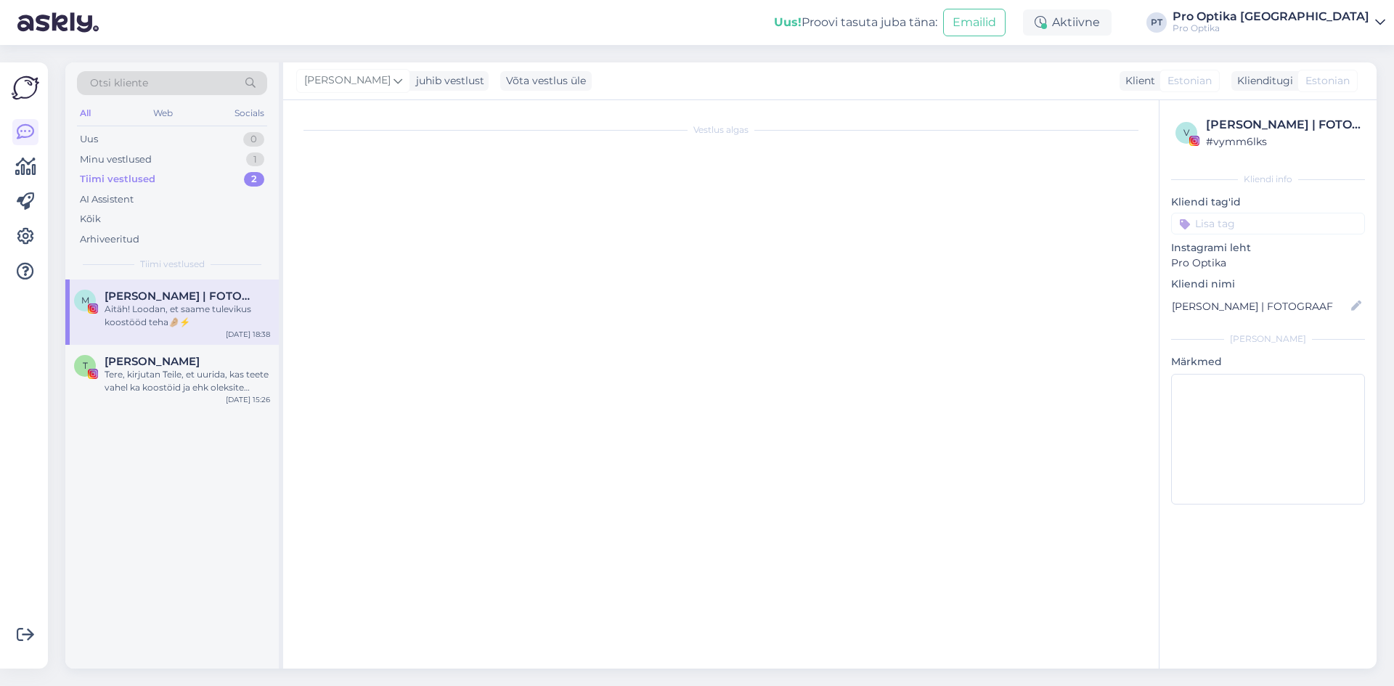
scroll to position [0, 0]
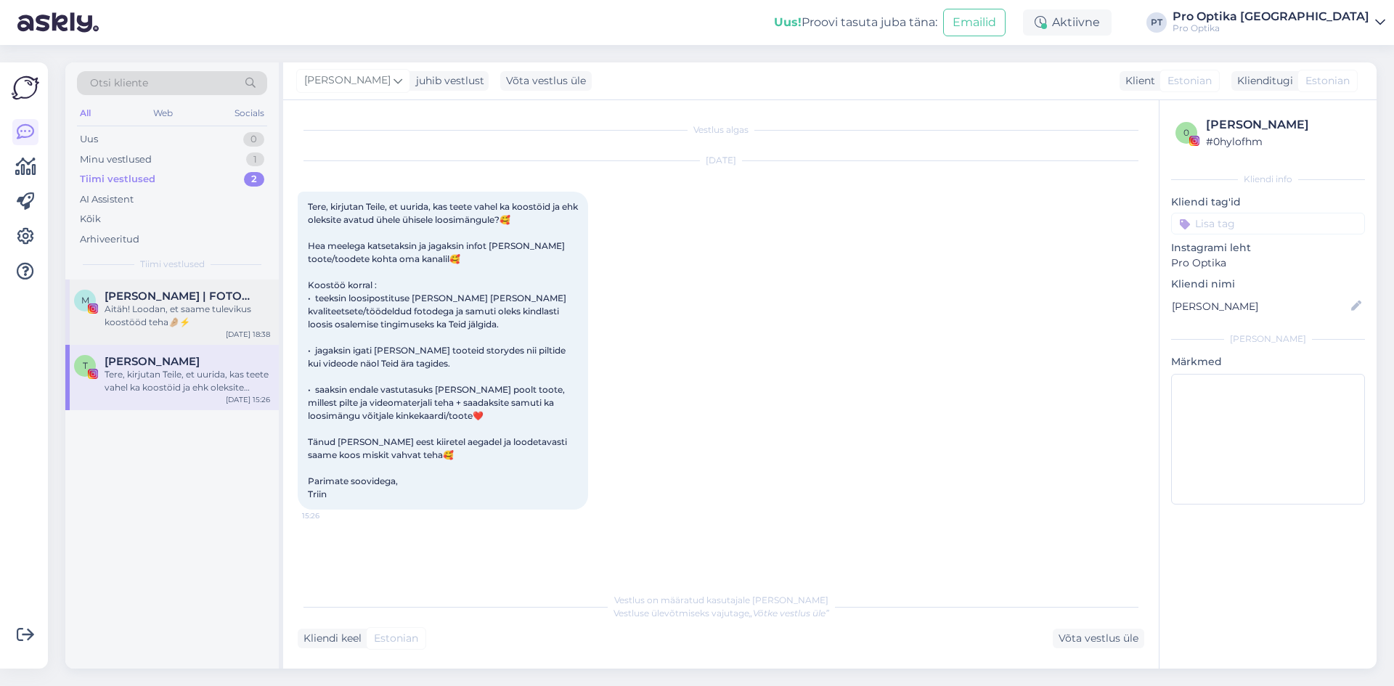
click at [177, 312] on div "Aitäh! Loodan, et saame tulevikus koostööd teha🤌🏼⚡️" at bounding box center [188, 316] width 166 height 26
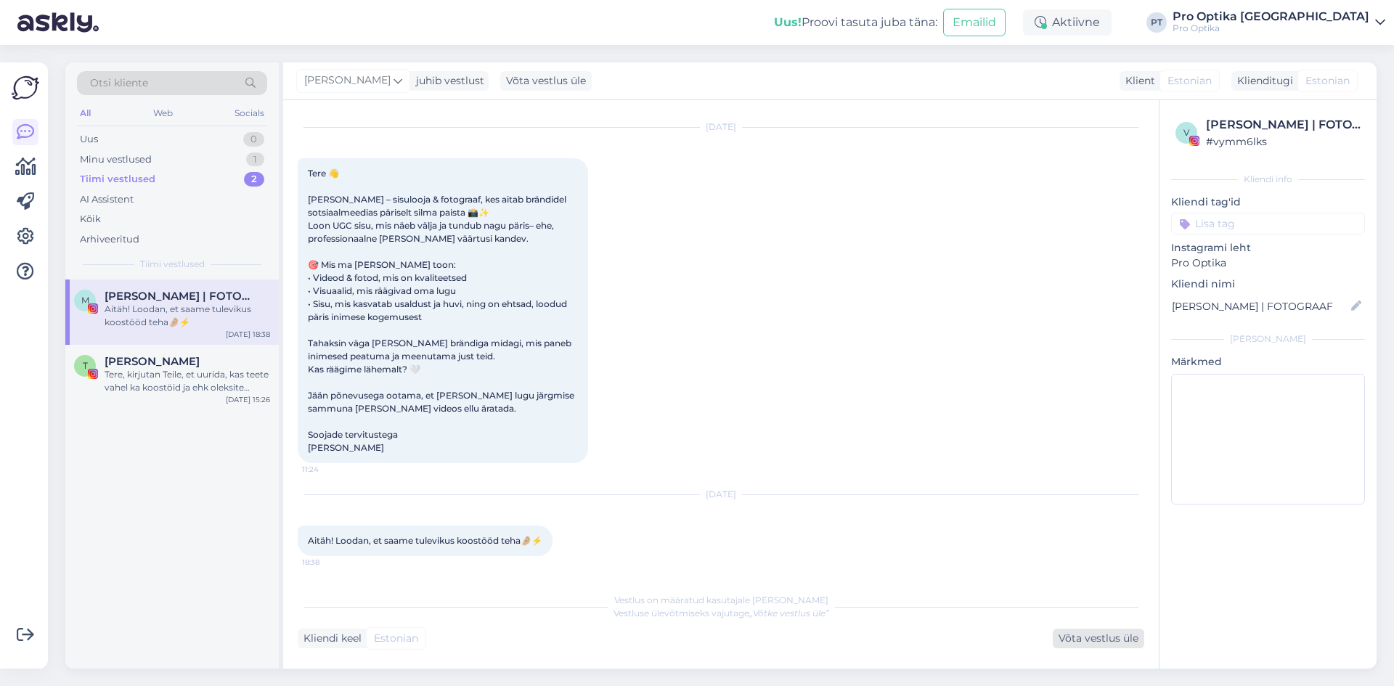
click at [1103, 638] on div "Võta vestlus üle" at bounding box center [1099, 639] width 92 height 20
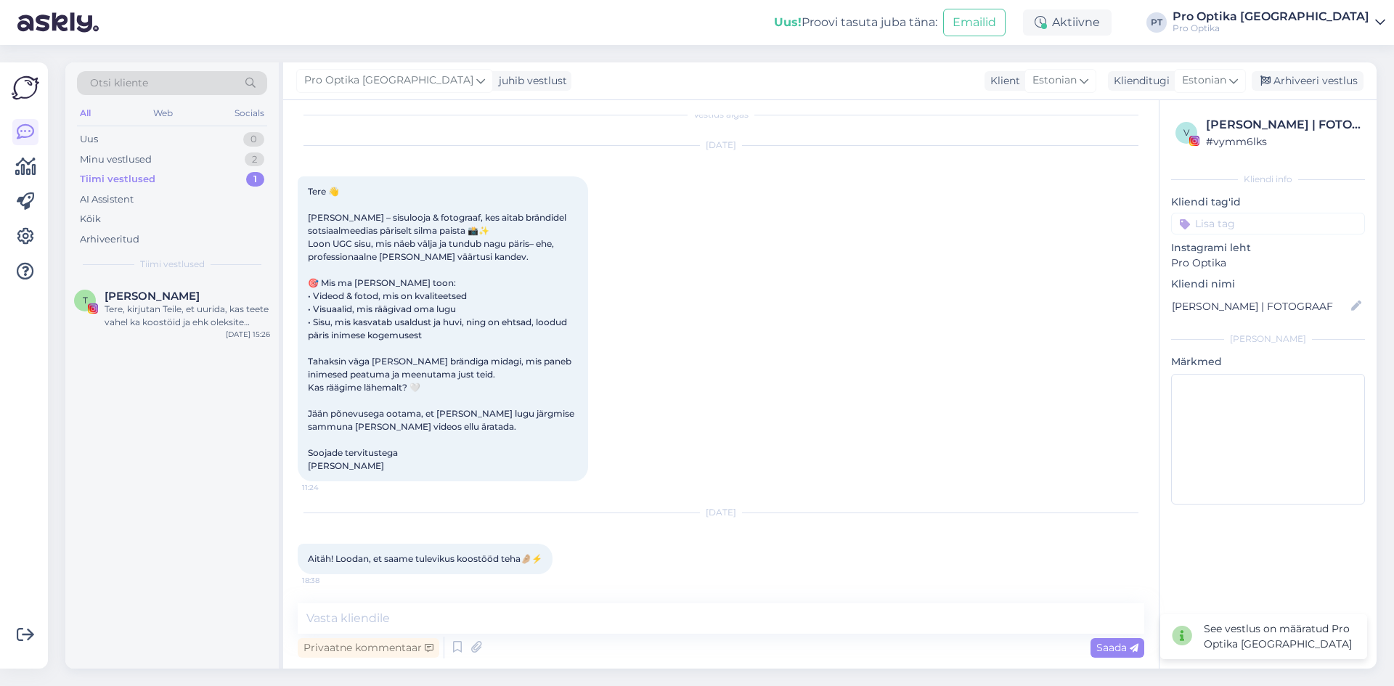
scroll to position [15, 0]
click at [1301, 89] on div "Arhiveeri vestlus" at bounding box center [1308, 81] width 112 height 20
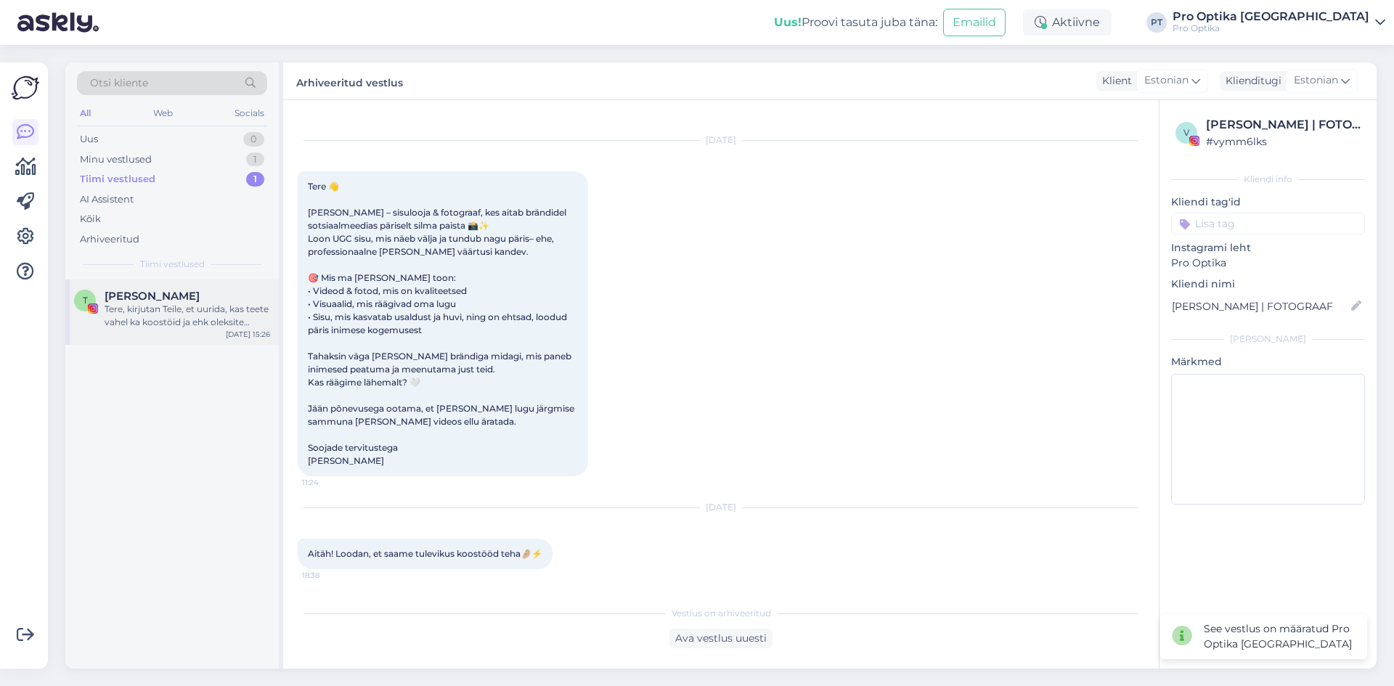
click at [206, 322] on div "Tere, kirjutan Teile, et uurida, kas teete vahel ka koostöid ja ehk oleksite av…" at bounding box center [188, 316] width 166 height 26
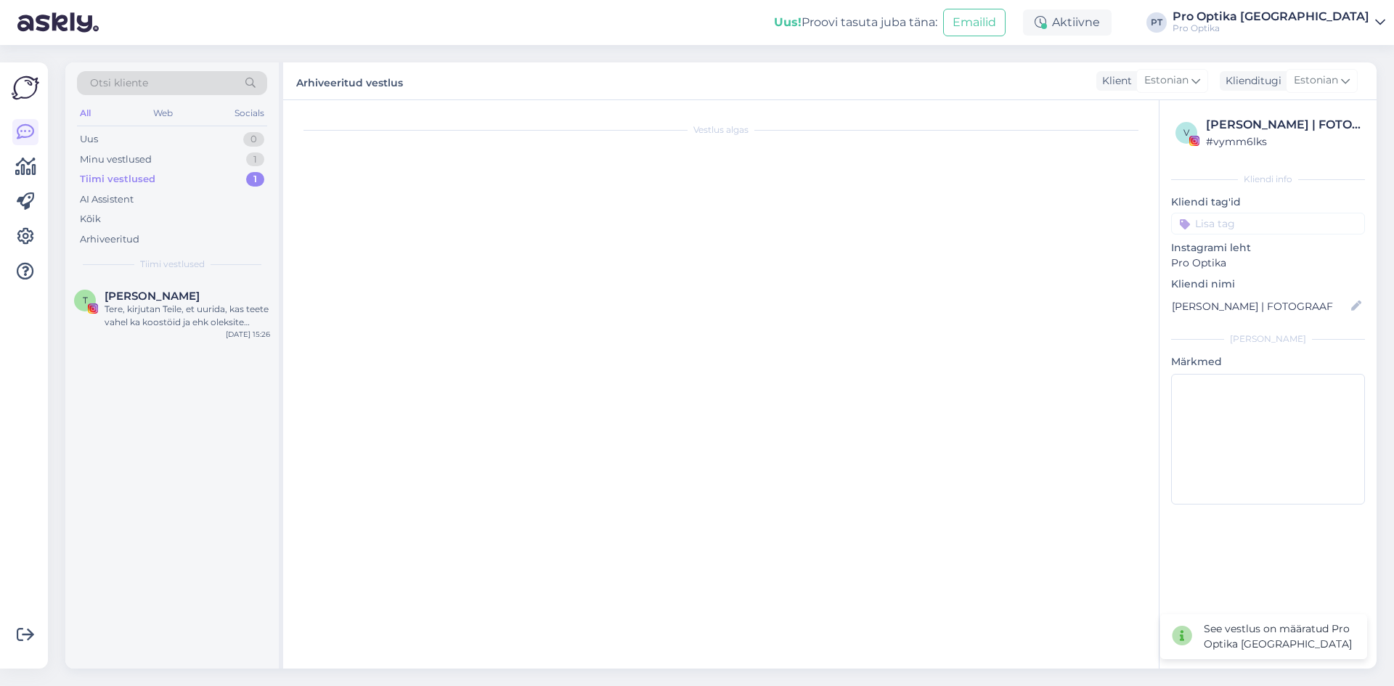
scroll to position [0, 0]
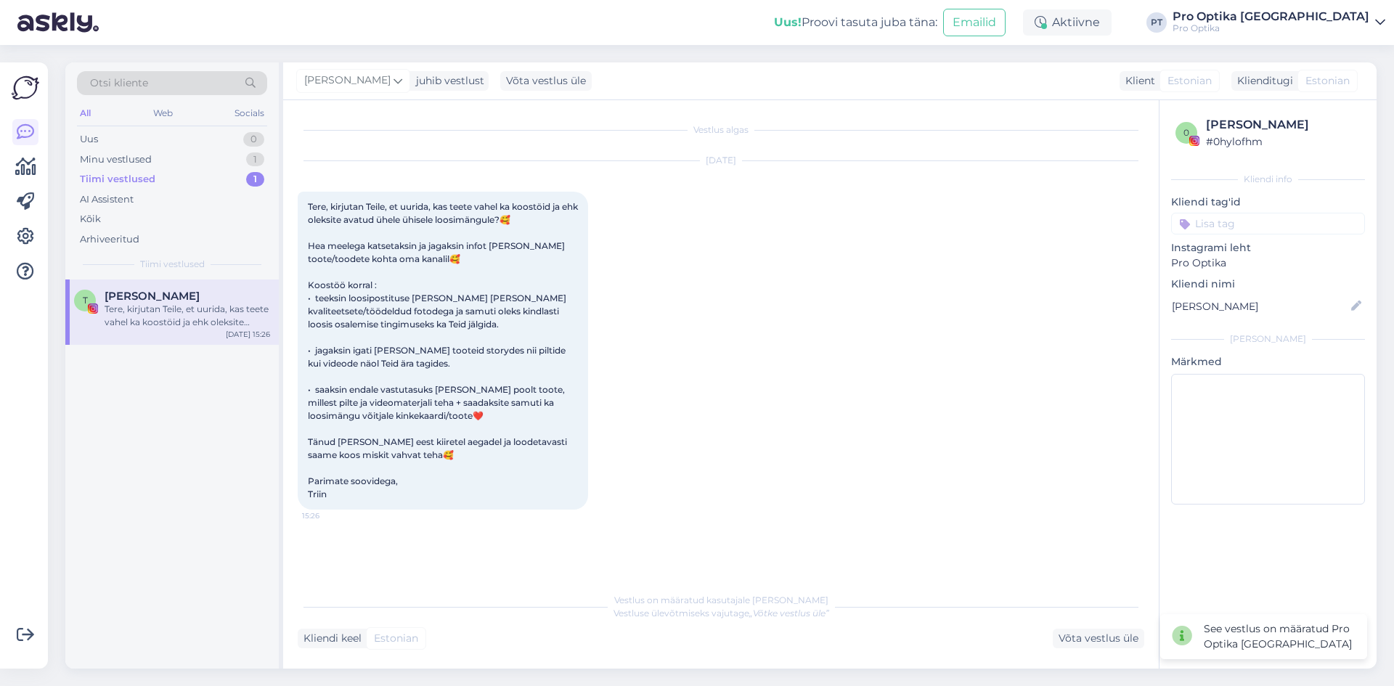
click at [1073, 653] on div "Vestlus algas Aug 15 2025 Tere, kirjutan Teile, et uurida, kas teete vahel ka k…" at bounding box center [721, 384] width 876 height 569
click at [1118, 634] on div "Võta vestlus üle" at bounding box center [1099, 639] width 92 height 20
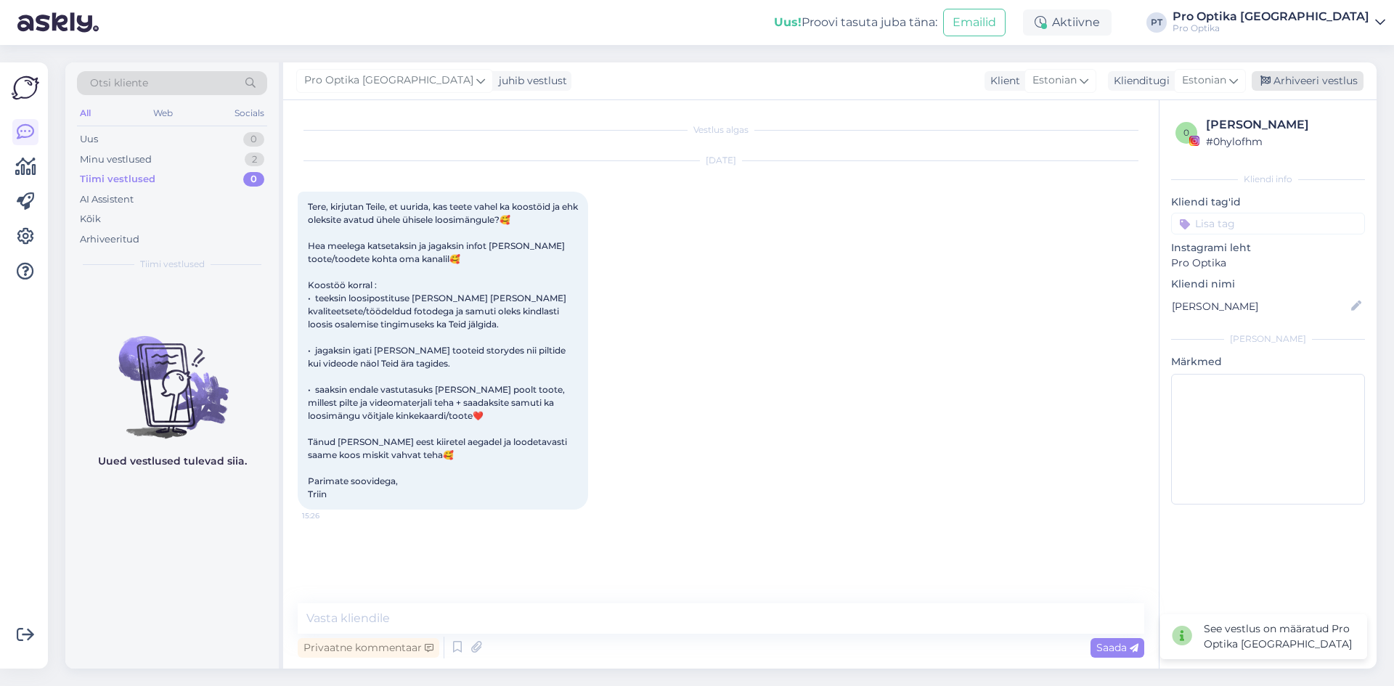
click at [1318, 74] on div "Arhiveeri vestlus" at bounding box center [1308, 81] width 112 height 20
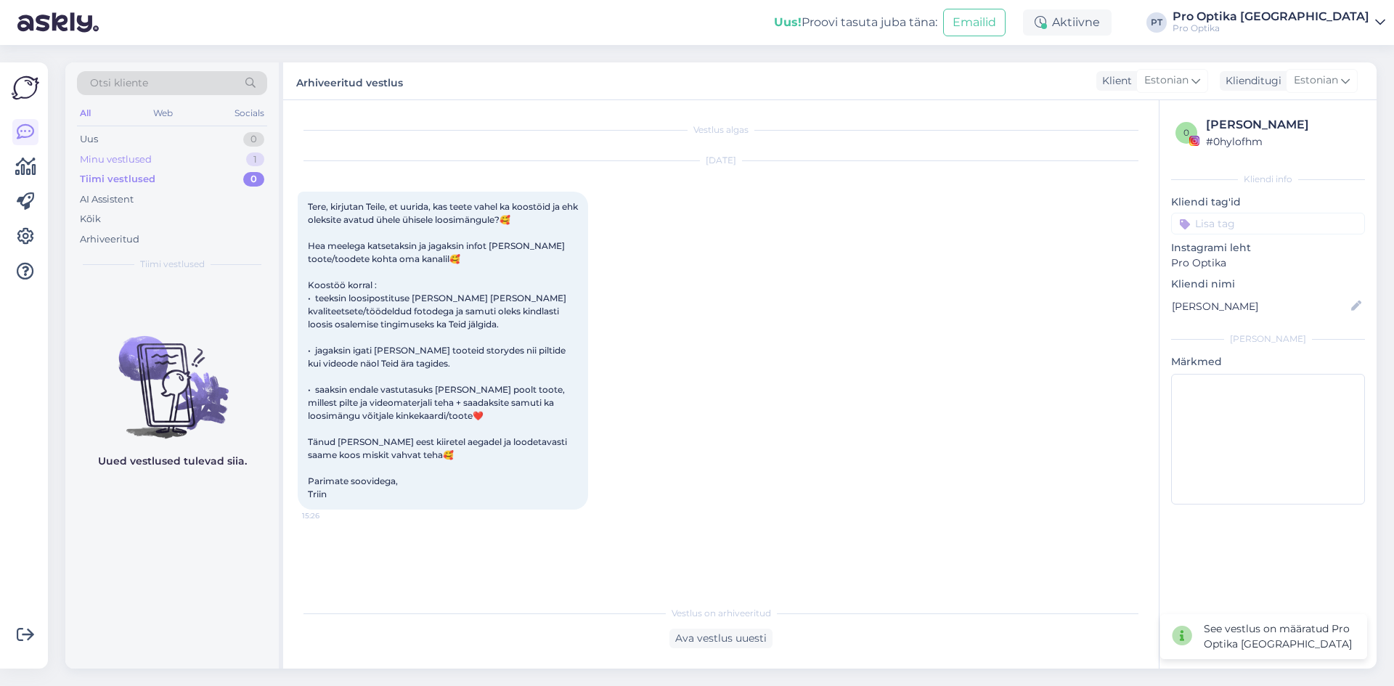
click at [234, 163] on div "Minu vestlused 1" at bounding box center [172, 160] width 190 height 20
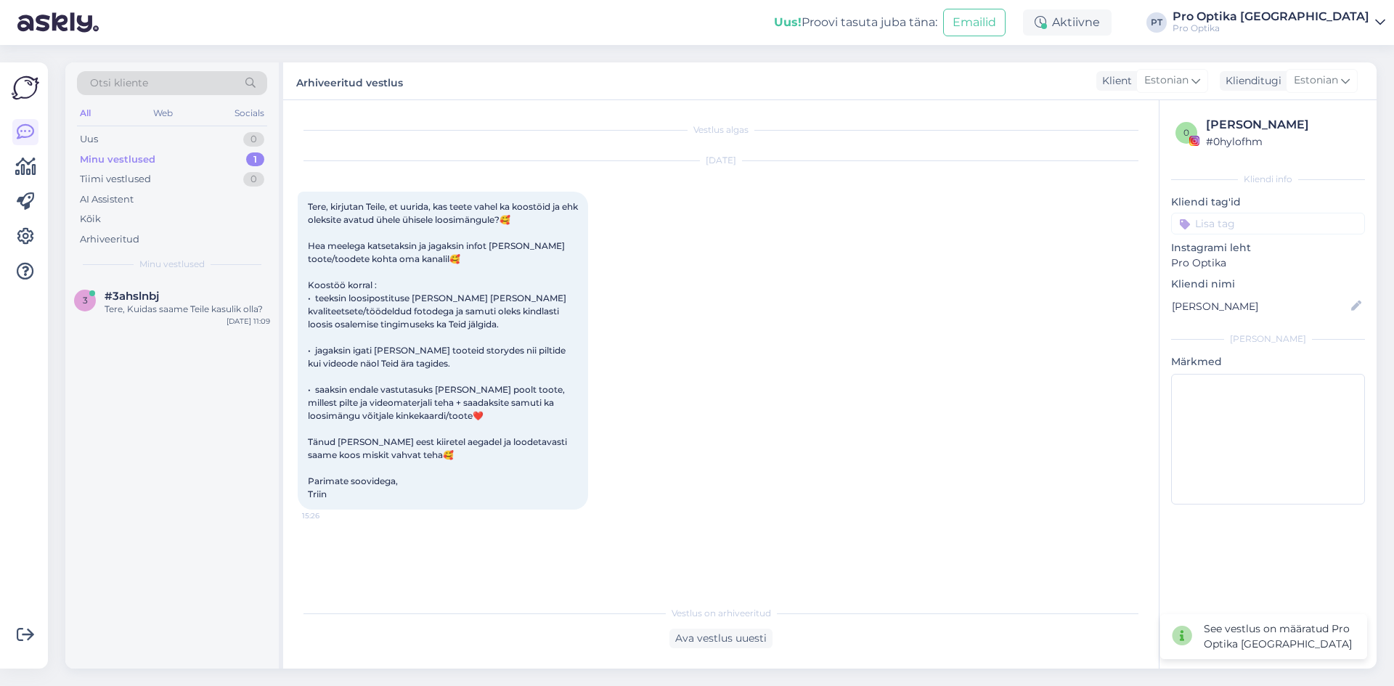
click at [170, 270] on span "Minu vestlused" at bounding box center [171, 264] width 65 height 13
click at [180, 301] on div "#3ahslnbj" at bounding box center [188, 296] width 166 height 13
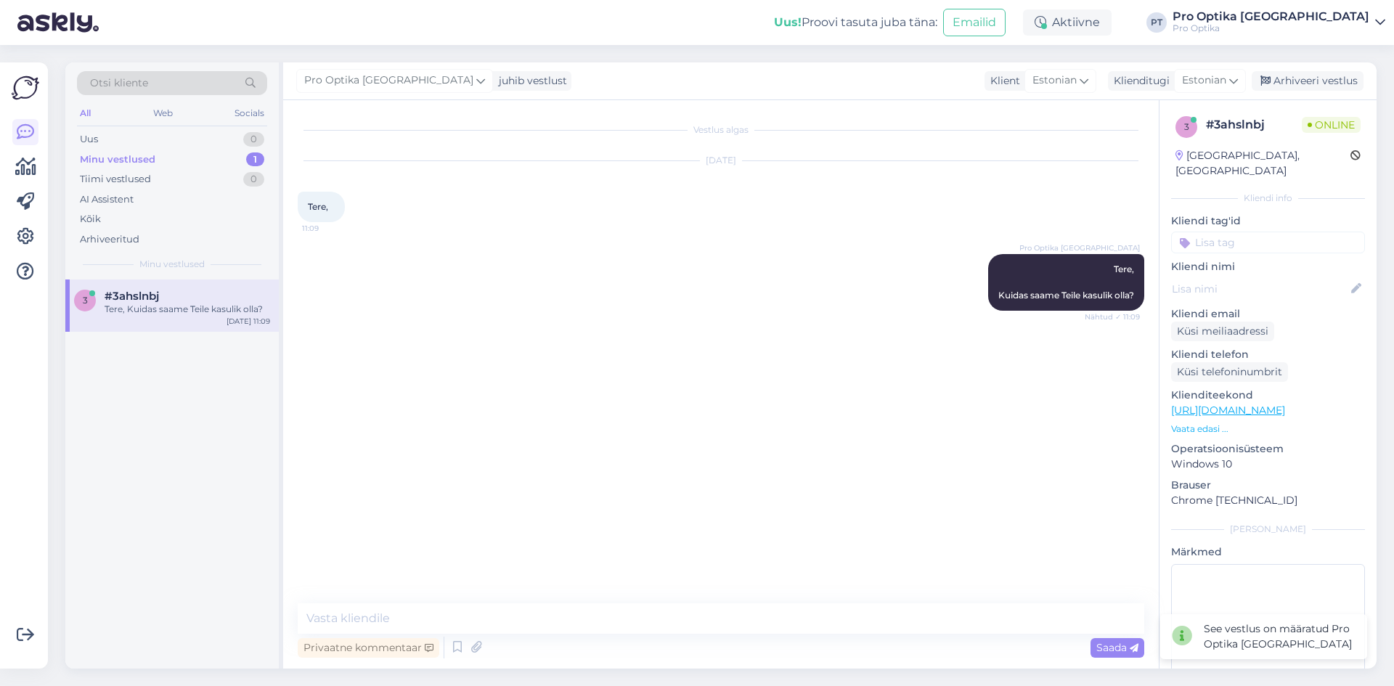
click at [154, 450] on div "3 #3ahslnbj Tere, Kuidas saame Teile kasulik olla? Aug 26 11:09" at bounding box center [172, 474] width 214 height 389
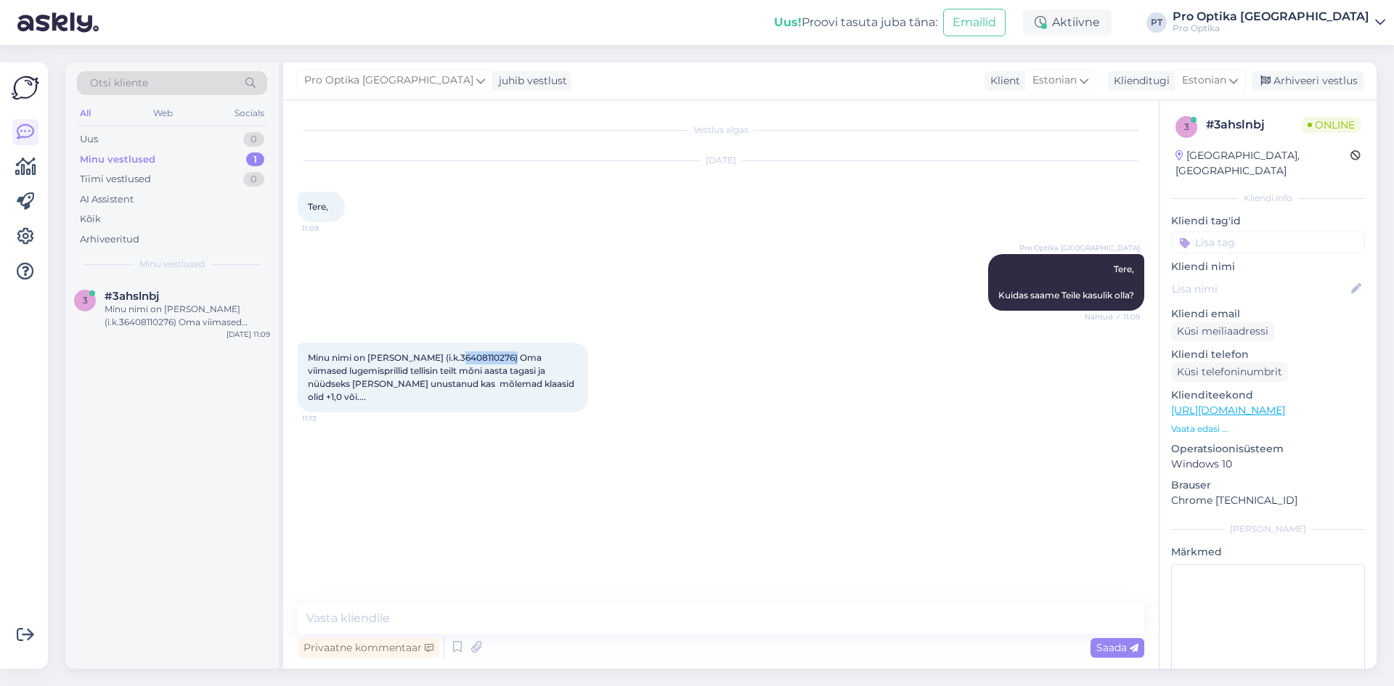
drag, startPoint x: 511, startPoint y: 356, endPoint x: 456, endPoint y: 362, distance: 55.6
click at [456, 362] on span "Minu nimi on Andrus Hallang (i.k.36408110276) Oma viimased lugemisprillid telli…" at bounding box center [442, 377] width 269 height 50
copy span "36408110276"
click at [455, 643] on icon at bounding box center [457, 648] width 17 height 22
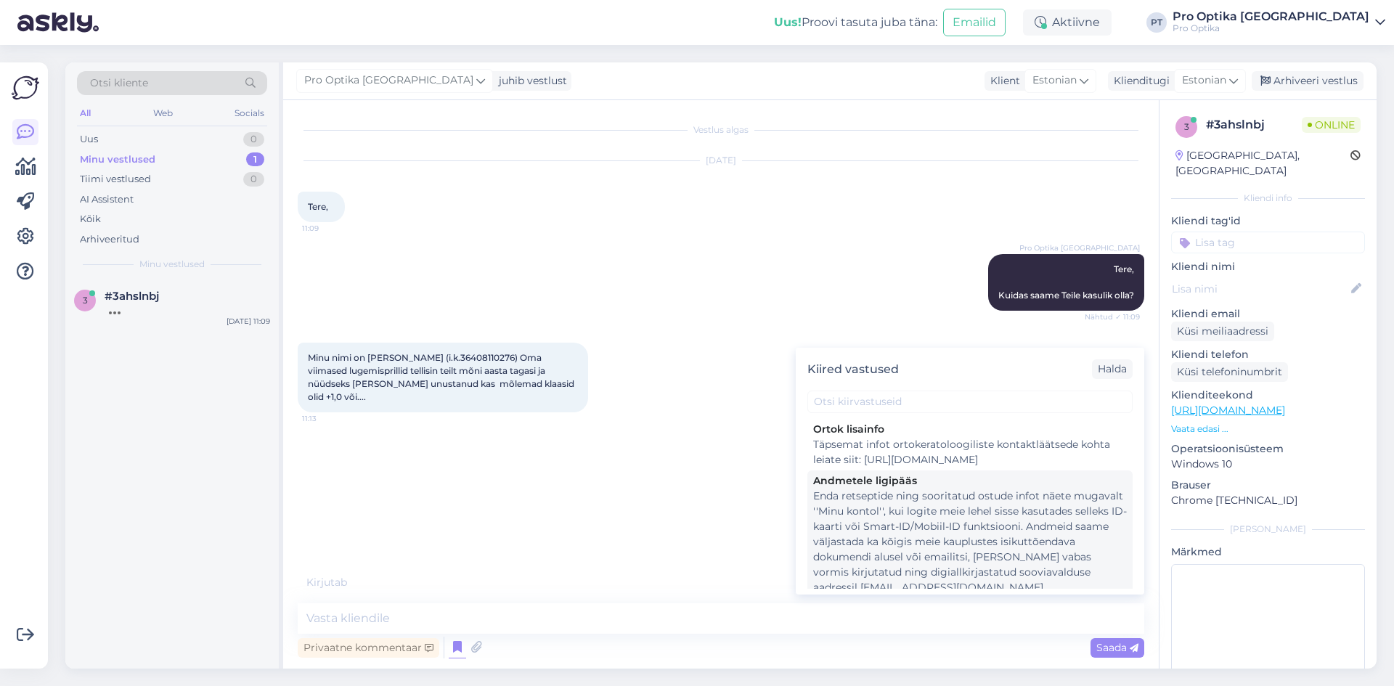
click at [914, 540] on div "Enda retseptide ning sooritatud ostude infot näete mugavalt ''Minu kontol'', ku…" at bounding box center [970, 542] width 314 height 107
type textarea "Enda retseptide ning sooritatud ostude infot näete mugavalt ''Minu kontol'', ku…"
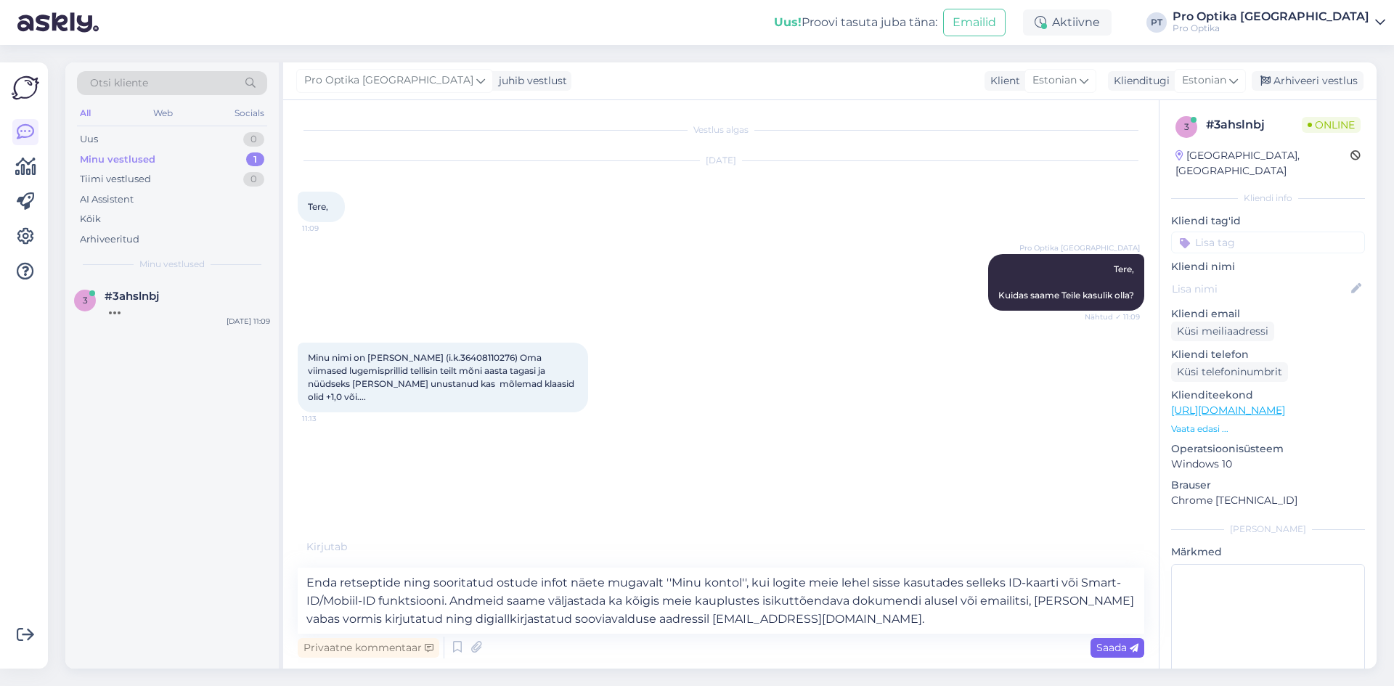
click at [1125, 651] on span "Saada" at bounding box center [1118, 647] width 42 height 13
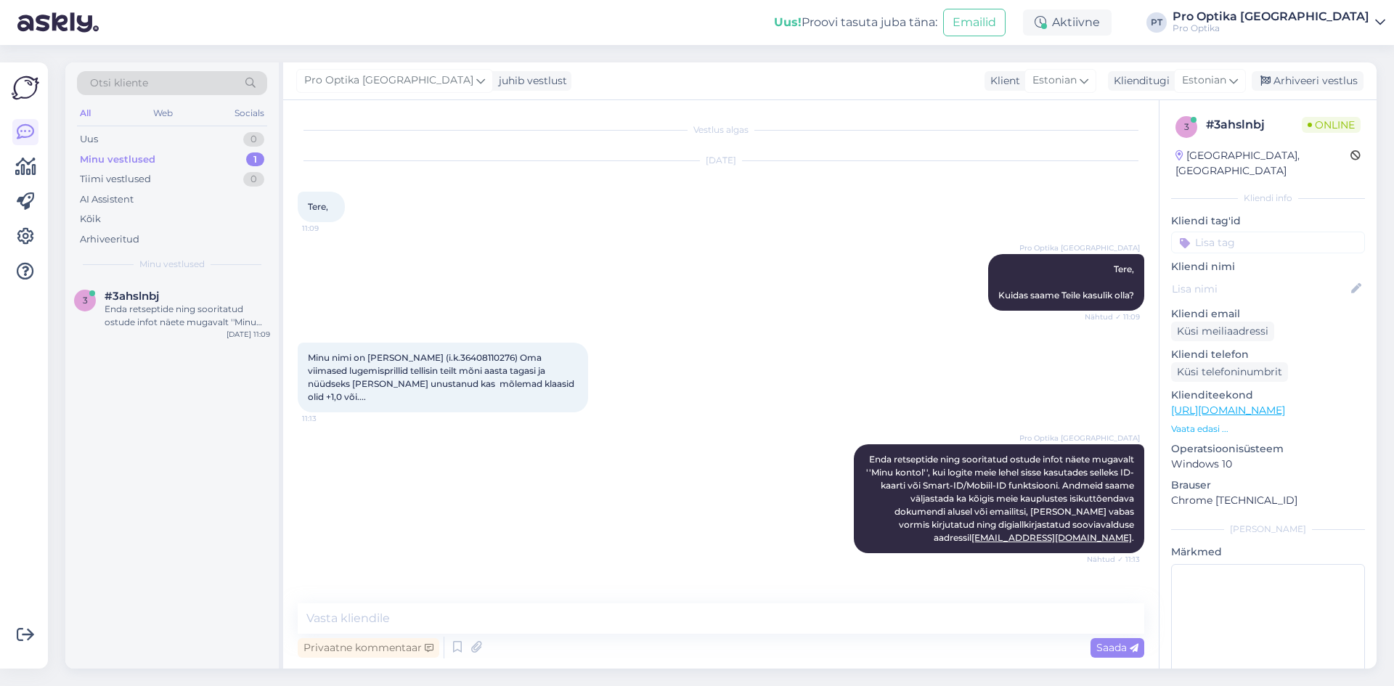
click at [163, 548] on div "3 #3ahslnbj Enda retseptide ning sooritatud ostude infot näete mugavalt ''Minu …" at bounding box center [172, 474] width 214 height 389
click at [1293, 86] on div "Arhiveeri vestlus" at bounding box center [1308, 81] width 112 height 20
